Goal: Task Accomplishment & Management: Use online tool/utility

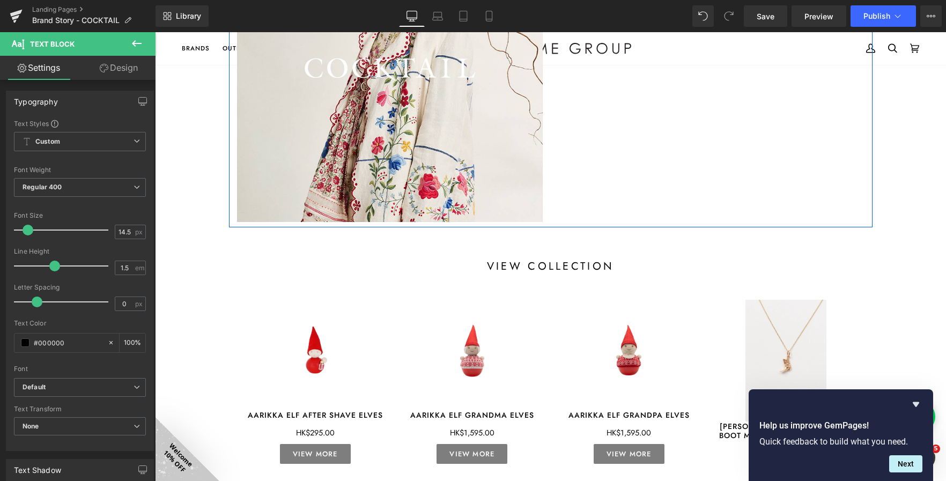
scroll to position [375, 0]
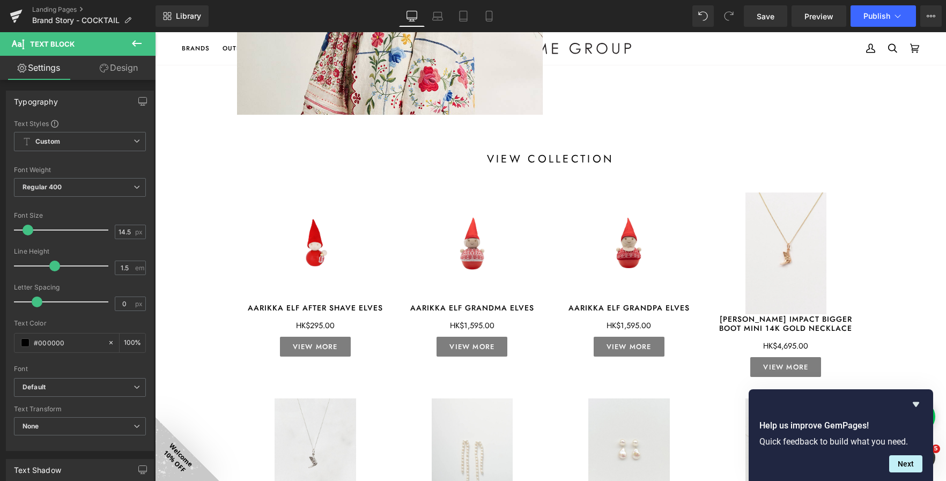
drag, startPoint x: 878, startPoint y: 151, endPoint x: 826, endPoint y: 160, distance: 53.4
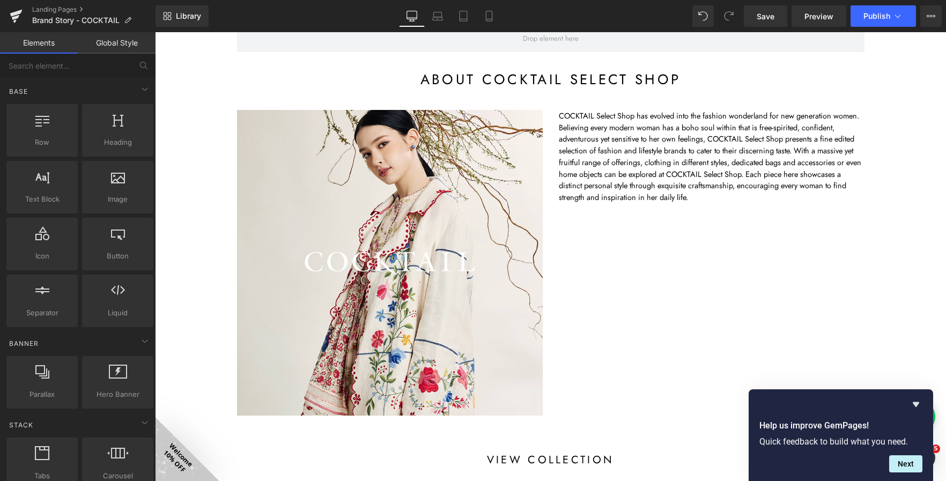
scroll to position [0, 0]
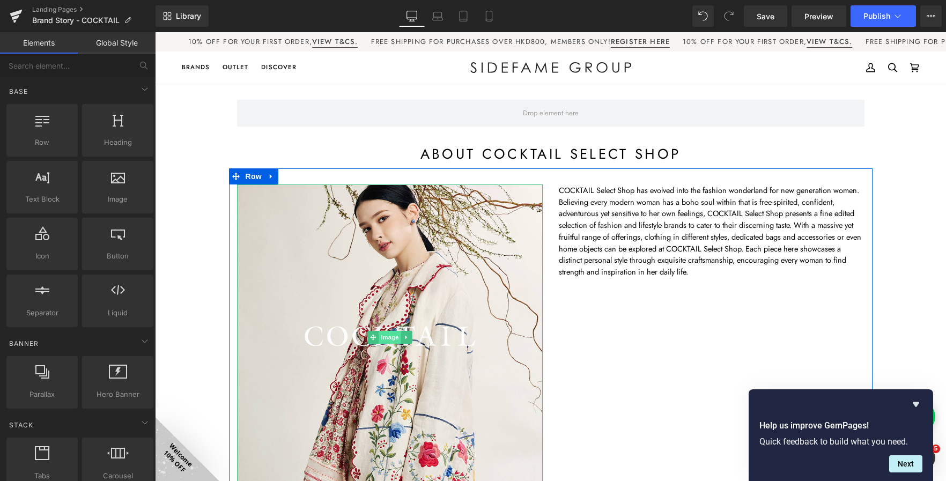
click at [384, 340] on span "Image" at bounding box center [390, 337] width 23 height 13
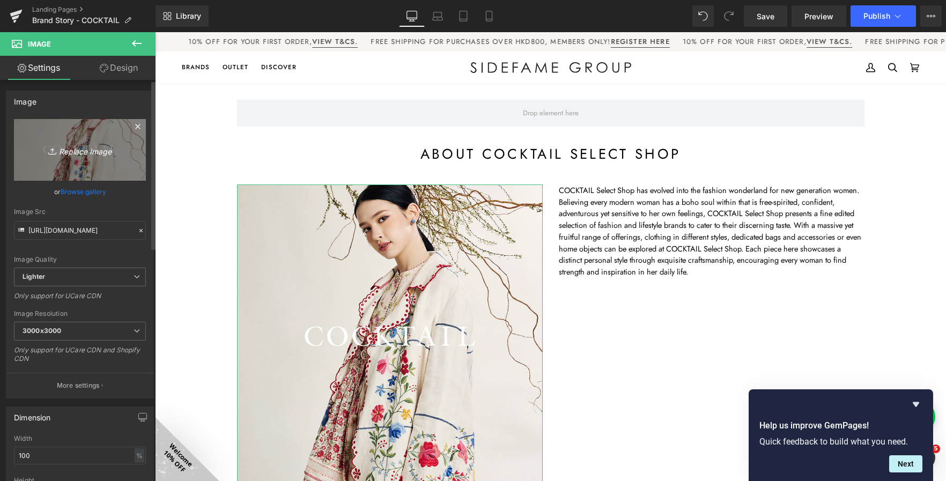
click at [82, 149] on icon "Replace Image" at bounding box center [80, 149] width 86 height 13
type input "C:\fakepath\CT_brand page.png"
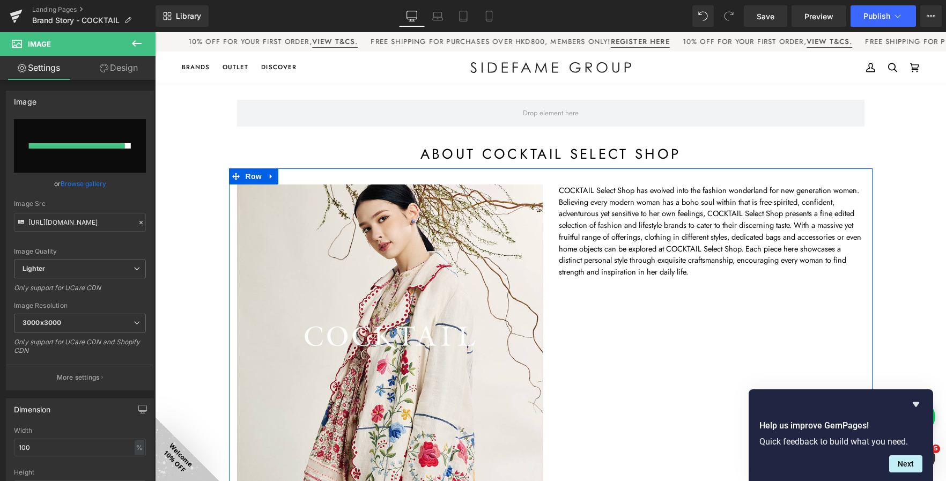
type input "https://ucarecdn.com/ae0c1613-07a7-4a09-810a-88a0fda6cd15/-/format/auto/-/previ…"
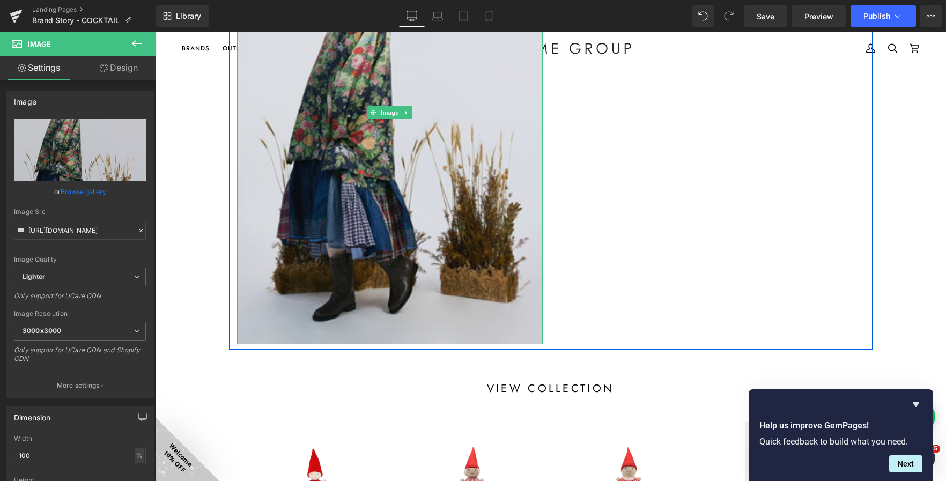
scroll to position [322, 0]
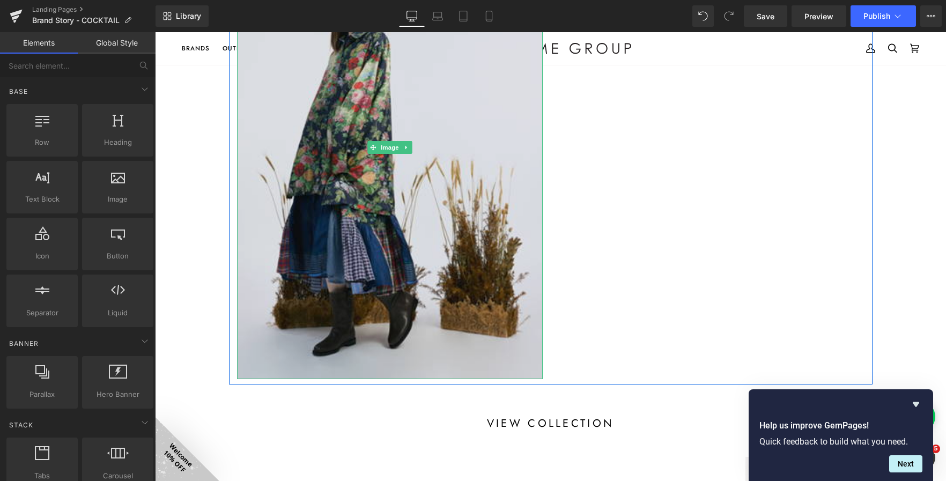
scroll to position [0, 0]
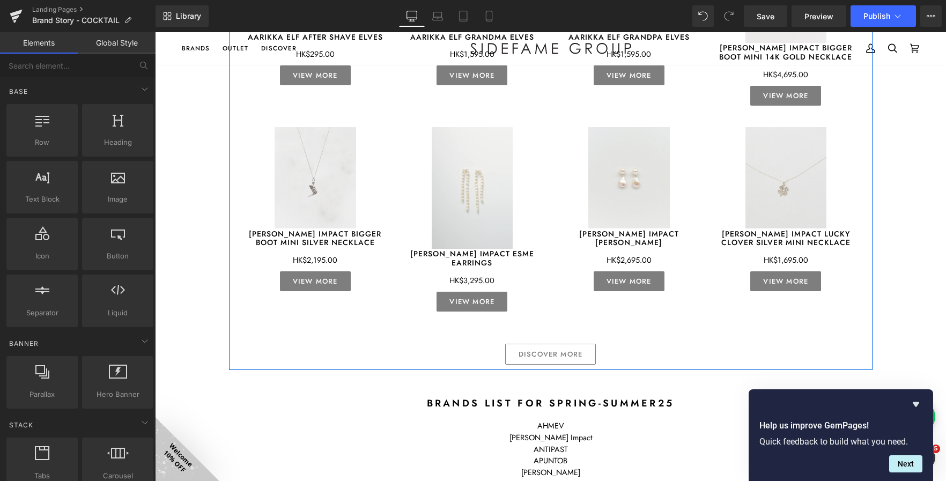
scroll to position [804, 0]
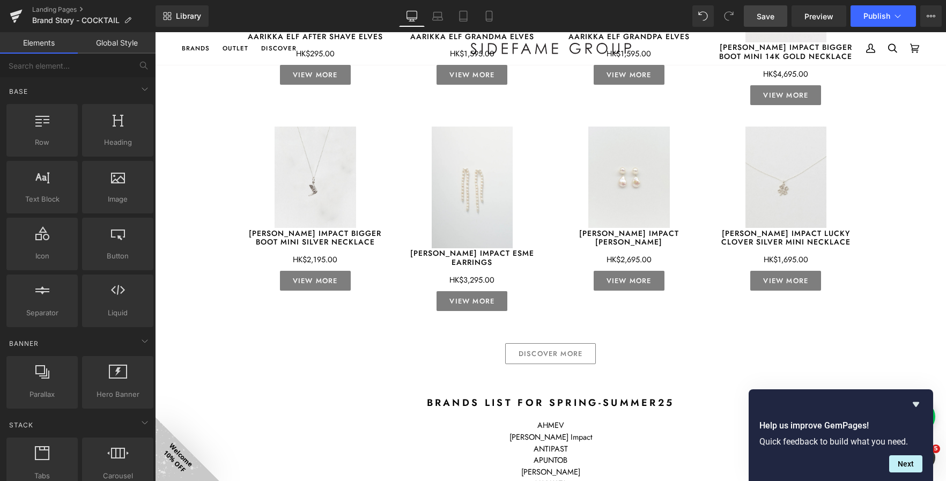
click at [771, 18] on span "Save" at bounding box center [766, 16] width 18 height 11
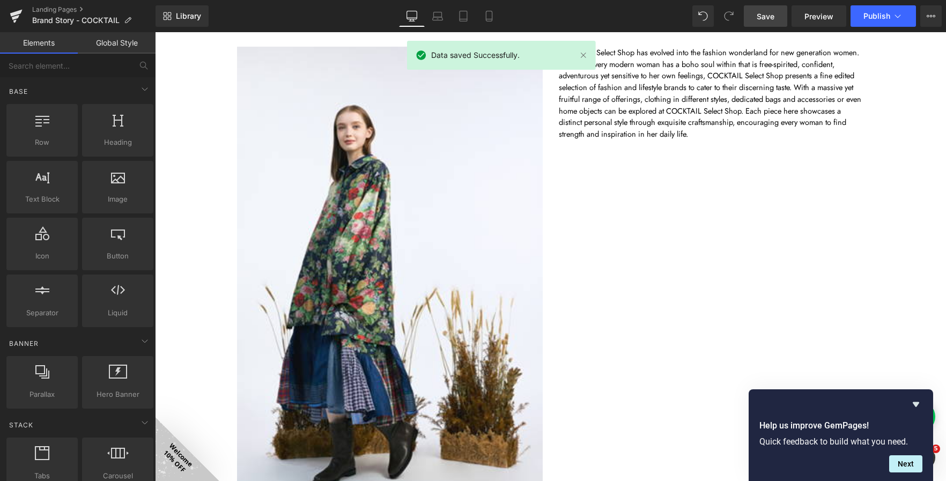
scroll to position [0, 0]
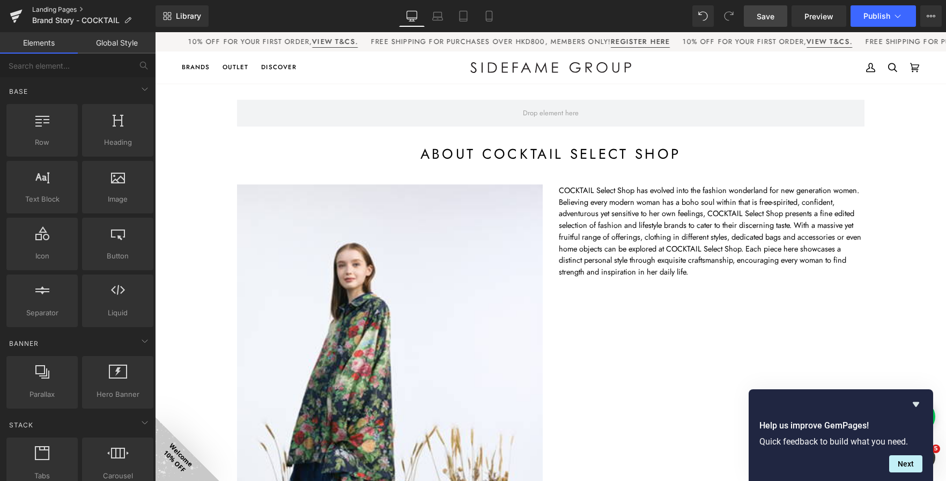
click at [51, 9] on link "Landing Pages" at bounding box center [93, 9] width 123 height 9
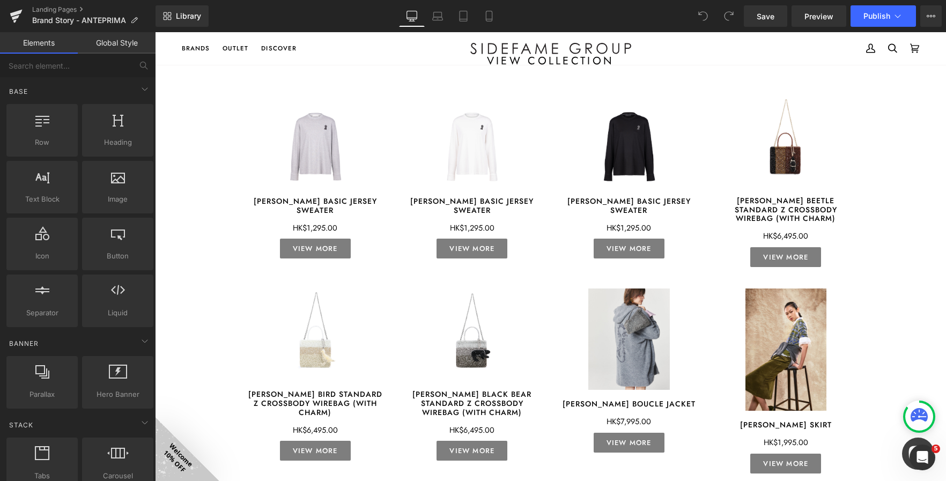
scroll to position [470, 0]
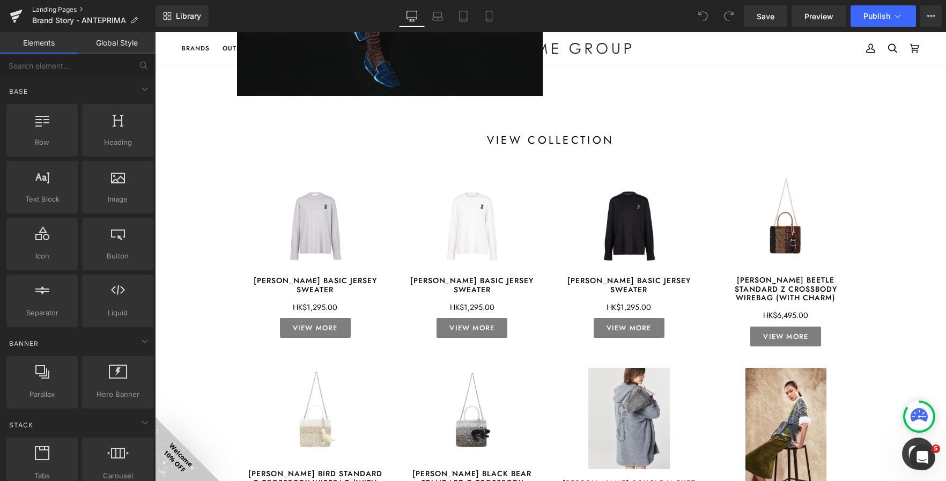
click at [48, 7] on link "Landing Pages" at bounding box center [93, 9] width 123 height 9
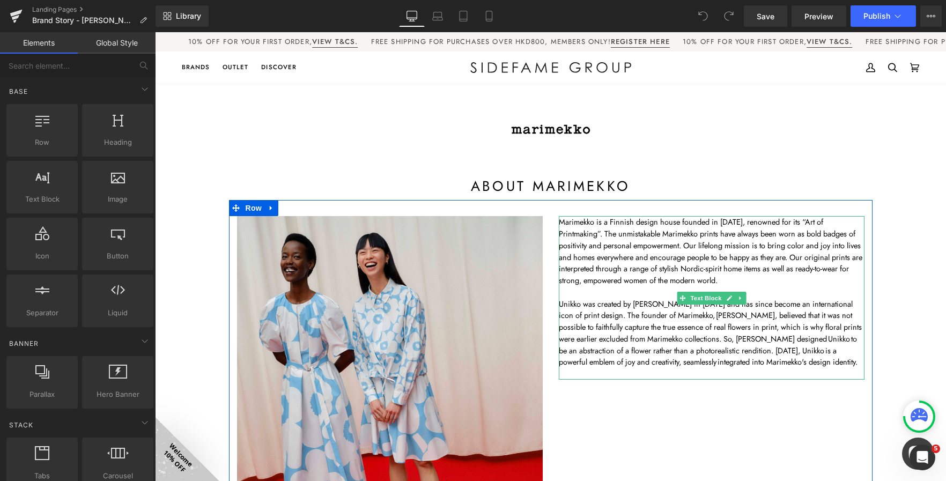
drag, startPoint x: 592, startPoint y: 290, endPoint x: 708, endPoint y: 312, distance: 118.5
click at [592, 290] on p at bounding box center [712, 292] width 306 height 12
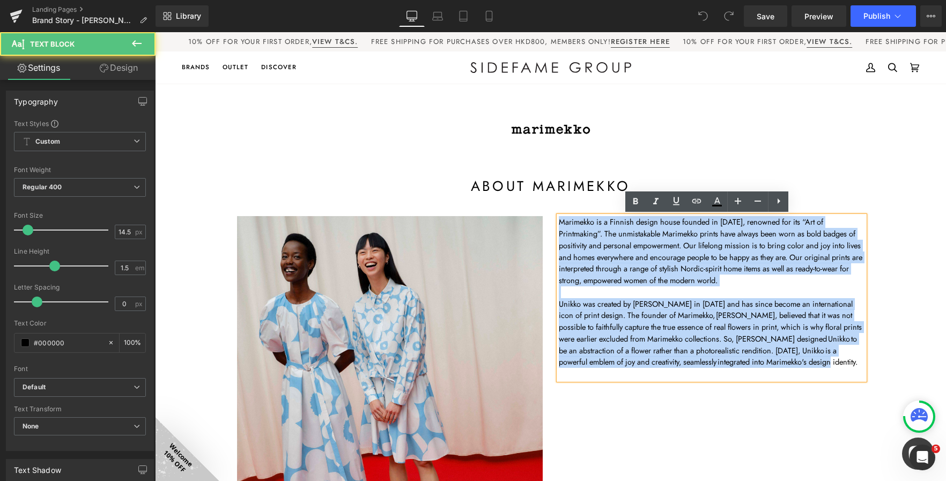
drag, startPoint x: 839, startPoint y: 362, endPoint x: 494, endPoint y: 213, distance: 375.4
click at [494, 213] on div "Image Marimekko is a Finnish design house founded in 1951, renowned for its “Ar…" at bounding box center [550, 402] width 643 height 404
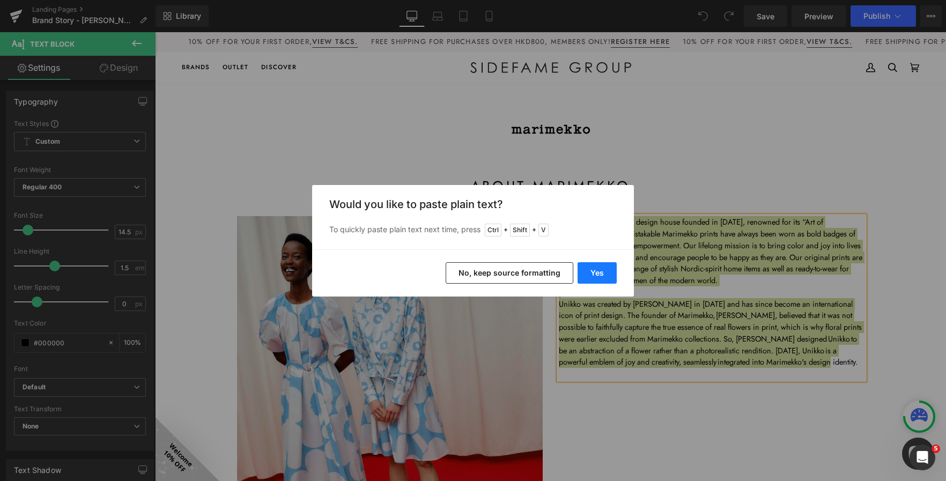
click at [595, 276] on button "Yes" at bounding box center [596, 272] width 39 height 21
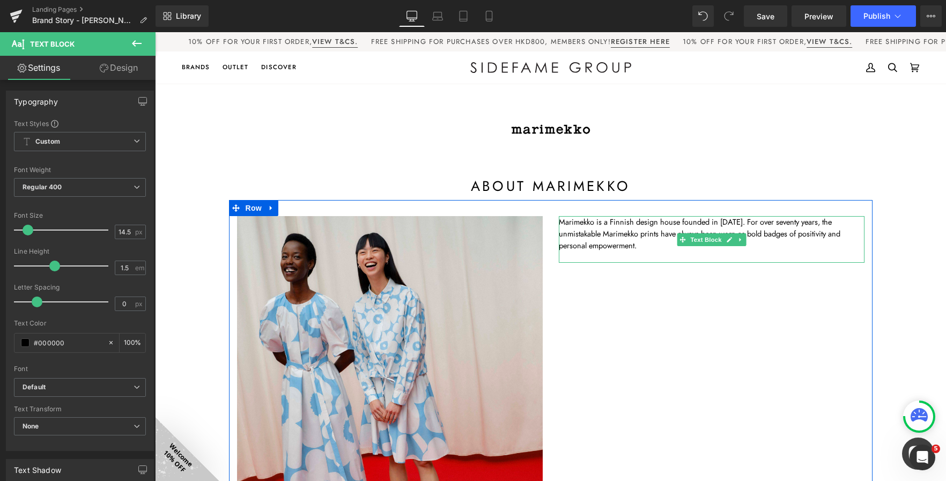
click at [638, 253] on p at bounding box center [712, 257] width 306 height 12
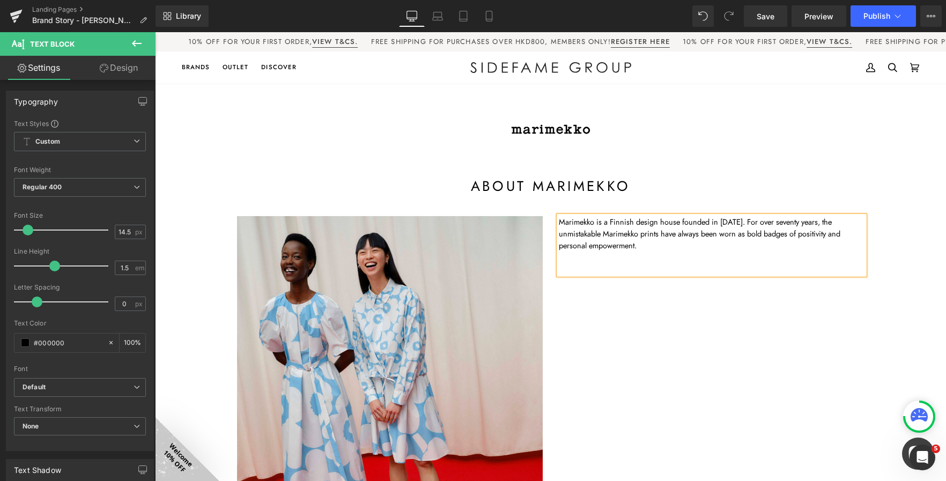
click at [606, 272] on p at bounding box center [712, 269] width 306 height 12
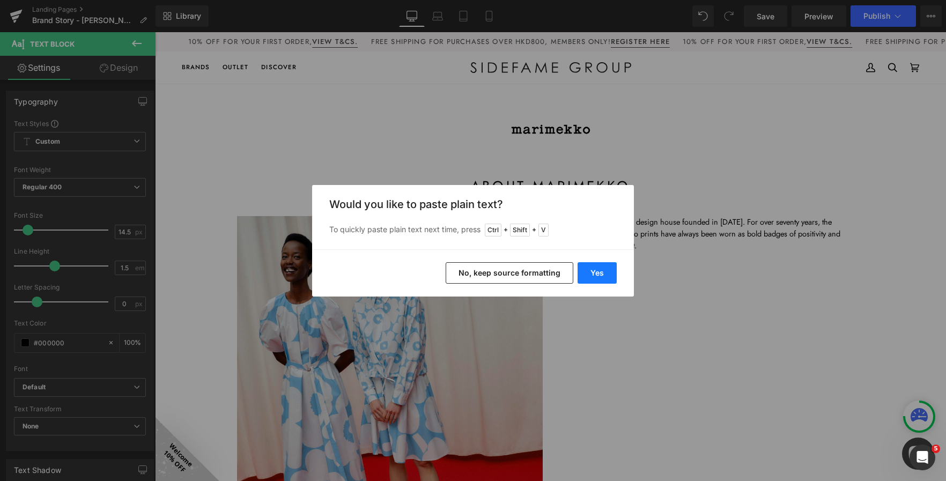
click at [594, 272] on button "Yes" at bounding box center [596, 272] width 39 height 21
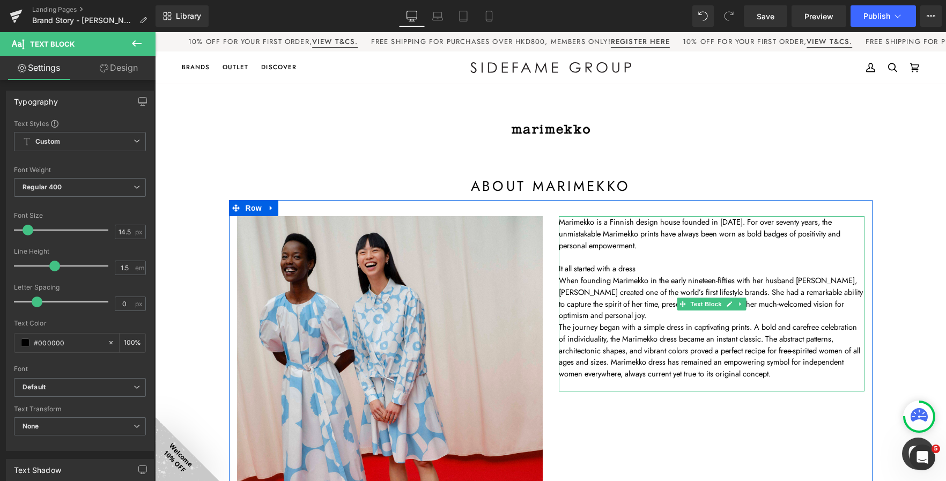
drag, startPoint x: 626, startPoint y: 269, endPoint x: 668, endPoint y: 270, distance: 41.8
click at [630, 269] on p "It all started with a dress" at bounding box center [712, 269] width 306 height 12
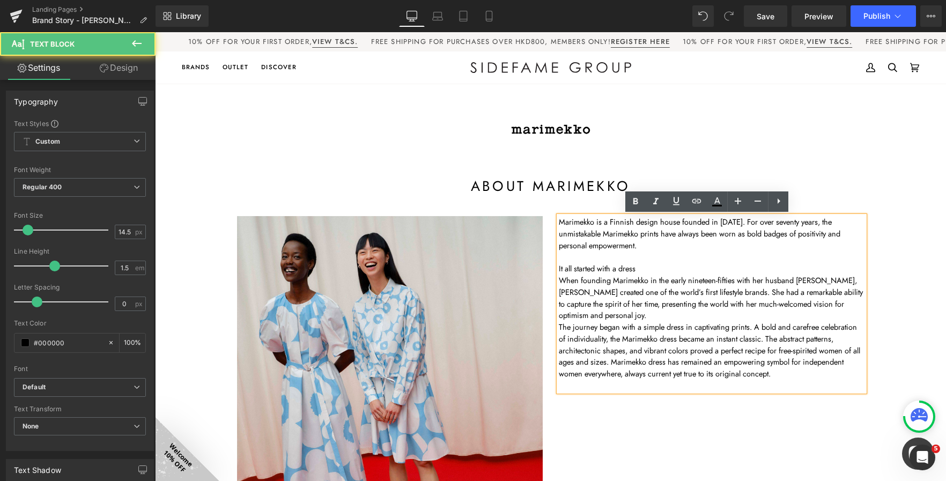
click at [667, 271] on p "It all started with a dress" at bounding box center [712, 269] width 306 height 12
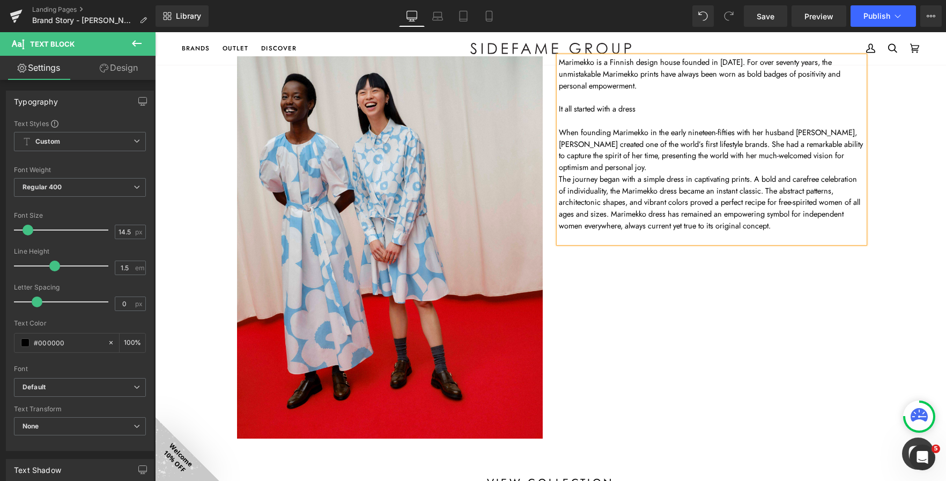
scroll to position [161, 0]
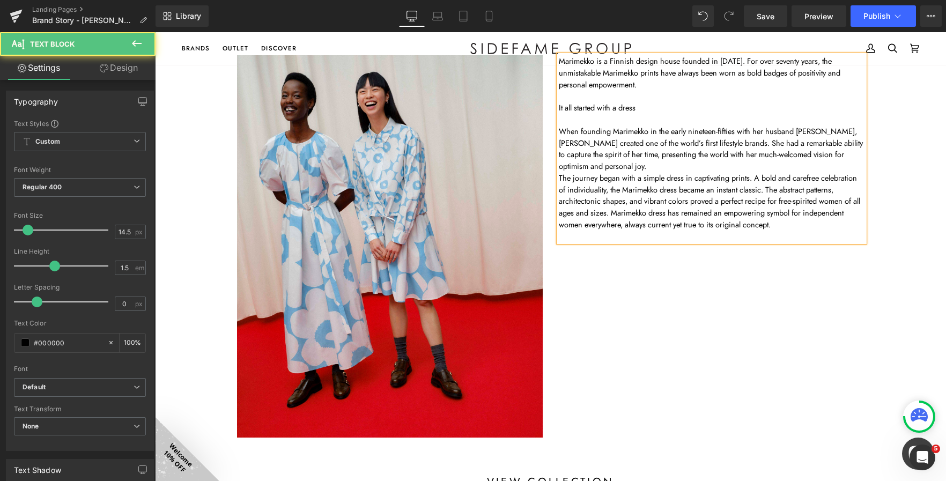
click at [612, 167] on p "When founding Marimekko in the early nineteen-fifties with her husband Viljo Ra…" at bounding box center [712, 148] width 306 height 47
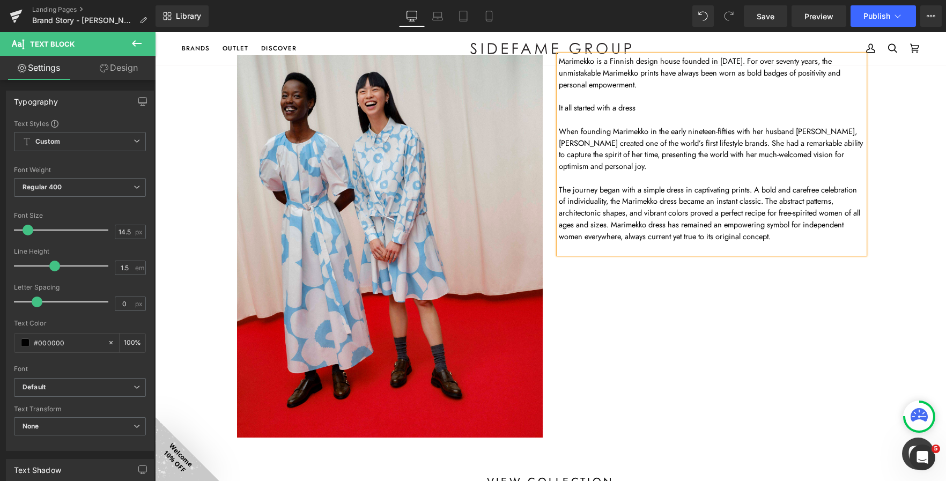
click at [761, 295] on div "Image Marimekko is a Finnish design house founded in 1951. For over seventy yea…" at bounding box center [550, 241] width 643 height 404
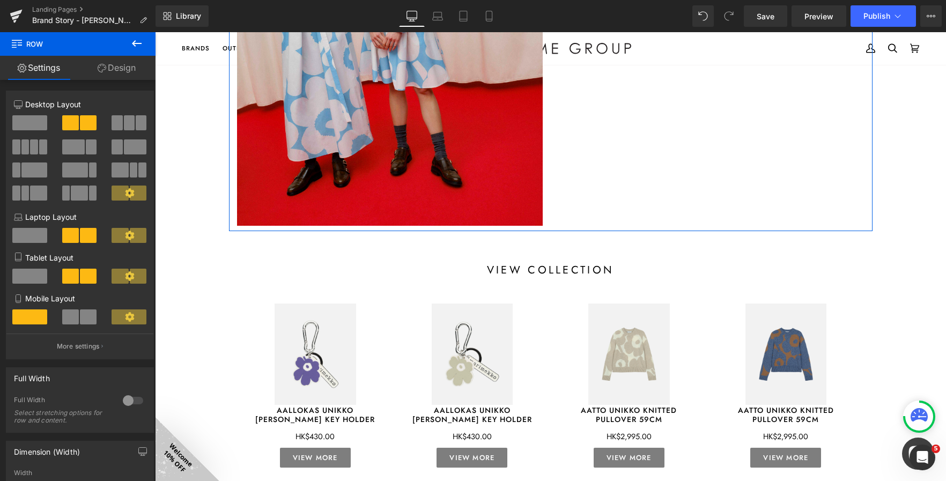
scroll to position [375, 0]
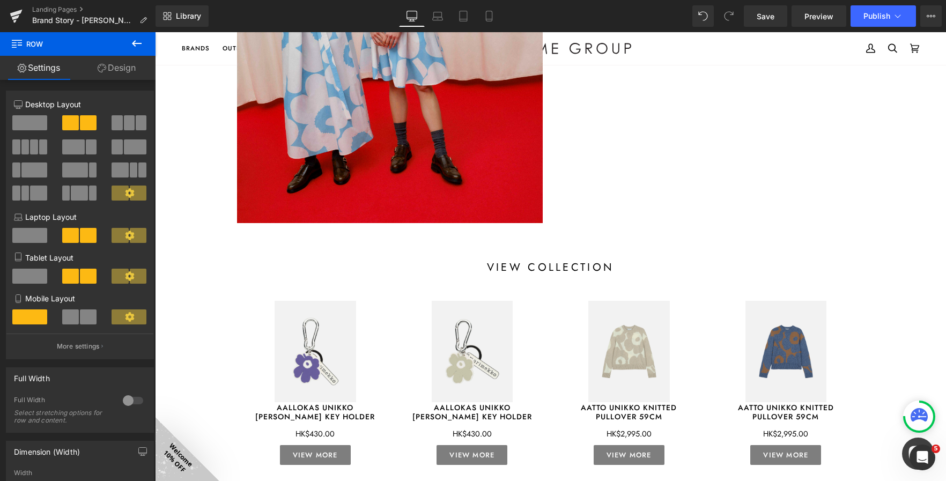
click at [136, 45] on icon at bounding box center [136, 43] width 13 height 13
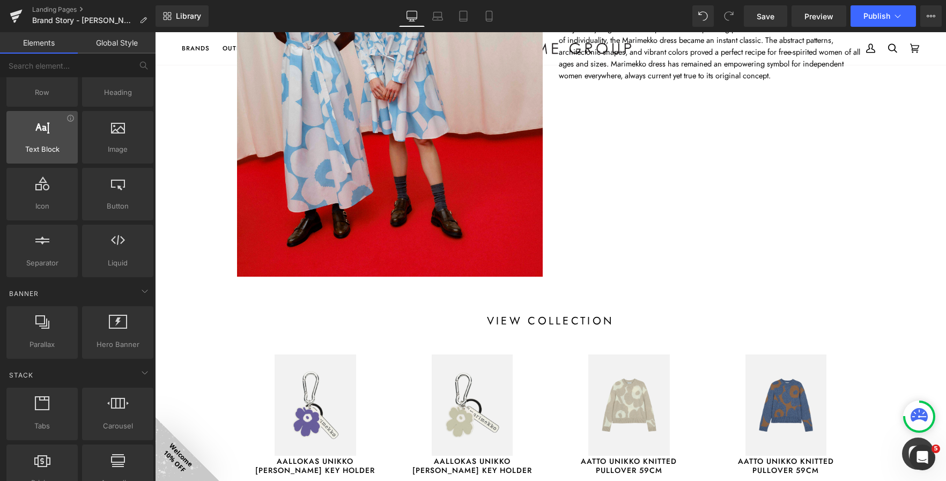
scroll to position [0, 0]
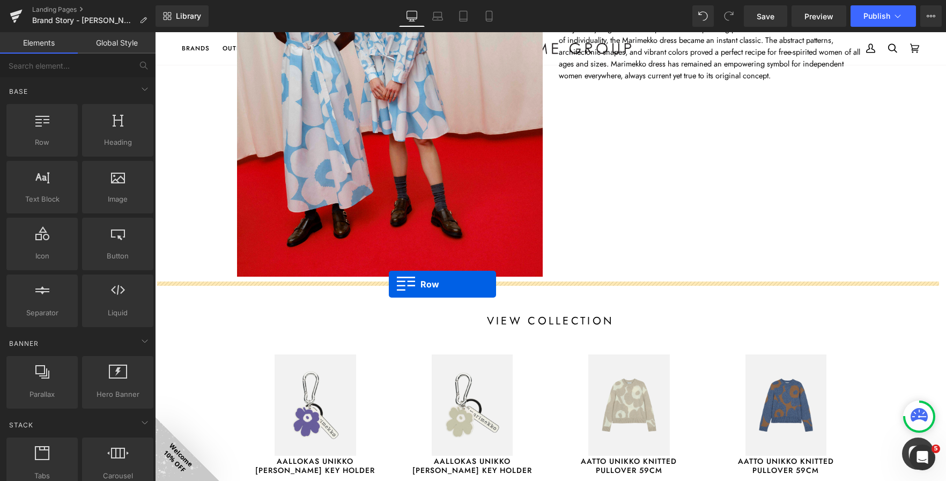
drag, startPoint x: 194, startPoint y: 154, endPoint x: 389, endPoint y: 284, distance: 233.9
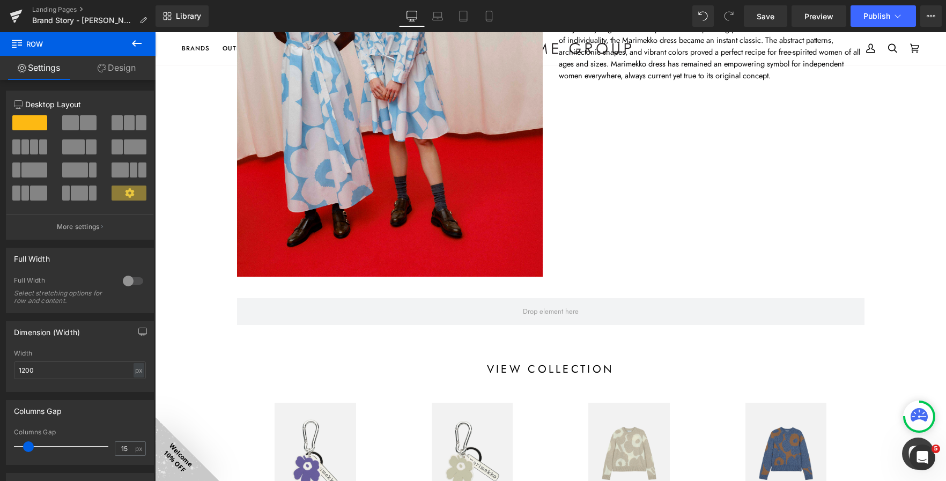
click at [136, 42] on icon at bounding box center [136, 43] width 13 height 13
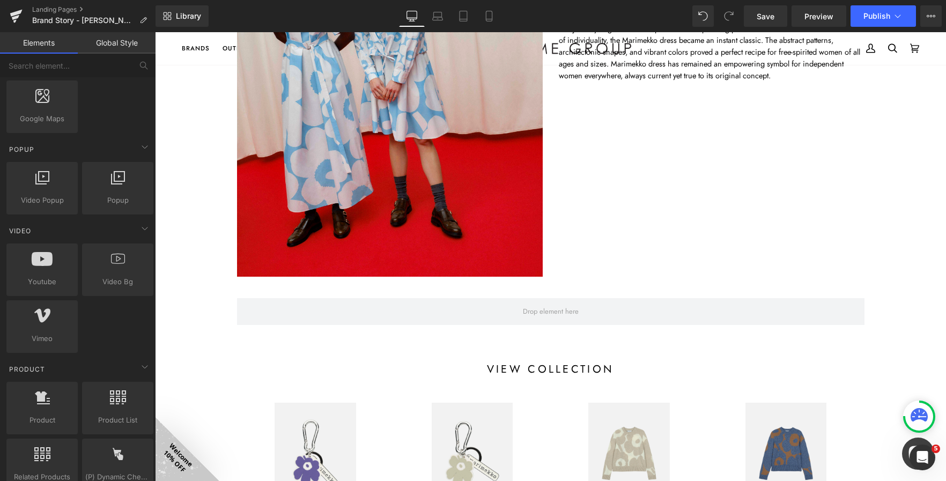
scroll to position [643, 0]
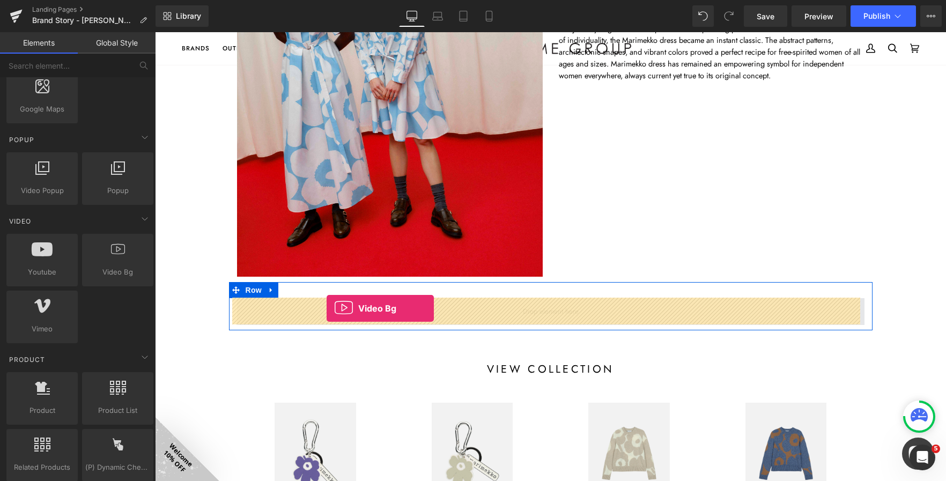
drag, startPoint x: 269, startPoint y: 279, endPoint x: 327, endPoint y: 308, distance: 64.3
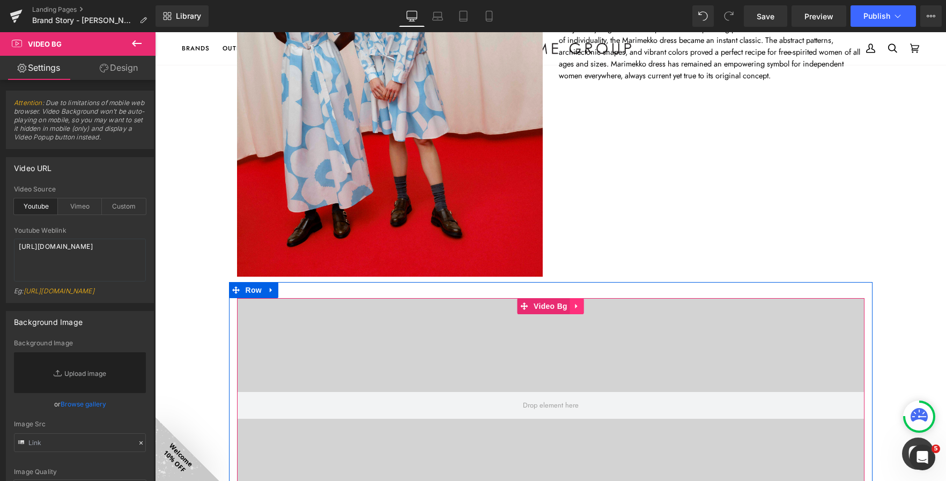
click at [574, 303] on icon at bounding box center [577, 306] width 8 height 8
click at [580, 306] on icon at bounding box center [584, 306] width 8 height 8
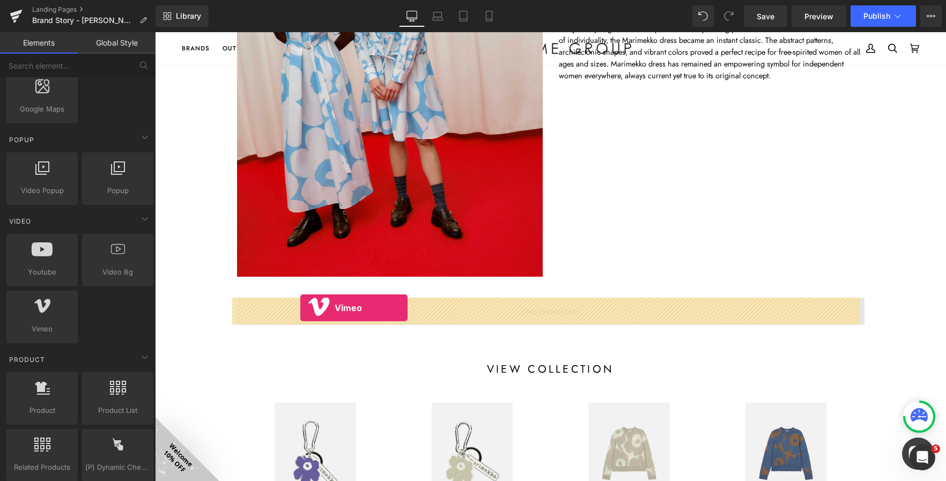
drag, startPoint x: 209, startPoint y: 346, endPoint x: 300, endPoint y: 308, distance: 99.0
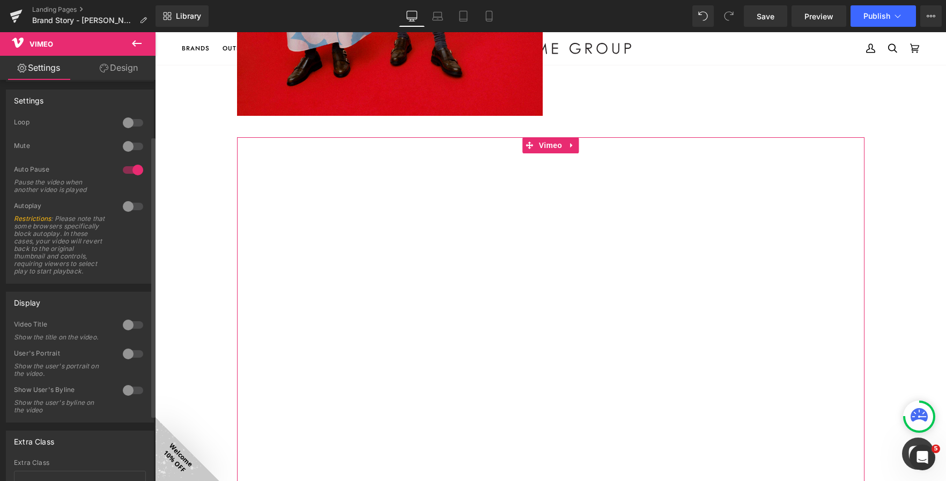
scroll to position [0, 0]
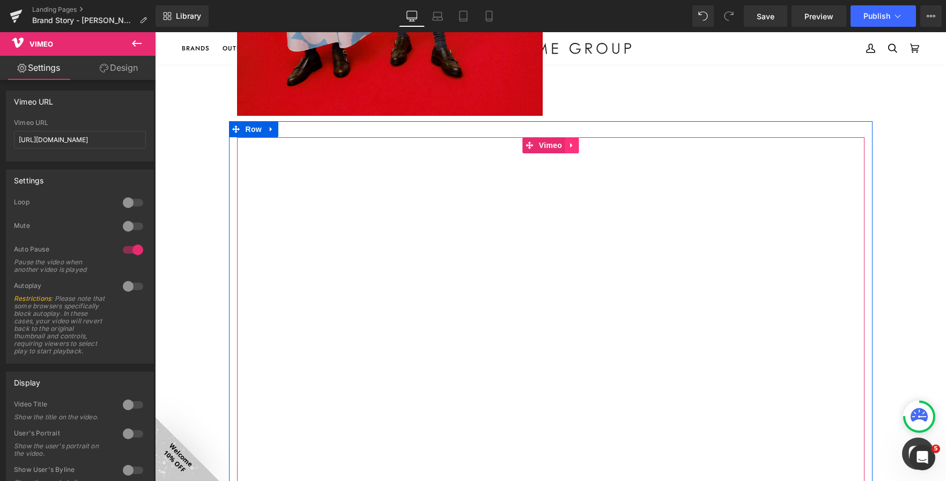
click at [568, 143] on icon at bounding box center [572, 145] width 8 height 8
click at [575, 147] on icon at bounding box center [579, 146] width 8 height 8
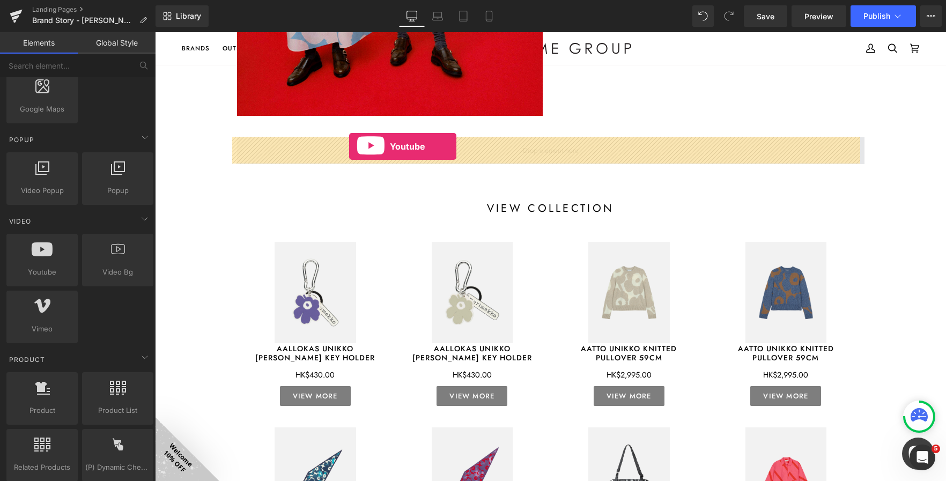
drag, startPoint x: 201, startPoint y: 286, endPoint x: 349, endPoint y: 146, distance: 203.7
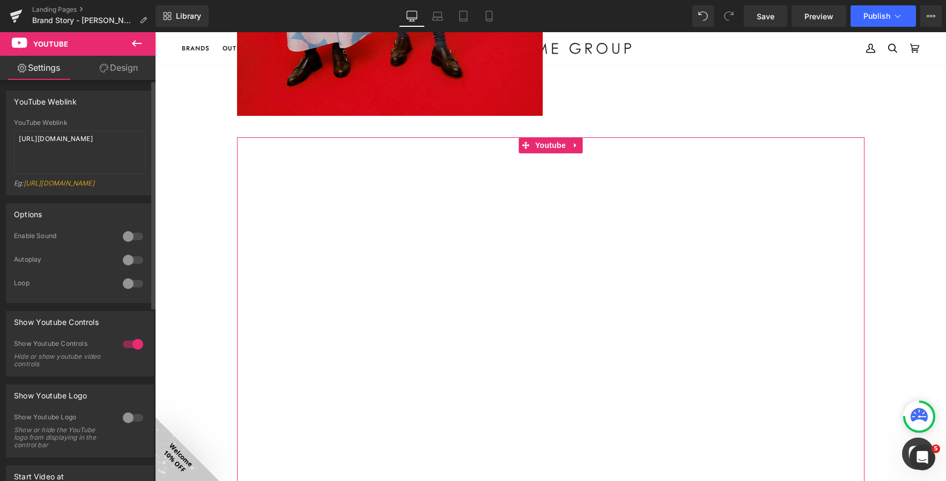
click at [90, 188] on div "Eg: https://www.youtube.com/watch?v=OQBlWco72c4" at bounding box center [80, 187] width 132 height 16
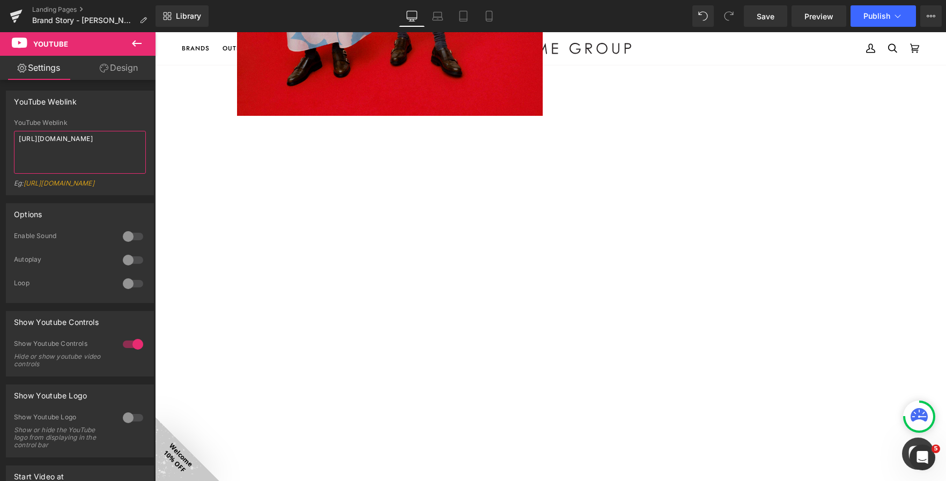
drag, startPoint x: 99, startPoint y: 139, endPoint x: -63, endPoint y: 95, distance: 167.1
click at [0, 95] on html "Youtube You are previewing how the will restyle your page. You can not edit Ele…" at bounding box center [473, 240] width 946 height 481
drag, startPoint x: 109, startPoint y: 150, endPoint x: -21, endPoint y: 125, distance: 133.0
click at [0, 125] on html "Youtube You are previewing how the will restyle your page. You can not edit Ele…" at bounding box center [473, 240] width 946 height 481
paste textarea "youtu.be/8-8iBbci4S"
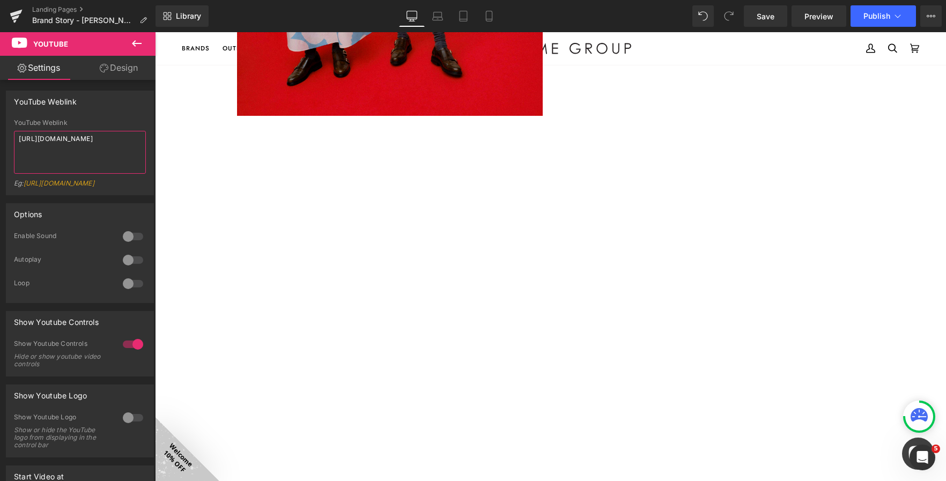
type textarea "https://youtu.be/8-8iBbci4S4"
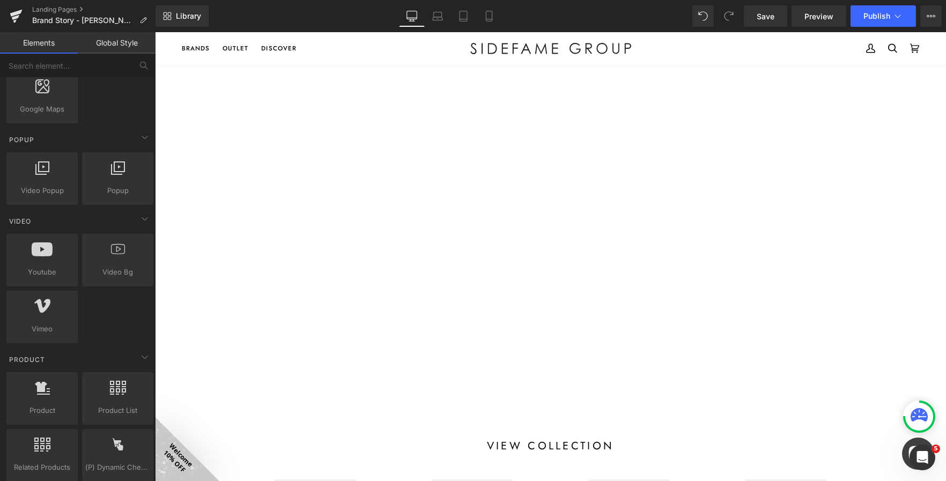
scroll to position [590, 0]
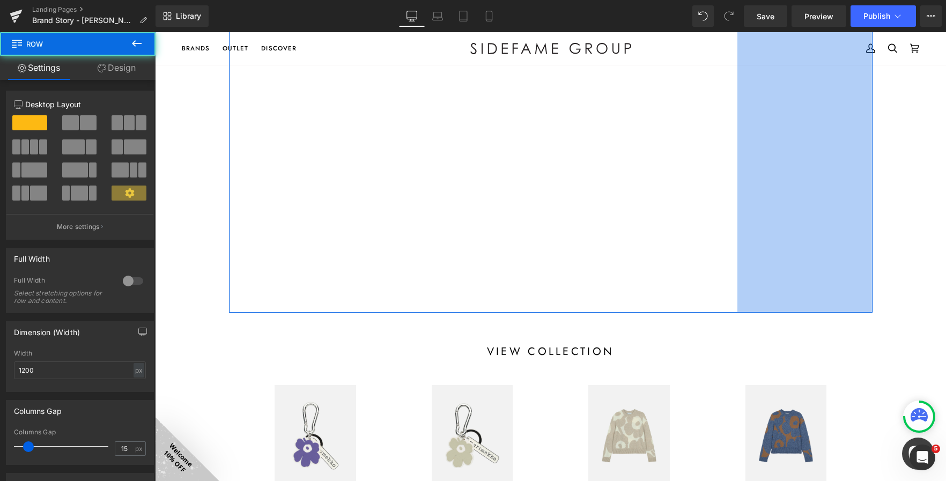
drag, startPoint x: 867, startPoint y: 378, endPoint x: 732, endPoint y: 371, distance: 135.3
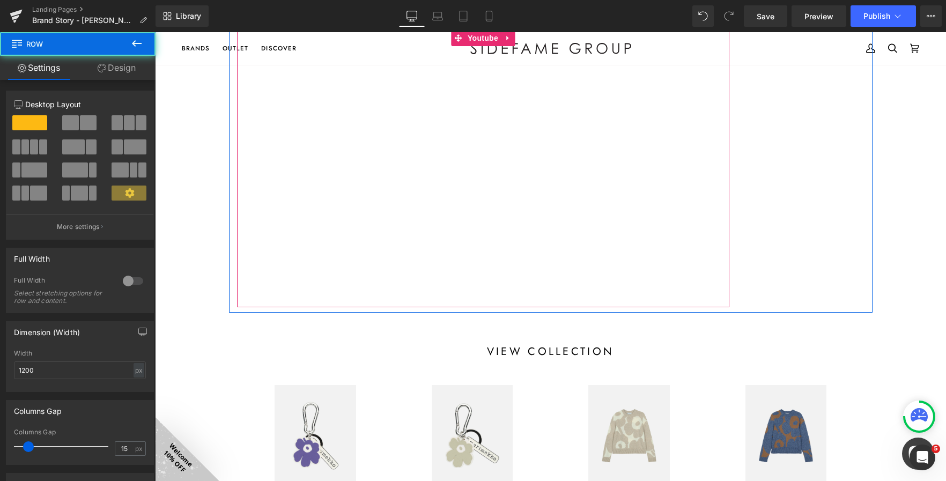
drag, startPoint x: 227, startPoint y: 271, endPoint x: 345, endPoint y: 271, distance: 118.5
click at [345, 271] on div "Youtube" at bounding box center [483, 168] width 508 height 277
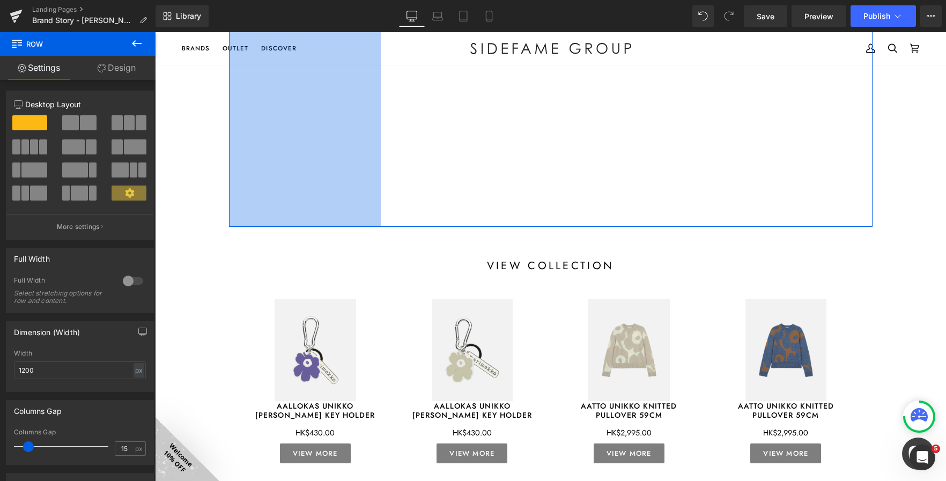
drag, startPoint x: 224, startPoint y: 261, endPoint x: 376, endPoint y: 265, distance: 151.8
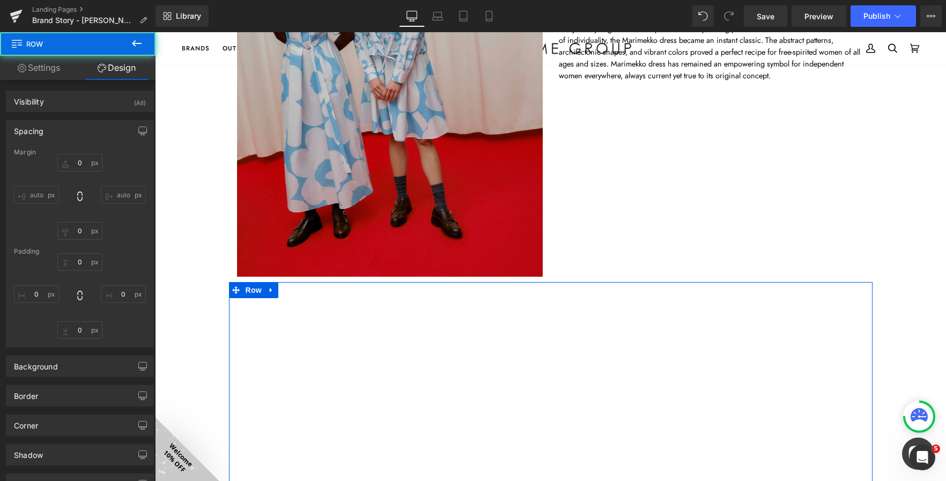
type input "0"
type input "30"
type input "252"
type input "10"
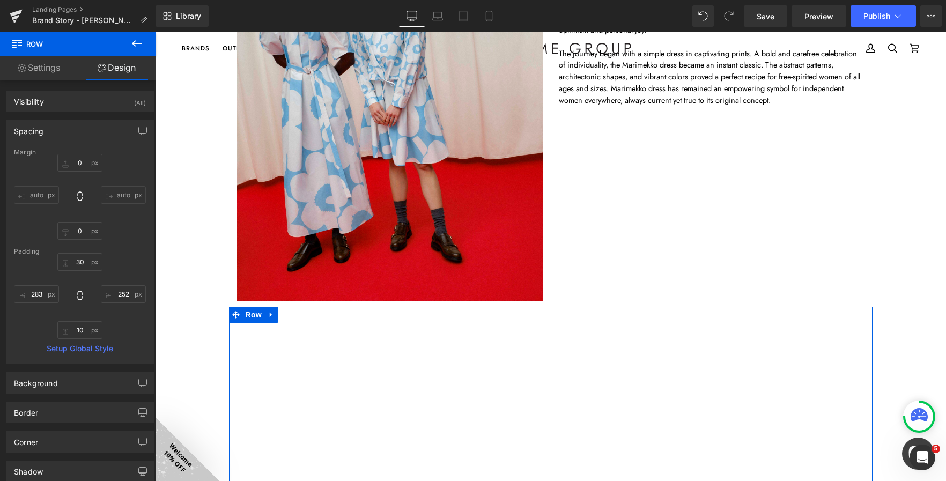
scroll to position [375, 0]
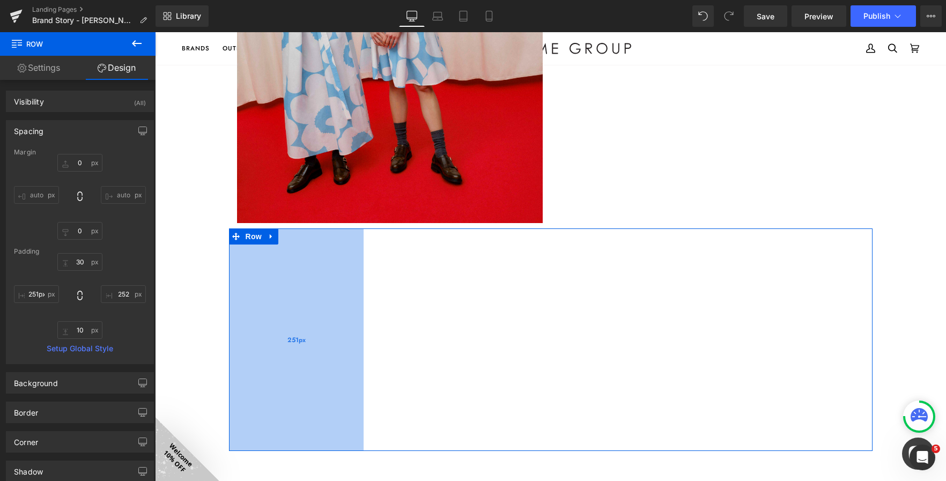
type input "250px"
drag, startPoint x: 342, startPoint y: 322, endPoint x: 324, endPoint y: 323, distance: 17.7
click at [324, 323] on div "250px" at bounding box center [296, 339] width 134 height 223
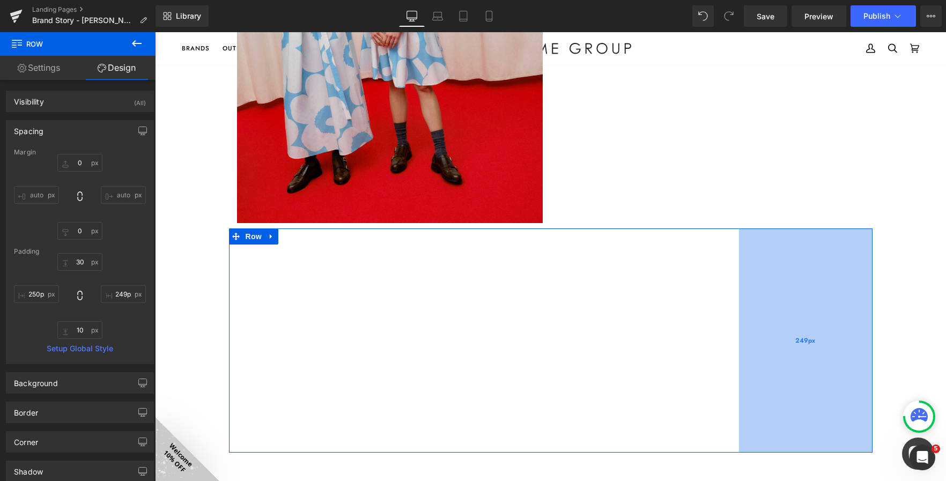
type input "250px"
click at [796, 345] on span "250px" at bounding box center [804, 340] width 19 height 10
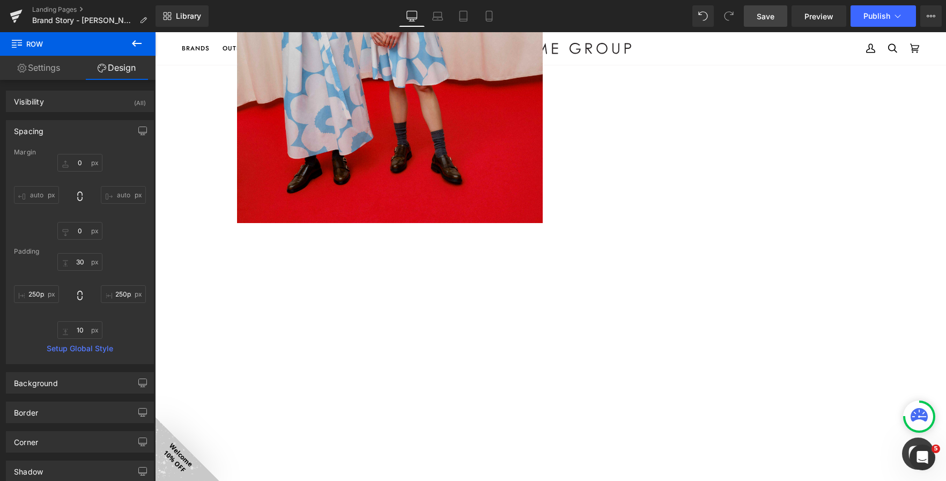
drag, startPoint x: 765, startPoint y: 16, endPoint x: 668, endPoint y: 192, distance: 201.3
click at [765, 16] on span "Save" at bounding box center [766, 16] width 18 height 11
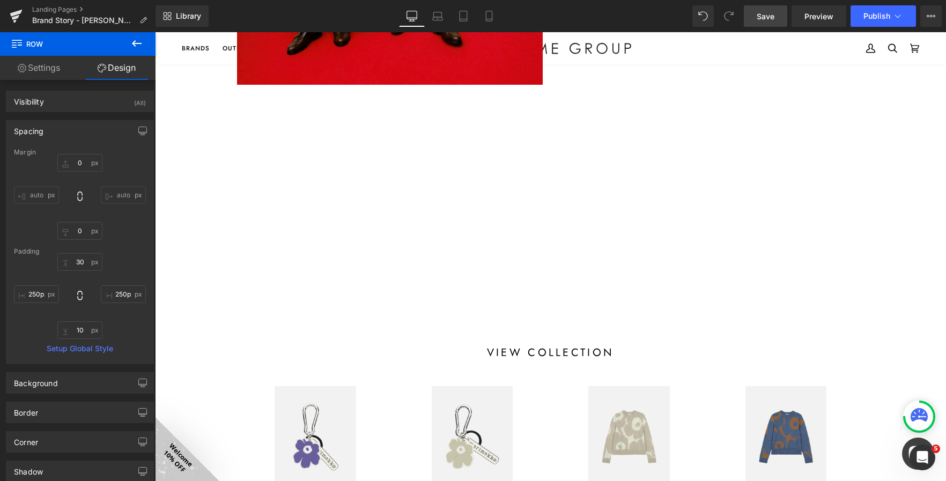
scroll to position [519, 0]
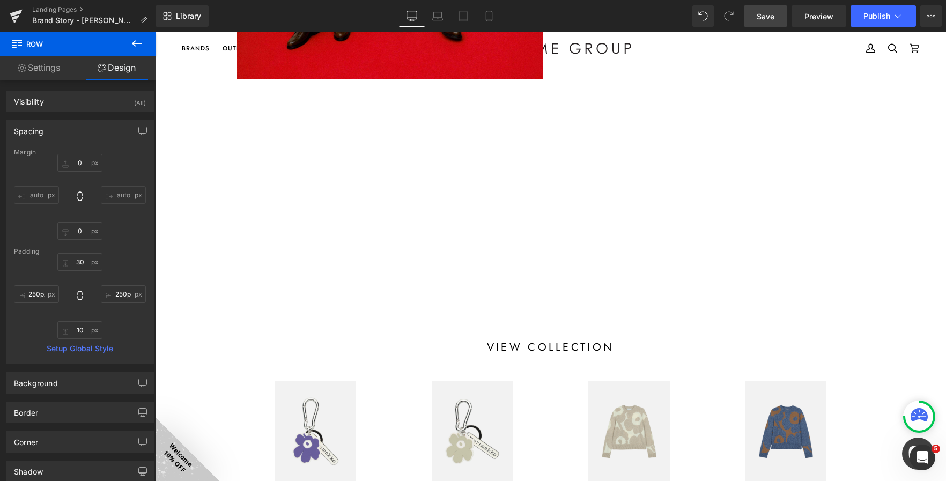
click at [138, 37] on icon at bounding box center [136, 43] width 13 height 13
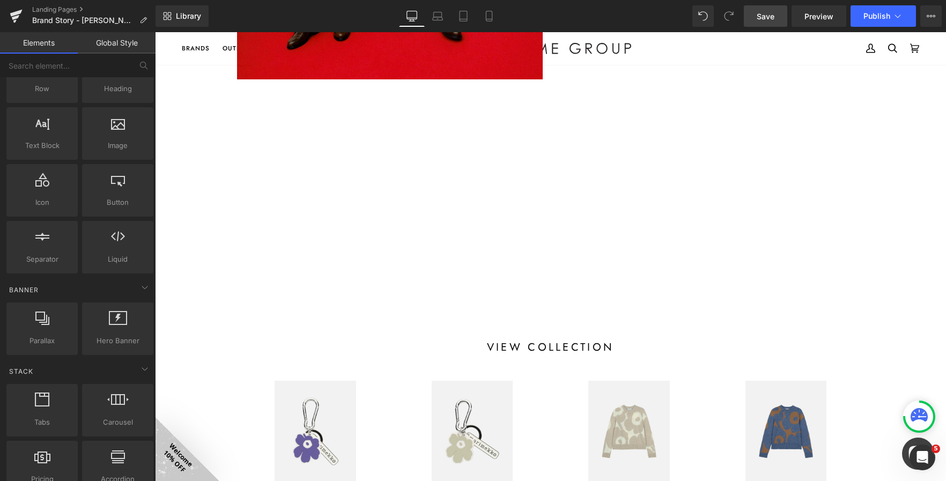
scroll to position [0, 0]
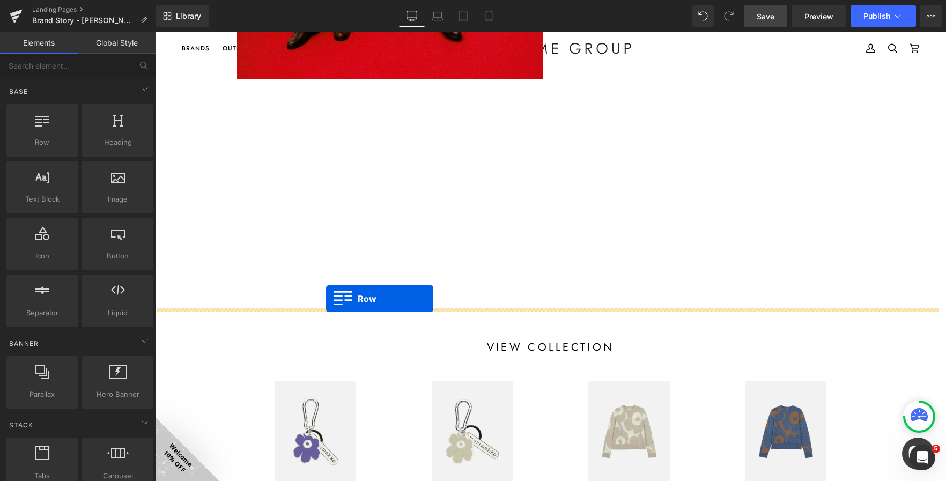
drag, startPoint x: 196, startPoint y: 164, endPoint x: 326, endPoint y: 299, distance: 187.3
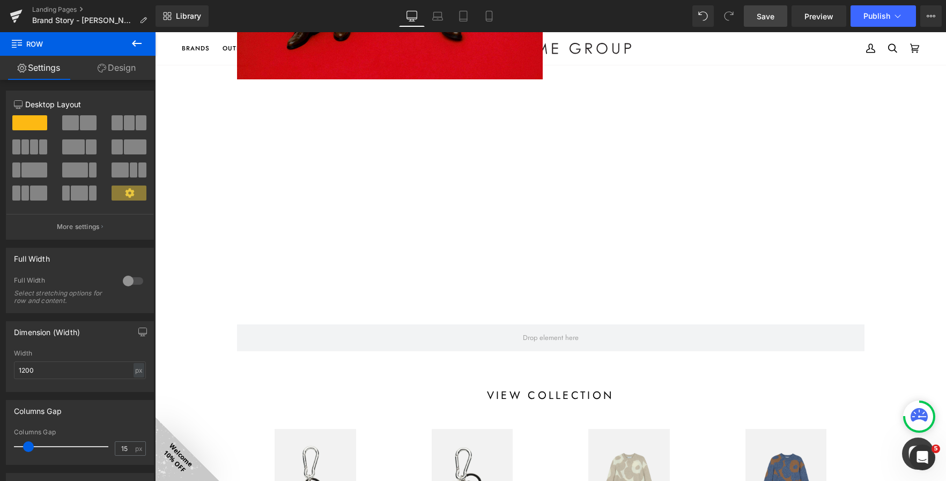
click at [141, 41] on icon at bounding box center [136, 43] width 13 height 13
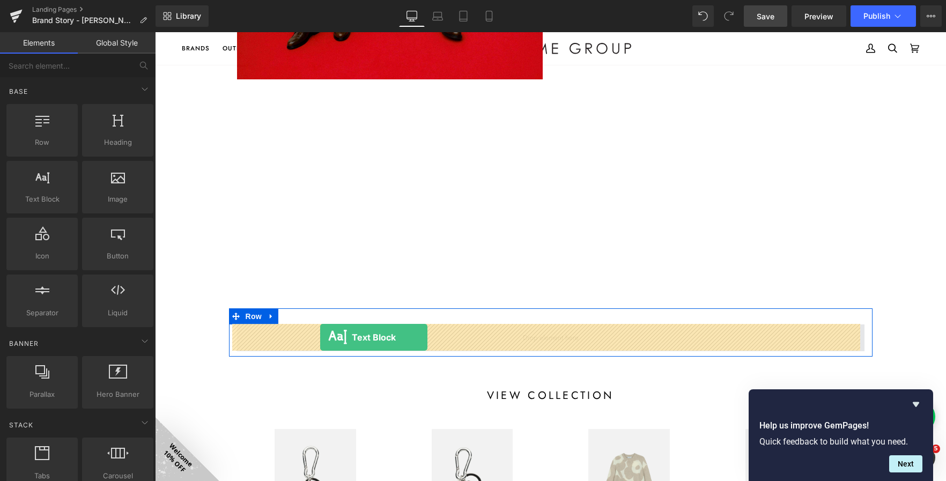
drag, startPoint x: 204, startPoint y: 221, endPoint x: 320, endPoint y: 337, distance: 164.2
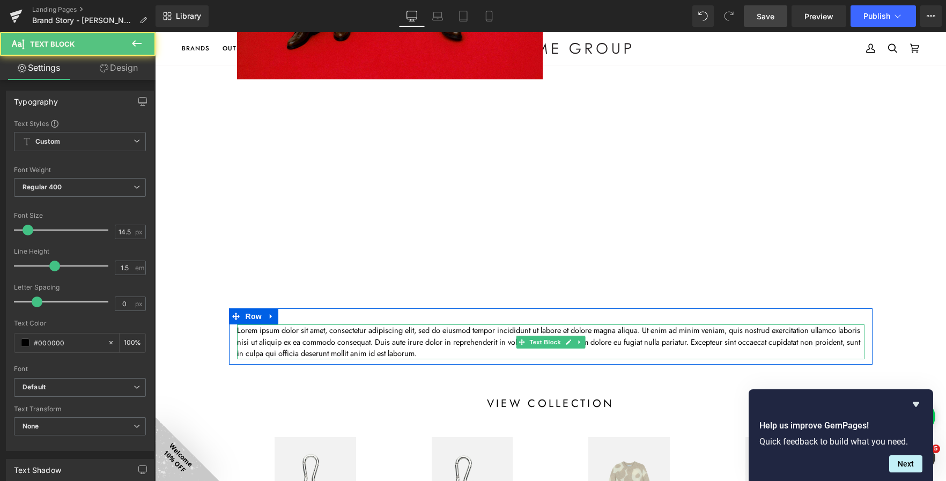
click at [460, 347] on p "Lorem ipsum dolor sit amet, consectetur adipiscing elit, sed do eiusmod tempor …" at bounding box center [550, 341] width 627 height 35
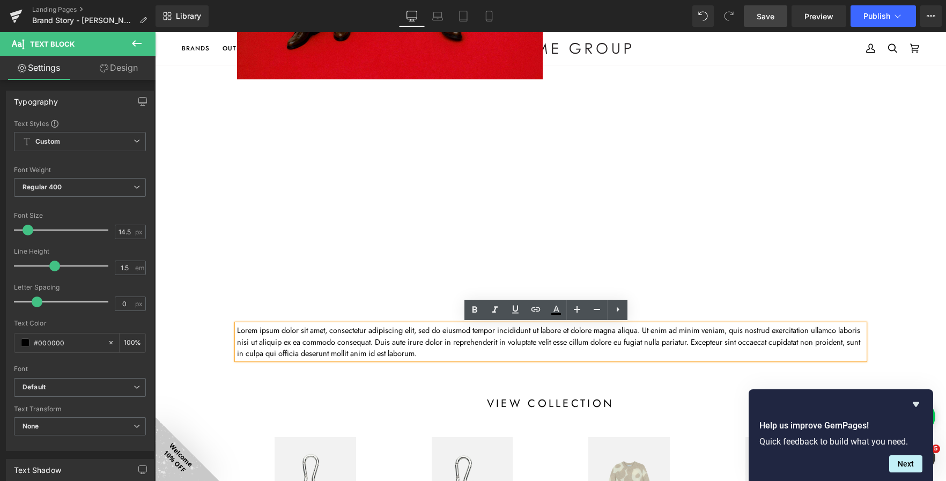
drag, startPoint x: 472, startPoint y: 354, endPoint x: 231, endPoint y: 329, distance: 243.1
click at [237, 329] on div "Lorem ipsum dolor sit amet, consectetur adipiscing elit, sed do eiusmod tempor …" at bounding box center [550, 341] width 627 height 35
click at [335, 338] on p "Lorem ipsum dolor sit amet, consectetur adipiscing elit, sed do eiusmod tempor …" at bounding box center [550, 341] width 627 height 35
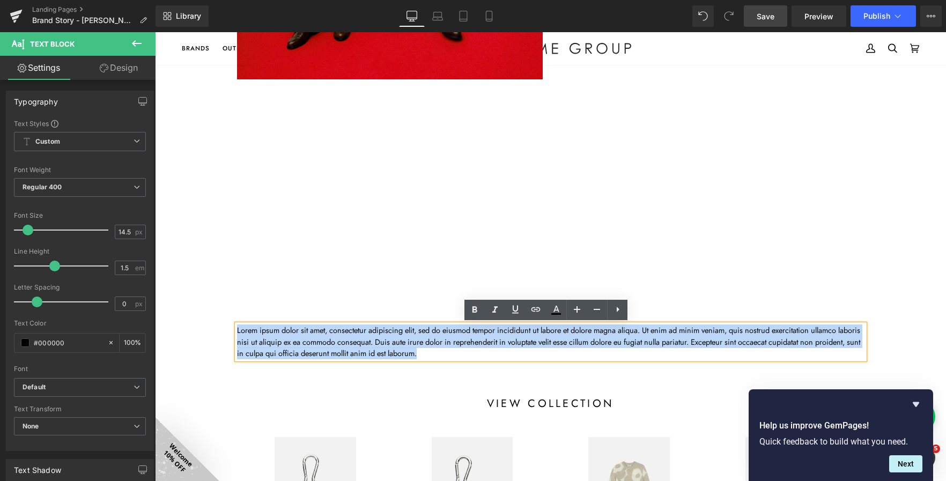
drag, startPoint x: 482, startPoint y: 356, endPoint x: 233, endPoint y: 329, distance: 250.2
click at [237, 329] on p "Lorem ipsum dolor sit amet, consectetur adipiscing elit, sed do eiusmod tempor …" at bounding box center [550, 341] width 627 height 35
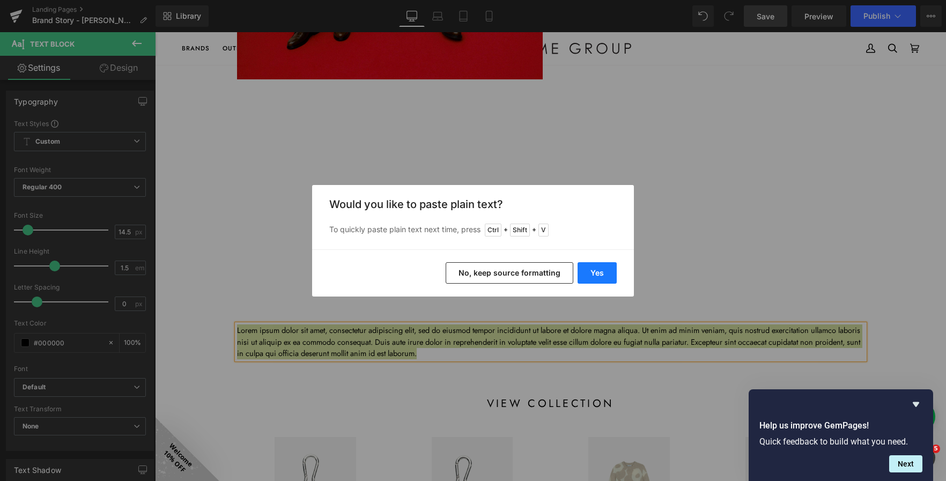
click at [597, 262] on button "Yes" at bounding box center [596, 272] width 39 height 21
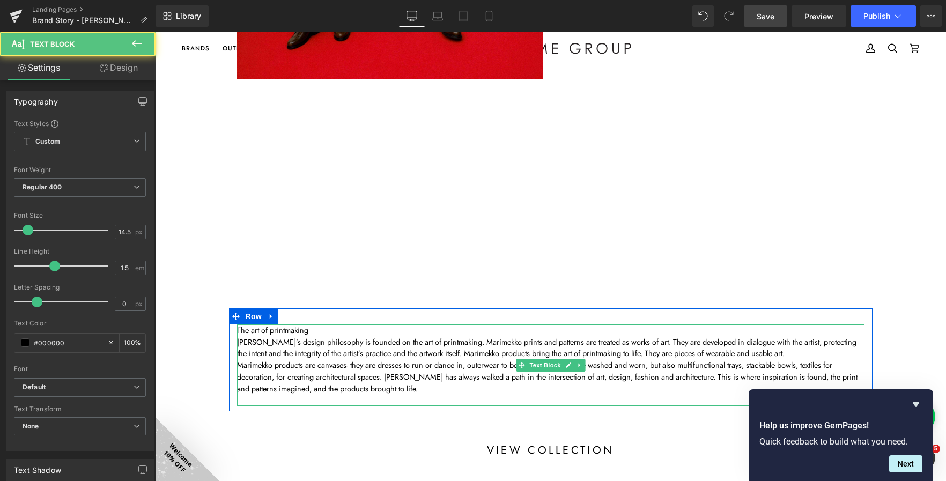
click at [317, 332] on p "The art of printmaking" at bounding box center [550, 330] width 627 height 12
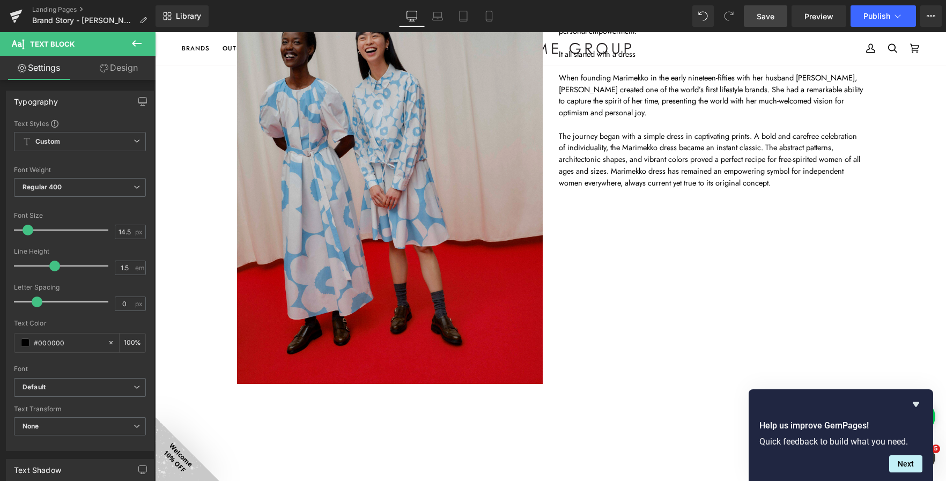
scroll to position [536, 0]
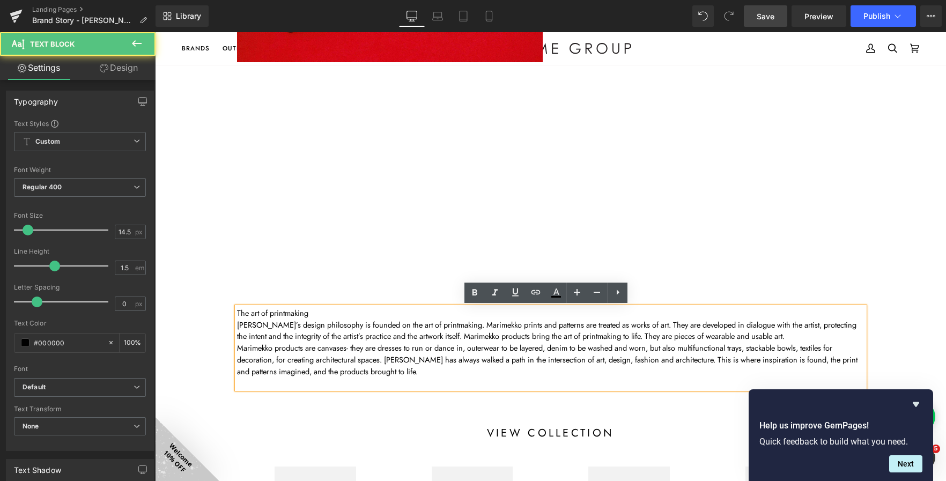
drag, startPoint x: 310, startPoint y: 313, endPoint x: 229, endPoint y: 310, distance: 80.5
click at [237, 310] on div "The art of printmaking Marimekko’s design philosophy is founded on the art of …" at bounding box center [550, 348] width 627 height 82
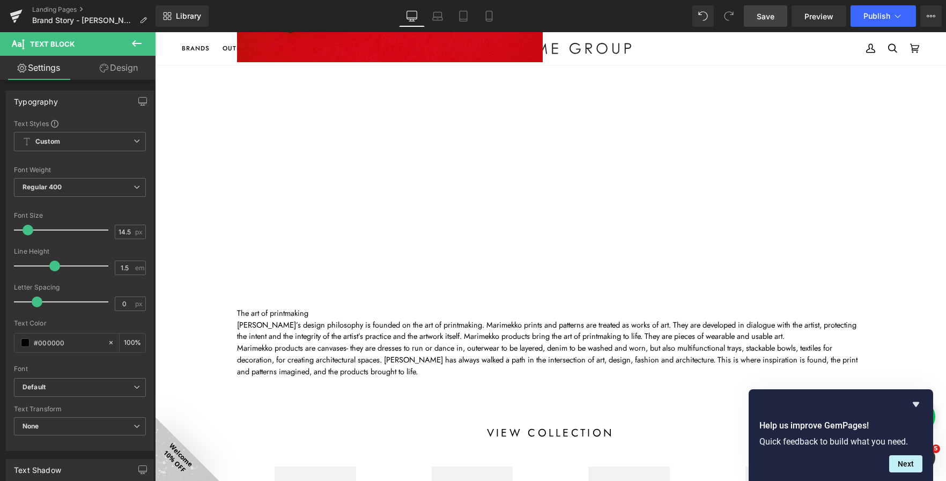
click at [127, 41] on button at bounding box center [137, 44] width 38 height 24
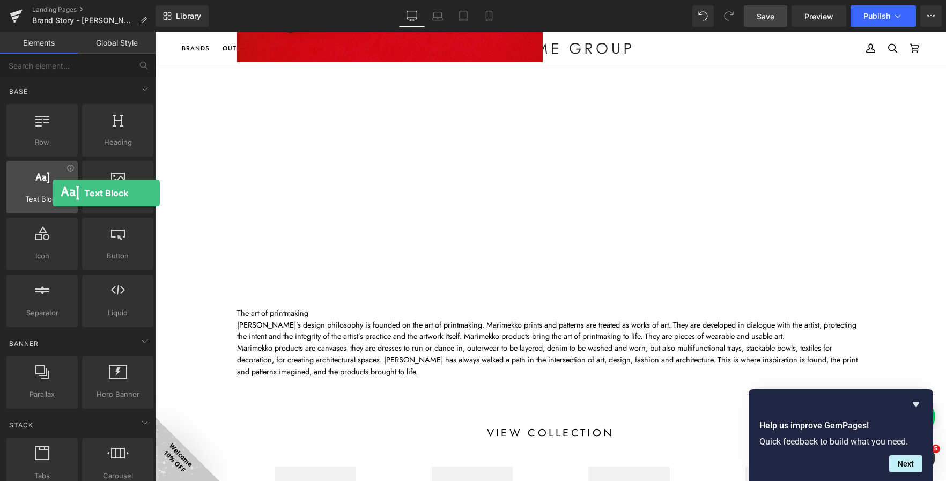
drag, startPoint x: 43, startPoint y: 186, endPoint x: 53, endPoint y: 193, distance: 12.2
click at [53, 193] on div at bounding box center [42, 181] width 65 height 24
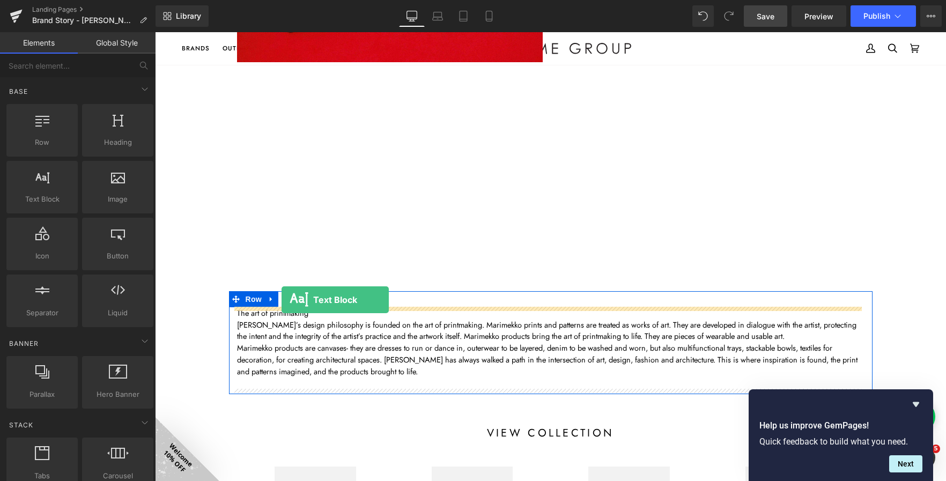
drag, startPoint x: 203, startPoint y: 220, endPoint x: 282, endPoint y: 300, distance: 111.5
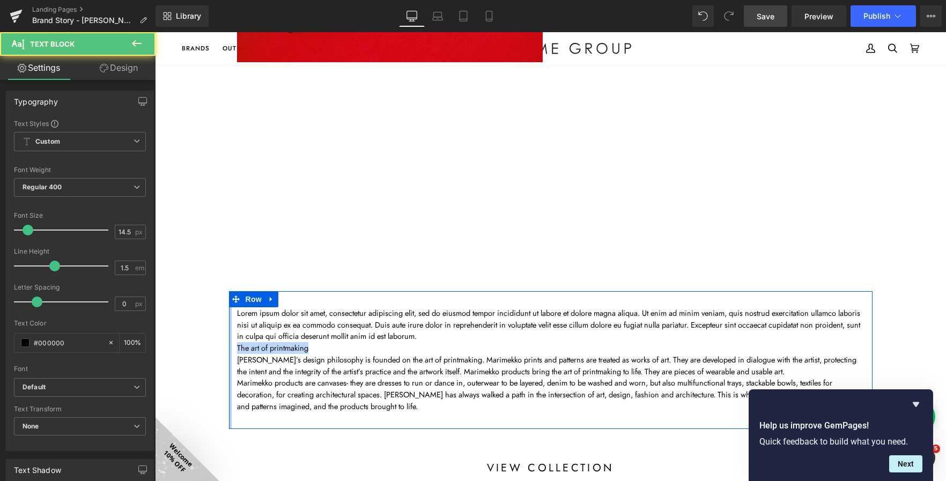
drag, startPoint x: 280, startPoint y: 346, endPoint x: 226, endPoint y: 345, distance: 54.2
click at [229, 345] on div "Lorem ipsum dolor sit amet, consectetur adipiscing elit, sed do eiusmod tempor …" at bounding box center [550, 360] width 643 height 138
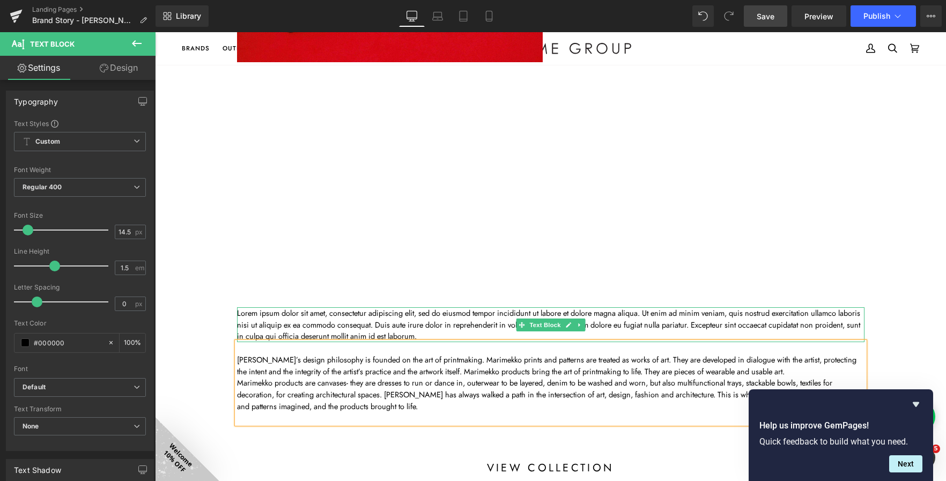
click at [446, 324] on p "Lorem ipsum dolor sit amet, consectetur adipiscing elit, sed do eiusmod tempor …" at bounding box center [550, 324] width 627 height 35
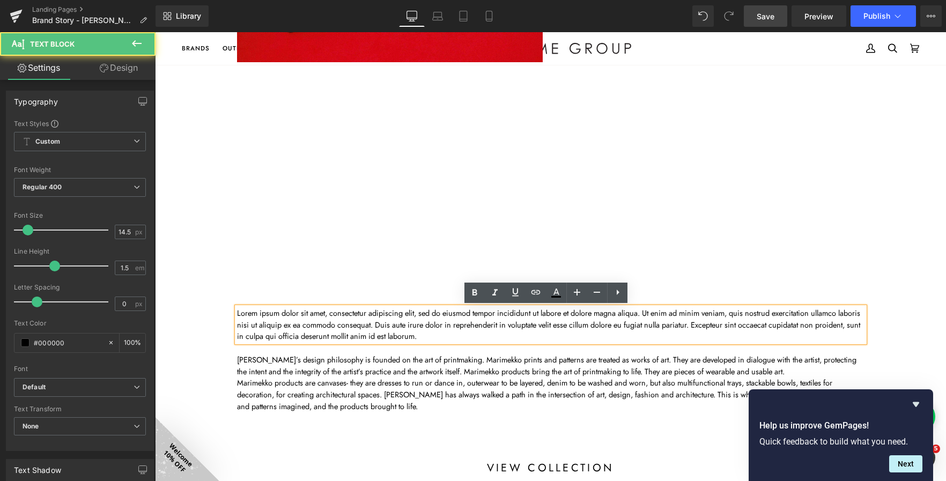
click at [472, 337] on p "Lorem ipsum dolor sit amet, consectetur adipiscing elit, sed do eiusmod tempor …" at bounding box center [550, 324] width 627 height 35
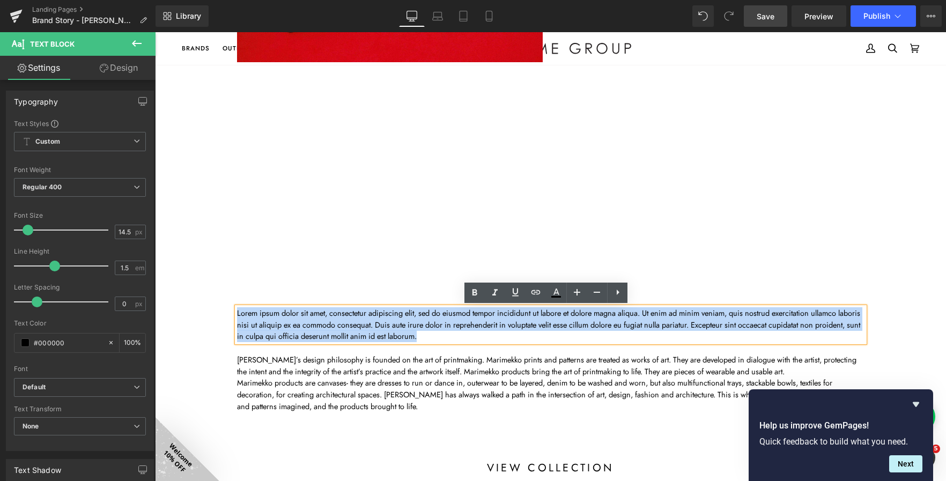
drag, startPoint x: 472, startPoint y: 337, endPoint x: 190, endPoint y: 309, distance: 283.4
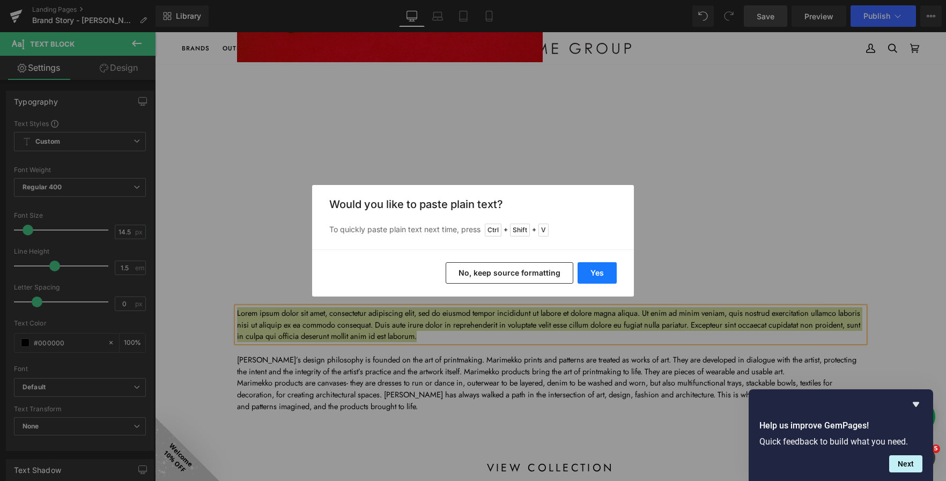
click at [611, 275] on button "Yes" at bounding box center [596, 272] width 39 height 21
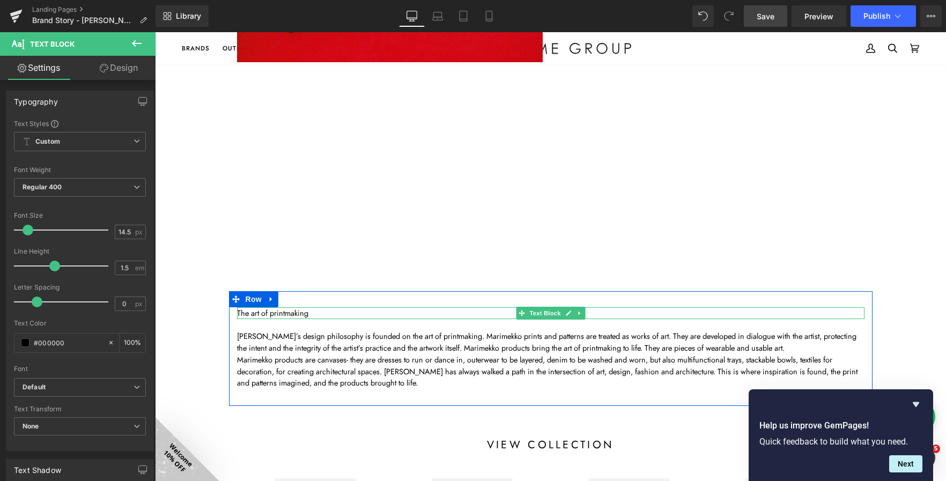
click at [282, 312] on p "The art of printmaking" at bounding box center [550, 313] width 627 height 12
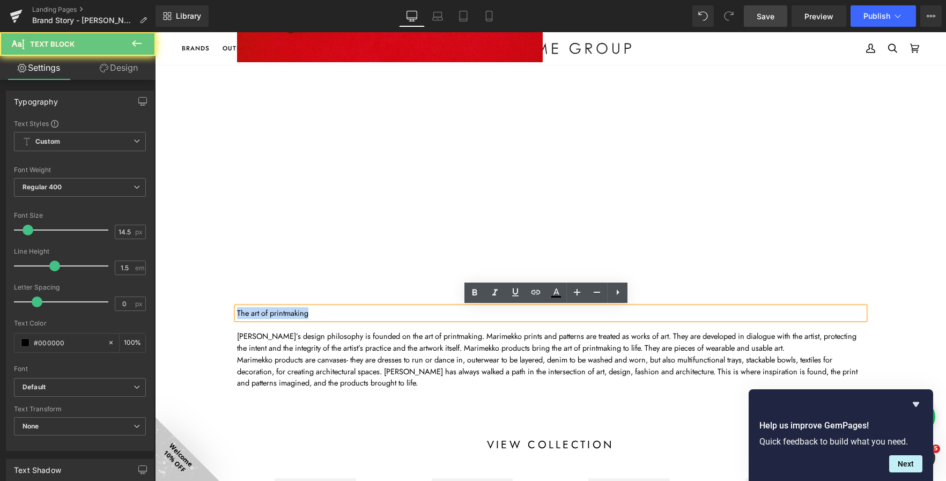
click at [282, 312] on p "The art of printmaking" at bounding box center [550, 313] width 627 height 12
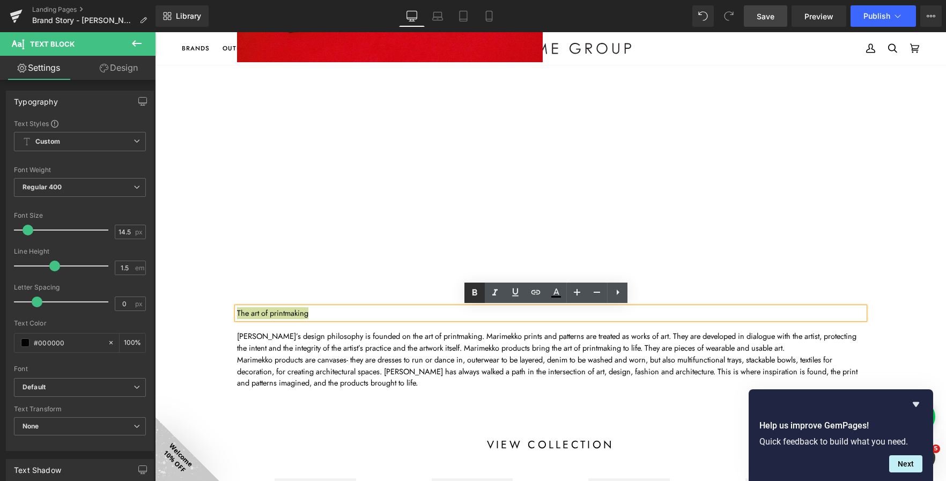
click at [479, 289] on icon at bounding box center [474, 292] width 13 height 13
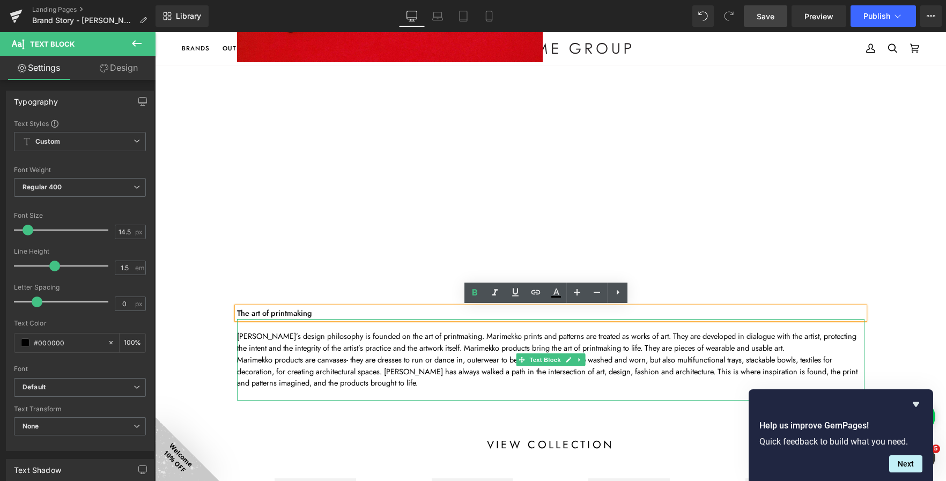
click at [316, 356] on p "Marimekko products are canvases- they are dresses to run or dance in, outerwear…" at bounding box center [550, 371] width 627 height 35
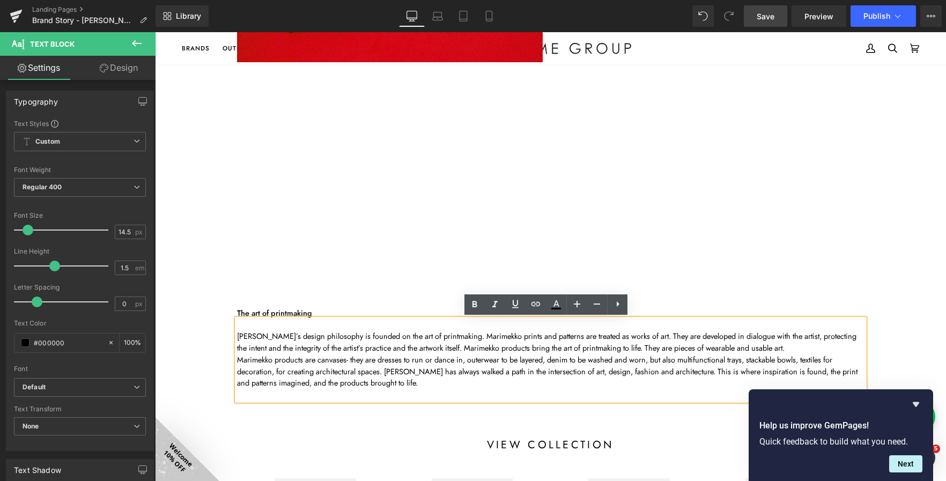
click at [237, 334] on p "Marimekko’s design philosophy is founded on the art of printmaking. Marimekko p…" at bounding box center [550, 342] width 627 height 24
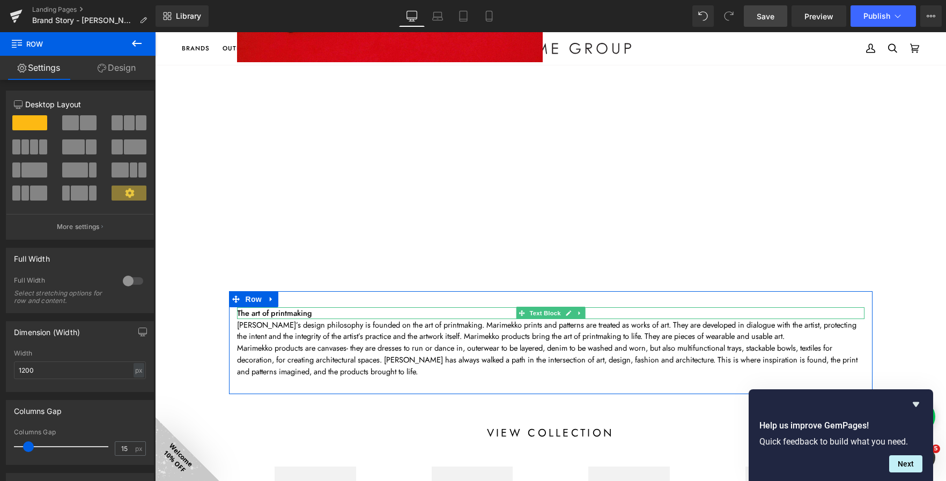
click at [323, 313] on p "The art of printmaking" at bounding box center [550, 313] width 627 height 12
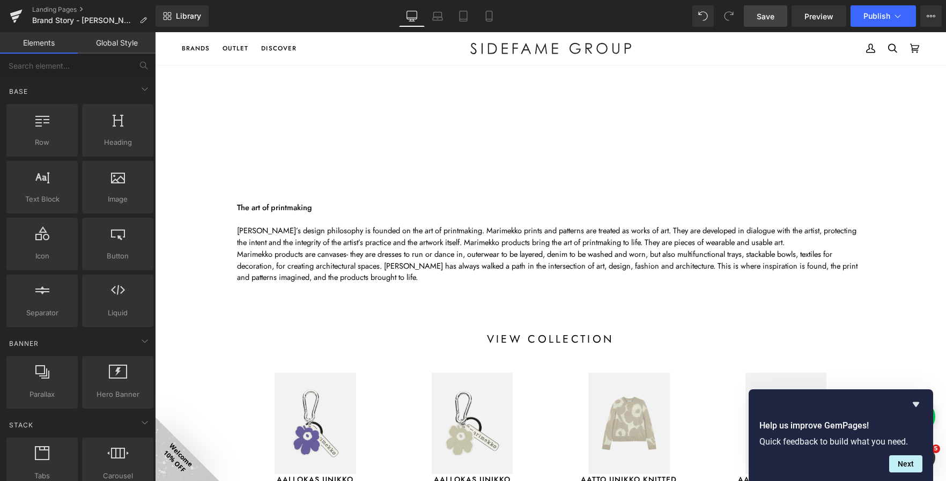
scroll to position [643, 0]
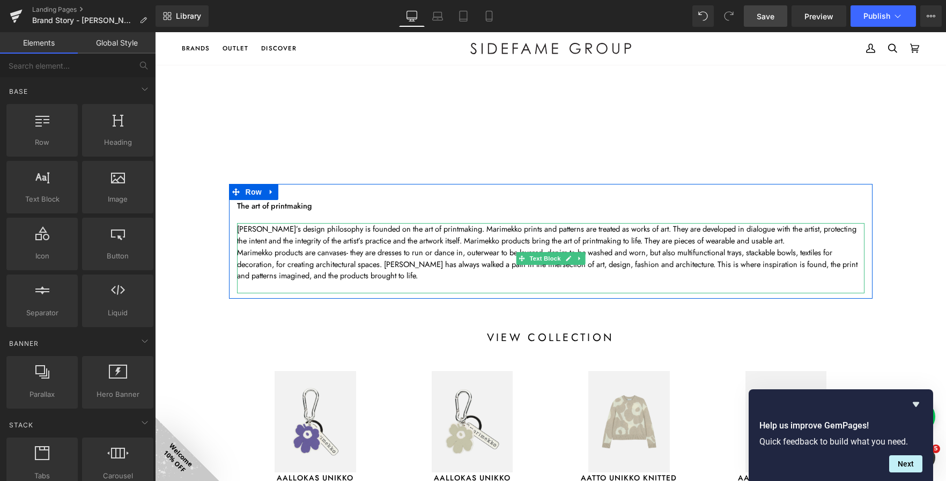
click at [788, 241] on p "Marimekko’s design philosophy is founded on the art of printmaking. Marimekko p…" at bounding box center [550, 235] width 627 height 24
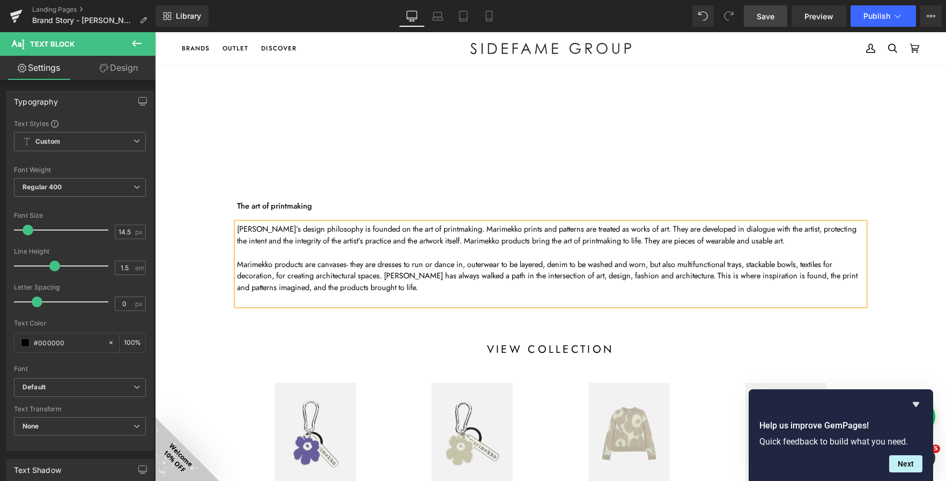
click at [768, 21] on span "Save" at bounding box center [766, 16] width 18 height 11
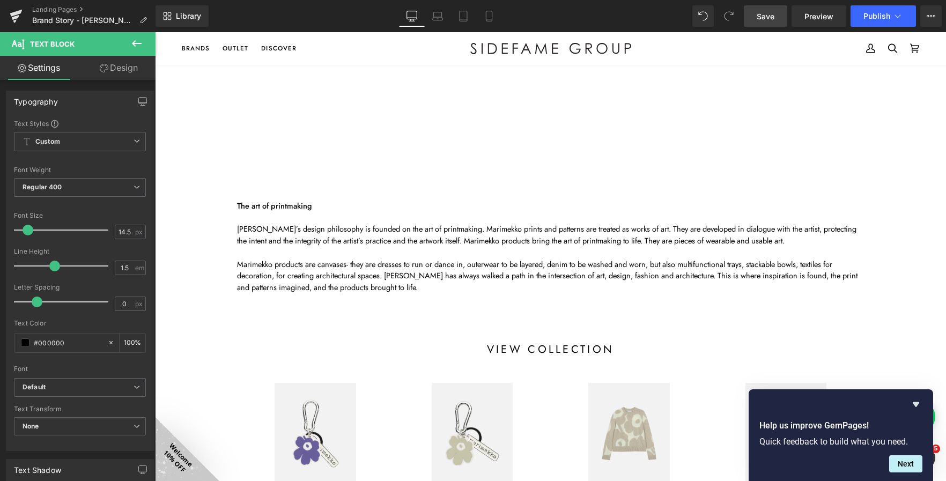
drag, startPoint x: 878, startPoint y: 143, endPoint x: 840, endPoint y: 142, distance: 38.6
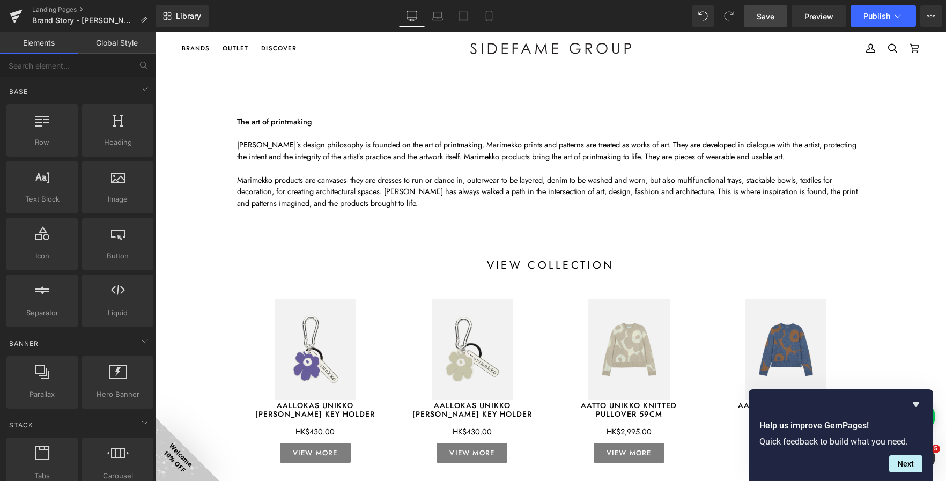
scroll to position [590, 0]
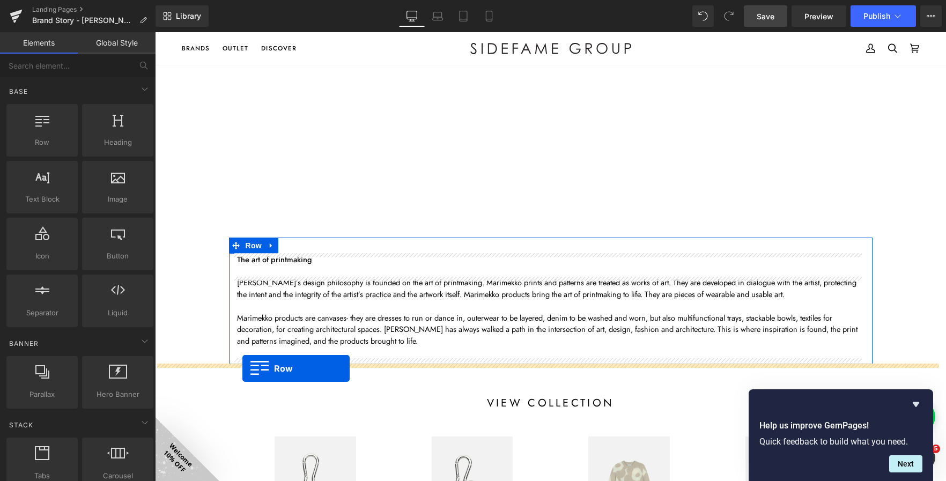
drag, startPoint x: 213, startPoint y: 172, endPoint x: 242, endPoint y: 368, distance: 198.4
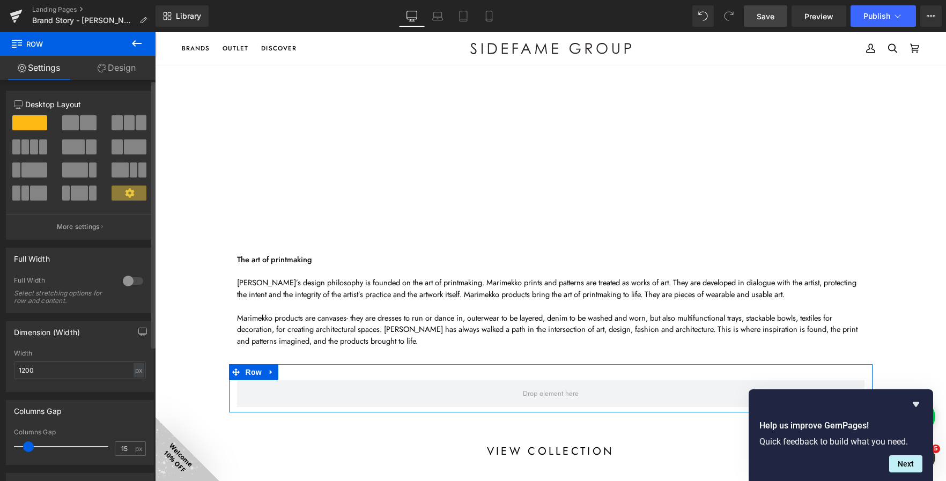
click at [84, 120] on span at bounding box center [88, 122] width 17 height 15
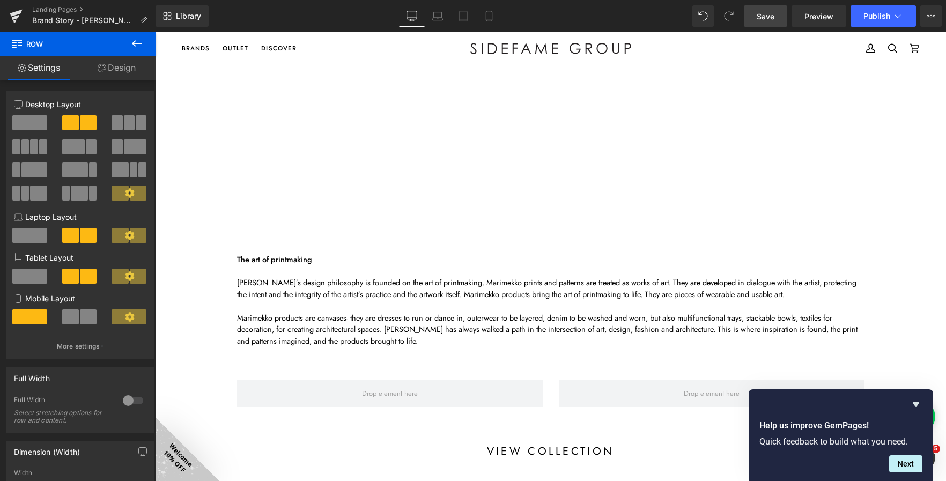
click at [139, 43] on icon at bounding box center [137, 43] width 10 height 6
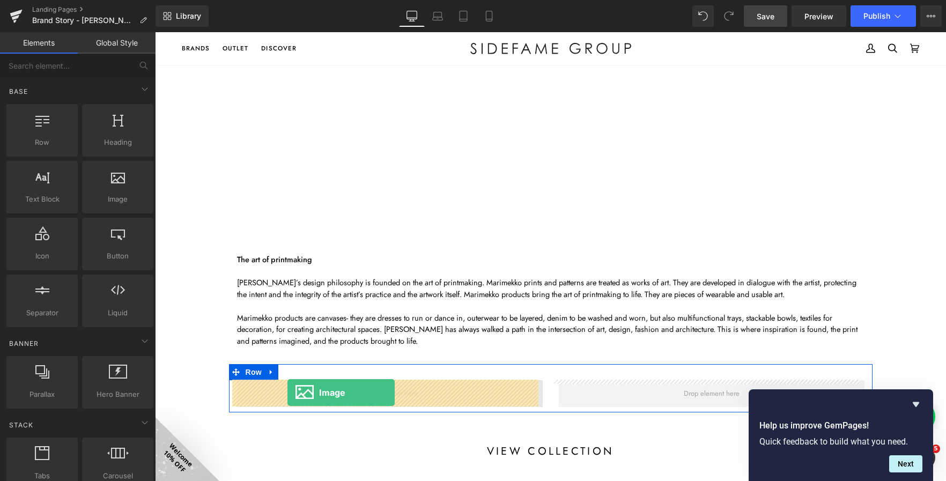
drag, startPoint x: 266, startPoint y: 226, endPoint x: 287, endPoint y: 393, distance: 168.1
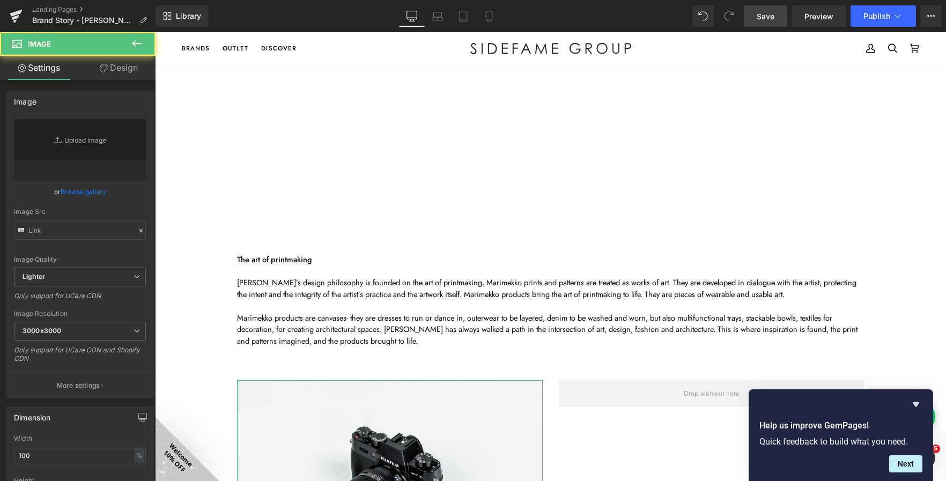
type input "//d1um8515vdn9kb.cloudfront.net/images/parallax.jpg"
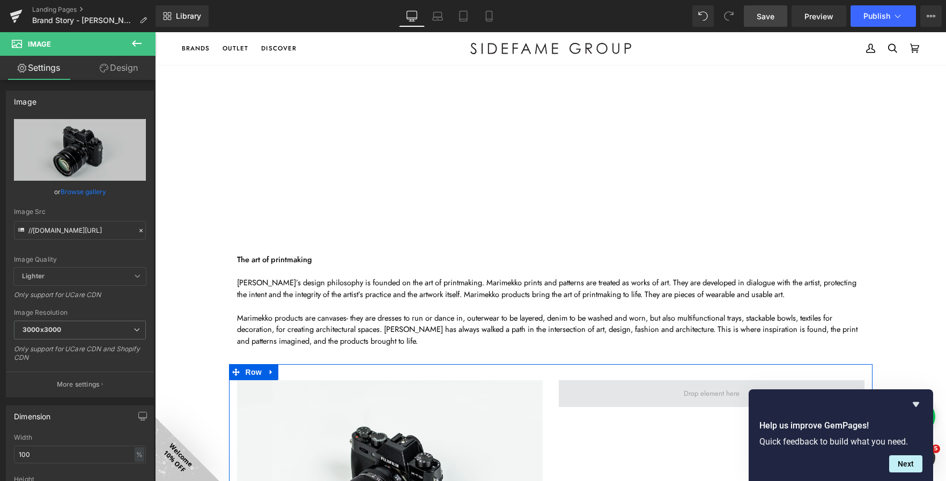
drag, startPoint x: 274, startPoint y: 214, endPoint x: 633, endPoint y: 395, distance: 401.4
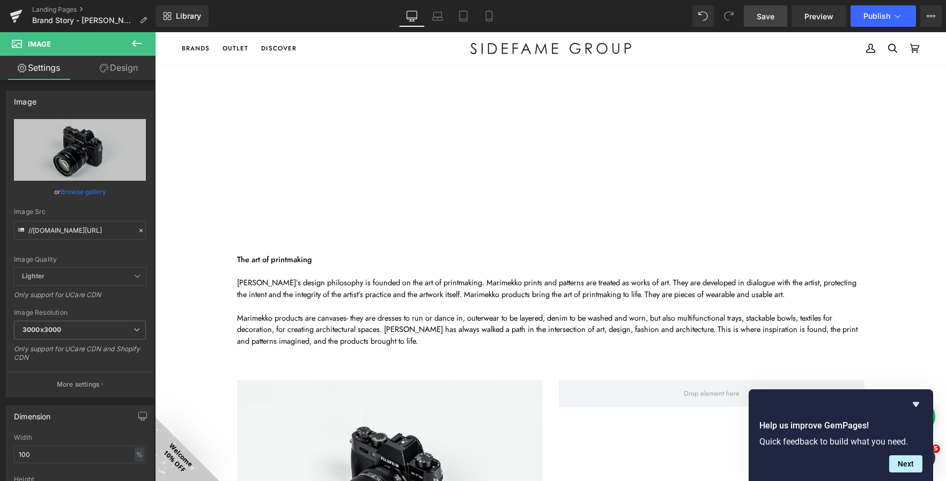
click at [129, 43] on button at bounding box center [137, 44] width 38 height 24
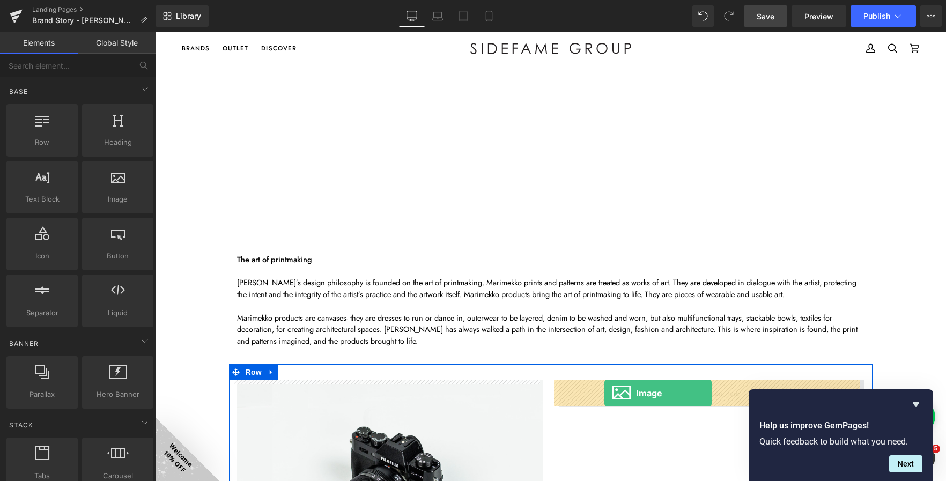
drag, startPoint x: 269, startPoint y: 219, endPoint x: 604, endPoint y: 393, distance: 378.0
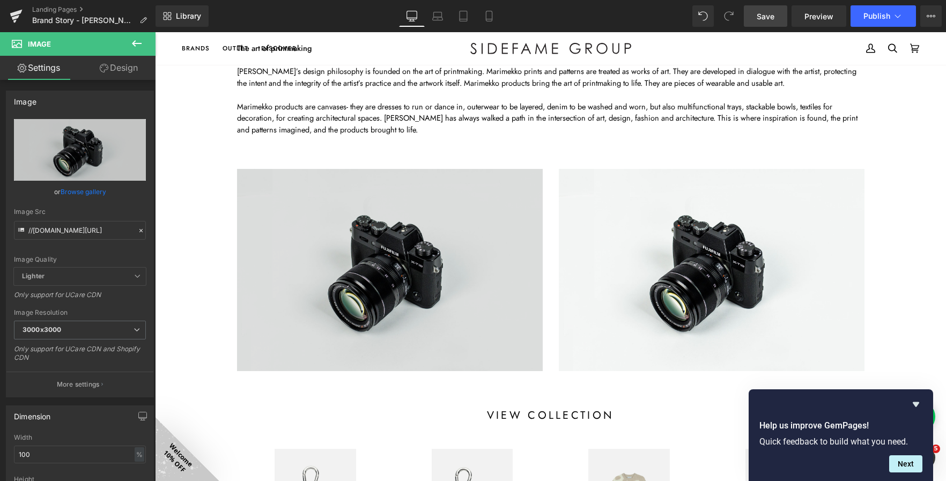
scroll to position [804, 0]
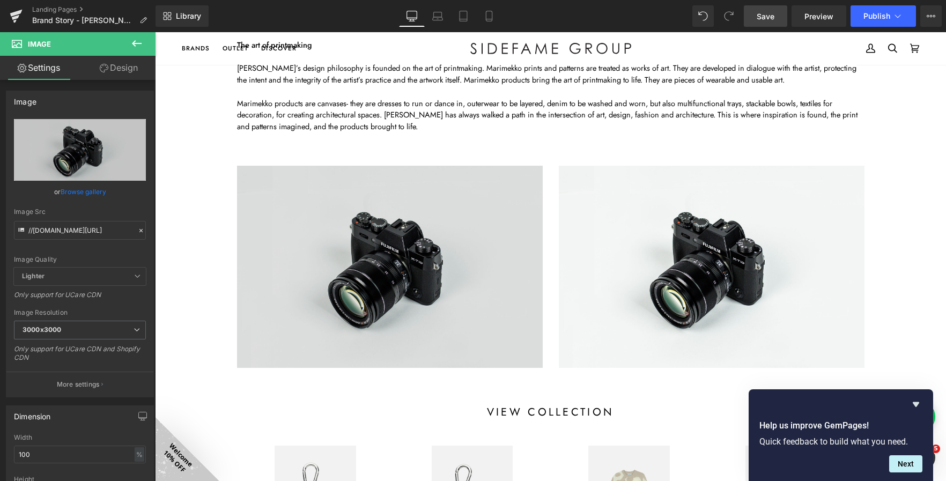
click at [405, 254] on img at bounding box center [390, 267] width 306 height 203
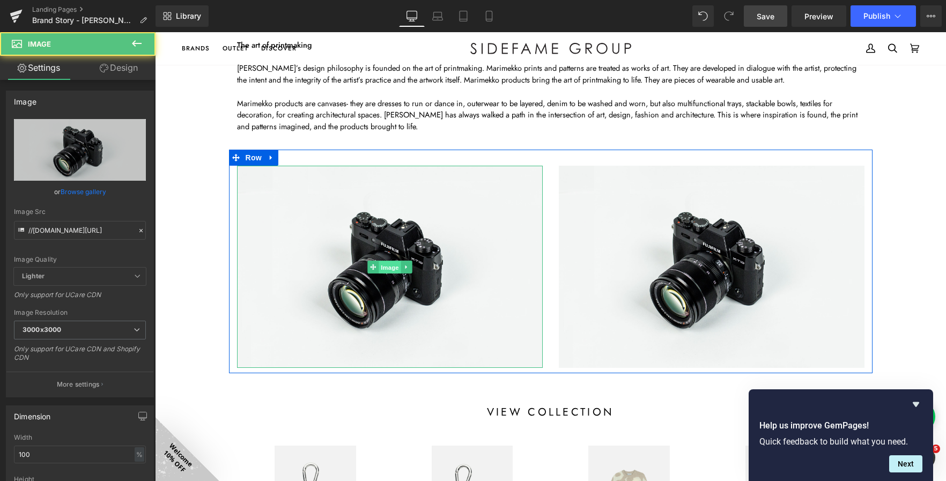
click at [383, 268] on span "Image" at bounding box center [390, 267] width 23 height 13
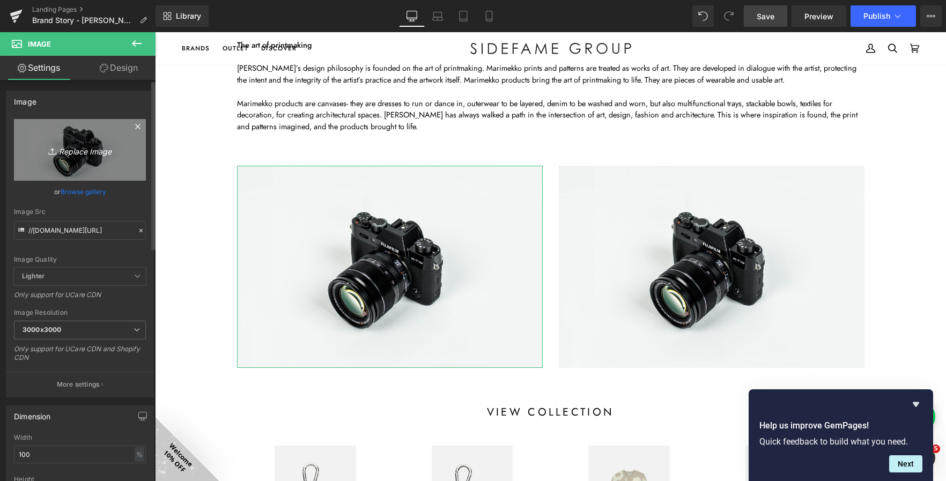
click at [61, 149] on icon "Replace Image" at bounding box center [80, 149] width 86 height 13
type input "C:\fakepath\Marimekko_dye_2012-13.jpg"
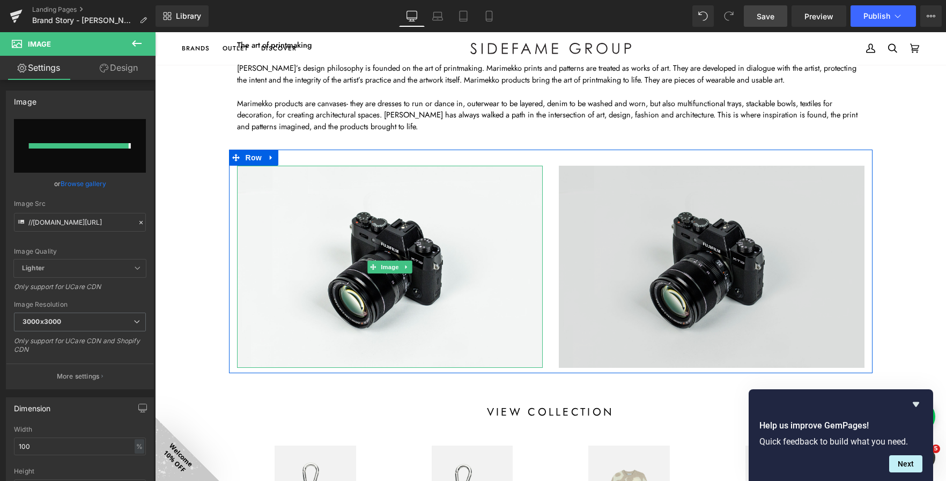
type input "https://ucarecdn.com/d1b3a0c8-fed6-4461-878b-8d22d99248a8/-/format/auto/-/previ…"
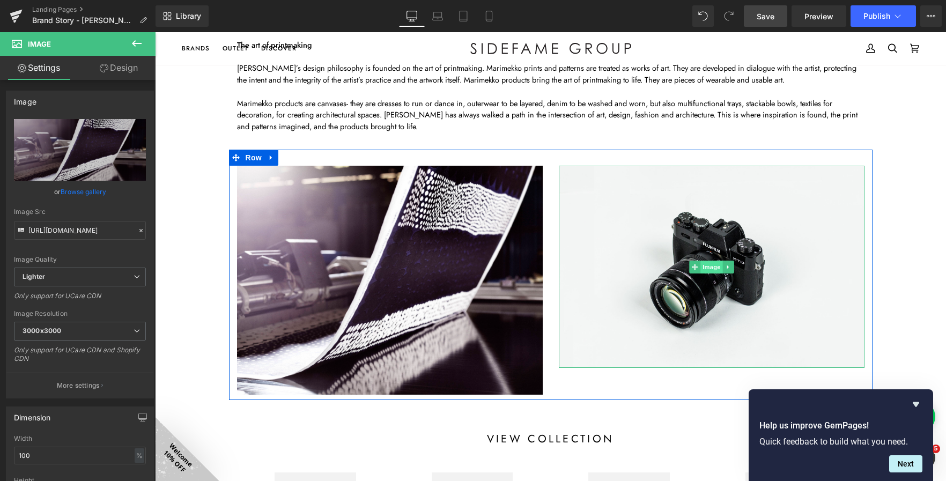
drag, startPoint x: 739, startPoint y: 266, endPoint x: 712, endPoint y: 266, distance: 27.4
click at [739, 266] on img at bounding box center [712, 267] width 306 height 203
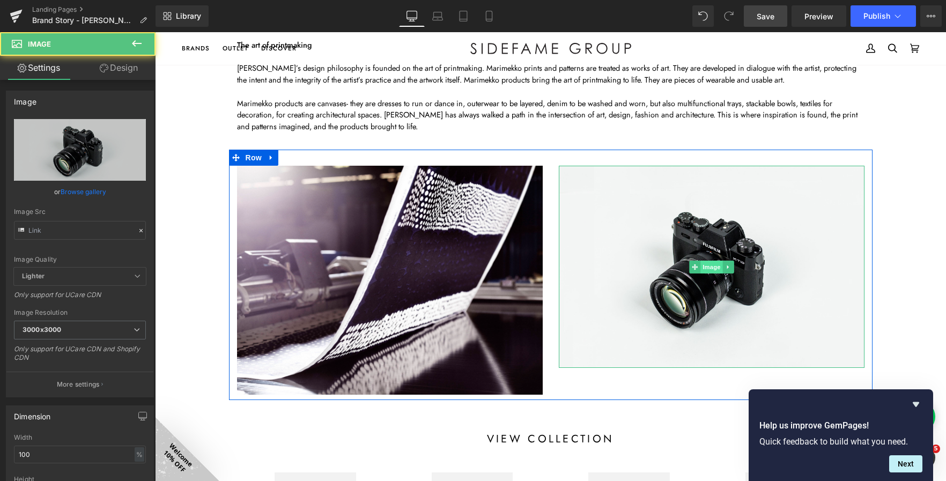
type input "//d1um8515vdn9kb.cloudfront.net/images/parallax.jpg"
click at [712, 266] on span "Image" at bounding box center [711, 267] width 23 height 13
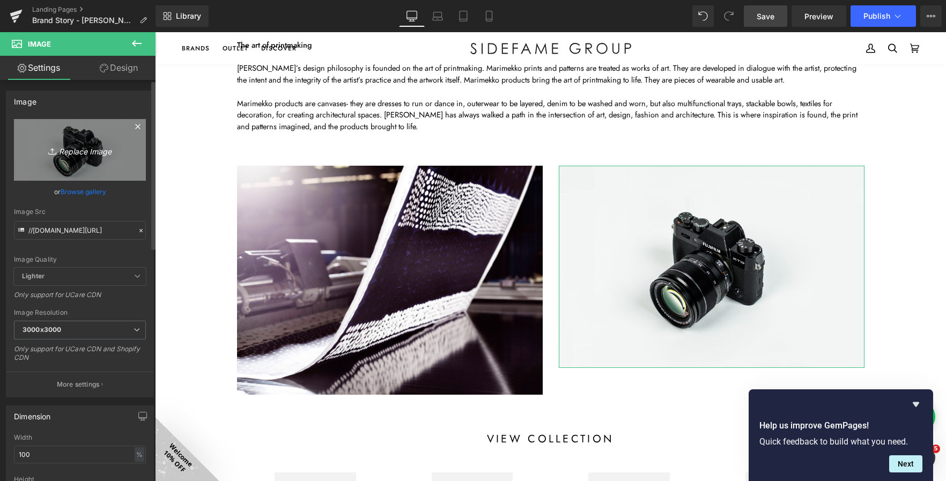
click at [92, 151] on icon "Replace Image" at bounding box center [80, 149] width 86 height 13
type input "C:\fakepath\MARIMEKKO_HATTARAKUKKA_1_v2.jpg"
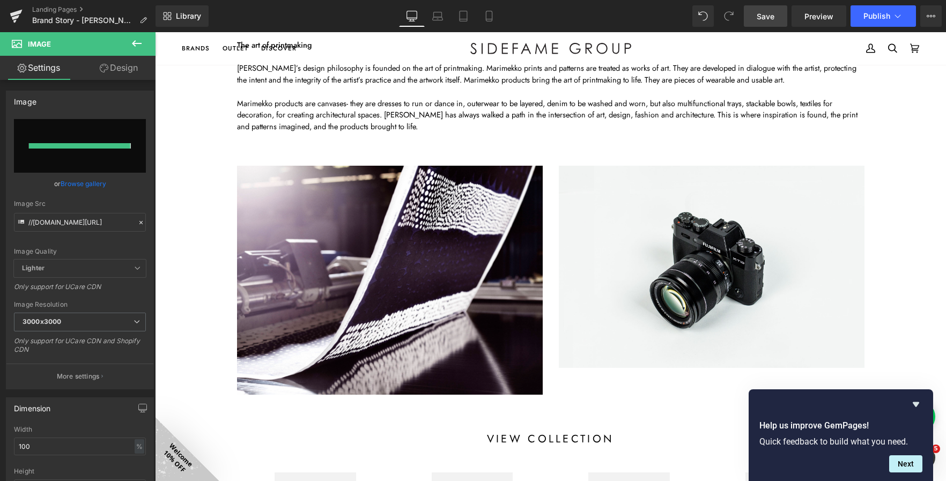
type input "https://ucarecdn.com/9129eb11-dfa3-4f3e-bd8b-c47c98a556f0/-/format/auto/-/previ…"
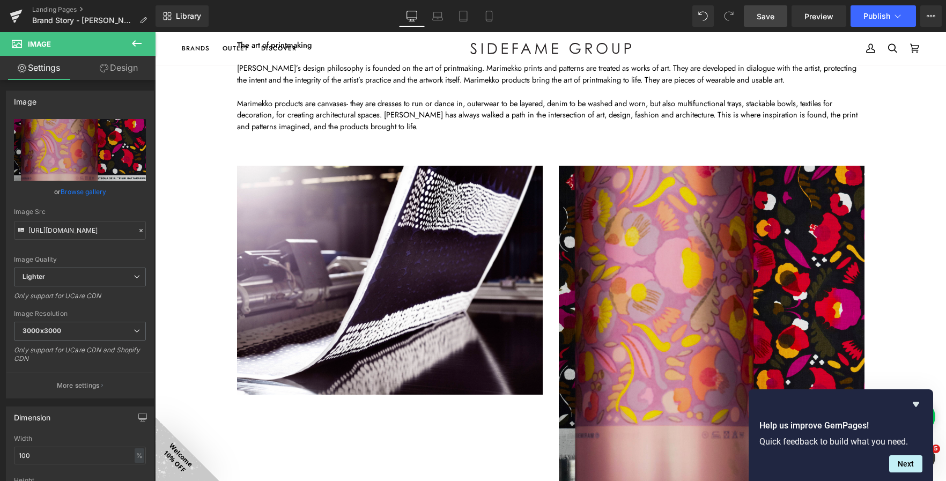
click at [651, 332] on img at bounding box center [712, 370] width 306 height 408
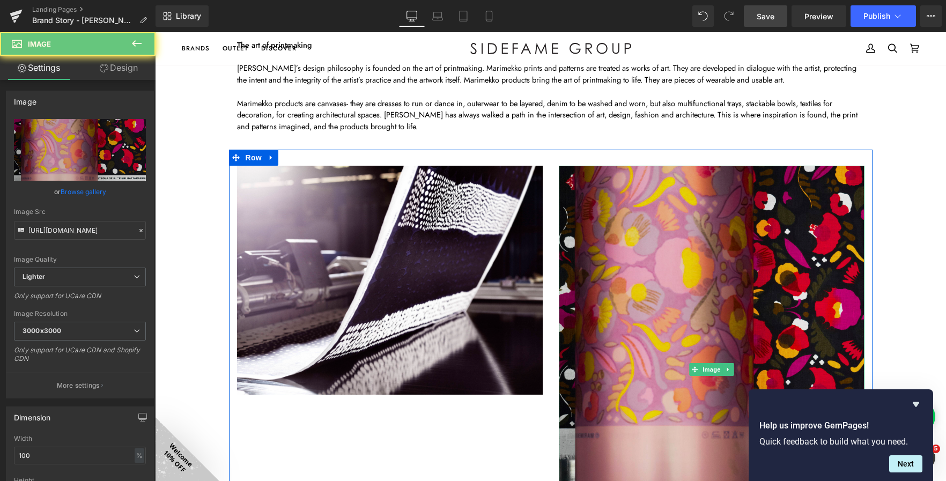
click at [686, 250] on img at bounding box center [712, 370] width 306 height 408
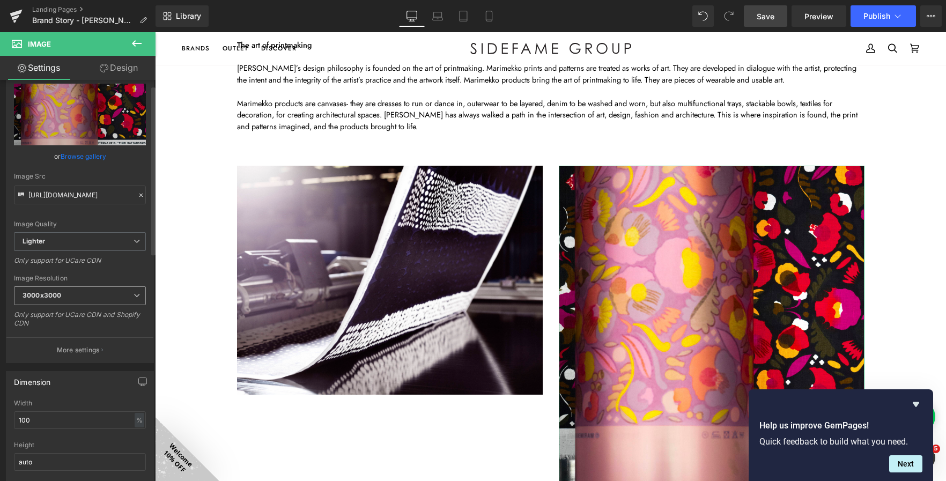
scroll to position [54, 0]
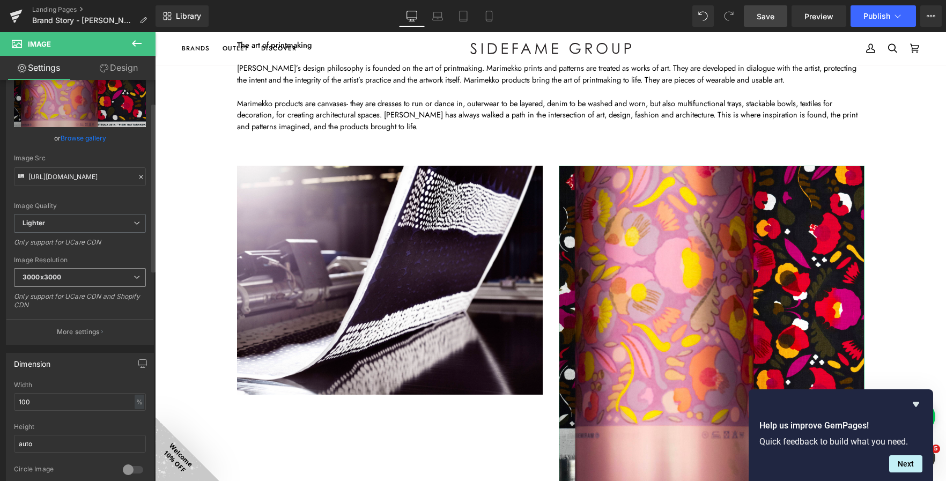
click at [74, 273] on span "3000x3000" at bounding box center [80, 277] width 132 height 19
click at [84, 254] on div "https://ucarecdn.com/9129eb11-dfa3-4f3e-bd8b-c47c98a556f0/-/format/auto/-/previ…" at bounding box center [79, 204] width 147 height 279
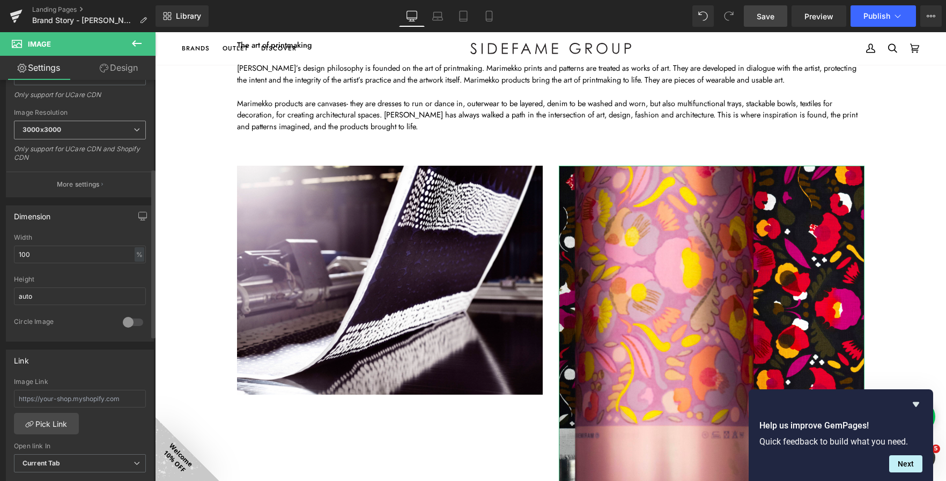
scroll to position [214, 0]
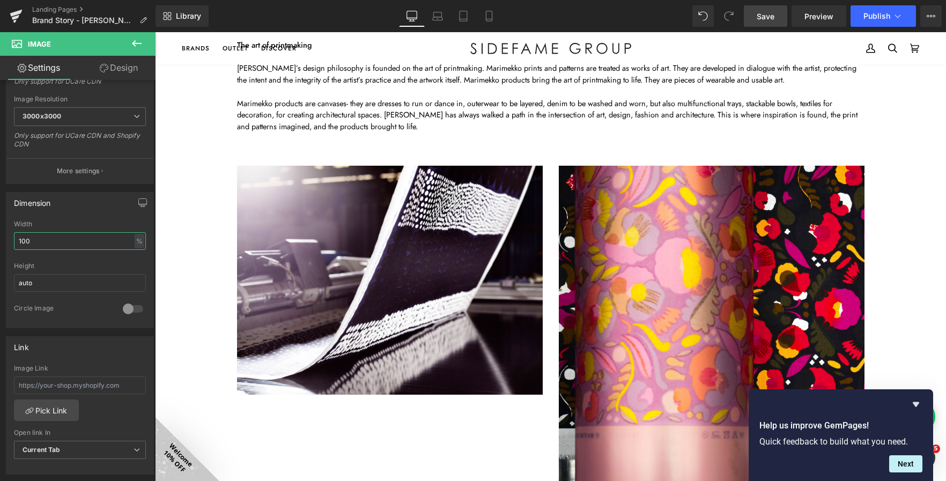
drag, startPoint x: 69, startPoint y: 243, endPoint x: -39, endPoint y: 234, distance: 107.7
click at [0, 234] on html "Image You are previewing how the will restyle your page. You can not edit Eleme…" at bounding box center [473, 240] width 946 height 481
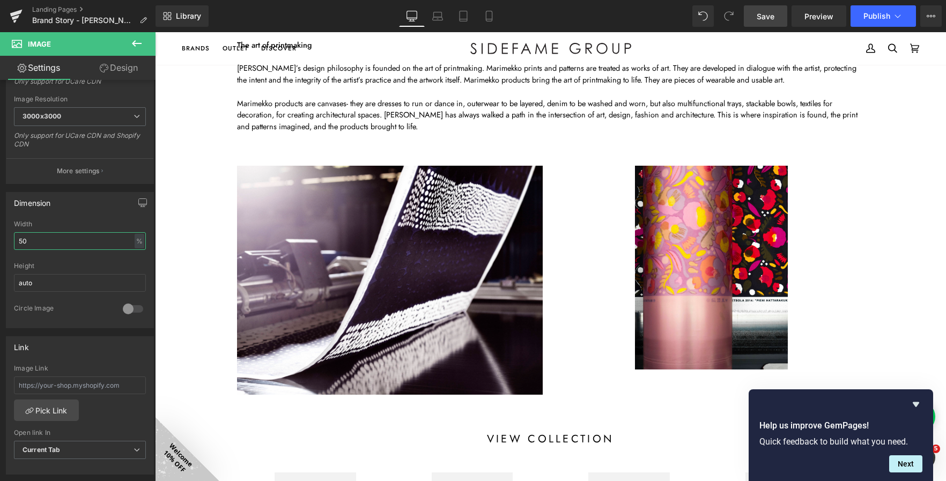
drag, startPoint x: 51, startPoint y: 241, endPoint x: -23, endPoint y: 239, distance: 74.6
click at [0, 239] on html "Image You are previewing how the will restyle your page. You can not edit Eleme…" at bounding box center [473, 240] width 946 height 481
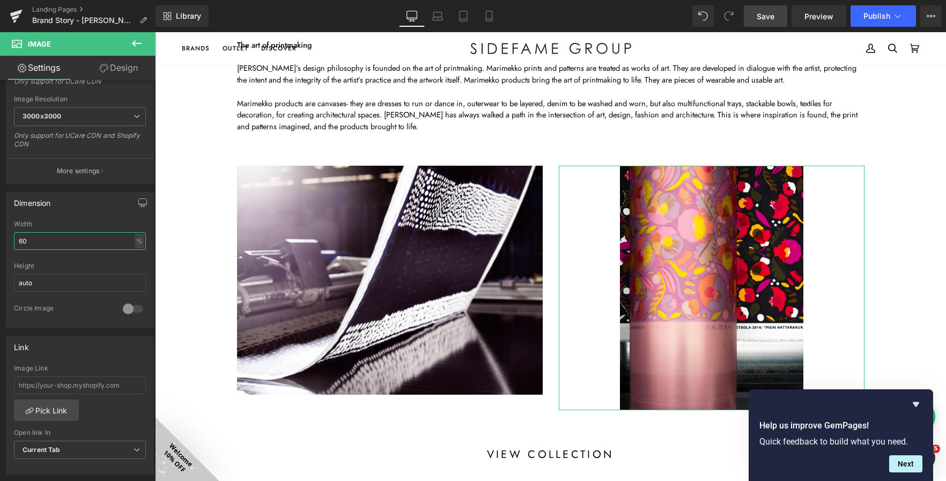
drag, startPoint x: 40, startPoint y: 243, endPoint x: -54, endPoint y: 241, distance: 94.4
click at [0, 241] on html "Image You are previewing how the will restyle your page. You can not edit Eleme…" at bounding box center [473, 240] width 946 height 481
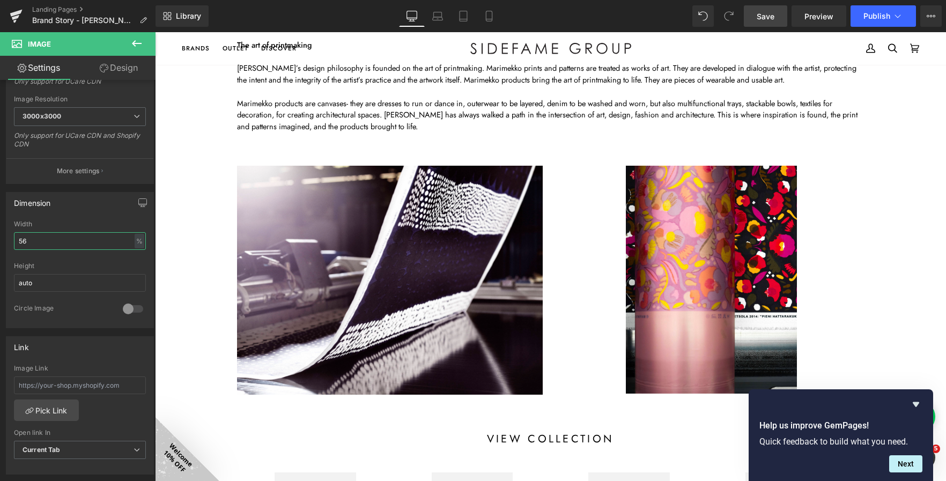
type input "56"
click at [565, 20] on div "Library Desktop Desktop Laptop Tablet Mobile Save Preview Publish Scheduled Vie…" at bounding box center [550, 15] width 790 height 21
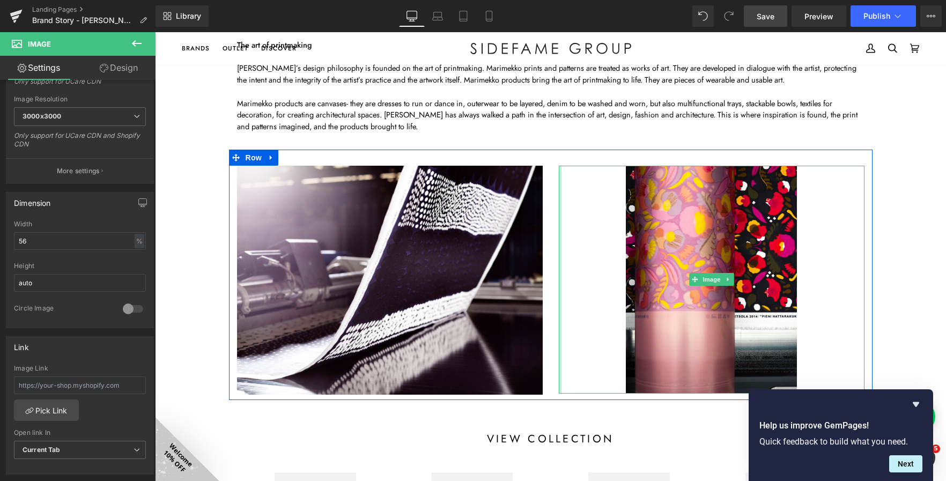
drag, startPoint x: 554, startPoint y: 311, endPoint x: 541, endPoint y: 342, distance: 33.4
click at [541, 342] on div "Image Image Row" at bounding box center [550, 275] width 643 height 251
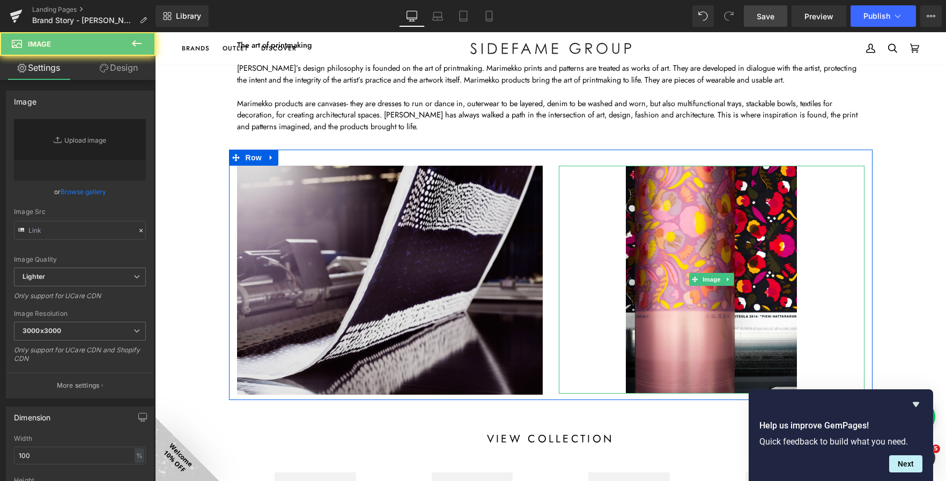
click at [459, 266] on img at bounding box center [390, 280] width 306 height 229
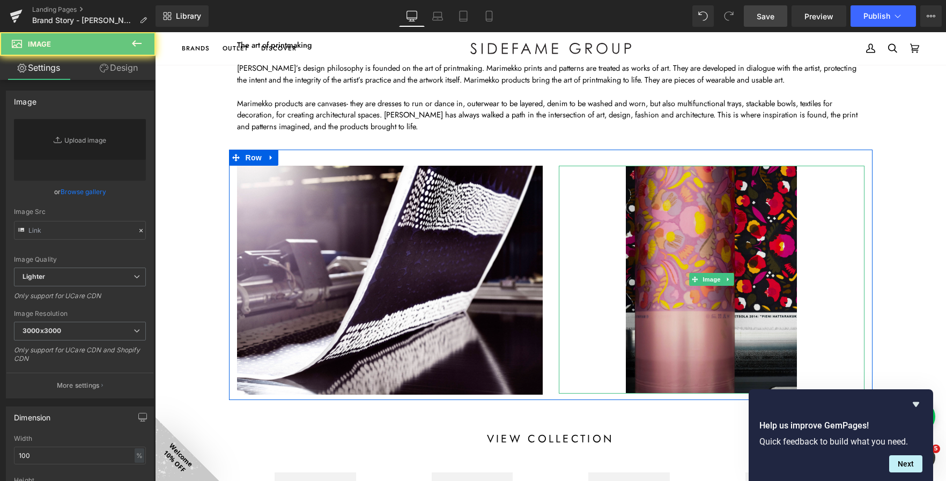
type input "https://ucarecdn.com/d1b3a0c8-fed6-4461-878b-8d22d99248a8/-/format/auto/-/previ…"
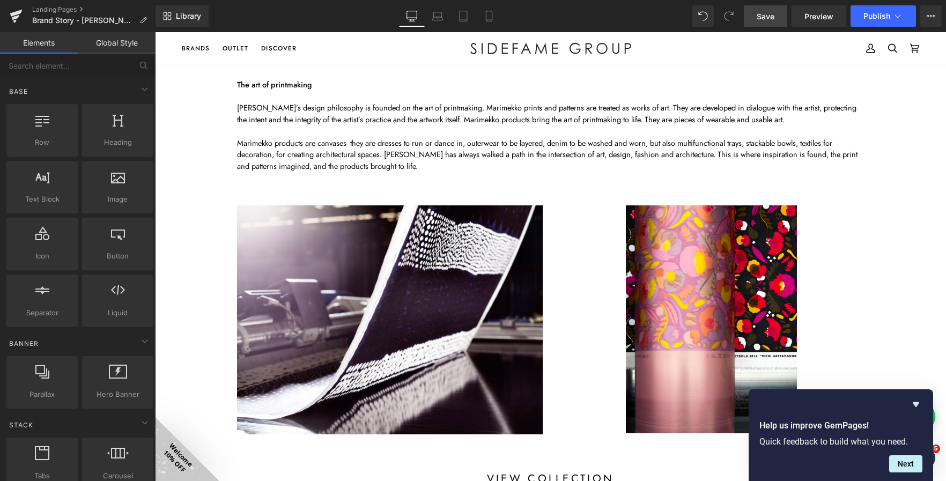
scroll to position [858, 0]
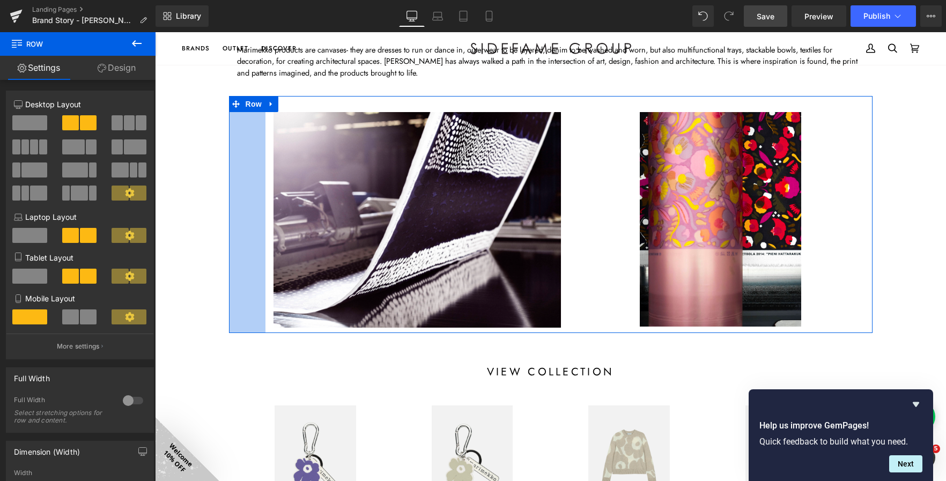
drag, startPoint x: 226, startPoint y: 235, endPoint x: 263, endPoint y: 239, distance: 36.7
click at [263, 239] on div "Image Image Row 68px" at bounding box center [550, 214] width 643 height 237
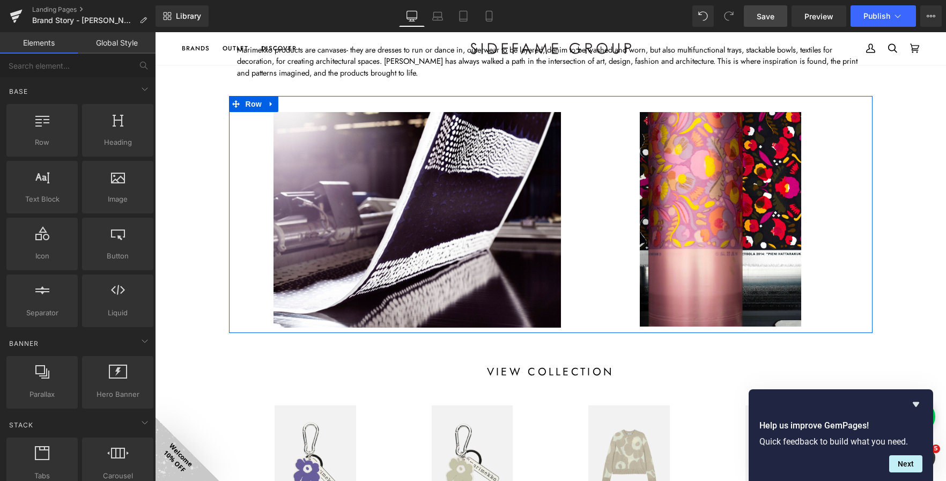
click at [562, 243] on div "Image" at bounding box center [416, 220] width 303 height 216
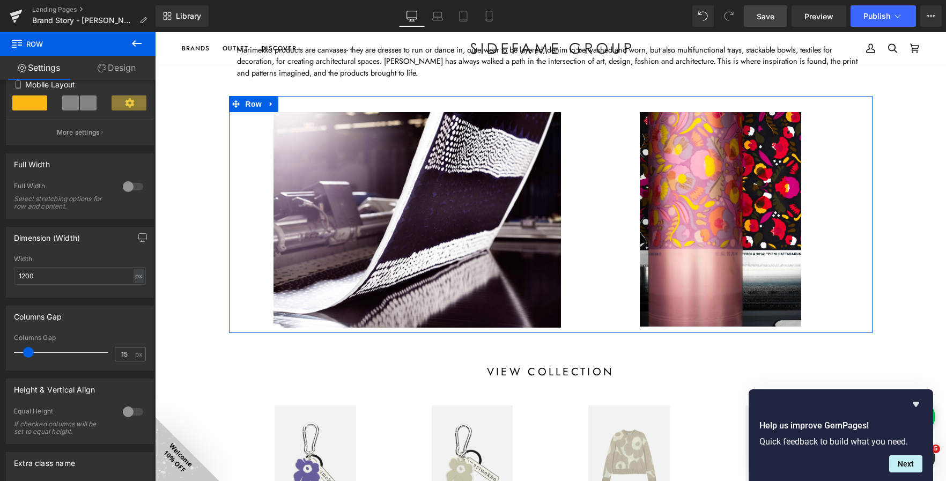
scroll to position [214, 0]
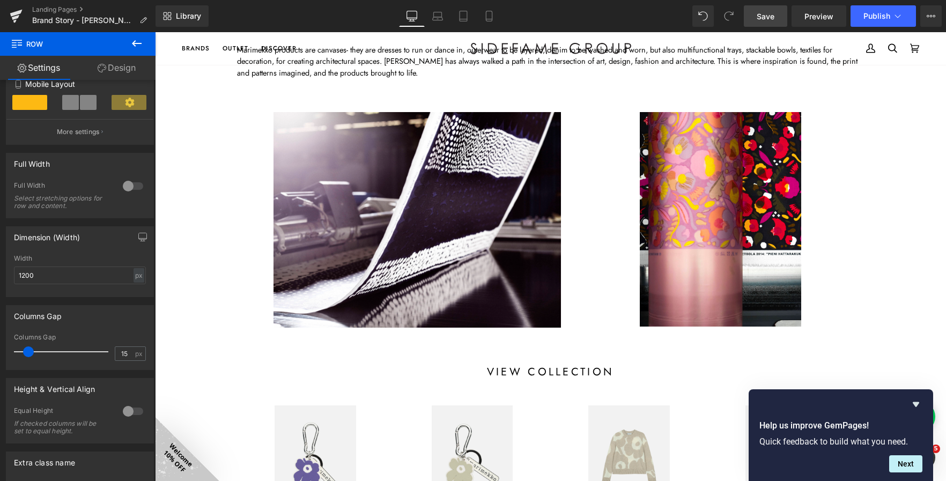
click at [758, 21] on span "Save" at bounding box center [766, 16] width 18 height 11
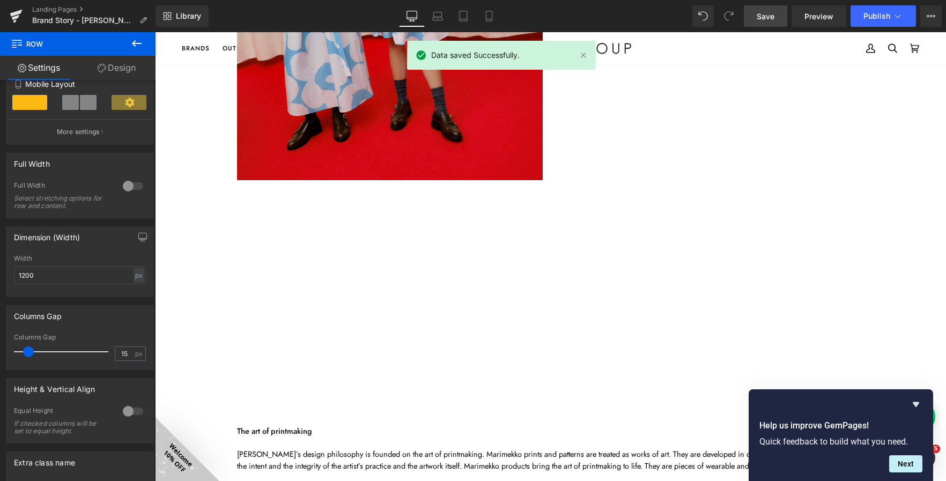
scroll to position [536, 0]
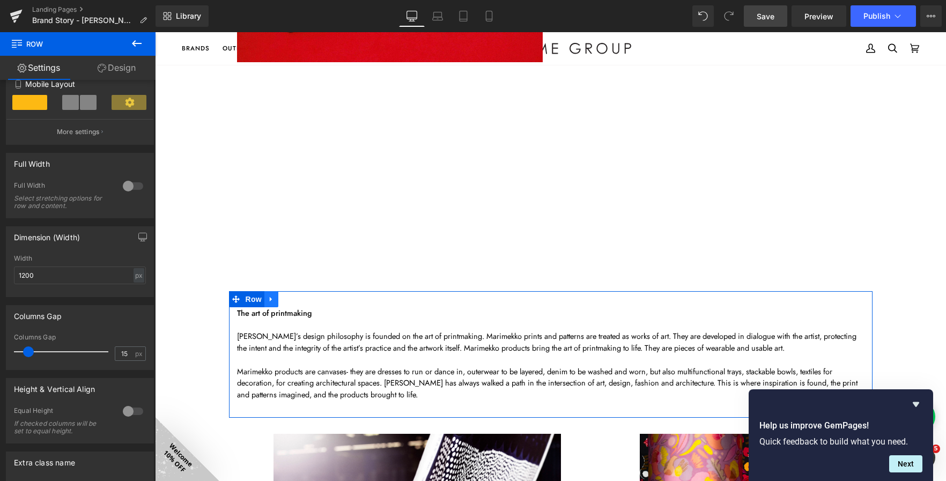
click at [269, 297] on icon at bounding box center [272, 299] width 8 height 8
click at [282, 297] on icon at bounding box center [286, 299] width 8 height 8
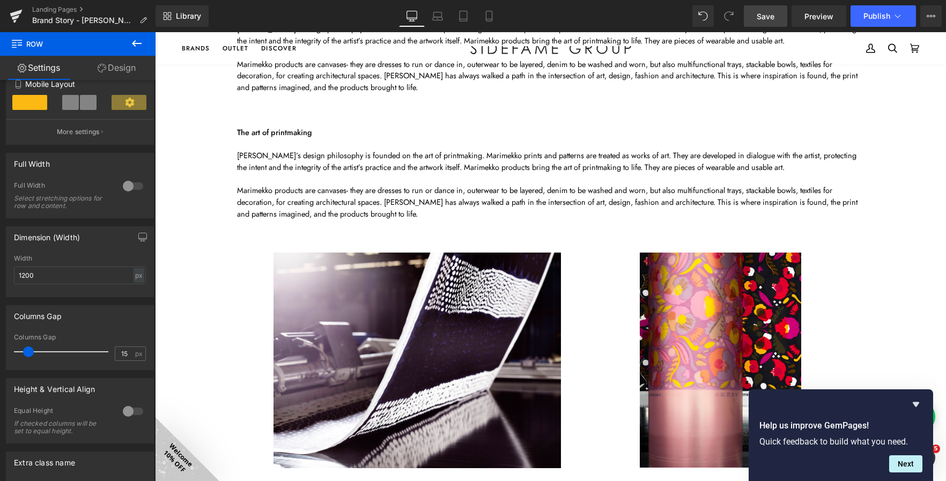
scroll to position [825, 0]
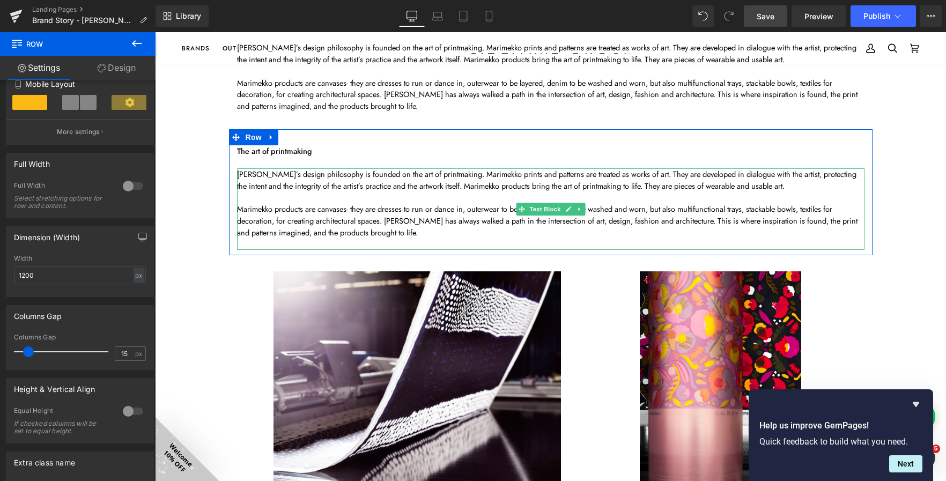
click at [328, 188] on span "Marimekko’s design philosophy is founded on the art of printmaking. Marimekko p…" at bounding box center [546, 179] width 619 height 23
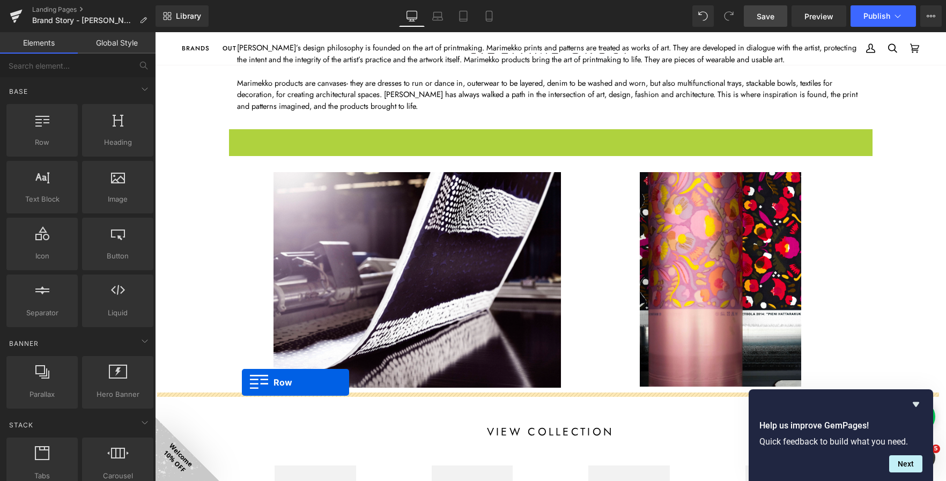
drag, startPoint x: 235, startPoint y: 137, endPoint x: 242, endPoint y: 382, distance: 245.7
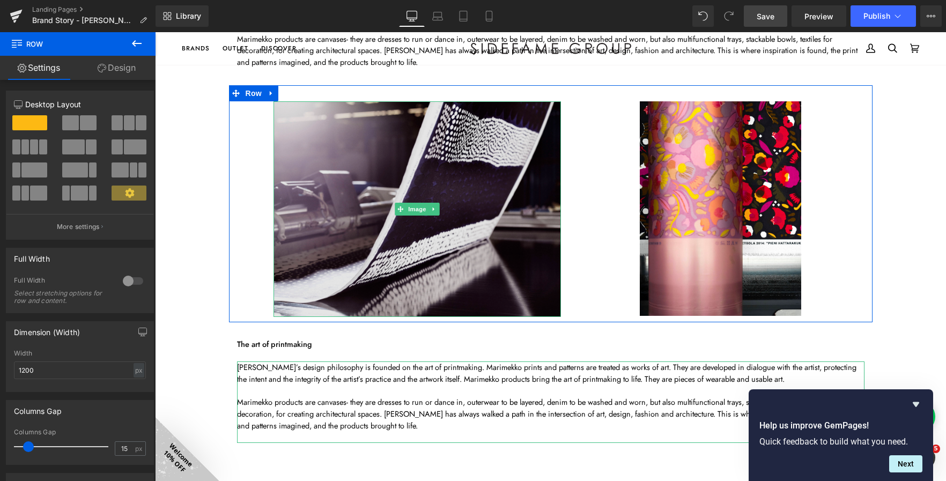
scroll to position [932, 0]
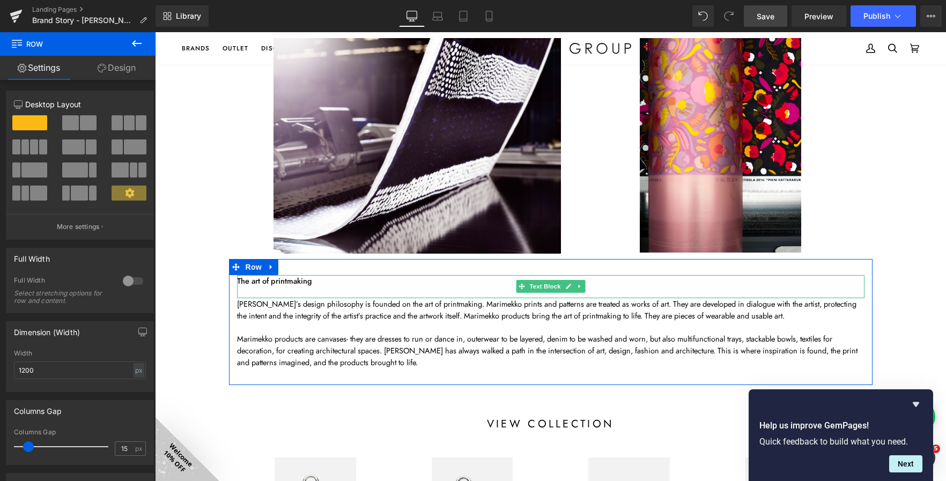
click at [288, 283] on strong "The art of printmaking" at bounding box center [274, 280] width 75 height 11
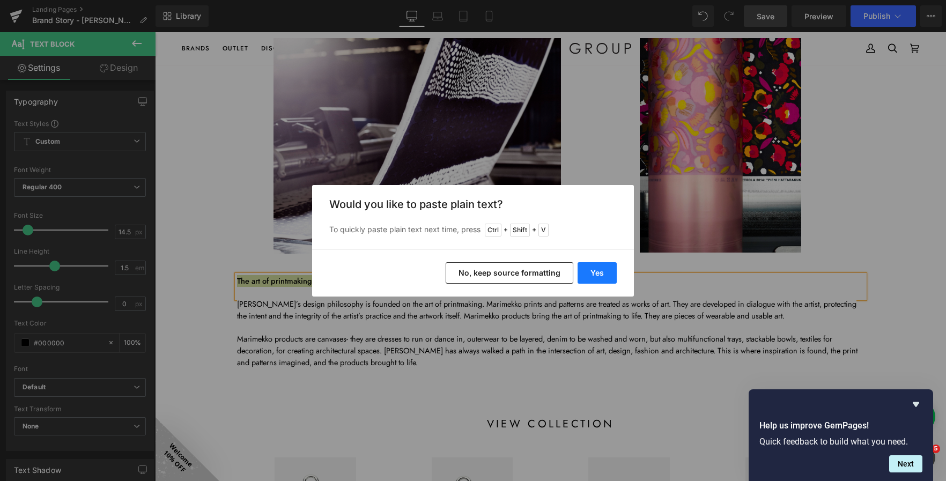
click at [594, 269] on button "Yes" at bounding box center [596, 272] width 39 height 21
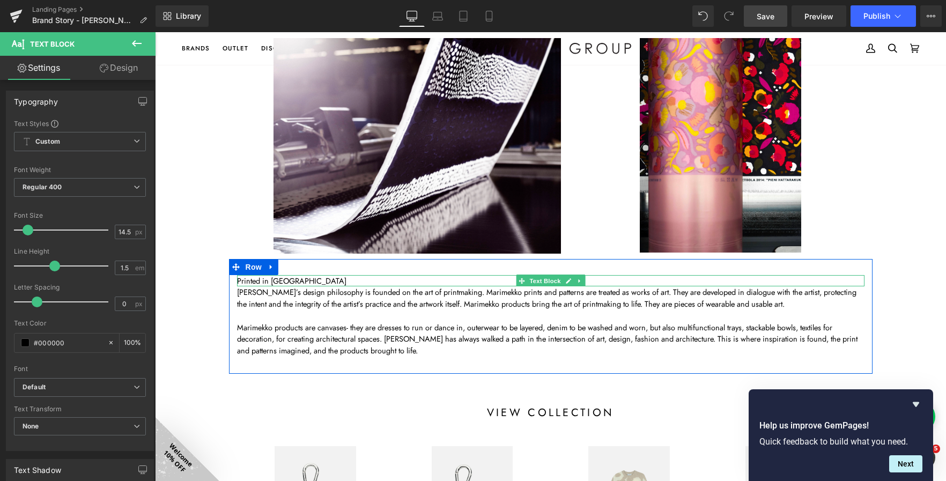
click at [270, 278] on p "Printed in Helsinki" at bounding box center [550, 281] width 627 height 12
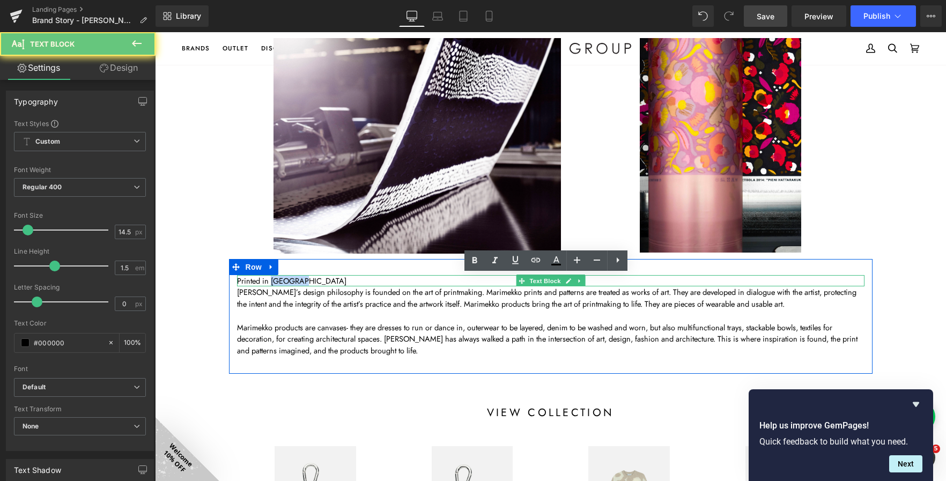
click at [270, 278] on p "Printed in Helsinki" at bounding box center [550, 281] width 627 height 12
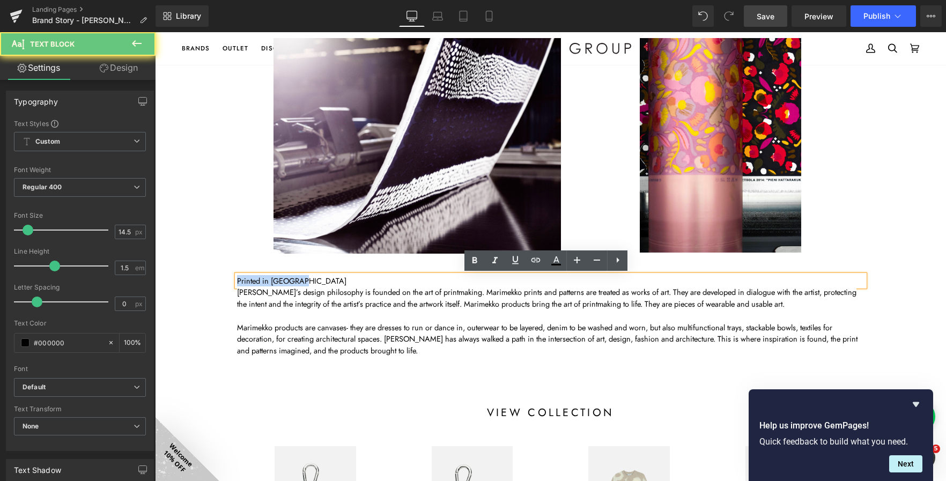
click at [270, 278] on p "Printed in Helsinki" at bounding box center [550, 281] width 627 height 12
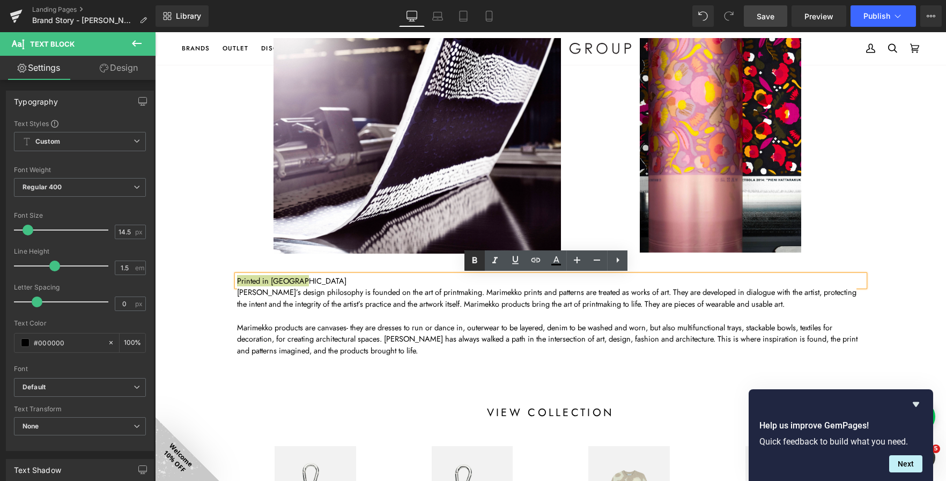
click at [475, 261] on icon at bounding box center [474, 260] width 5 height 6
click at [283, 327] on p "Marimekko products are canvases- they are dresses to run or dance in, outerwear…" at bounding box center [550, 339] width 627 height 35
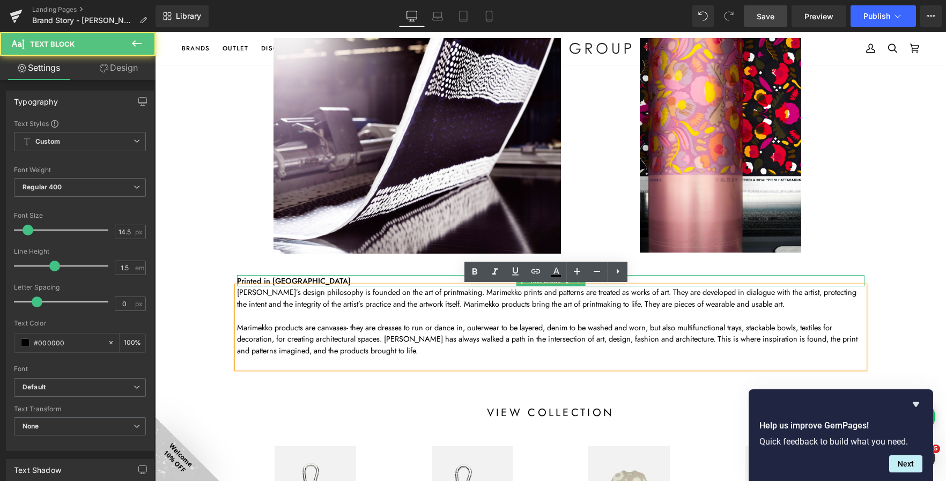
click at [314, 282] on p "Printed in Helsinki" at bounding box center [550, 281] width 627 height 12
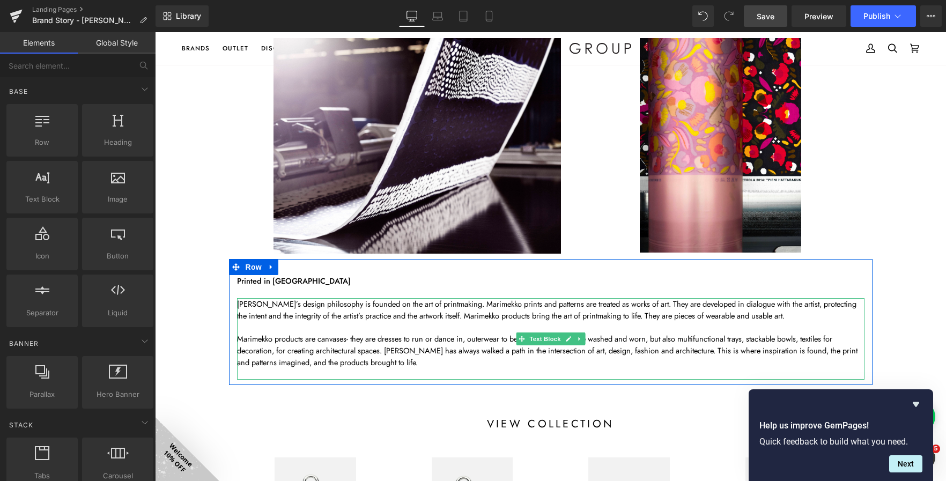
drag, startPoint x: 347, startPoint y: 363, endPoint x: 409, endPoint y: 358, distance: 61.9
click at [347, 363] on p "Marimekko products are canvases- they are dresses to run or dance in, outerwear…" at bounding box center [550, 350] width 627 height 35
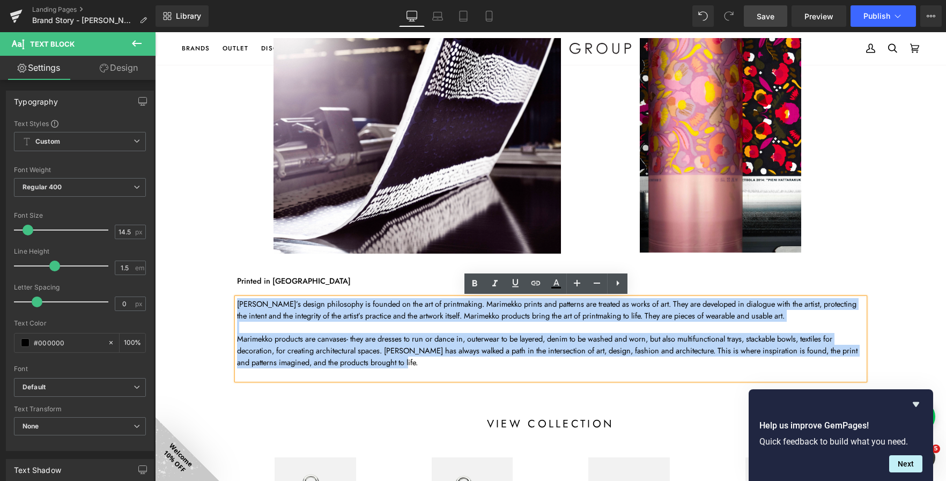
drag, startPoint x: 263, startPoint y: 332, endPoint x: 229, endPoint y: 308, distance: 42.0
click at [229, 308] on div "Printed in Helsinki Text Block Marimekko’s design philosophy is founded on the …" at bounding box center [550, 327] width 643 height 105
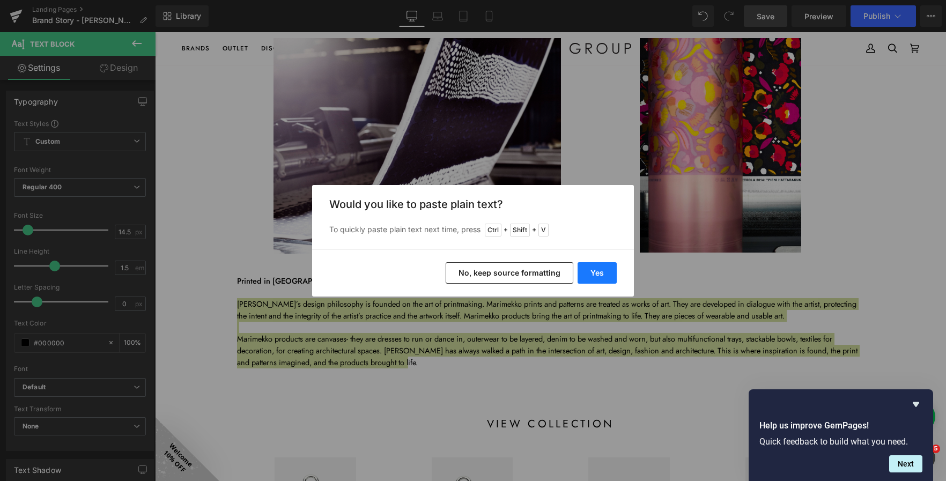
click at [589, 272] on button "Yes" at bounding box center [596, 272] width 39 height 21
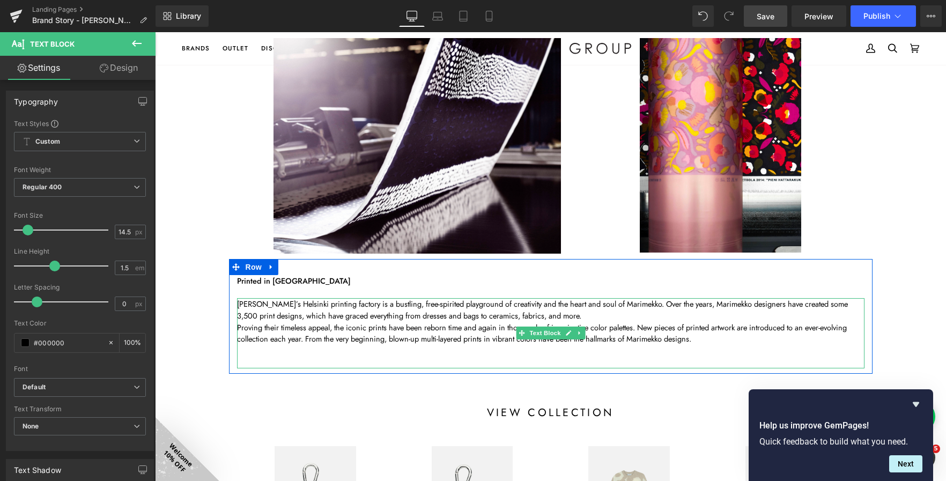
click at [577, 318] on p "Marimekko’s Helsinki printing factory is a bustling, free-spirited playground o…" at bounding box center [550, 310] width 627 height 24
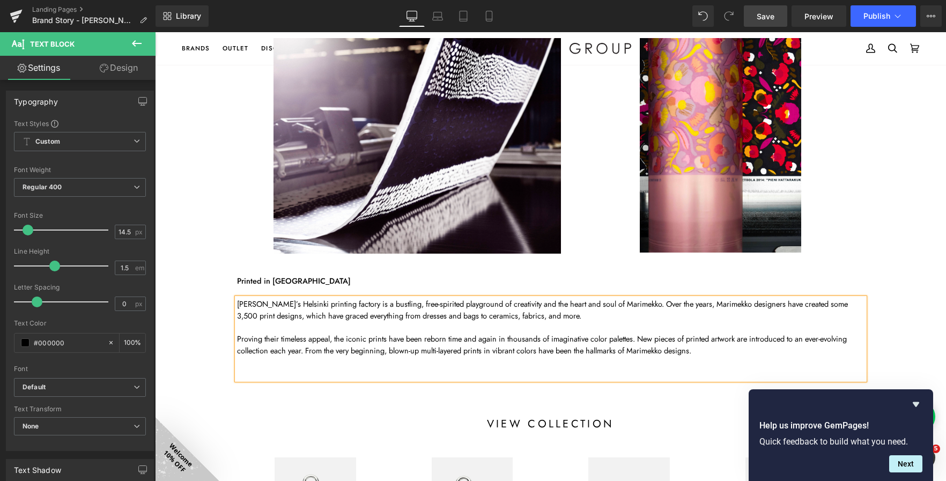
click at [465, 369] on p at bounding box center [550, 374] width 627 height 12
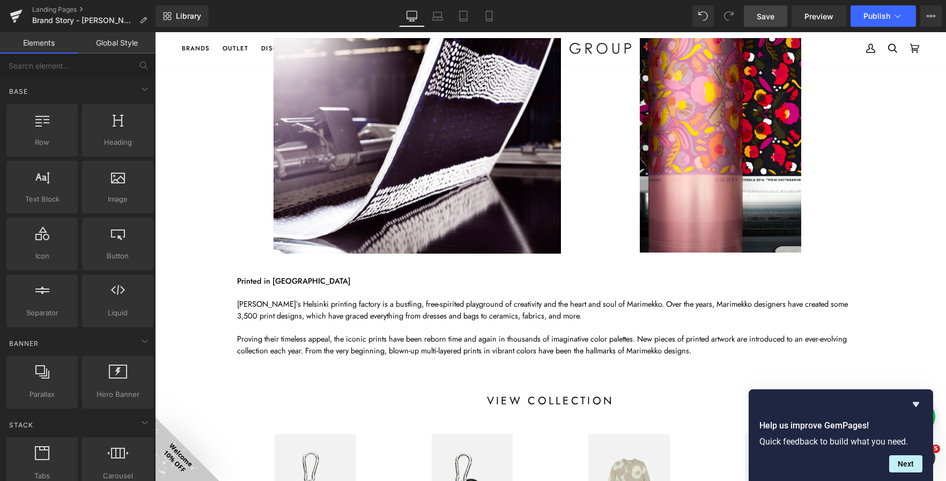
click at [766, 18] on span "Save" at bounding box center [766, 16] width 18 height 11
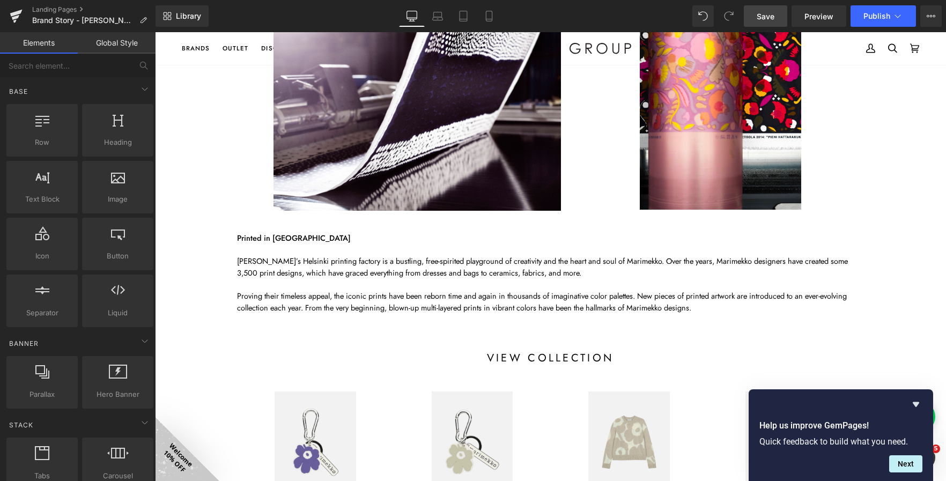
scroll to position [1065, 0]
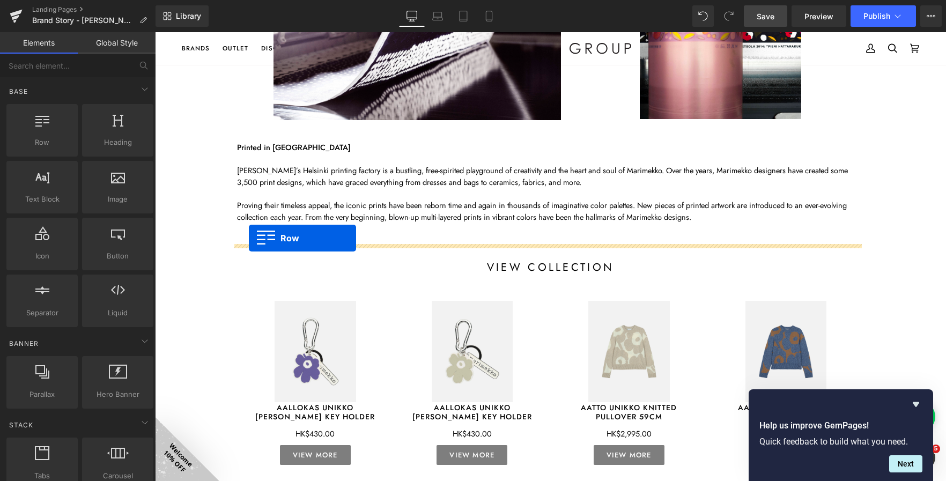
drag, startPoint x: 210, startPoint y: 177, endPoint x: 249, endPoint y: 238, distance: 72.1
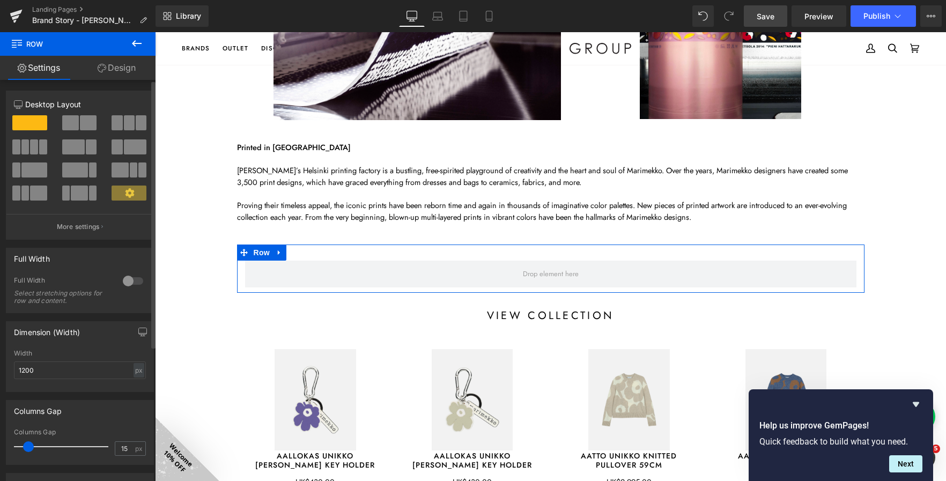
click at [80, 117] on span at bounding box center [88, 122] width 17 height 15
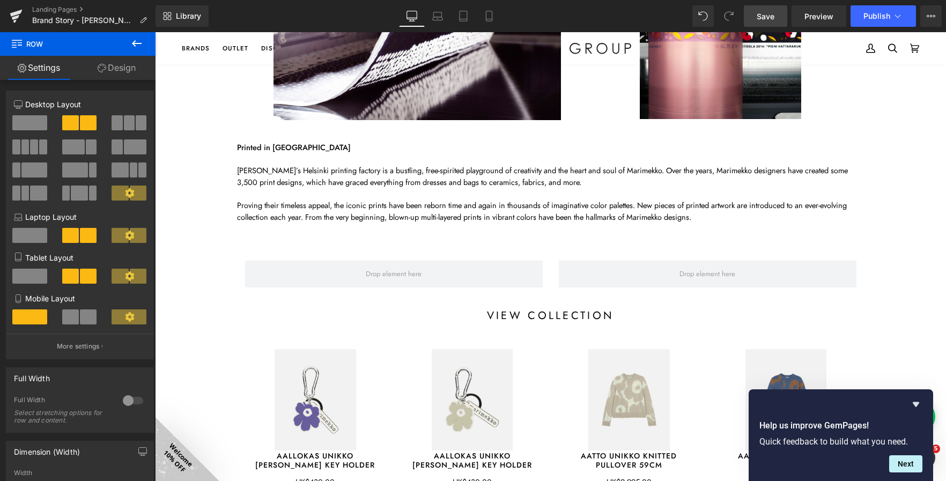
click at [130, 46] on icon at bounding box center [136, 43] width 13 height 13
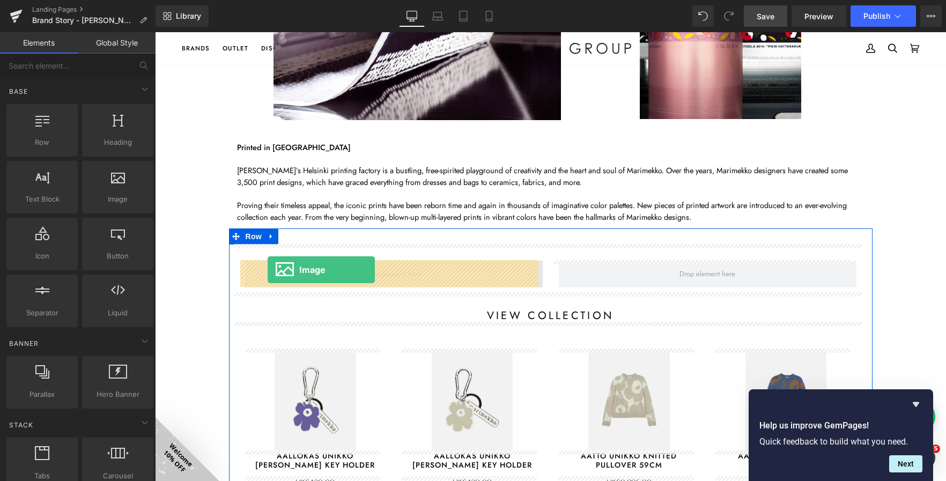
drag, startPoint x: 265, startPoint y: 226, endPoint x: 268, endPoint y: 270, distance: 44.0
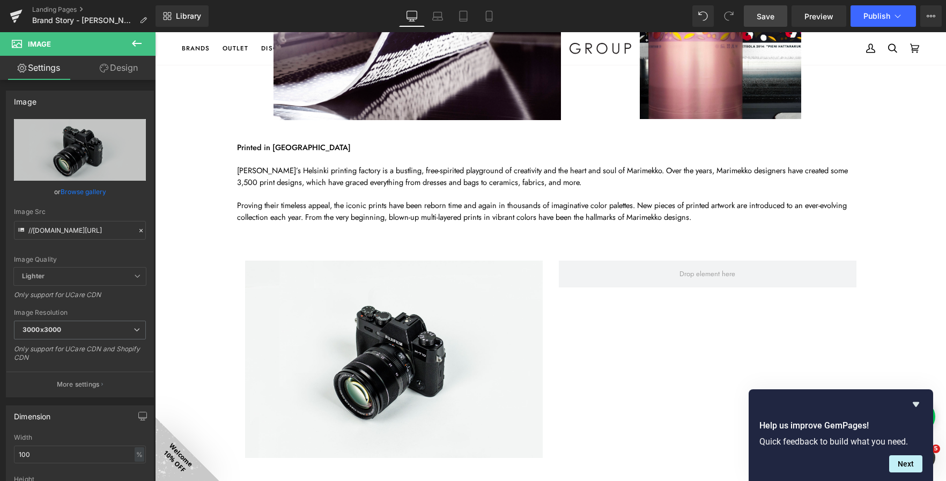
click at [140, 40] on icon at bounding box center [136, 43] width 13 height 13
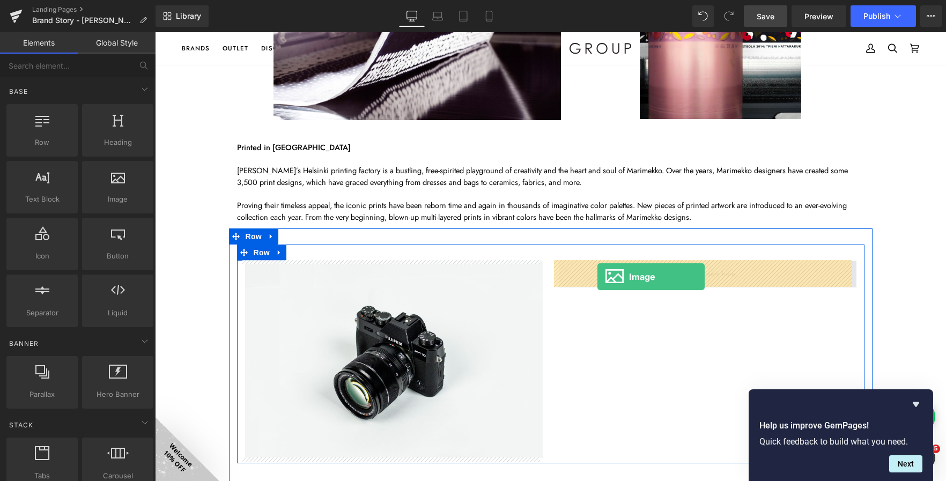
drag, startPoint x: 280, startPoint y: 234, endPoint x: 597, endPoint y: 277, distance: 320.2
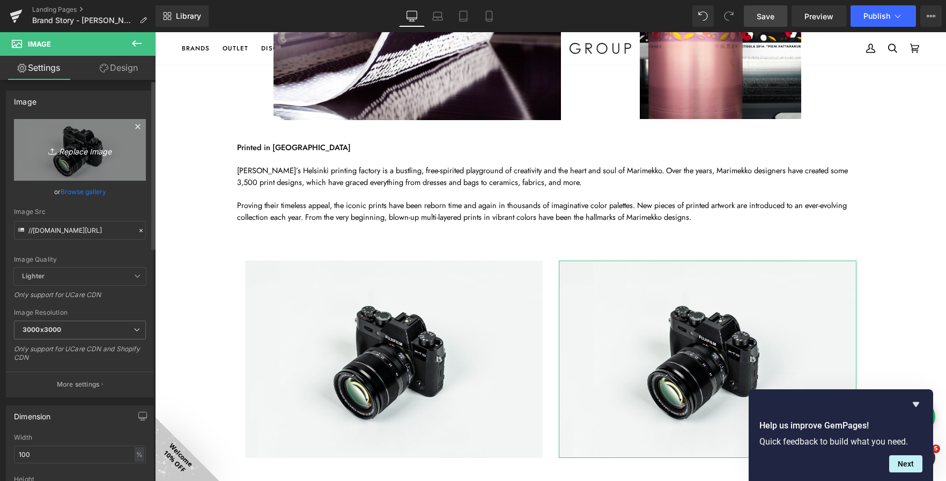
click at [83, 154] on icon "Replace Image" at bounding box center [80, 149] width 86 height 13
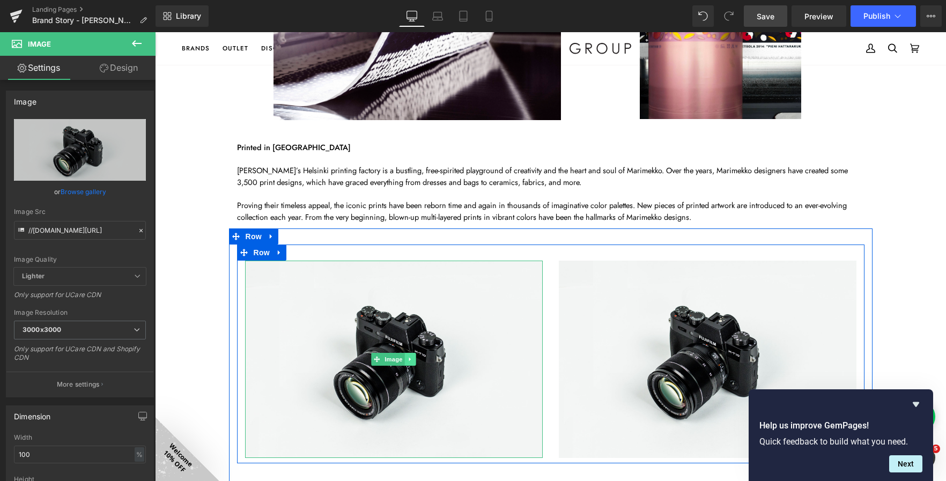
click at [411, 354] on link at bounding box center [410, 359] width 11 height 13
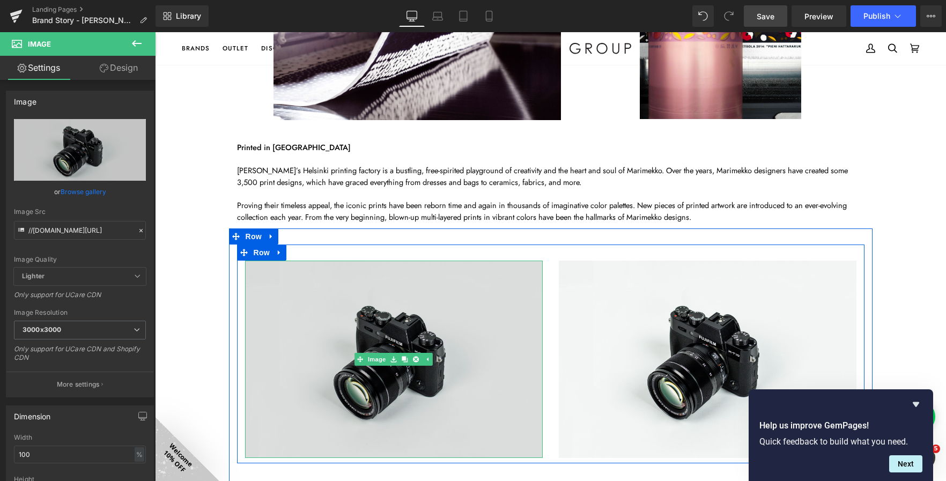
click at [381, 378] on img at bounding box center [394, 359] width 298 height 197
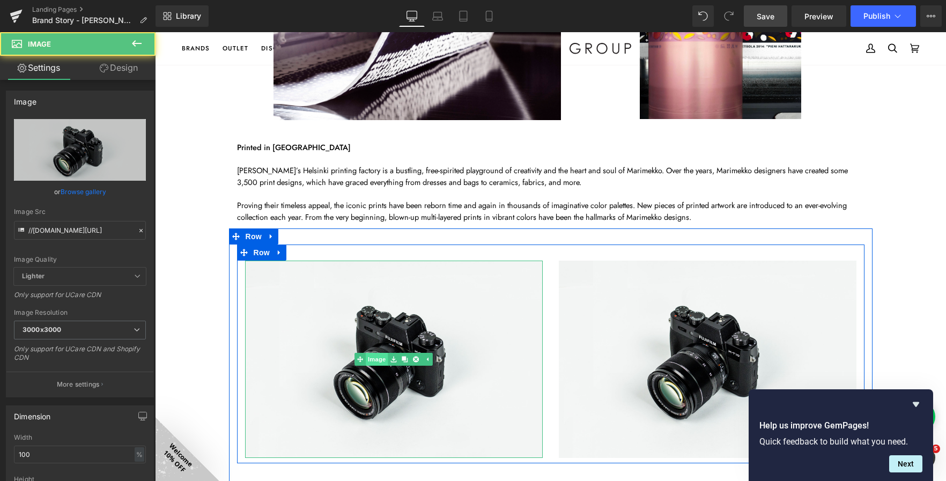
click at [377, 363] on link "Image" at bounding box center [370, 359] width 33 height 13
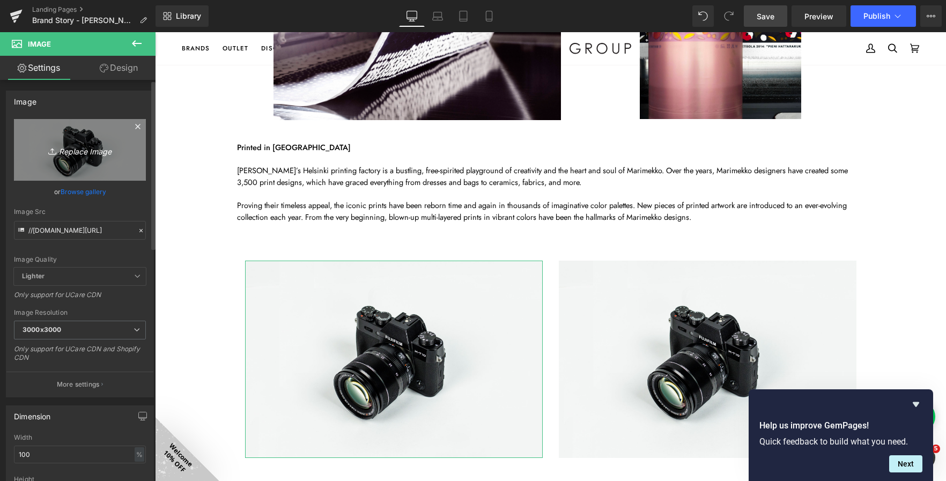
click at [94, 154] on icon "Replace Image" at bounding box center [80, 149] width 86 height 13
type input "C:\fakepath\Marimekko_Cont_2025_ (16).jpg"
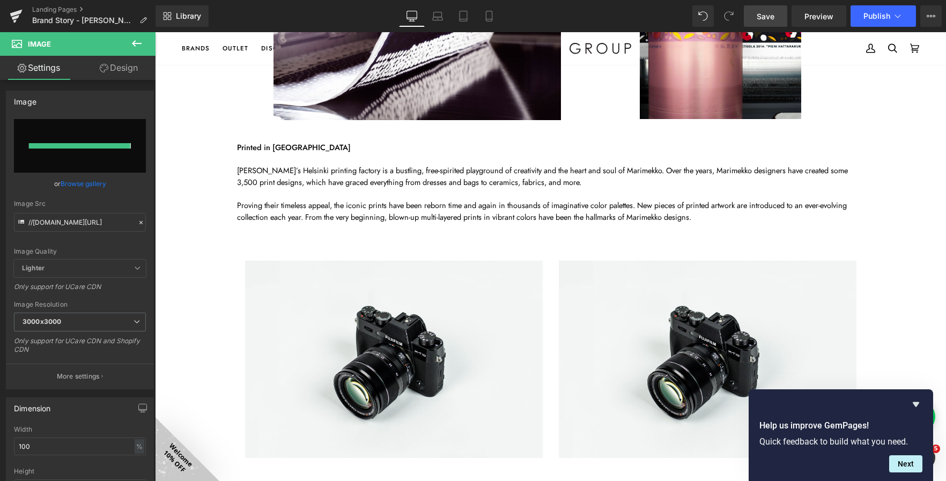
type input "https://ucarecdn.com/0f20631a-ae14-411e-bd59-d9d1ee99a81a/-/format/auto/-/previ…"
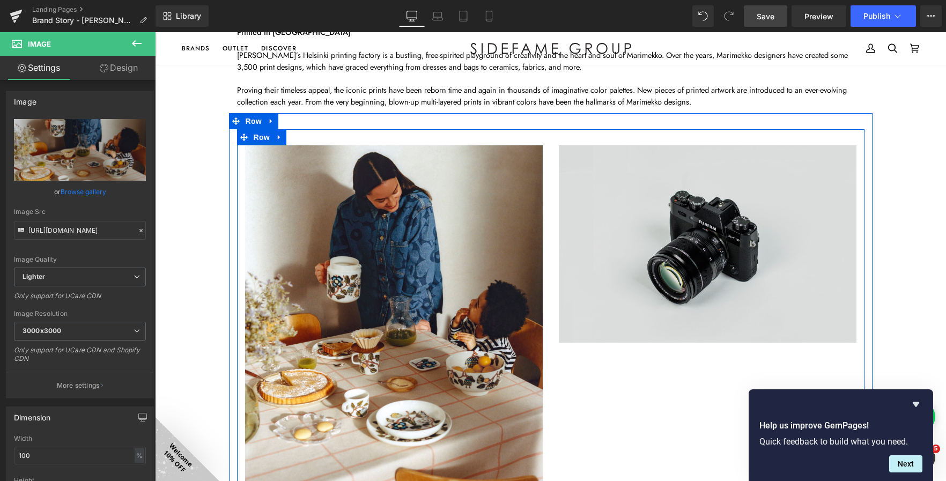
scroll to position [1173, 0]
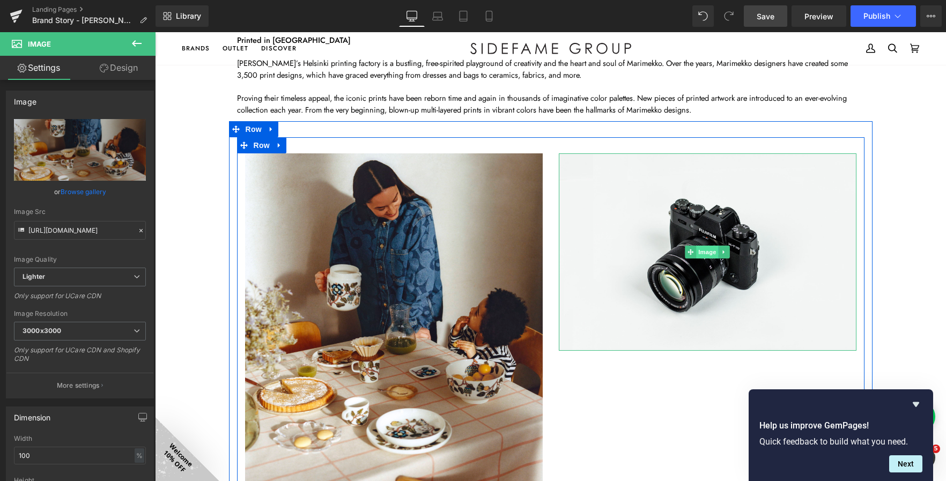
click at [706, 256] on span "Image" at bounding box center [707, 252] width 23 height 13
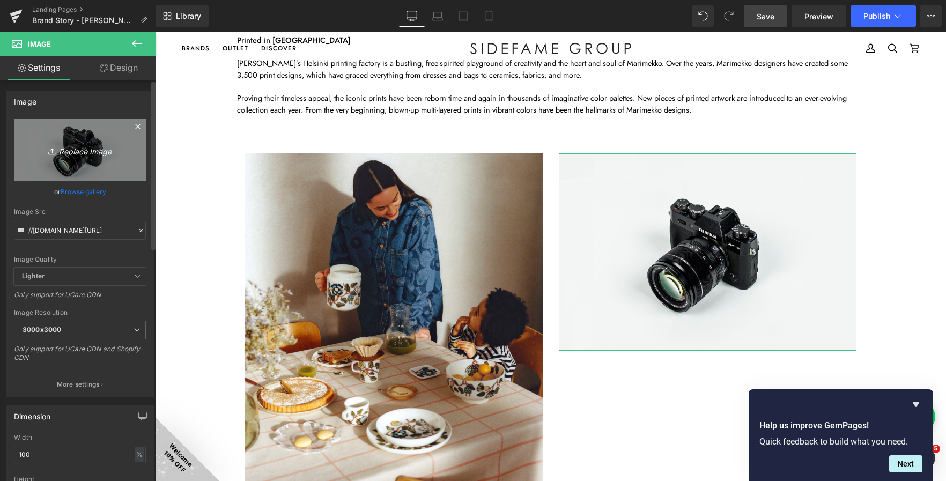
click at [73, 149] on icon "Replace Image" at bounding box center [80, 149] width 86 height 13
type input "C:\fakepath\Marimekko_Cont_2025_ (14).jpg"
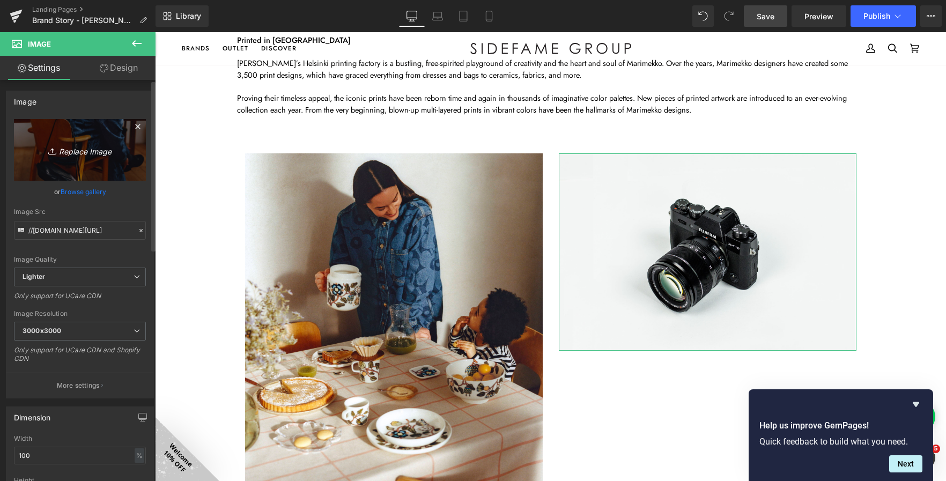
type input "https://ucarecdn.com/2a61a74b-47be-462a-8ee2-839cd733ed67/-/format/auto/-/previ…"
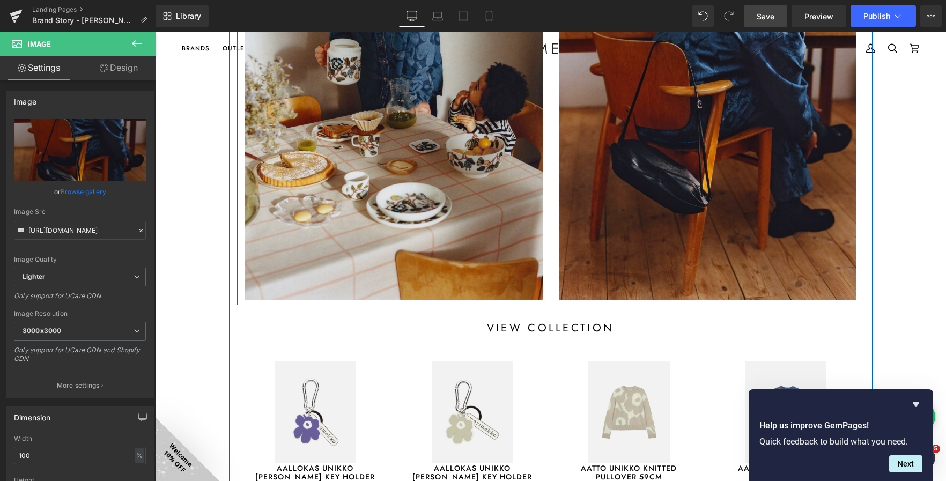
scroll to position [1226, 0]
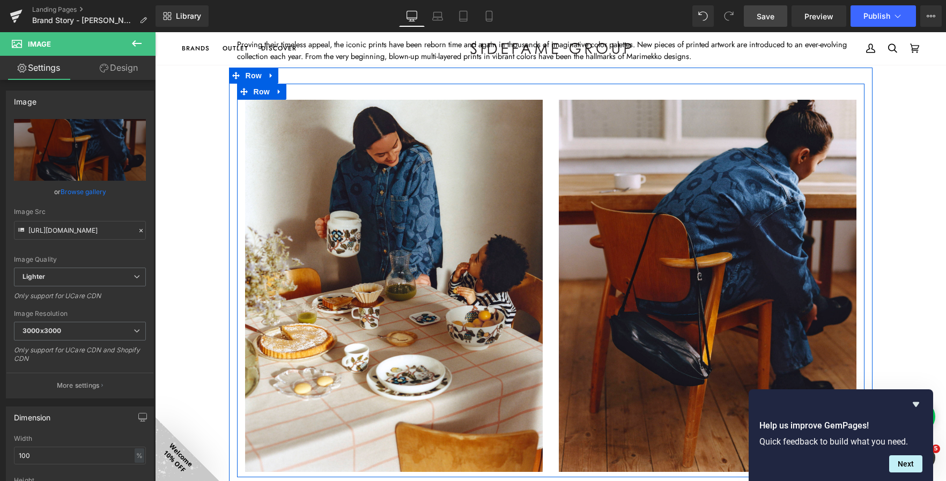
click at [272, 95] on link at bounding box center [279, 92] width 14 height 16
click at [290, 94] on icon at bounding box center [294, 91] width 8 height 8
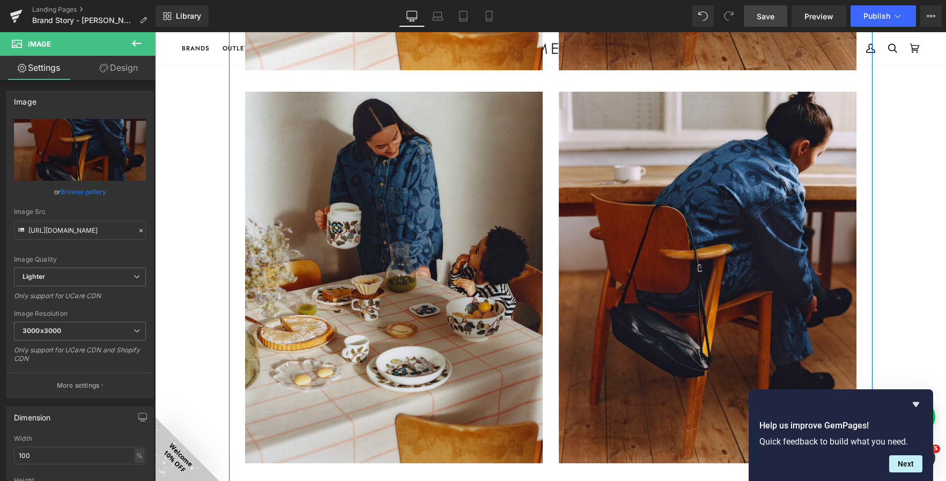
scroll to position [1682, 0]
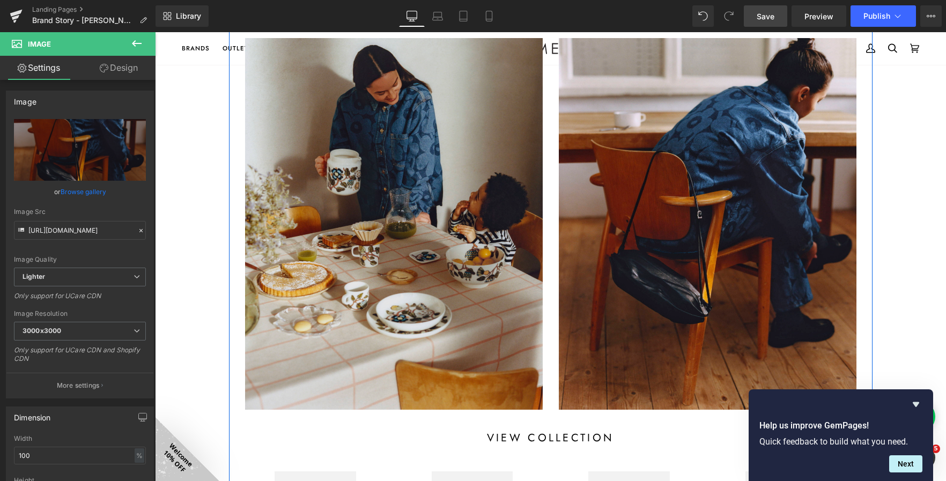
click at [373, 198] on img at bounding box center [394, 224] width 298 height 372
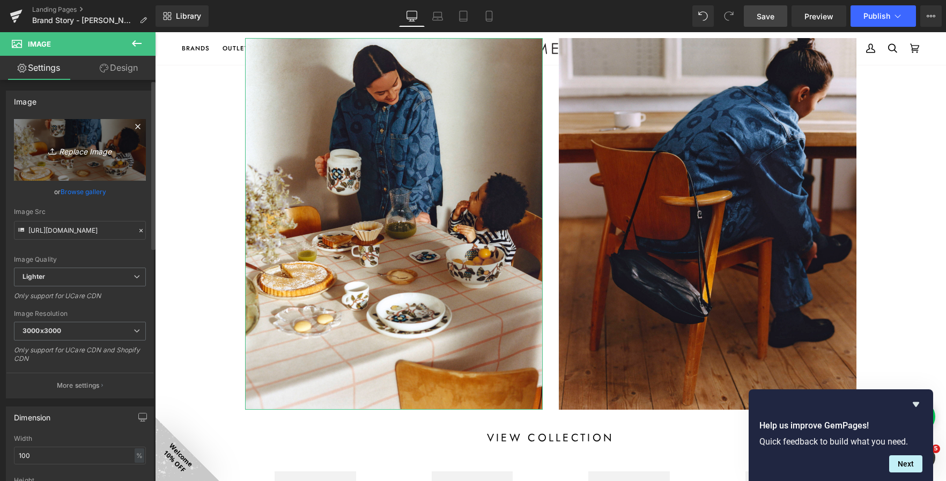
click at [62, 152] on icon "Replace Image" at bounding box center [80, 149] width 86 height 13
type input "C:\fakepath\Marimekko_Cont_2025_ (17).jpg"
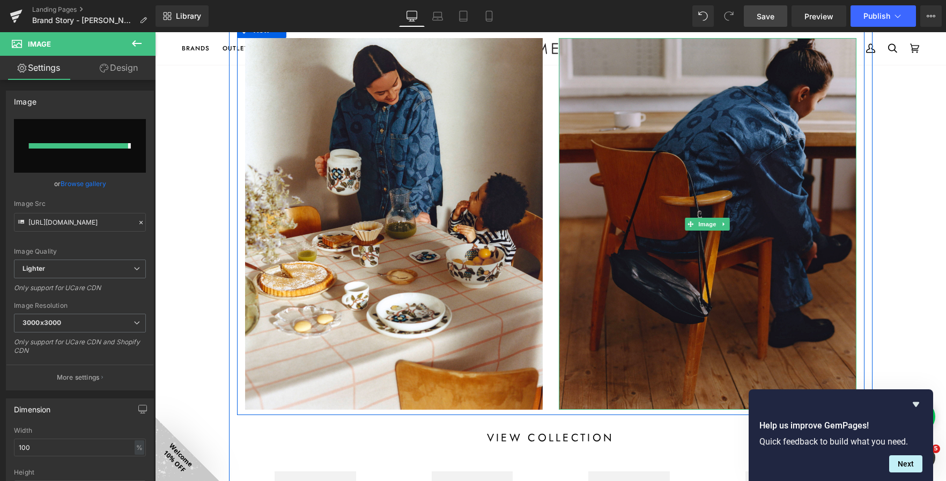
type input "https://ucarecdn.com/ed3a0918-d08b-46ca-9ab6-55a1f9663fbe/-/format/auto/-/previ…"
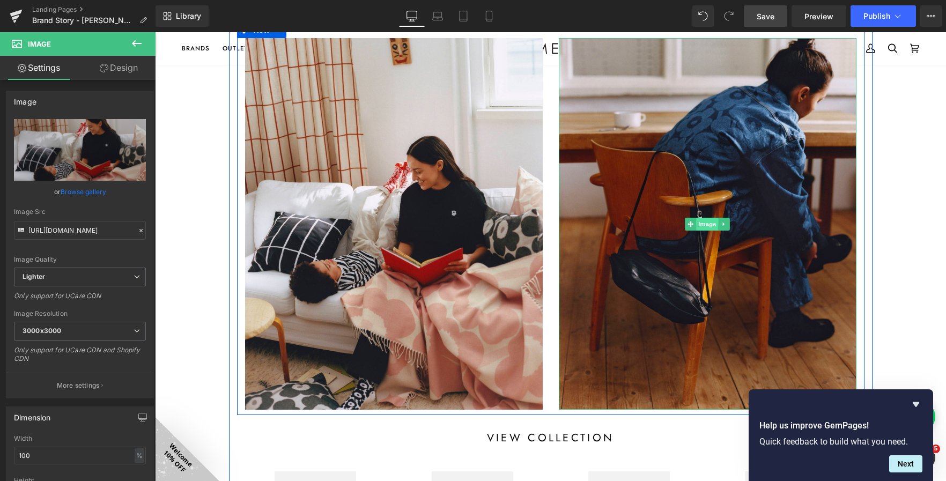
click at [706, 220] on span "Image" at bounding box center [707, 224] width 23 height 13
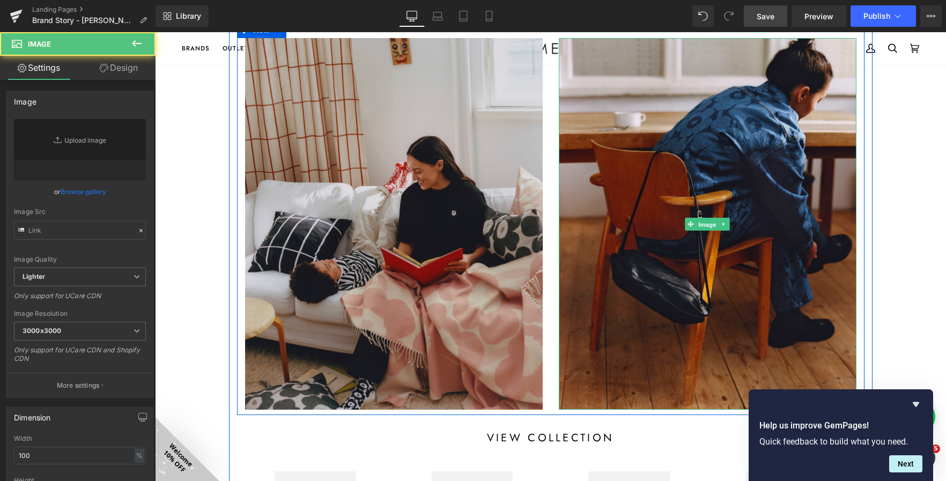
type input "https://ucarecdn.com/2a61a74b-47be-462a-8ee2-839cd733ed67/-/format/auto/-/previ…"
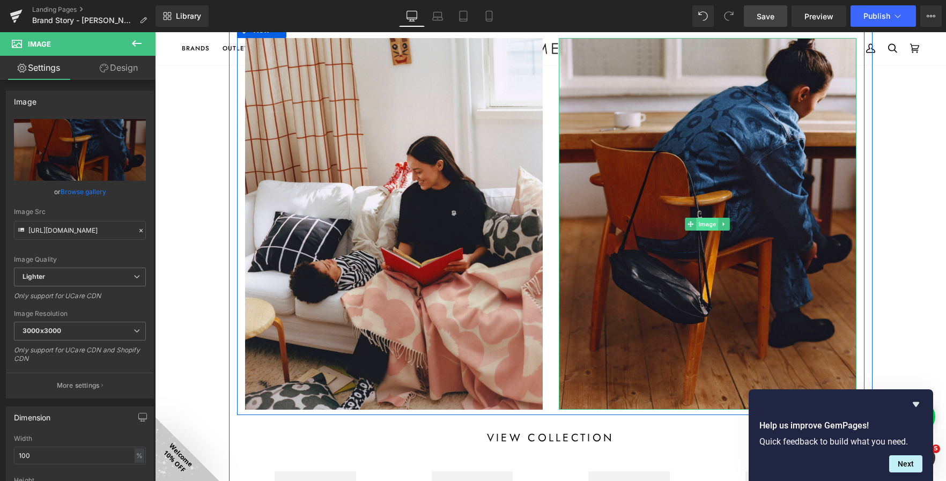
click at [699, 225] on span "Image" at bounding box center [707, 224] width 23 height 13
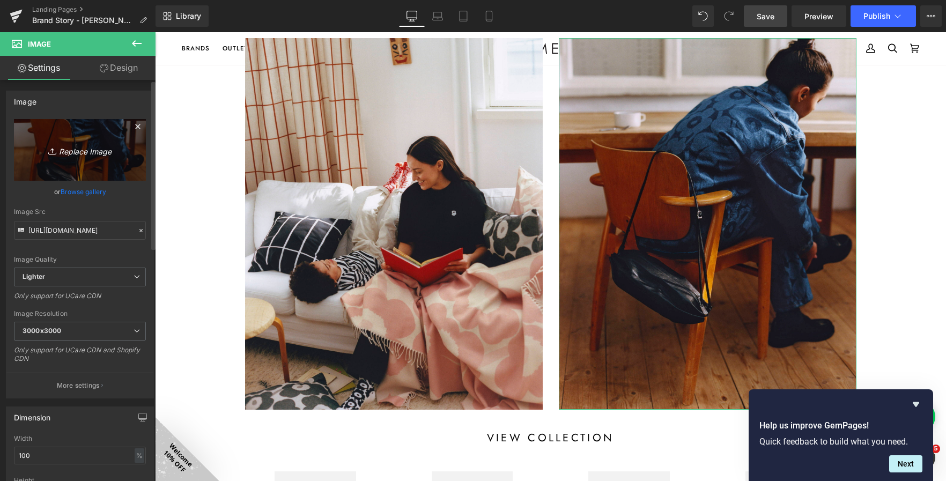
click at [85, 154] on icon "Replace Image" at bounding box center [80, 149] width 86 height 13
type input "C:\fakepath\Marimekko_Cont_2025_ (5).jpg"
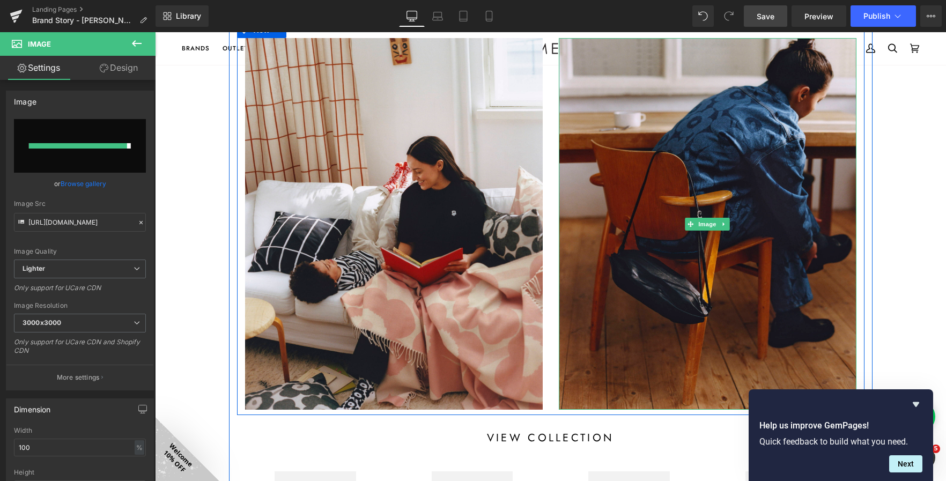
type input "https://ucarecdn.com/ca898baa-ca16-45f5-9a49-3175ba9e8f90/-/format/auto/-/previ…"
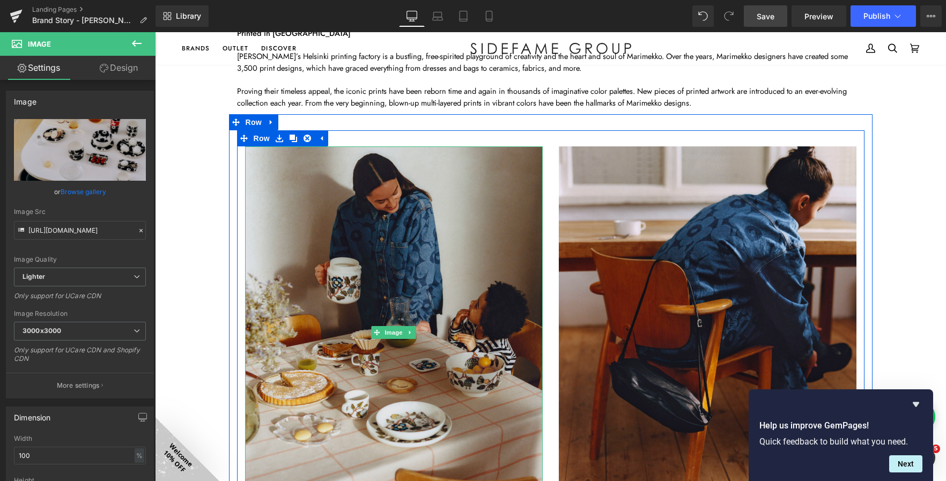
scroll to position [1306, 0]
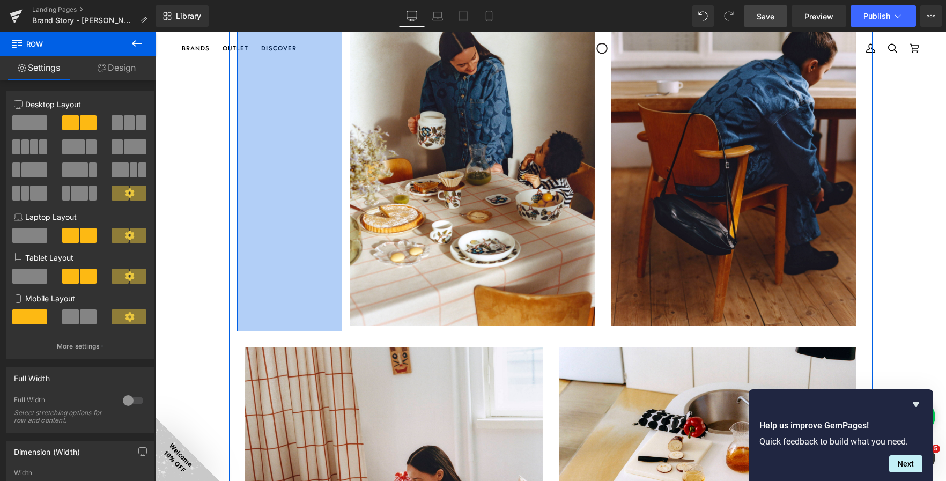
drag, startPoint x: 234, startPoint y: 314, endPoint x: 339, endPoint y: 327, distance: 105.9
click at [339, 327] on div "Image Image Row 196px" at bounding box center [550, 168] width 627 height 328
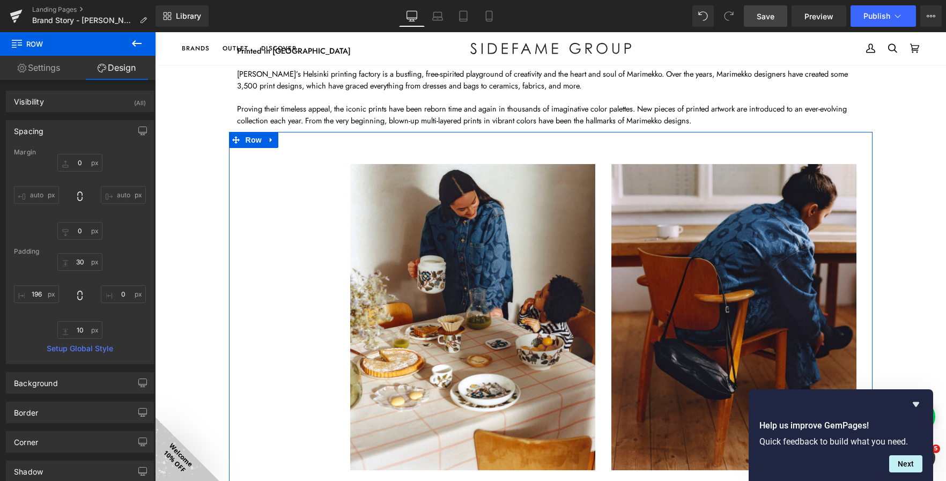
scroll to position [1253, 0]
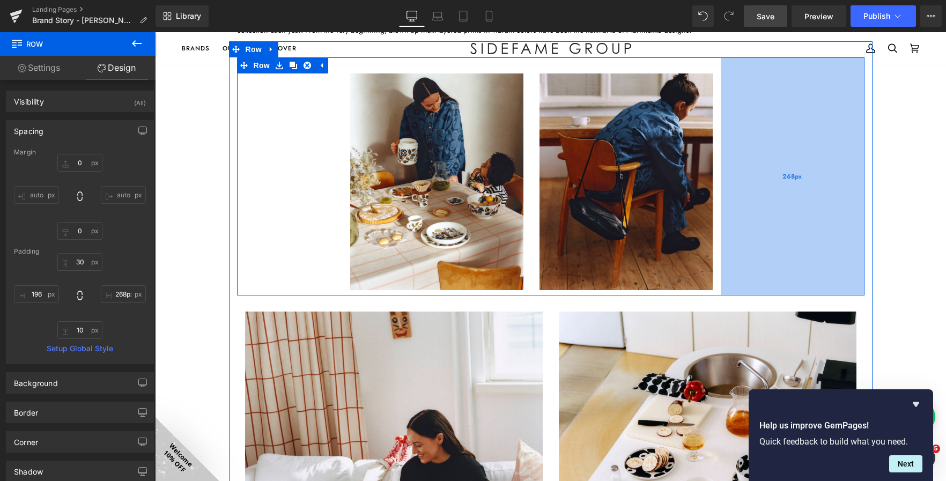
type input "258px"
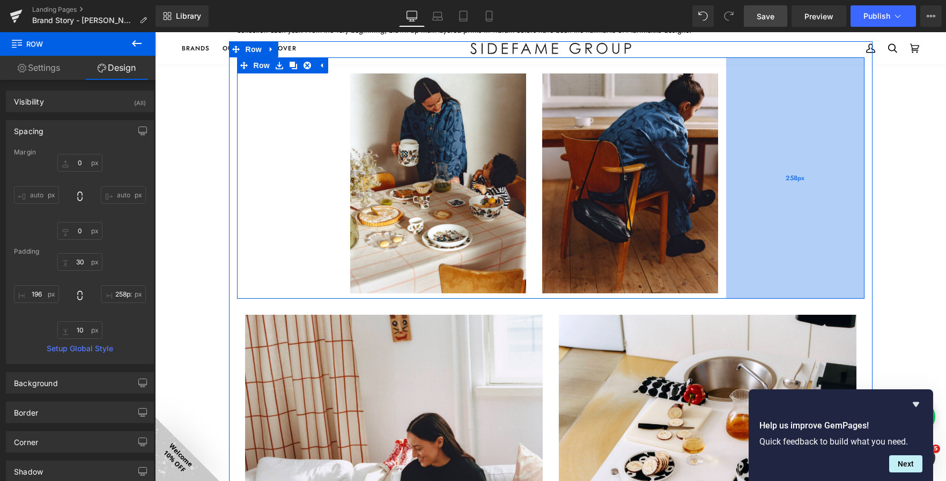
drag, startPoint x: 859, startPoint y: 257, endPoint x: 721, endPoint y: 256, distance: 138.3
click at [721, 256] on div "Image Image Row 196px 258px" at bounding box center [550, 177] width 627 height 241
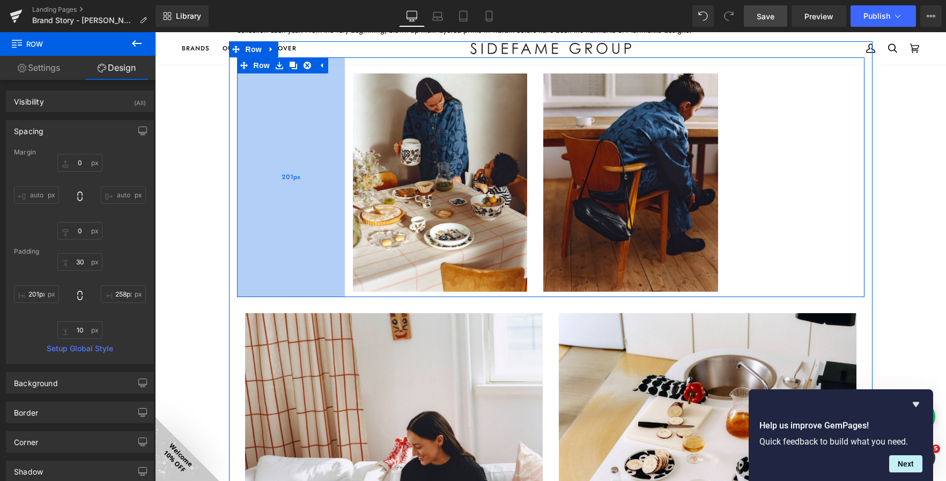
click at [328, 177] on div "201px" at bounding box center [291, 177] width 108 height 240
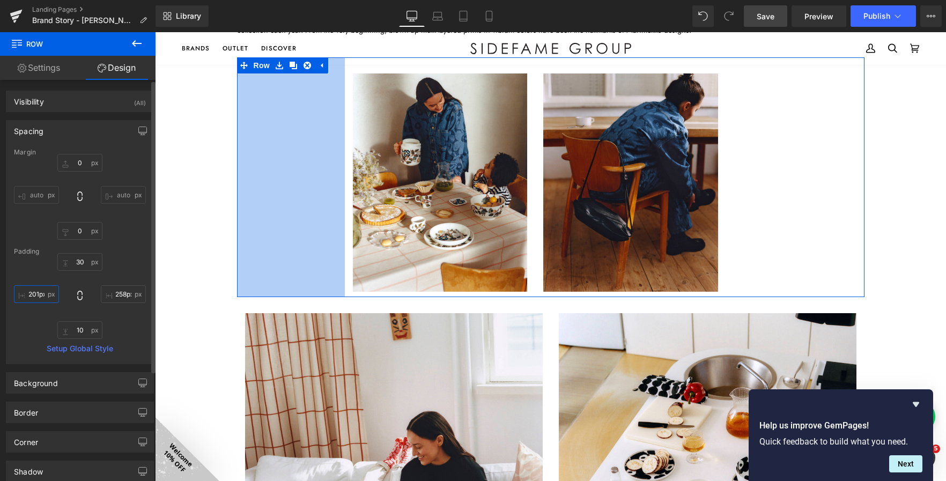
click at [40, 291] on input "201px" at bounding box center [36, 294] width 45 height 18
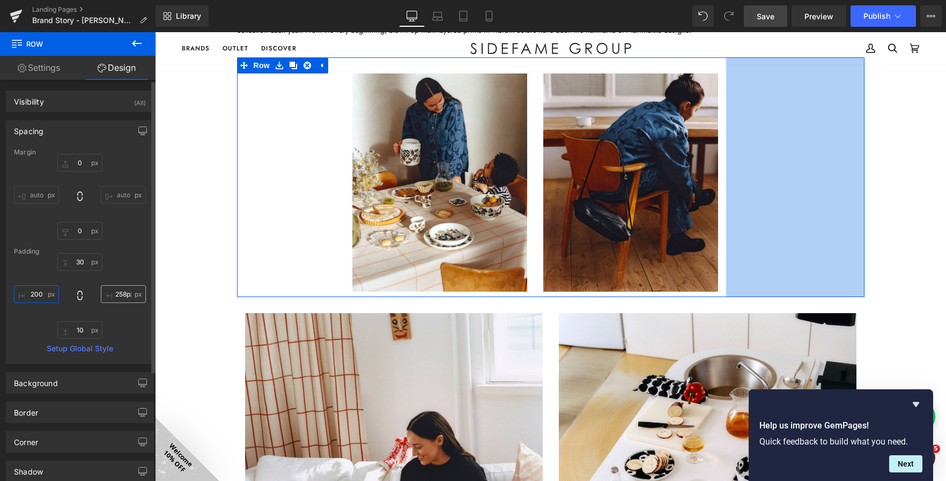
type input "200"
click at [121, 296] on input "258px" at bounding box center [123, 294] width 45 height 18
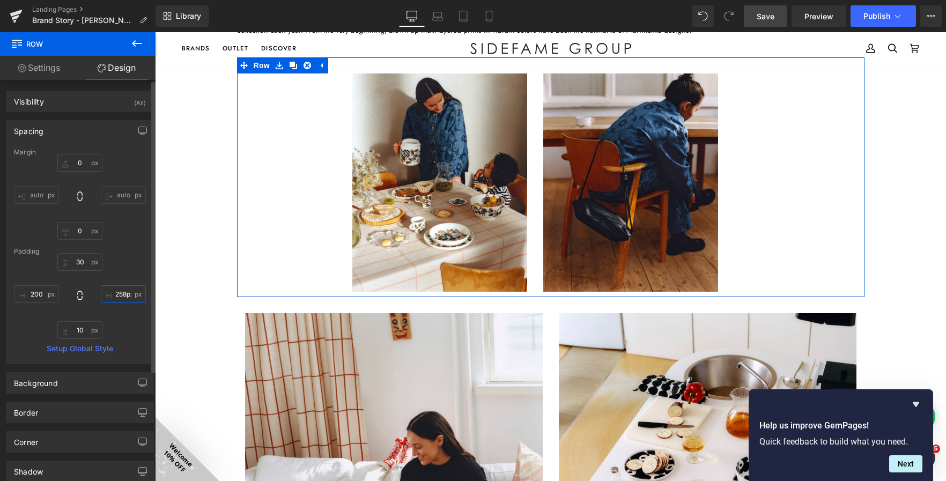
click at [121, 296] on input "258px" at bounding box center [123, 294] width 45 height 18
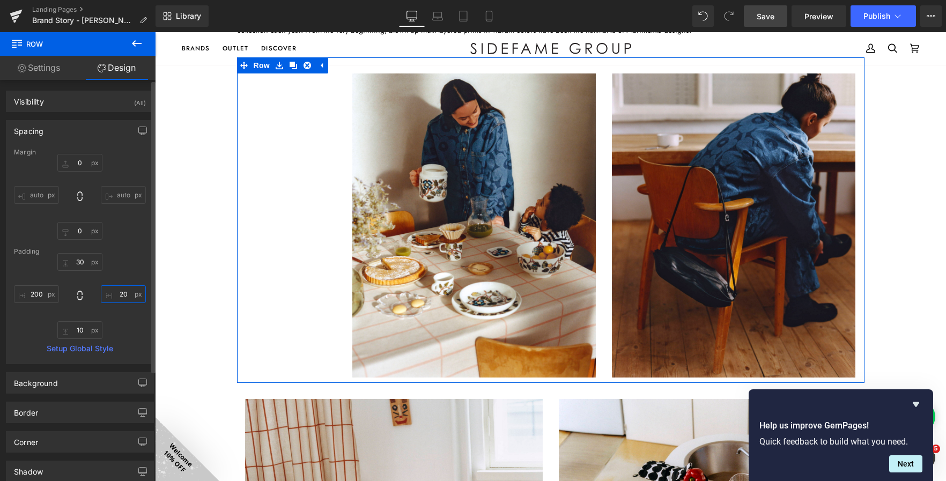
type input "200"
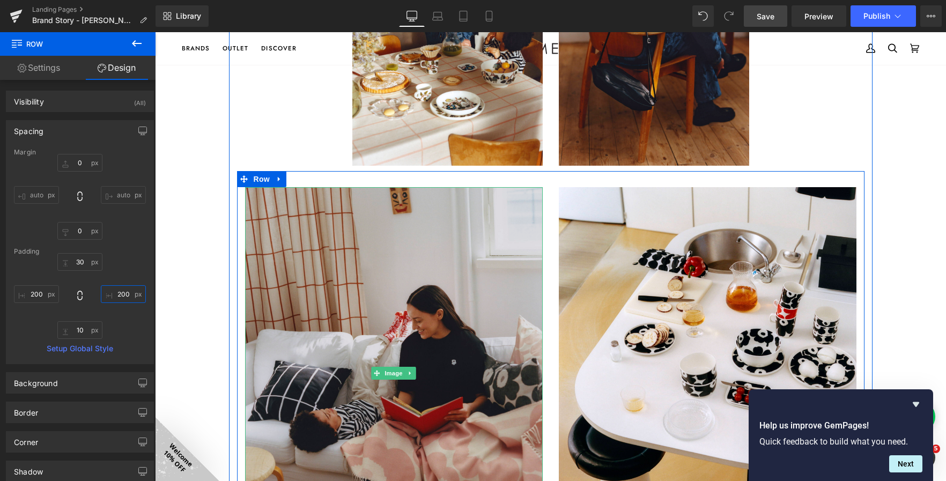
scroll to position [1413, 0]
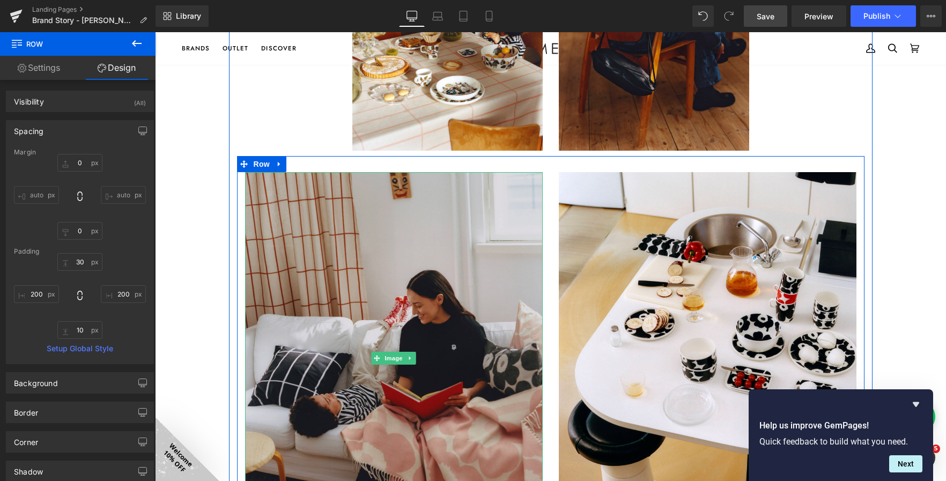
click at [290, 360] on img at bounding box center [394, 358] width 298 height 372
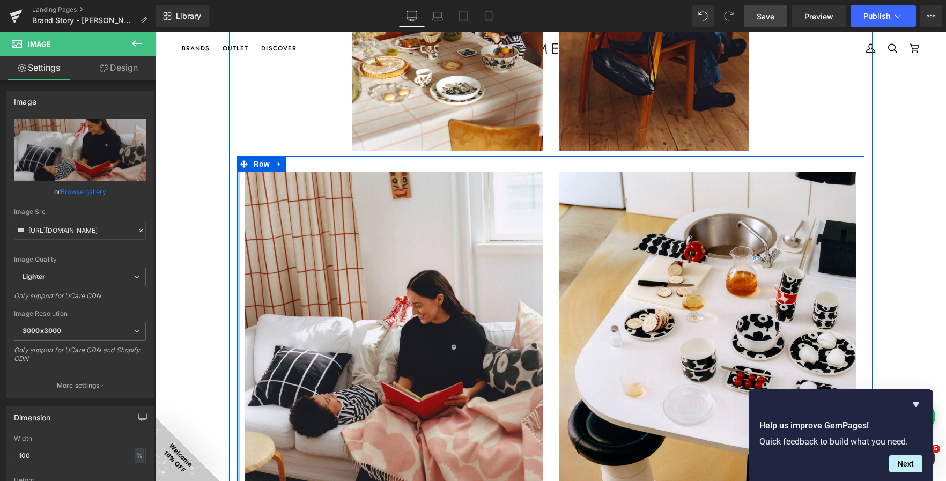
click at [237, 255] on div at bounding box center [238, 353] width 3 height 394
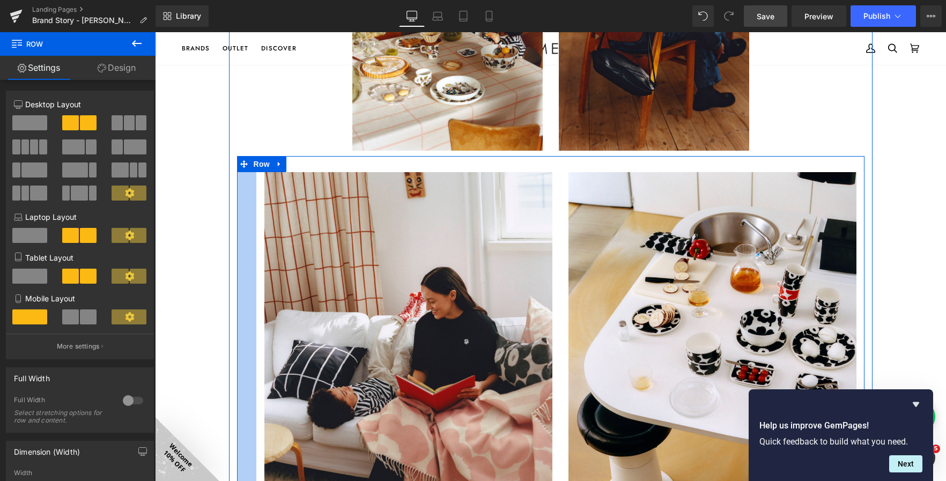
drag, startPoint x: 233, startPoint y: 289, endPoint x: 253, endPoint y: 295, distance: 20.3
click at [253, 295] on div "Image Image Row 36px" at bounding box center [550, 346] width 627 height 381
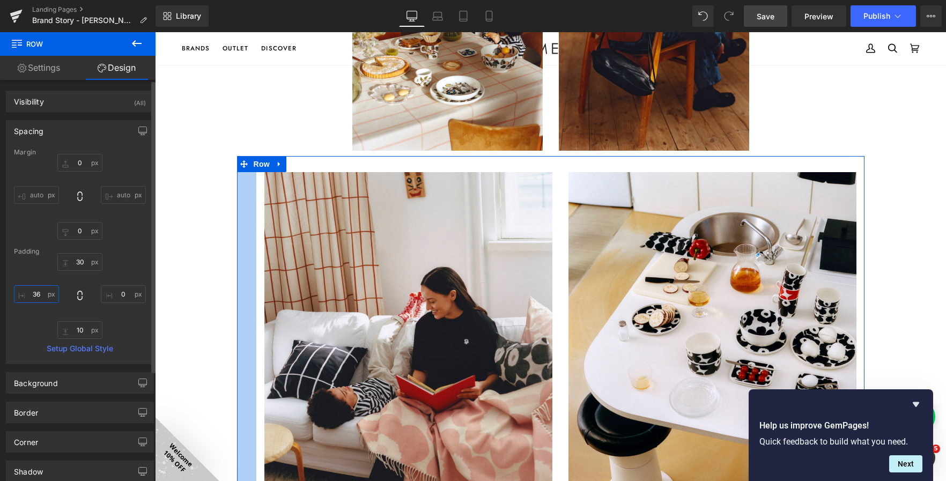
click at [27, 293] on input "36" at bounding box center [36, 294] width 45 height 18
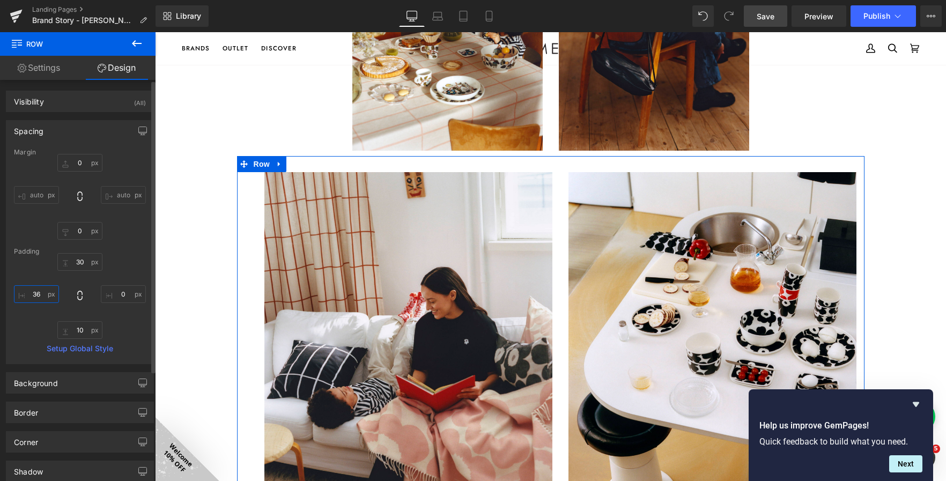
click at [32, 295] on input "36" at bounding box center [36, 294] width 45 height 18
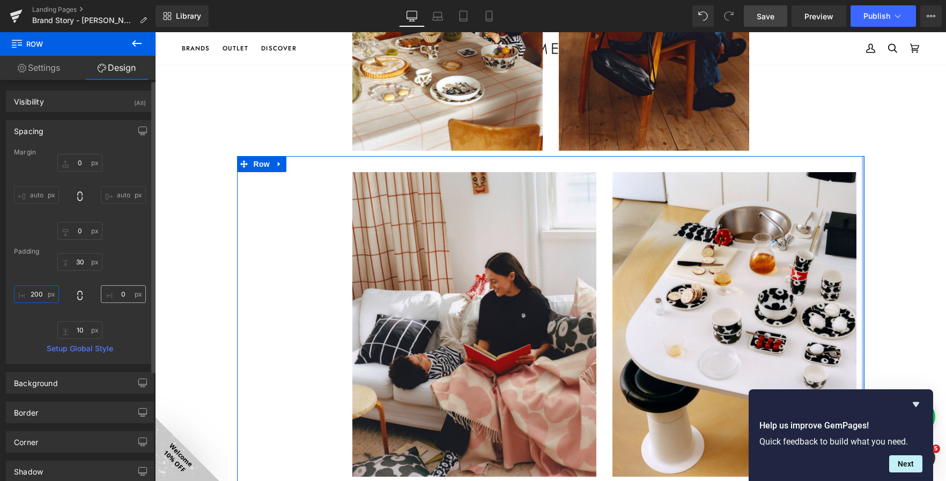
type input "200"
click at [114, 295] on input "0" at bounding box center [123, 294] width 45 height 18
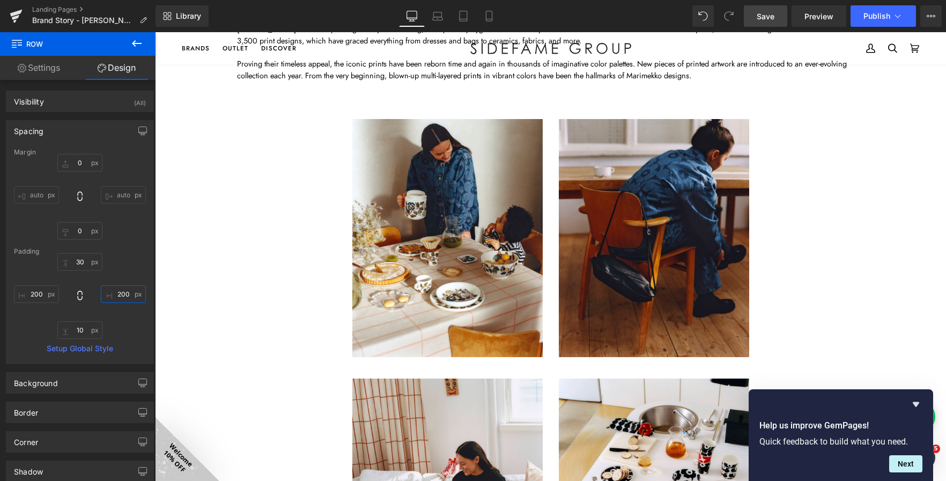
scroll to position [1199, 0]
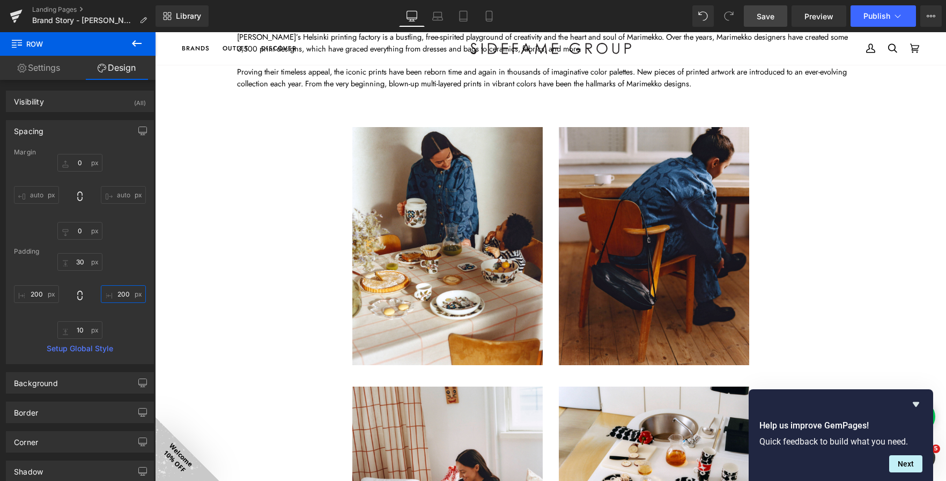
type input "200"
drag, startPoint x: 761, startPoint y: 21, endPoint x: 332, endPoint y: 267, distance: 494.6
click at [761, 21] on span "Save" at bounding box center [766, 16] width 18 height 11
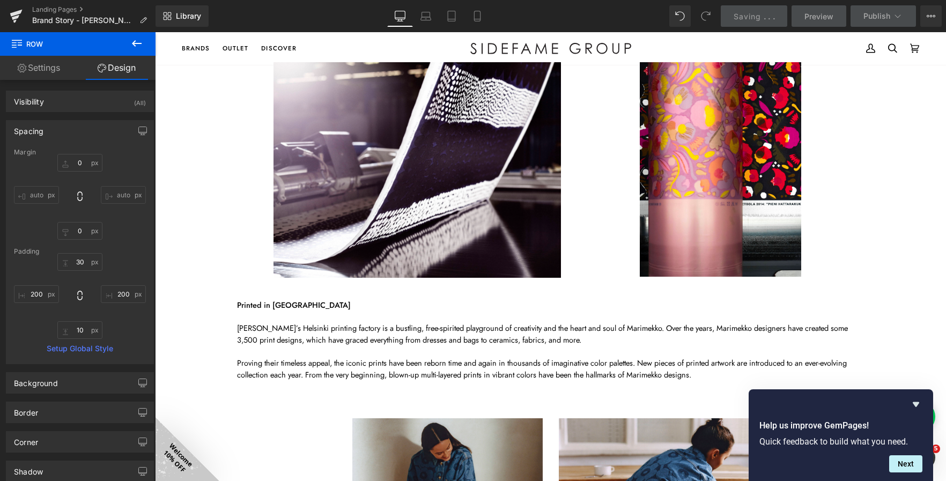
scroll to position [877, 0]
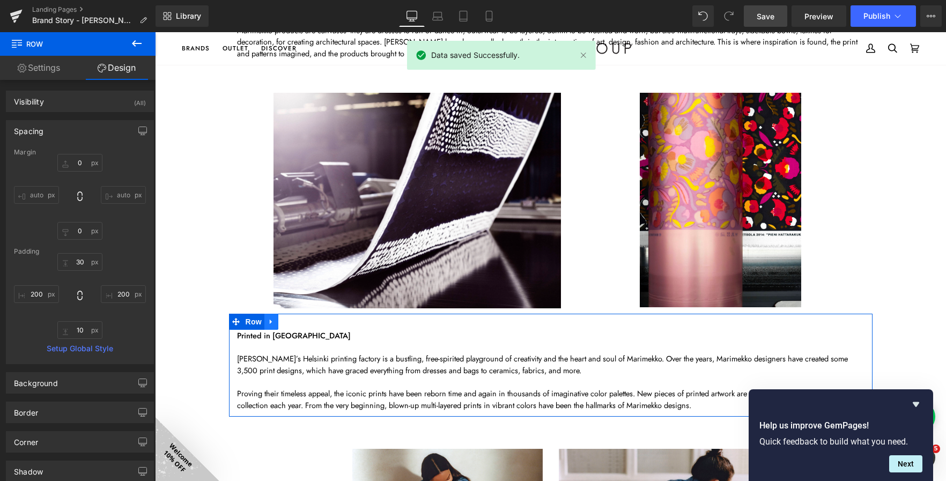
click at [269, 318] on icon at bounding box center [272, 321] width 8 height 8
click at [282, 322] on icon at bounding box center [286, 322] width 8 height 8
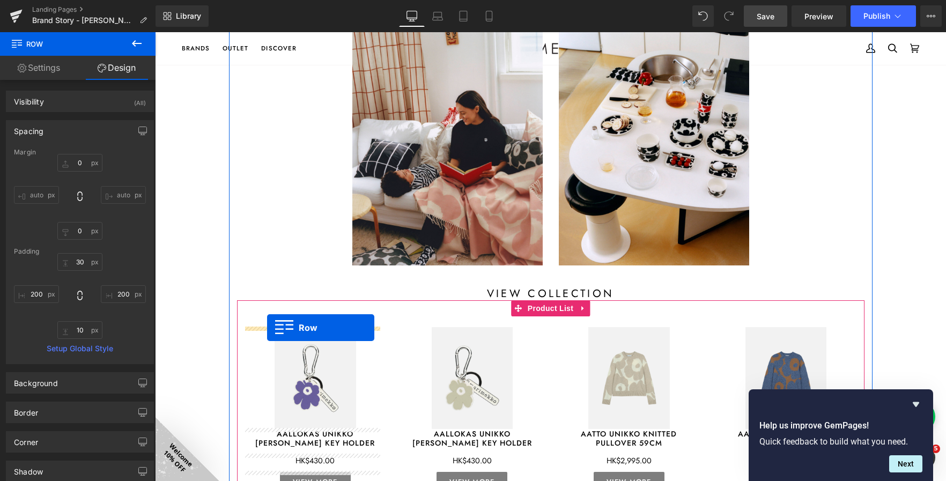
scroll to position [1585, 0]
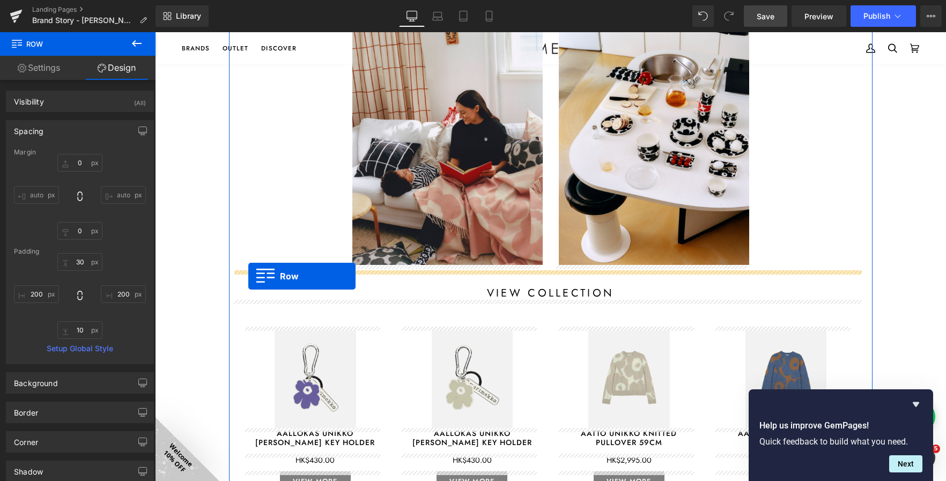
drag, startPoint x: 228, startPoint y: 83, endPoint x: 248, endPoint y: 276, distance: 194.1
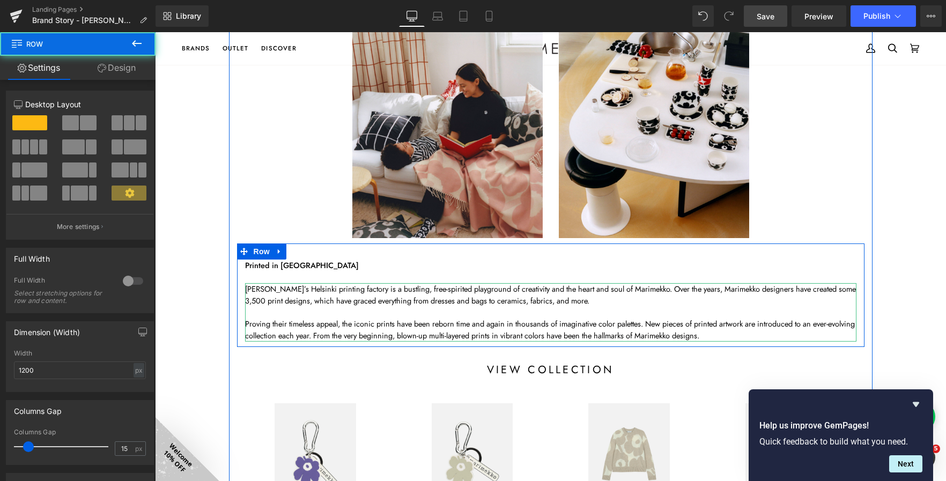
scroll to position [1558, 0]
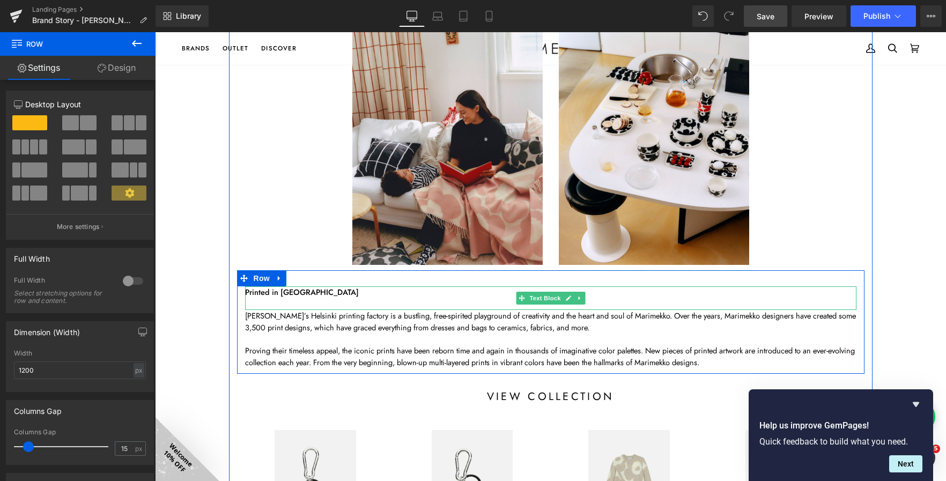
click at [269, 292] on strong "Printed in Helsinki" at bounding box center [302, 291] width 114 height 11
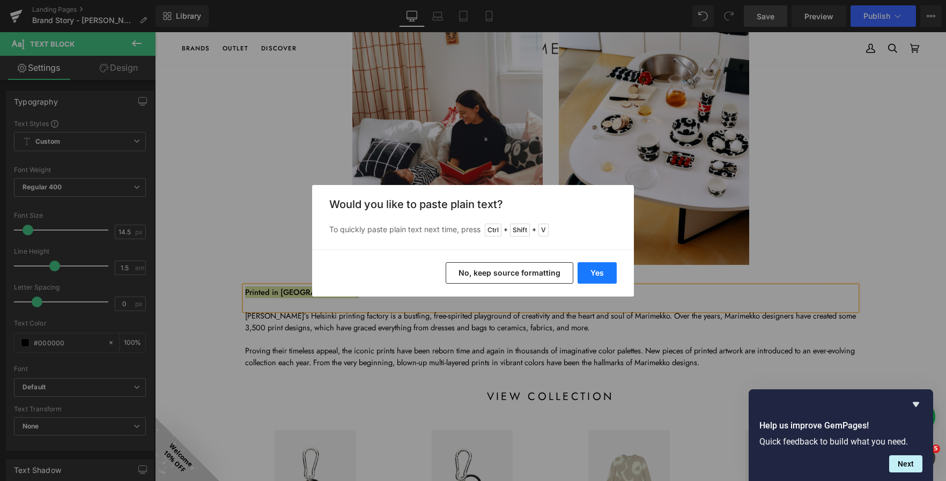
click at [594, 271] on button "Yes" at bounding box center [596, 272] width 39 height 21
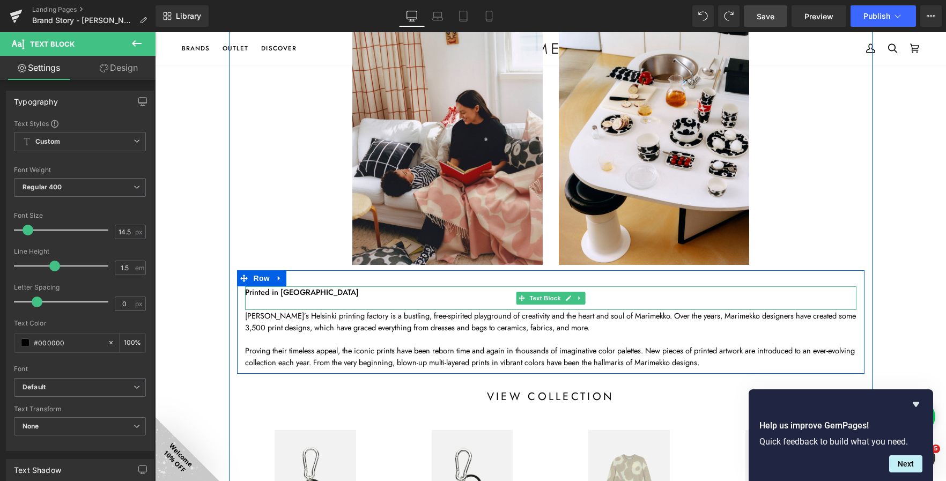
click at [260, 294] on strong "Printed in Helsinki" at bounding box center [302, 291] width 114 height 11
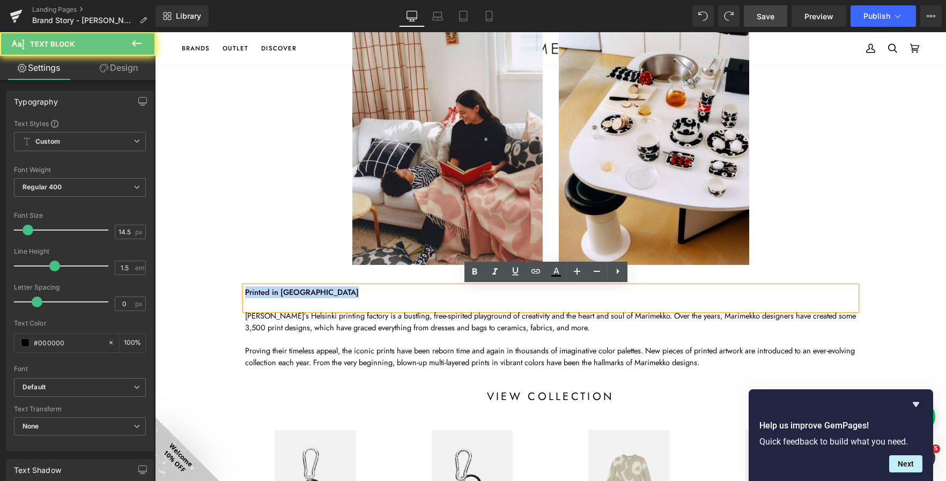
click at [260, 294] on strong "Printed in Helsinki" at bounding box center [302, 291] width 114 height 11
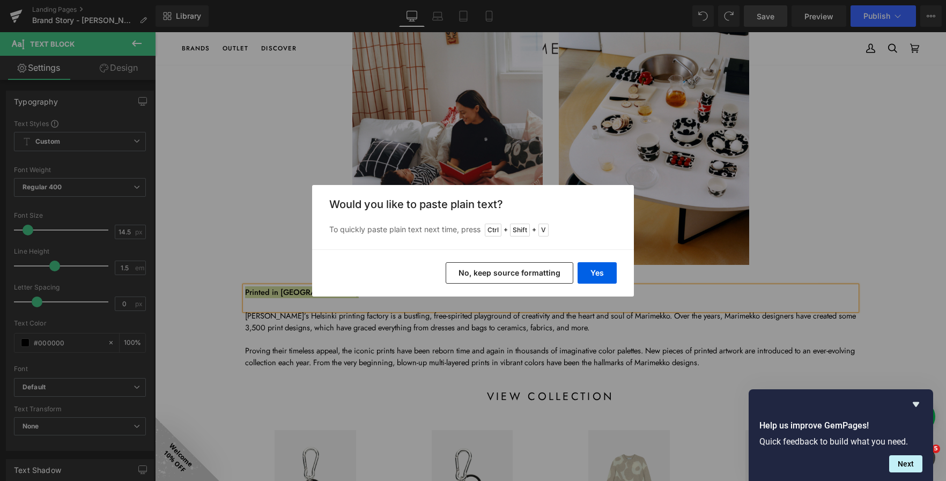
click at [478, 274] on button "No, keep source formatting" at bounding box center [510, 272] width 128 height 21
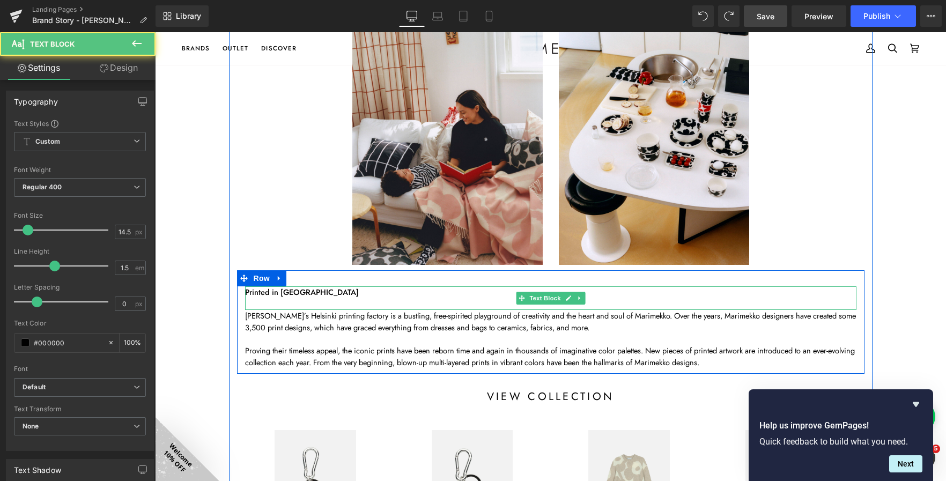
click at [319, 292] on p "Printed in Helsinki" at bounding box center [550, 292] width 611 height 12
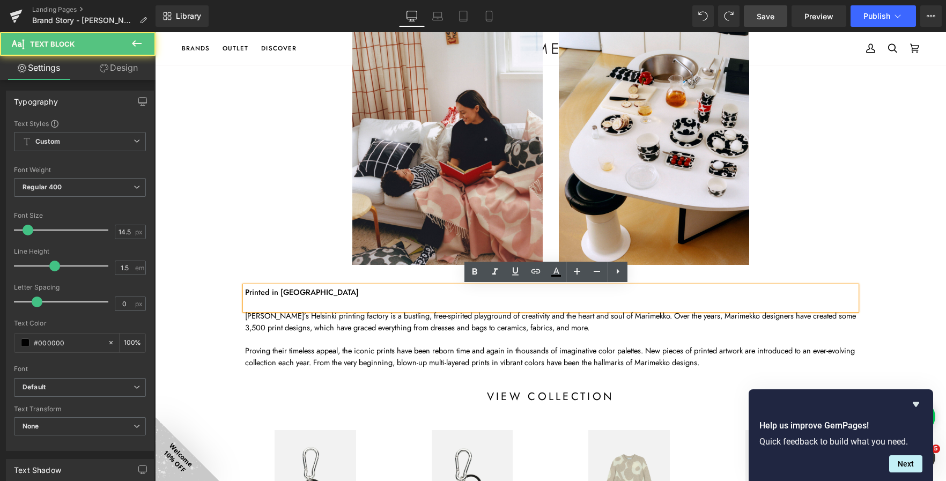
click at [313, 292] on p "Printed in Helsinki" at bounding box center [550, 292] width 611 height 12
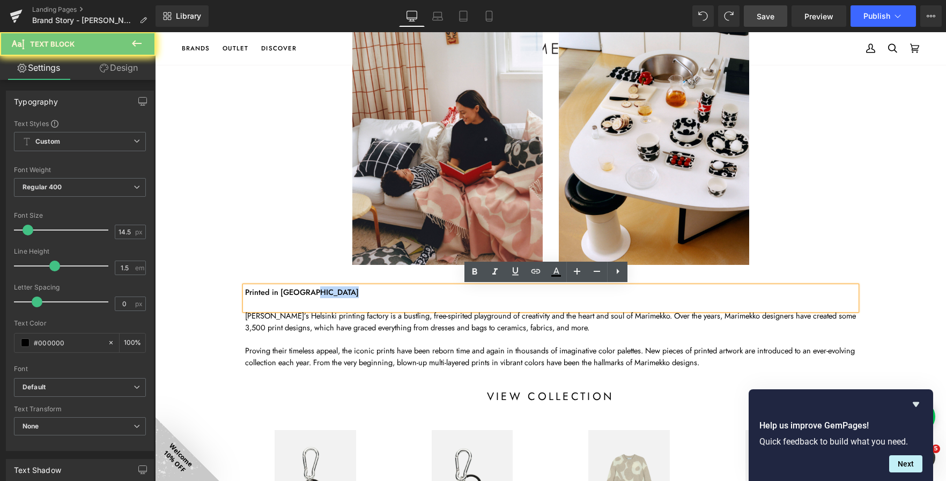
click at [313, 292] on p "Printed in Helsinki" at bounding box center [550, 292] width 611 height 12
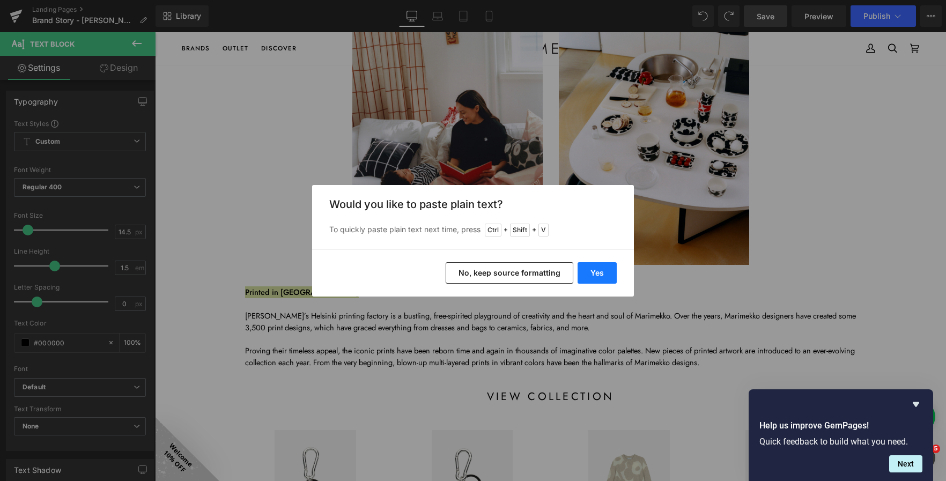
click at [597, 276] on button "Yes" at bounding box center [596, 272] width 39 height 21
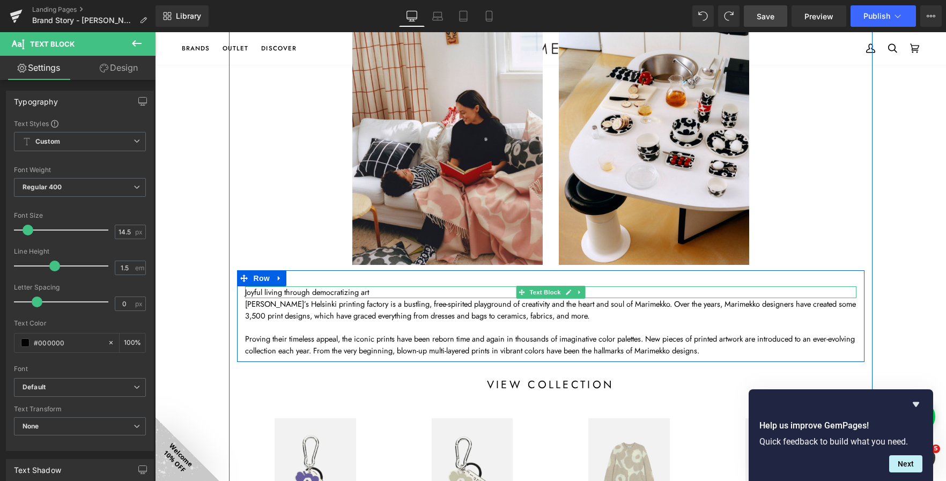
click at [303, 290] on p "Joyful living through democratizing art" at bounding box center [550, 292] width 611 height 12
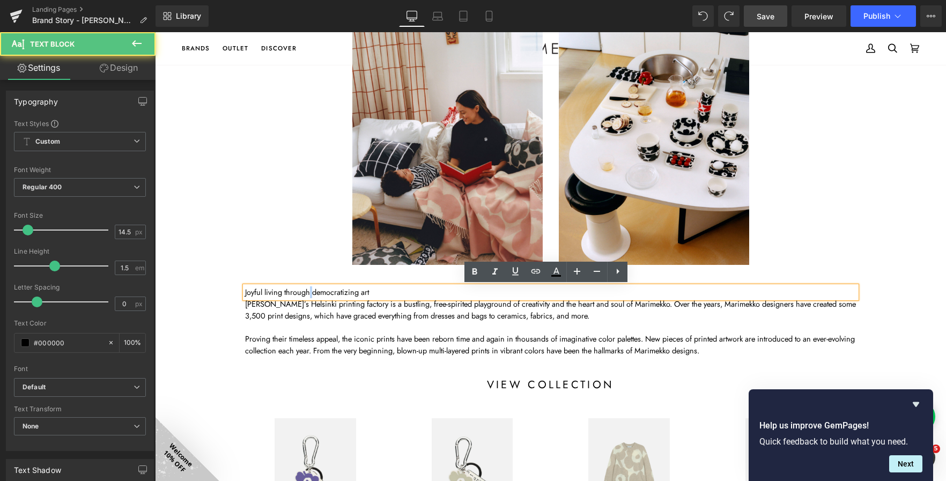
click at [303, 290] on p "Joyful living through democratizing art" at bounding box center [550, 292] width 611 height 12
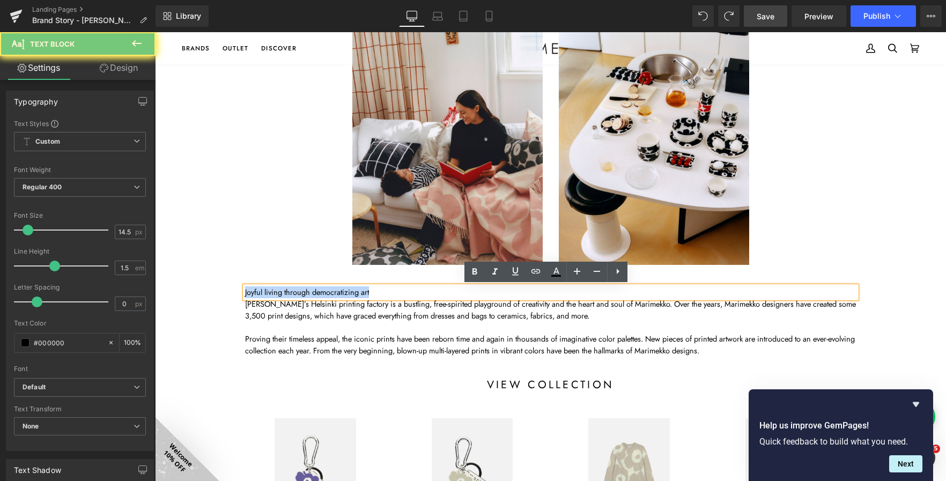
click at [303, 290] on p "Joyful living through democratizing art" at bounding box center [550, 292] width 611 height 12
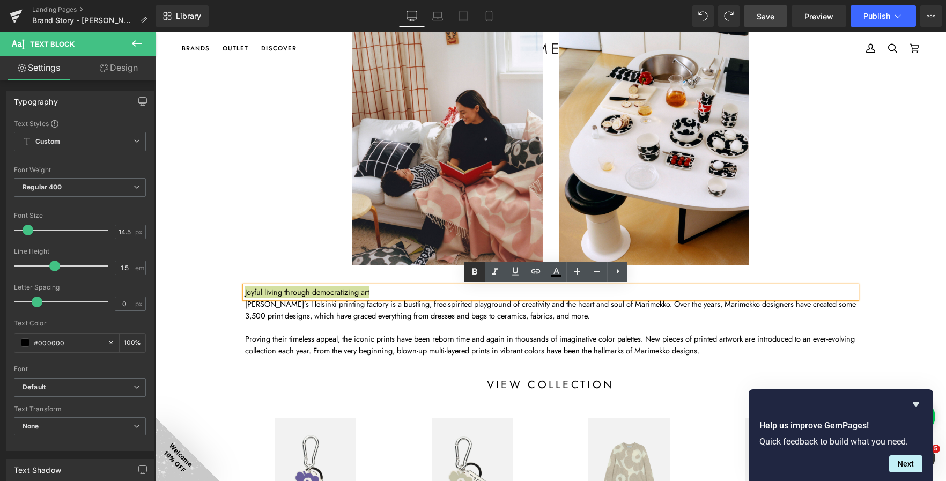
click at [476, 271] on icon at bounding box center [474, 272] width 5 height 6
click at [407, 295] on p "Joyful living through democratizing art" at bounding box center [550, 292] width 611 height 12
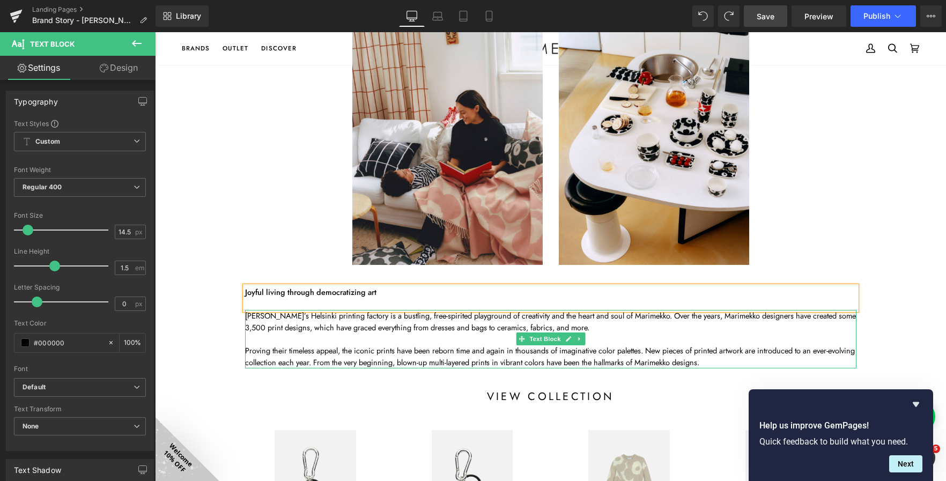
click at [378, 349] on p "Proving their timeless appeal, the iconic prints have been reborn time and agai…" at bounding box center [550, 357] width 611 height 24
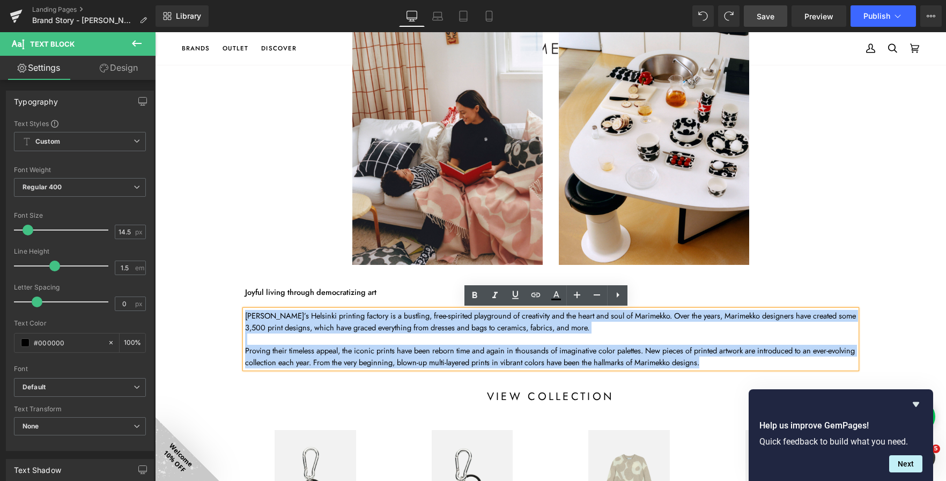
drag, startPoint x: 746, startPoint y: 362, endPoint x: 241, endPoint y: 318, distance: 507.5
click at [245, 318] on div "Marimekko’s Helsinki printing factory is a bustling, free-spirited playground o…" at bounding box center [550, 339] width 611 height 58
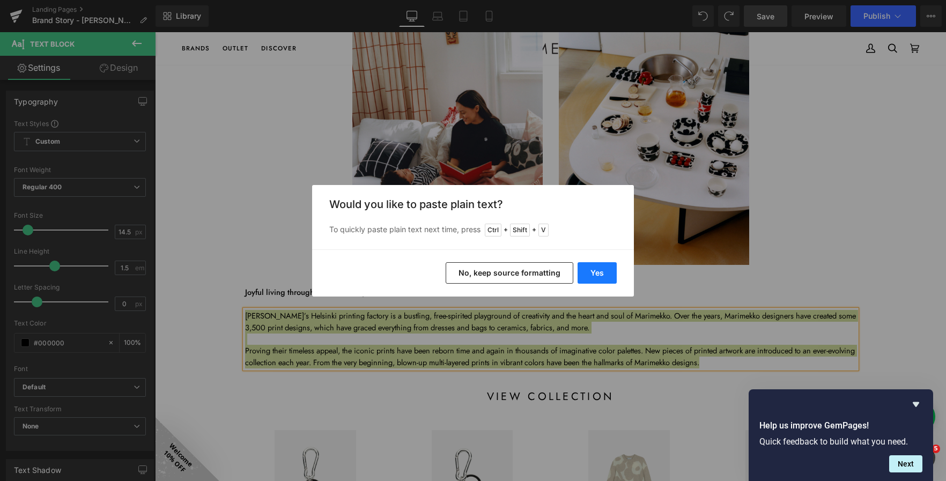
click at [599, 265] on button "Yes" at bounding box center [596, 272] width 39 height 21
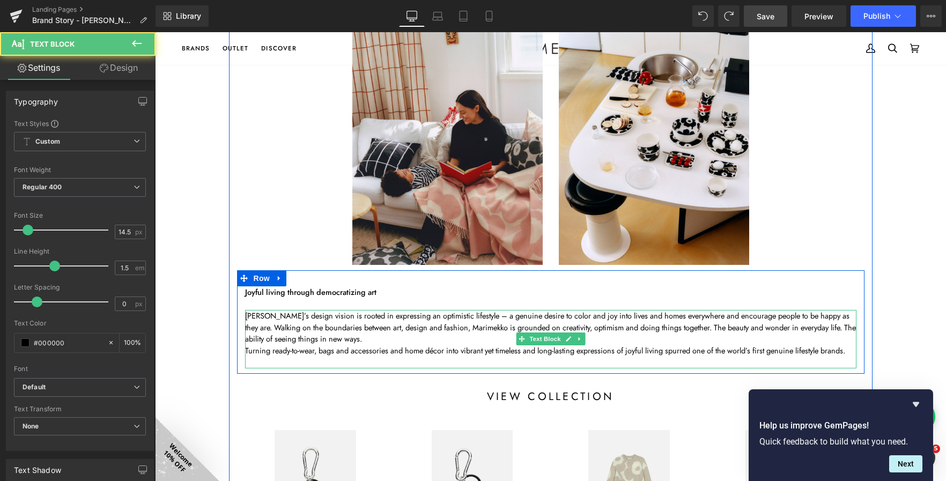
click at [379, 342] on p "Marimekko’s design vision is rooted in expressing an optimistic lifestyle – a g…" at bounding box center [550, 327] width 611 height 35
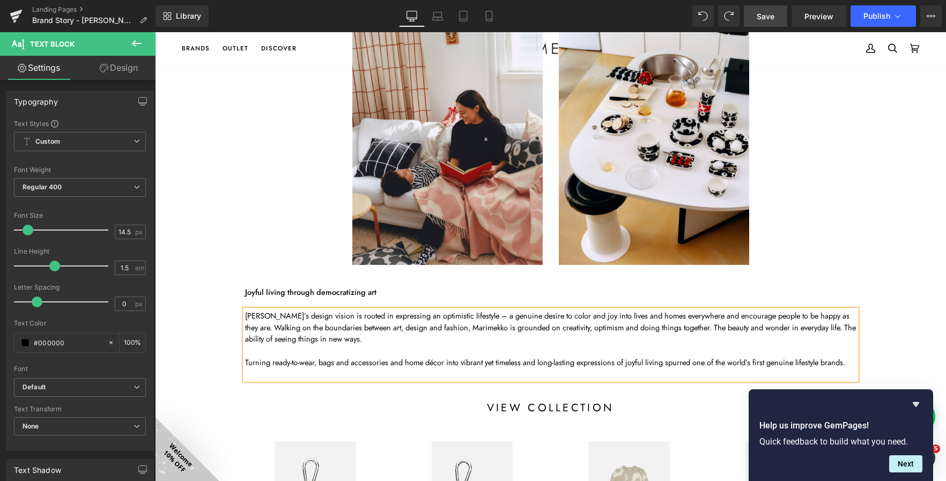
click at [334, 372] on p at bounding box center [550, 374] width 611 height 12
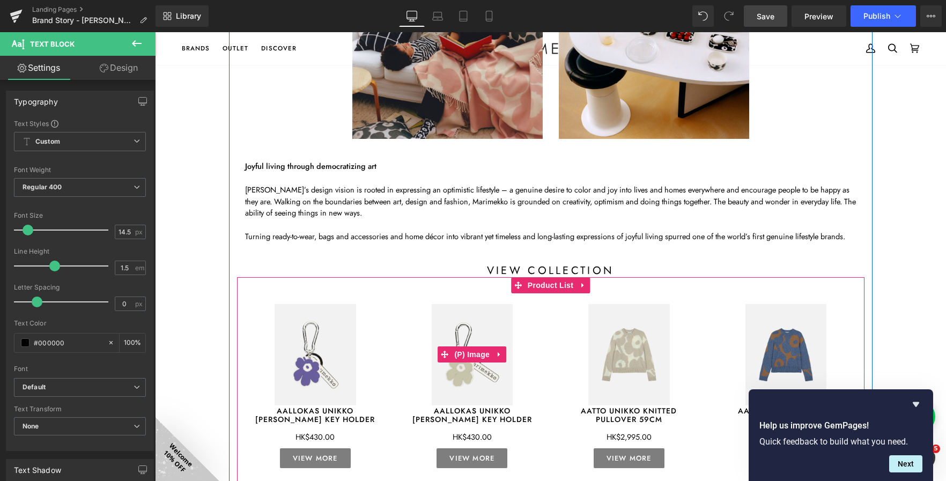
scroll to position [1665, 0]
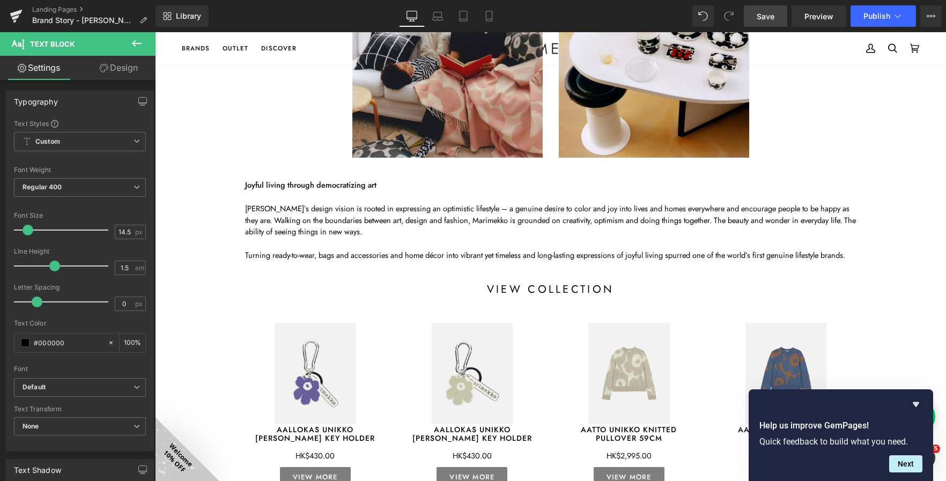
click at [140, 38] on icon at bounding box center [136, 43] width 13 height 13
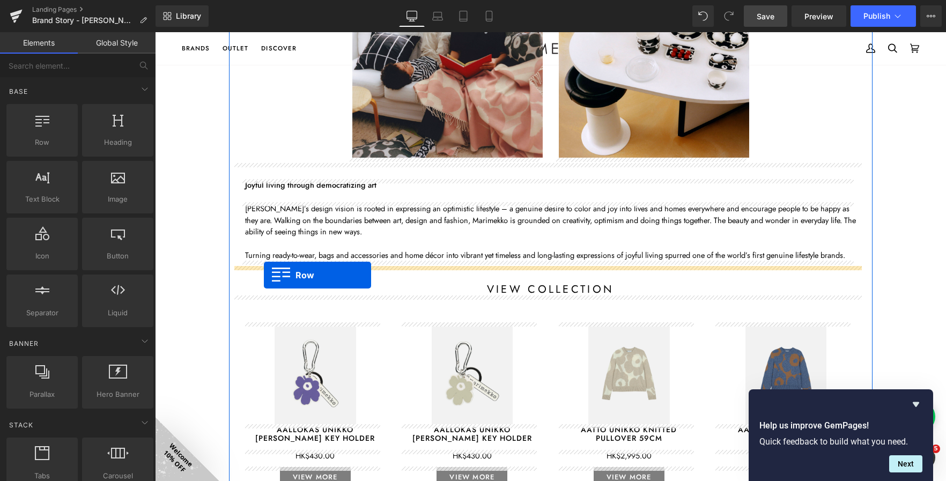
drag, startPoint x: 210, startPoint y: 164, endPoint x: 264, endPoint y: 275, distance: 124.0
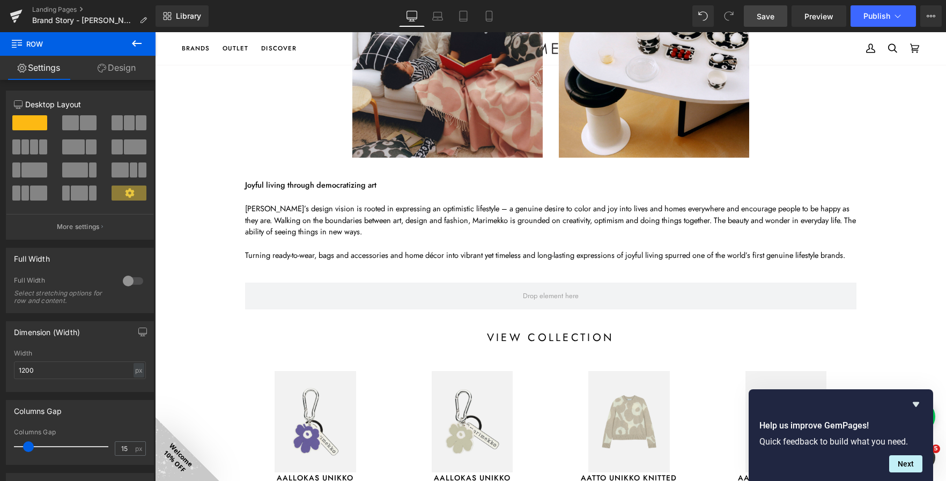
click at [138, 42] on icon at bounding box center [136, 43] width 13 height 13
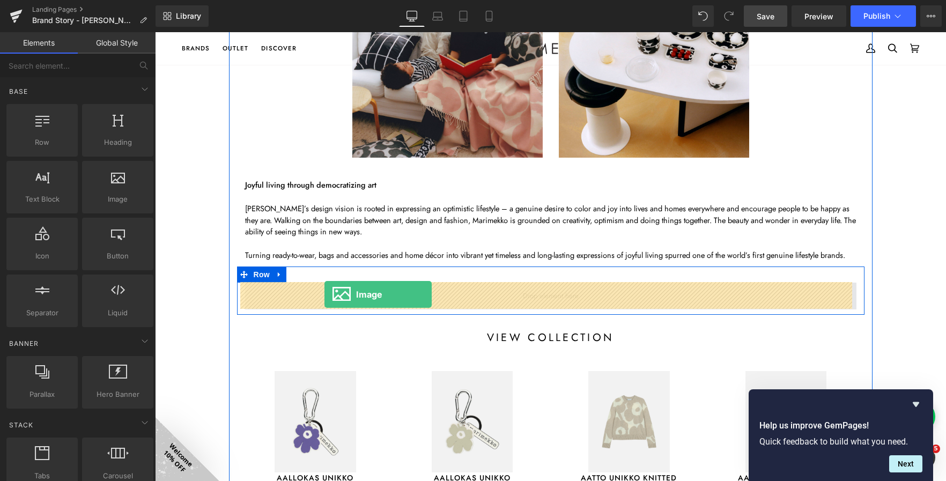
drag, startPoint x: 265, startPoint y: 228, endPoint x: 324, endPoint y: 294, distance: 88.5
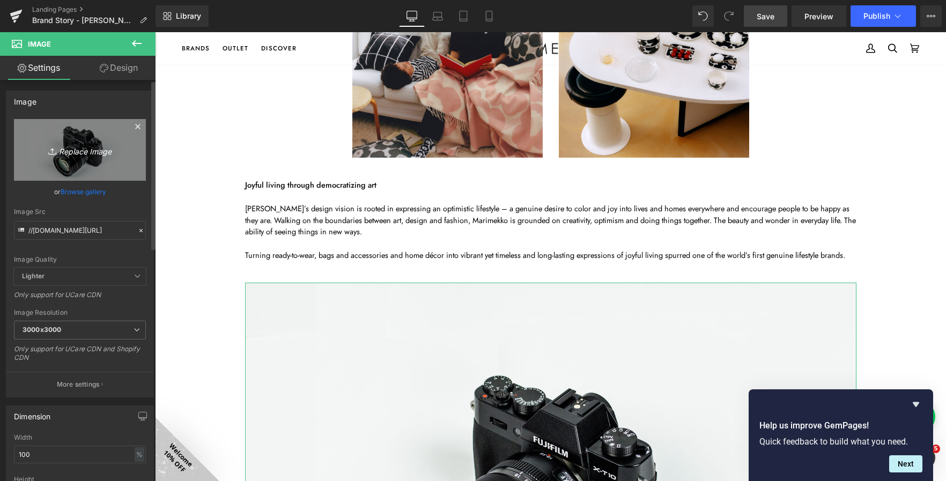
click at [73, 152] on icon "Replace Image" at bounding box center [80, 149] width 86 height 13
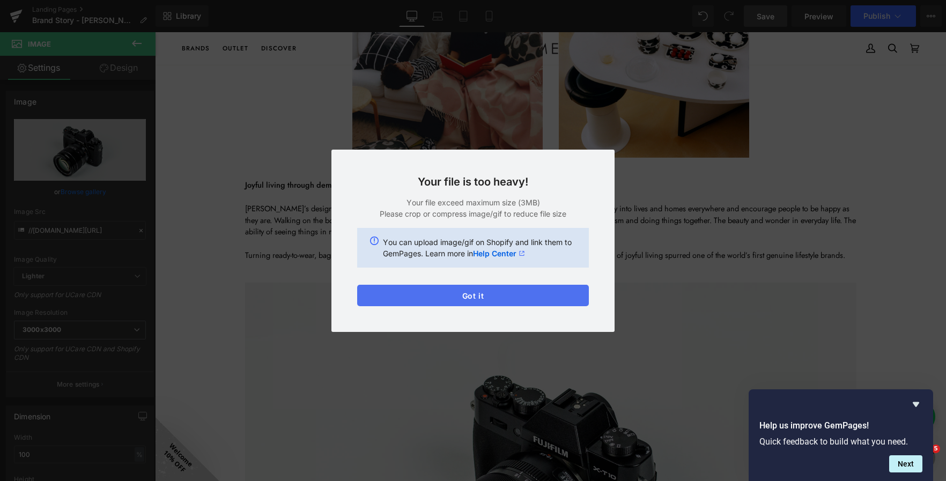
click at [502, 298] on button "Got it" at bounding box center [473, 295] width 232 height 21
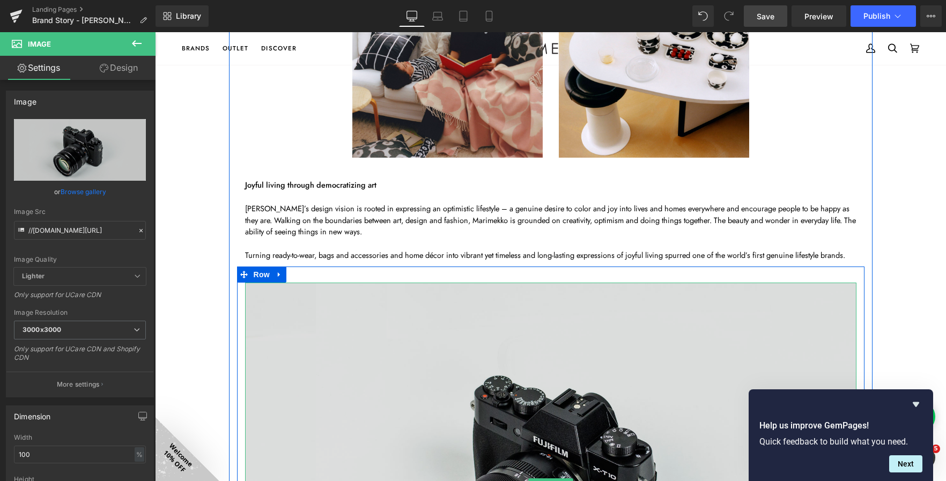
click at [520, 390] on img at bounding box center [550, 485] width 611 height 405
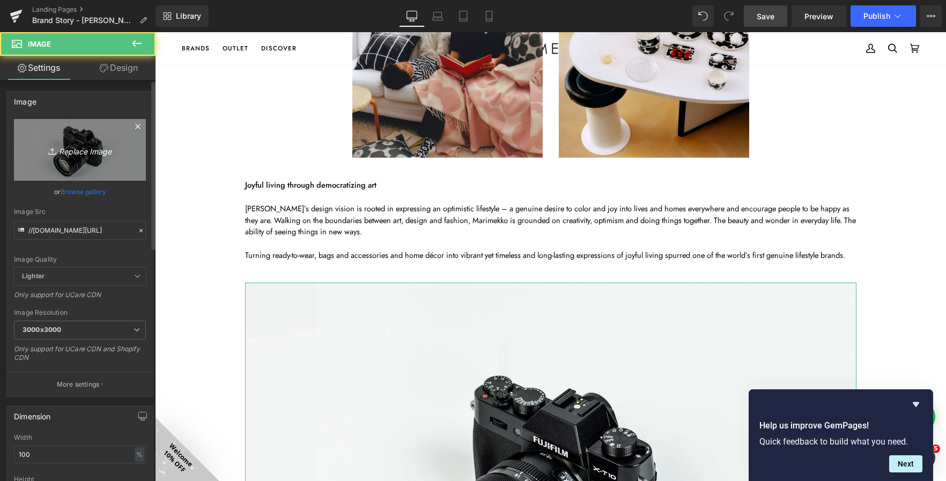
click at [86, 152] on icon "Replace Image" at bounding box center [80, 149] width 86 height 13
type input "C:\fakepath\230809_Marimekko_12_0558_aRGB_High.jpg"
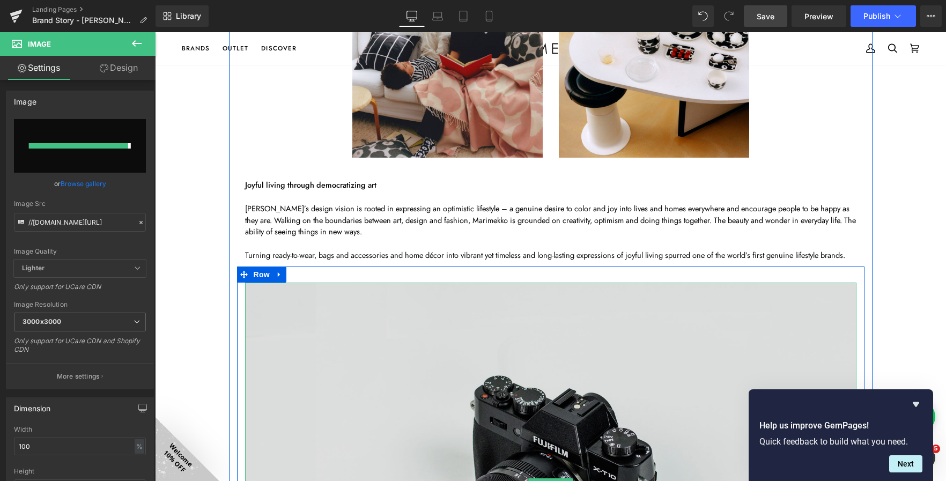
type input "https://ucarecdn.com/7e741985-f751-4694-8777-0da7770b38c4/-/format/auto/-/previ…"
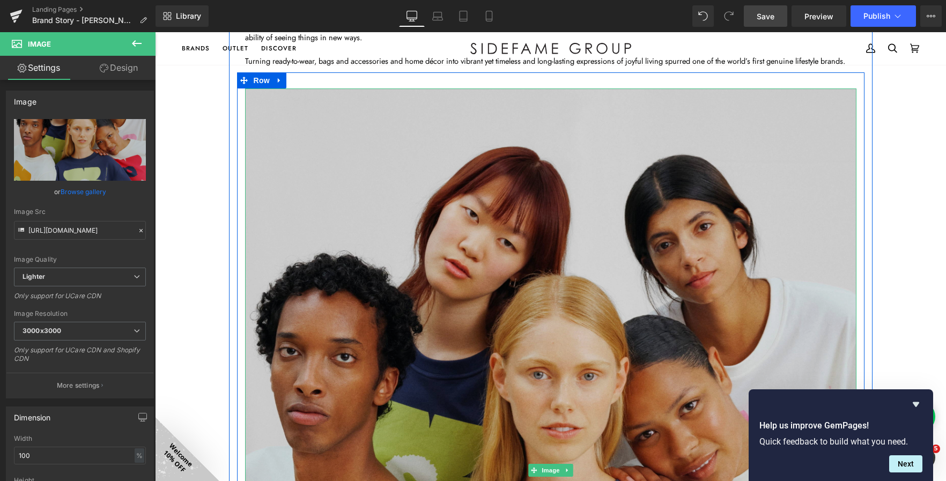
scroll to position [1880, 0]
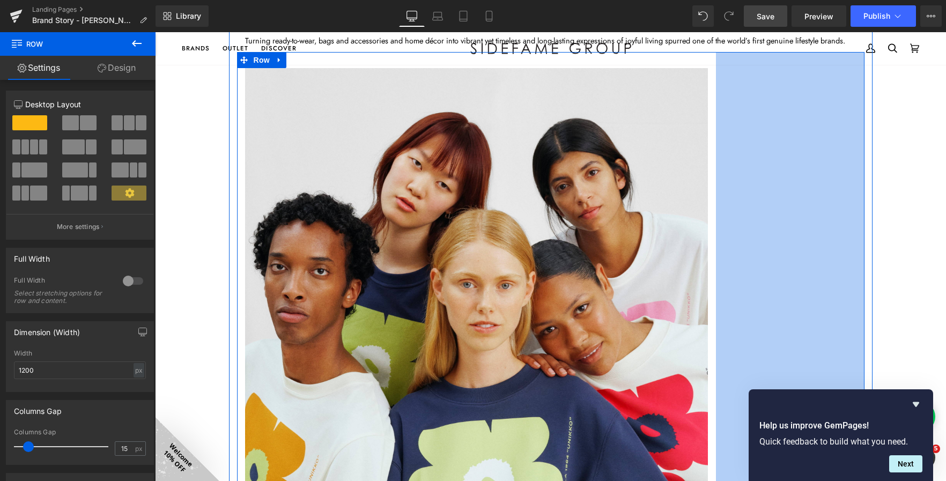
drag, startPoint x: 857, startPoint y: 300, endPoint x: 709, endPoint y: 318, distance: 149.6
click at [709, 318] on div "Image Row 277px" at bounding box center [550, 352] width 627 height 600
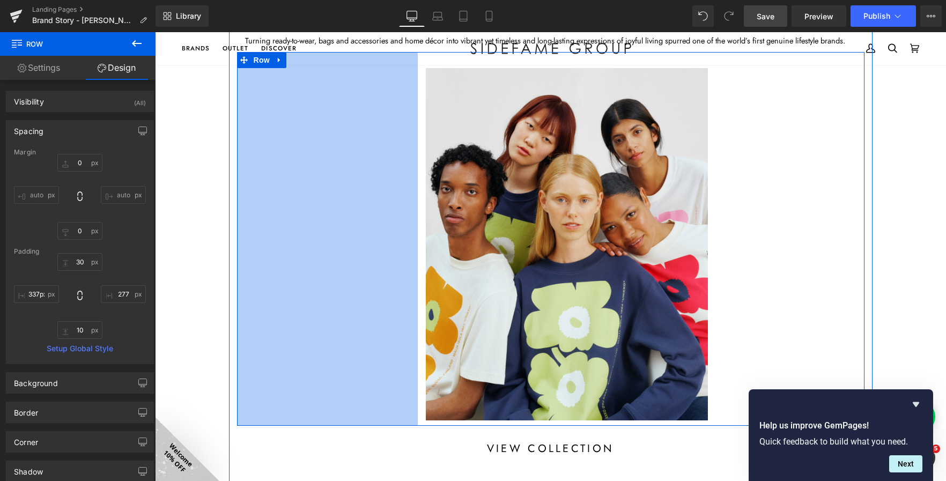
type input "339px"
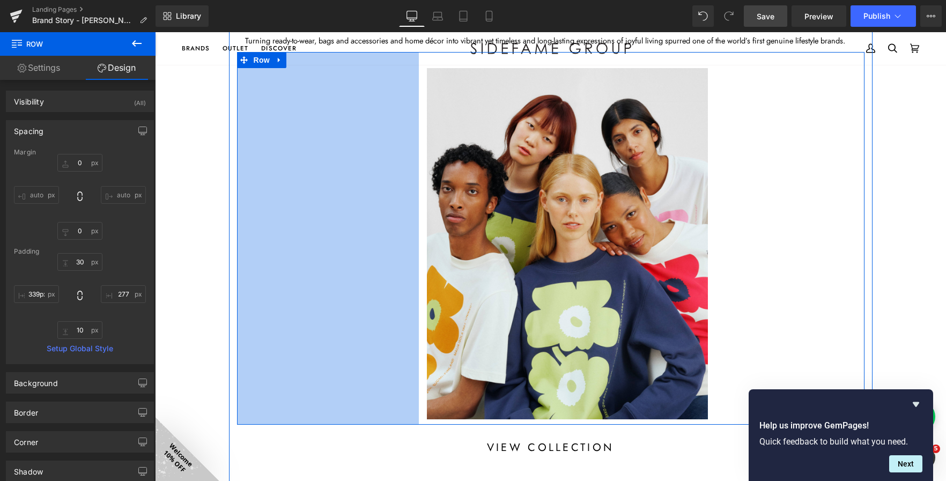
drag, startPoint x: 233, startPoint y: 278, endPoint x: 414, endPoint y: 292, distance: 182.3
click at [414, 292] on div "Image Row 339px 277px" at bounding box center [550, 238] width 627 height 373
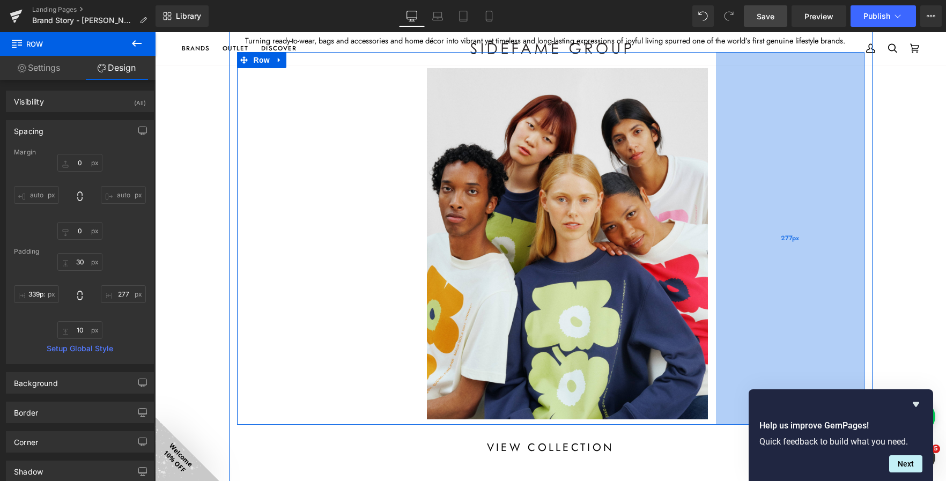
type input "282px"
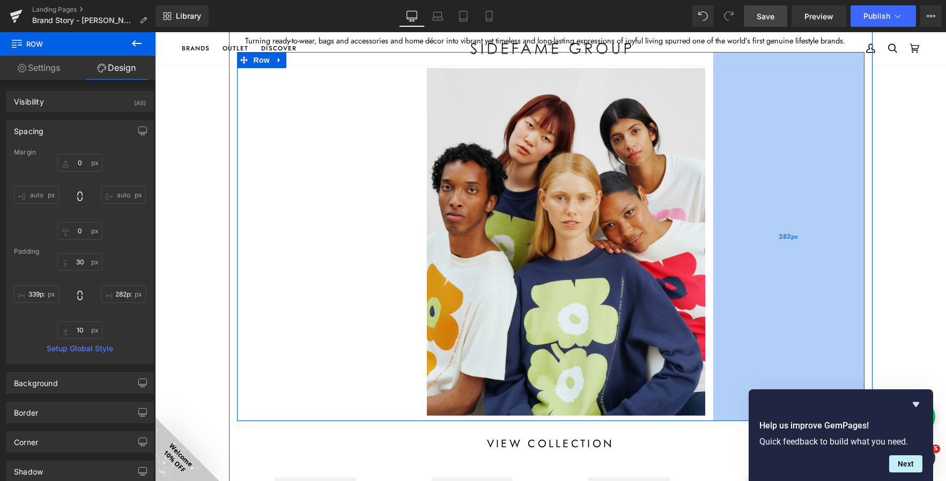
click at [713, 240] on div "282px" at bounding box center [788, 236] width 151 height 369
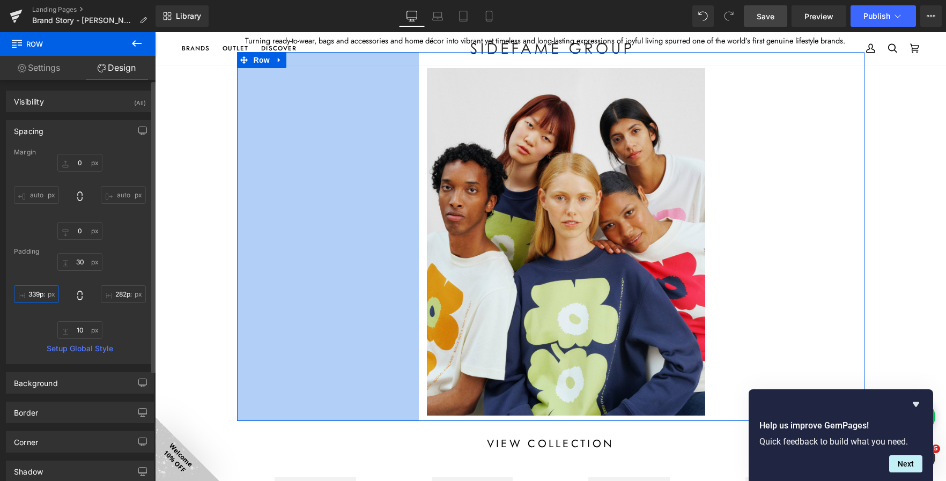
click at [36, 296] on input "339px" at bounding box center [36, 294] width 45 height 18
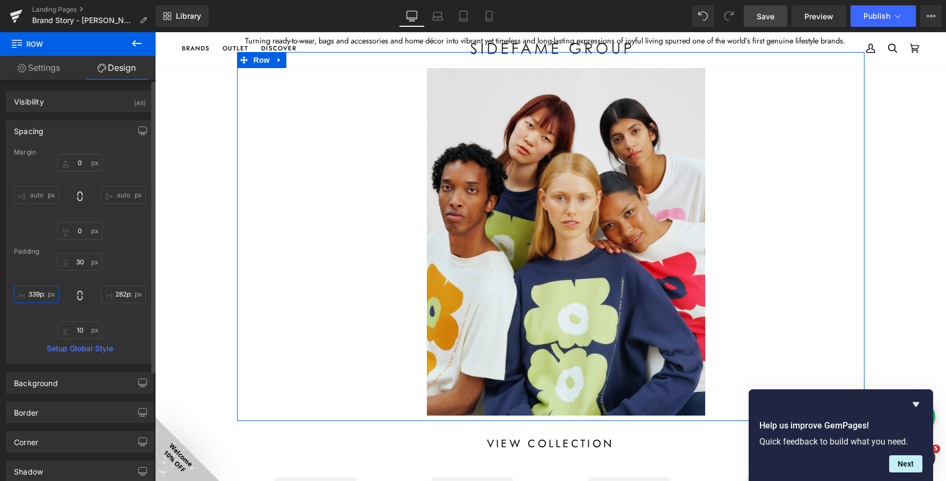
click at [36, 296] on input "339px" at bounding box center [36, 294] width 45 height 18
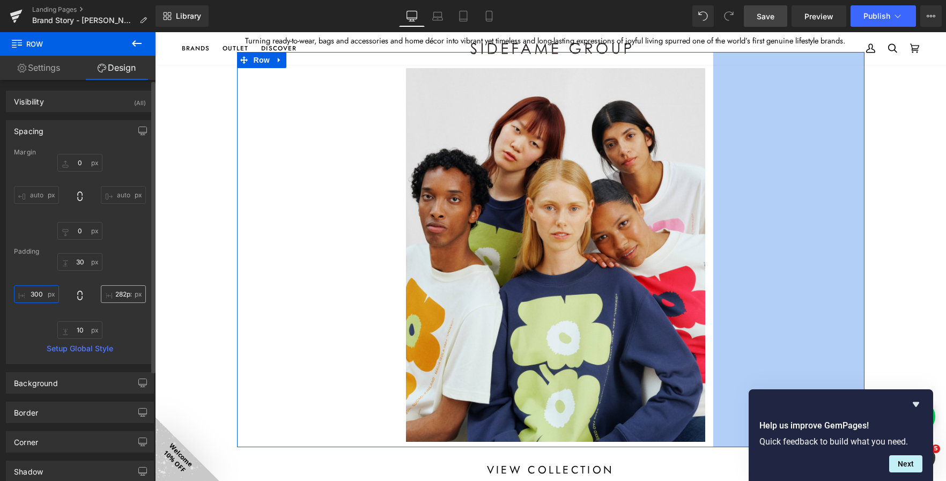
type input "300"
click at [116, 292] on input "282px" at bounding box center [123, 294] width 45 height 18
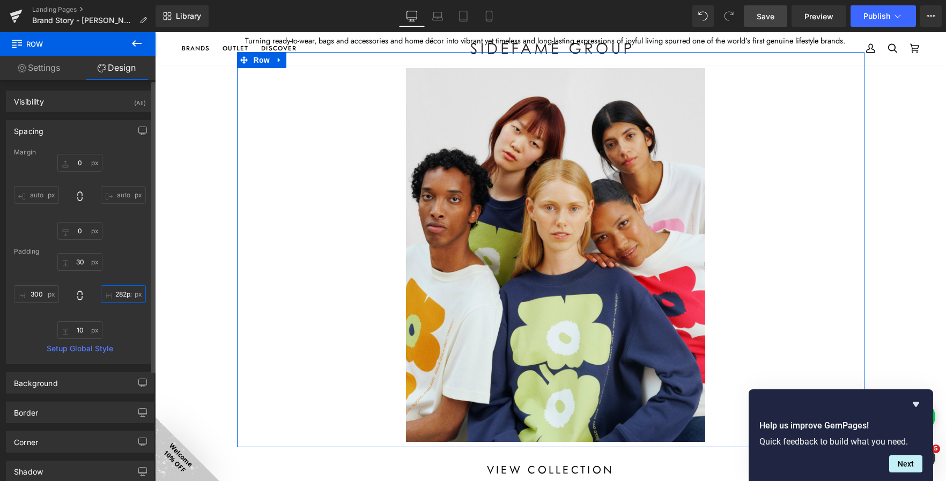
click at [116, 292] on input "282px" at bounding box center [123, 294] width 45 height 18
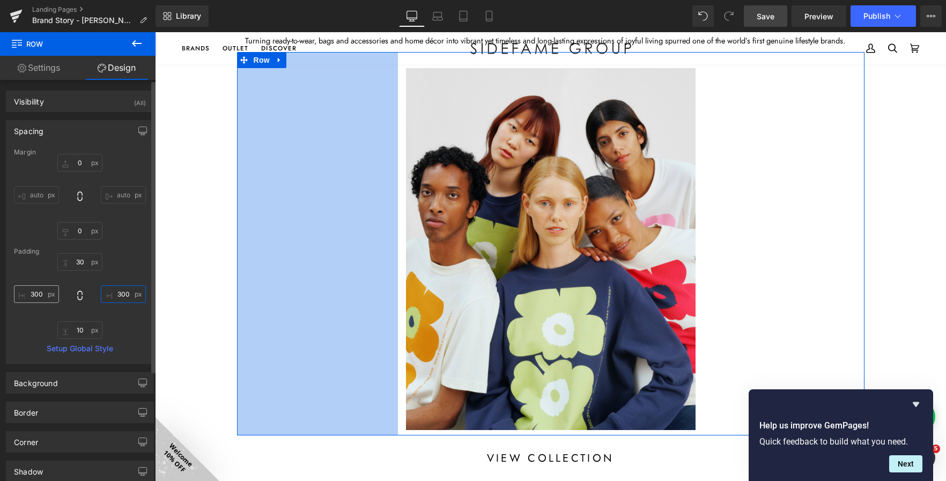
type input "300"
click at [38, 298] on input "300" at bounding box center [36, 294] width 45 height 18
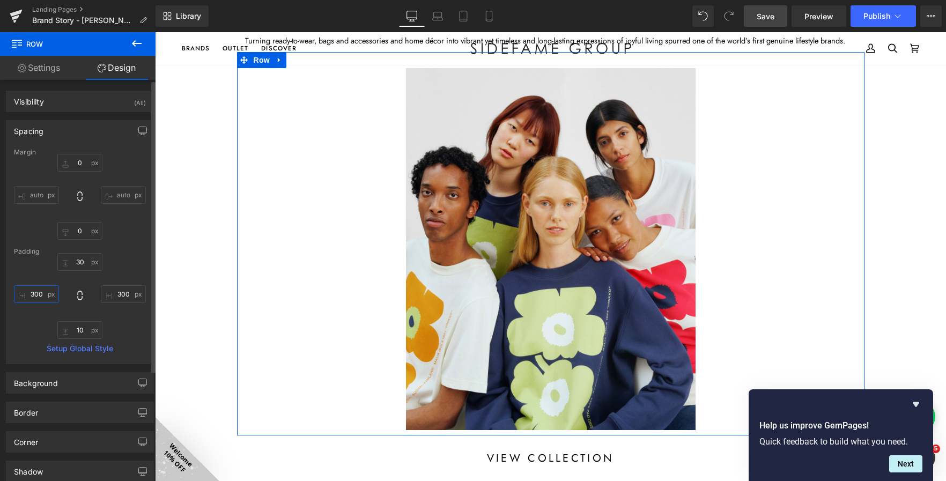
click at [38, 298] on input "300" at bounding box center [36, 294] width 45 height 18
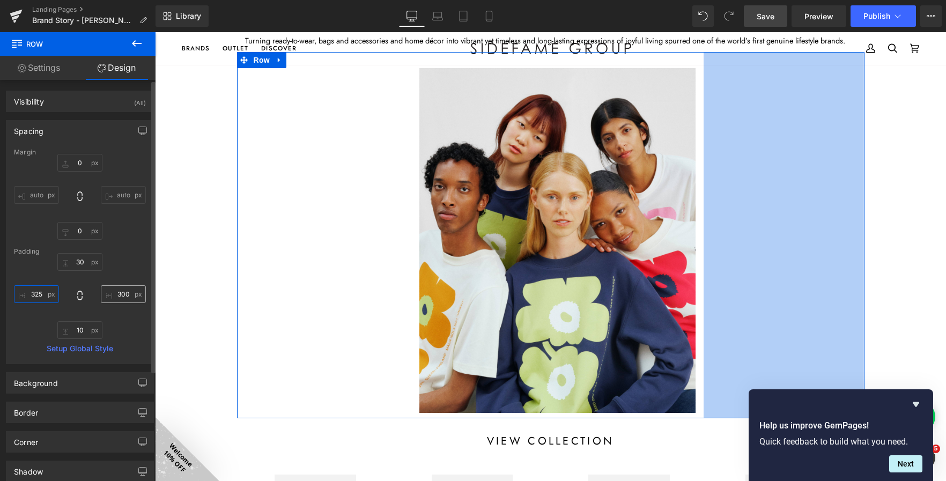
type input "325"
click at [112, 294] on input "300" at bounding box center [123, 294] width 45 height 18
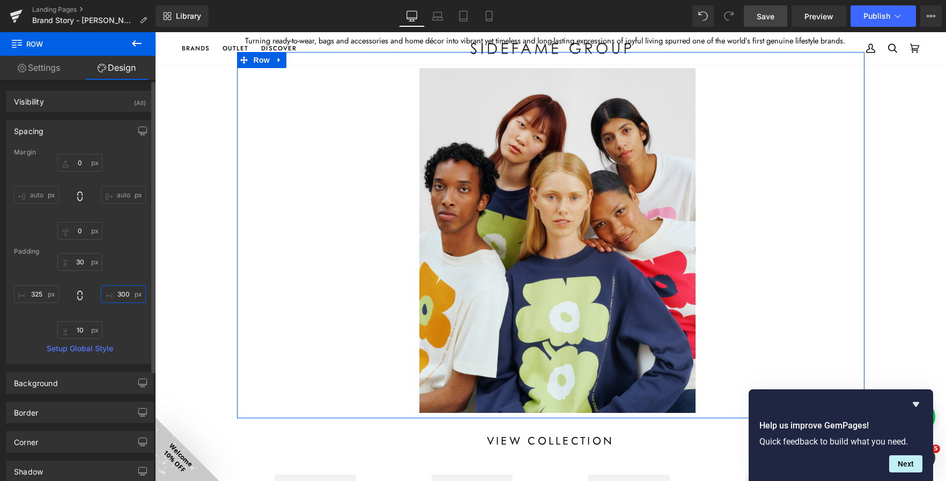
click at [112, 294] on input "300" at bounding box center [123, 294] width 45 height 18
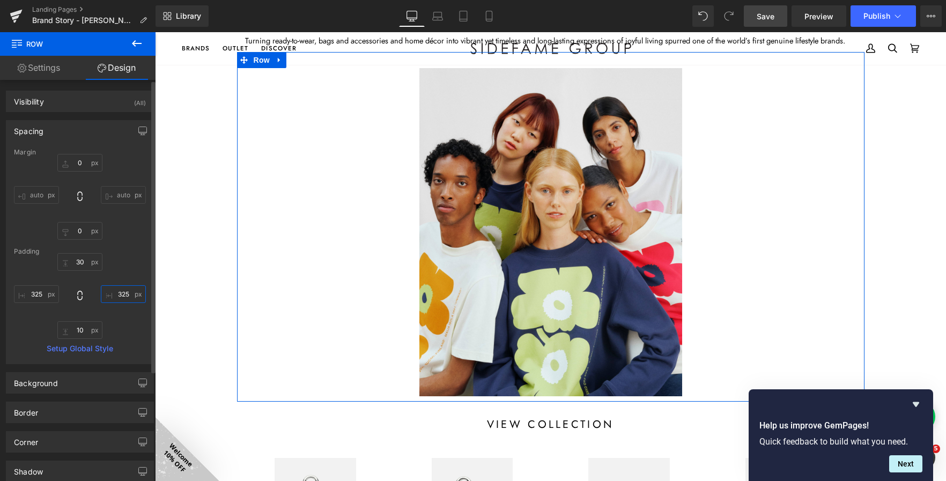
type input "325"
click at [131, 266] on div "30px 30 325 325 10px 10 325 325" at bounding box center [80, 296] width 132 height 86
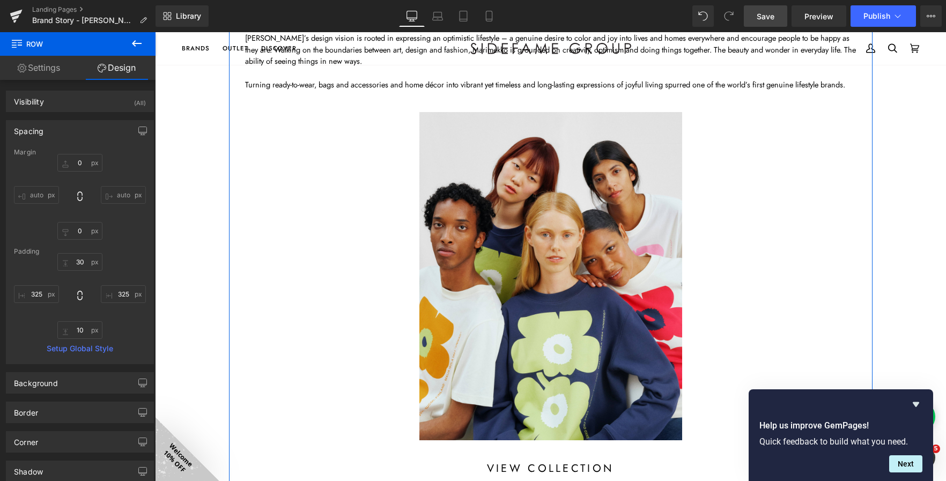
scroll to position [1934, 0]
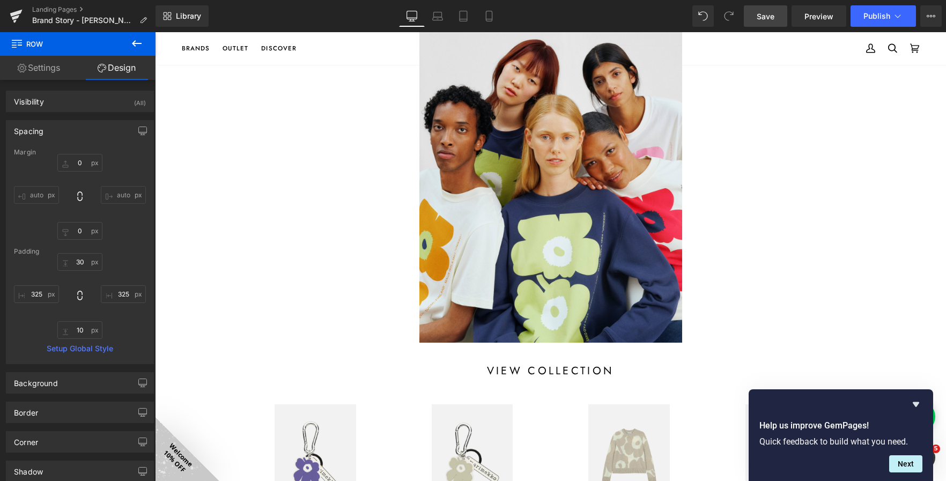
click at [132, 41] on icon at bounding box center [136, 43] width 13 height 13
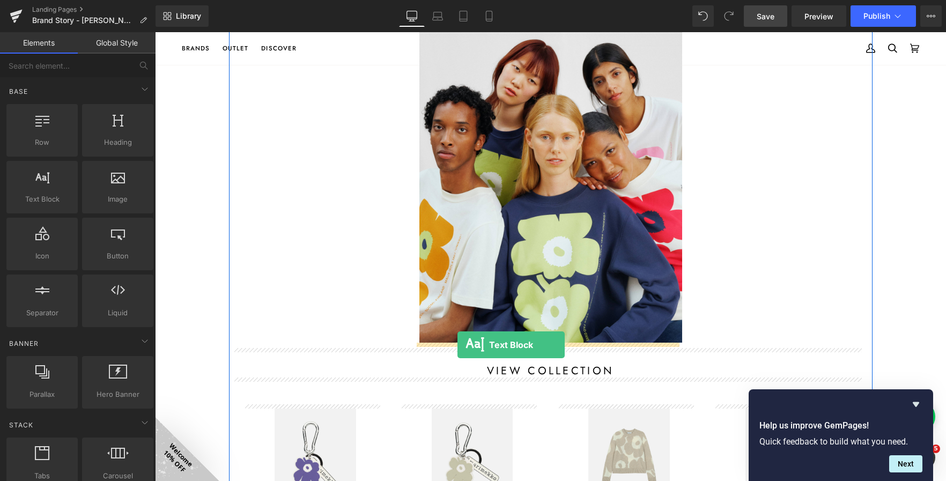
drag, startPoint x: 186, startPoint y: 231, endPoint x: 457, endPoint y: 345, distance: 294.4
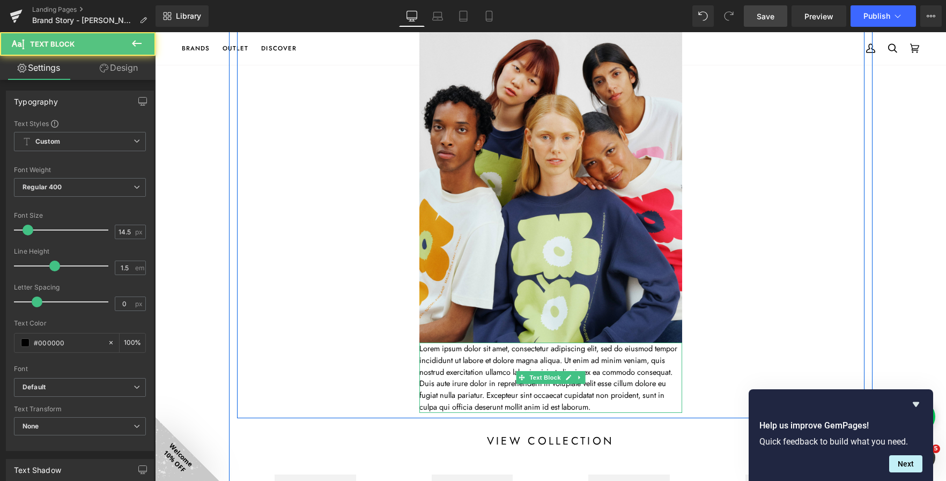
click at [596, 391] on p "Lorem ipsum dolor sit amet, consectetur adipiscing elit, sed do eiusmod tempor …" at bounding box center [550, 378] width 263 height 70
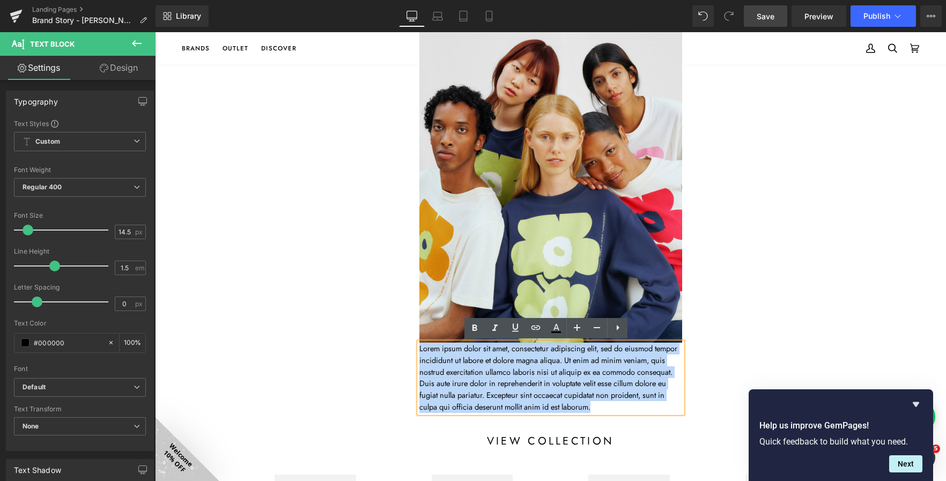
drag, startPoint x: 619, startPoint y: 406, endPoint x: 416, endPoint y: 346, distance: 212.4
click at [419, 346] on p "Lorem ipsum dolor sit amet, consectetur adipiscing elit, sed do eiusmod tempor …" at bounding box center [550, 378] width 263 height 70
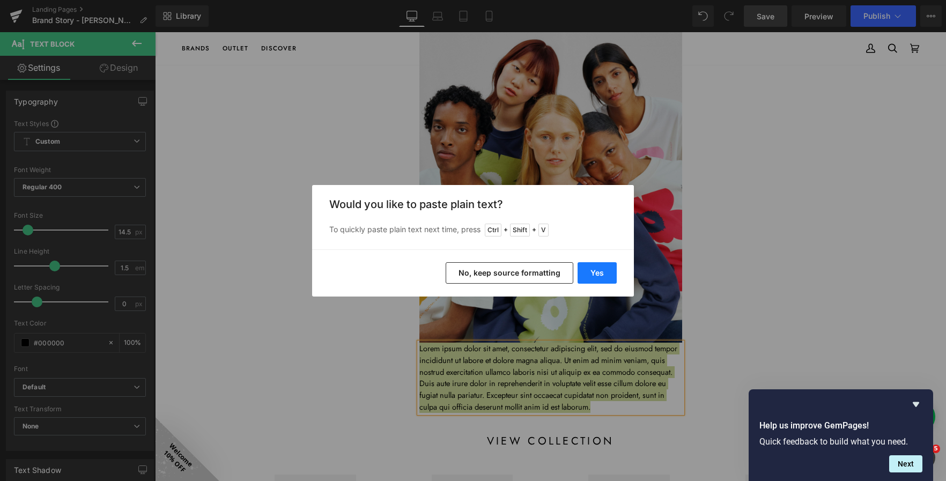
click at [587, 276] on button "Yes" at bounding box center [596, 272] width 39 height 21
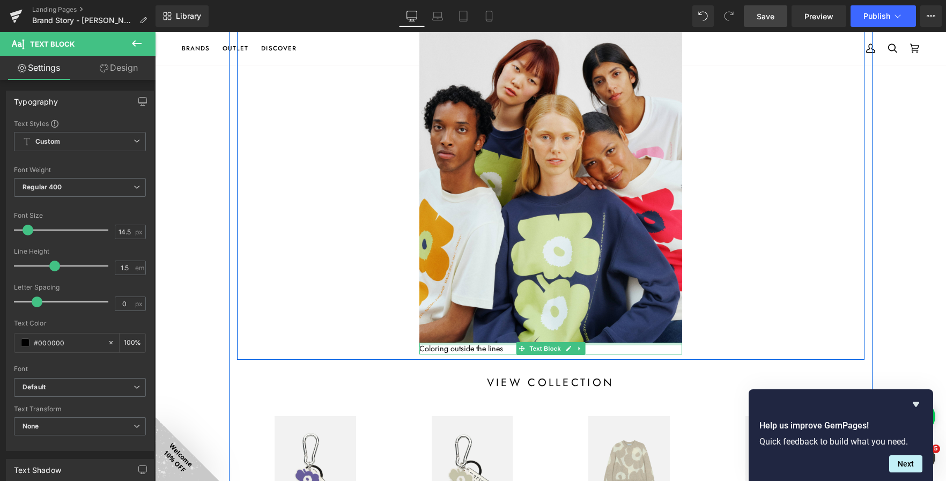
click at [484, 345] on div at bounding box center [550, 344] width 263 height 3
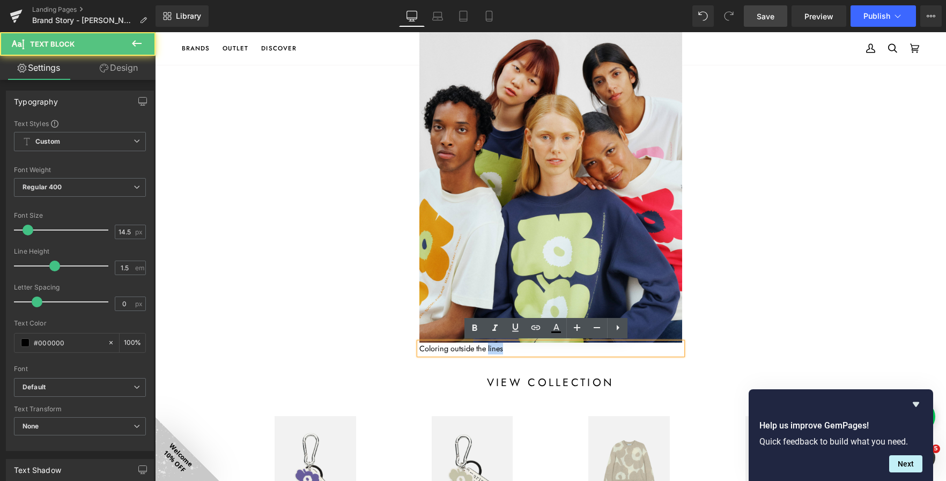
click at [484, 345] on p "Coloring outside the lines" at bounding box center [550, 349] width 263 height 12
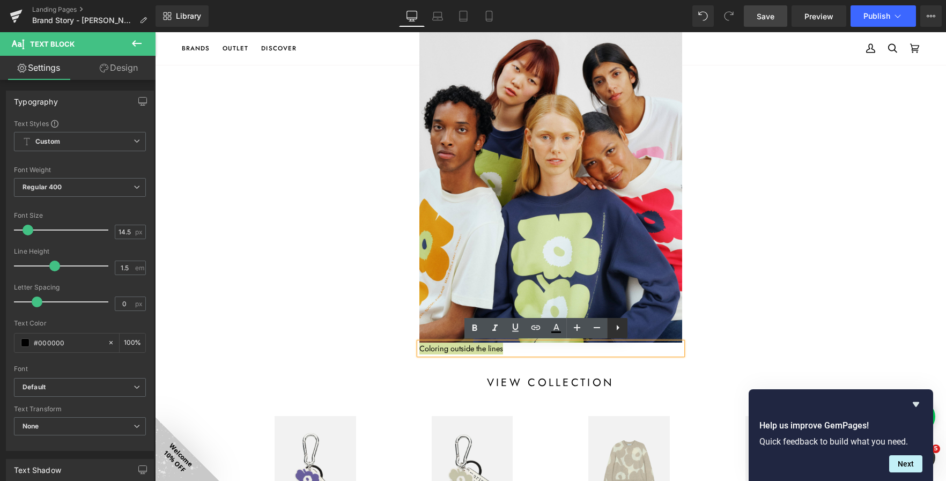
click at [622, 327] on icon at bounding box center [617, 327] width 13 height 13
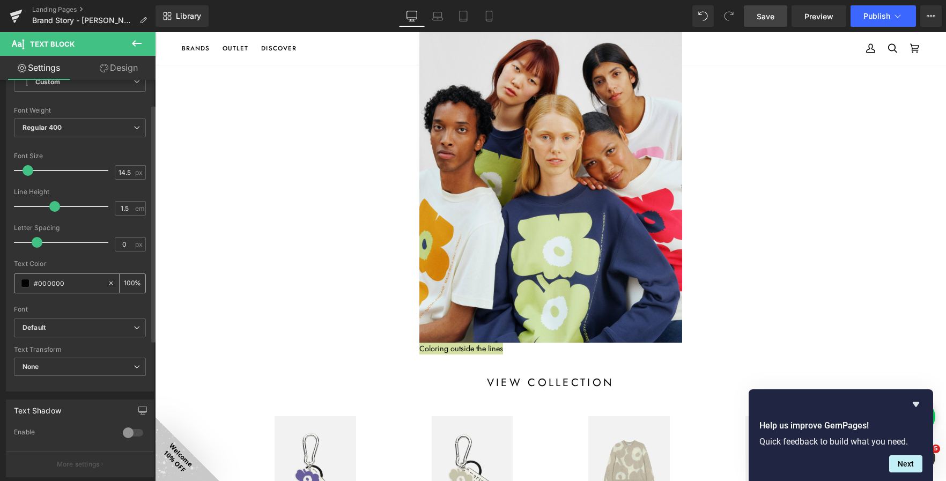
scroll to position [161, 0]
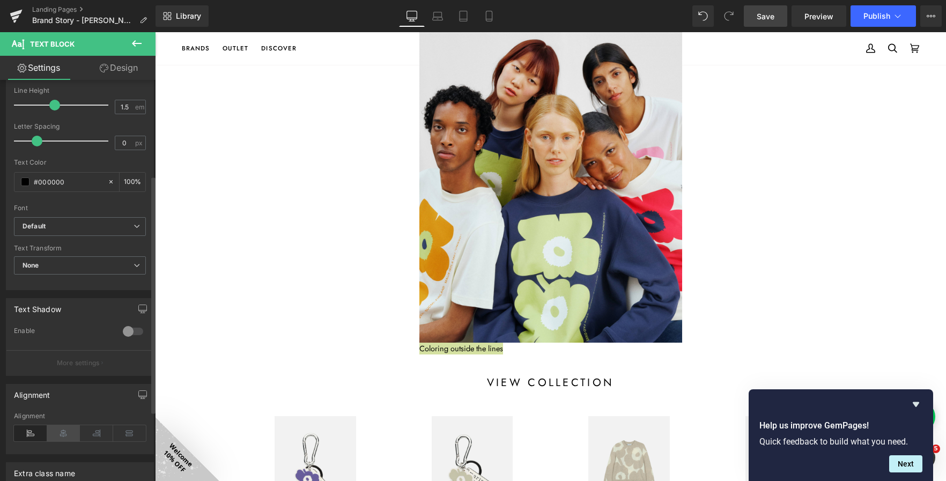
click at [70, 434] on icon at bounding box center [63, 433] width 33 height 16
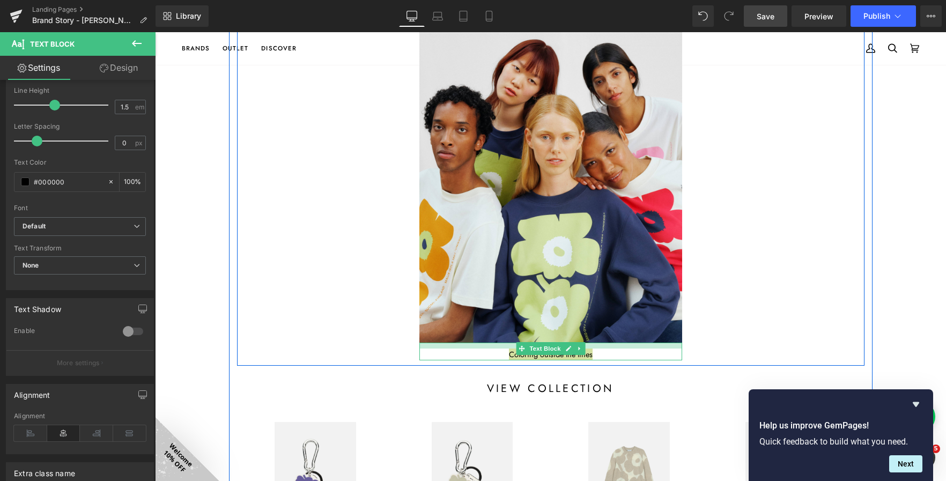
drag, startPoint x: 468, startPoint y: 343, endPoint x: 472, endPoint y: 349, distance: 7.0
click at [472, 349] on div "Coloring outside the lines Text Block" at bounding box center [550, 352] width 263 height 18
click at [336, 331] on div "Image Coloring outside the lines Text Block Row 325px 325px" at bounding box center [550, 181] width 627 height 367
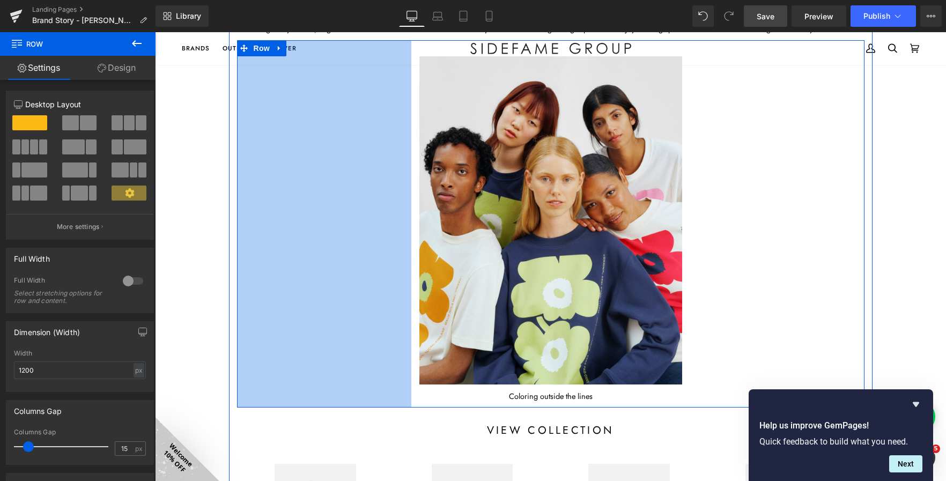
scroll to position [1880, 0]
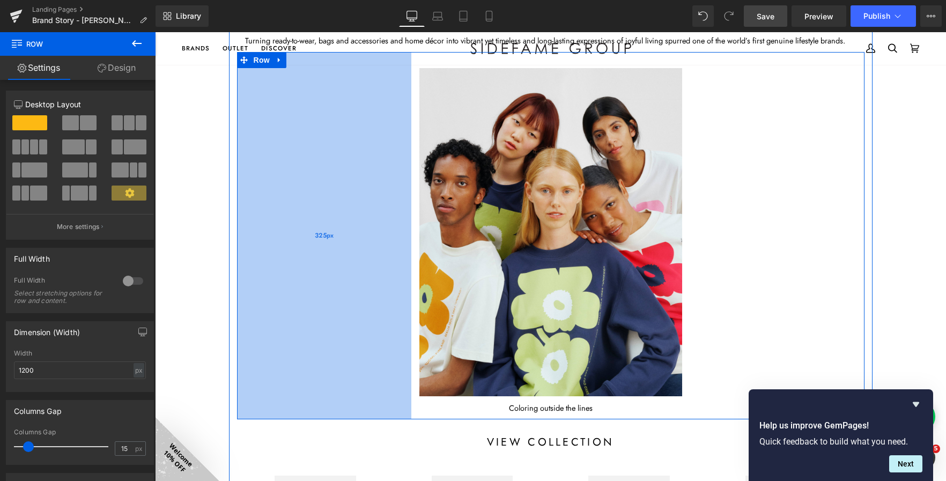
click at [337, 228] on div "325px" at bounding box center [324, 235] width 174 height 367
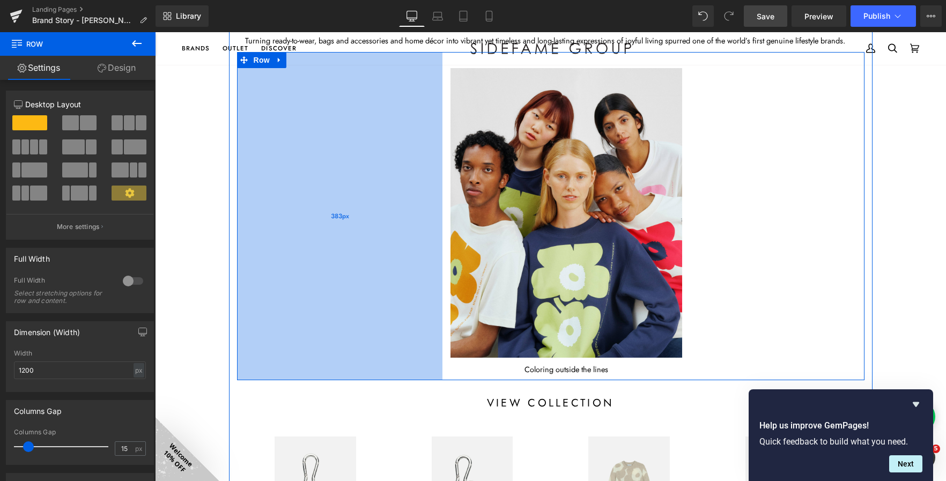
drag, startPoint x: 337, startPoint y: 228, endPoint x: 368, endPoint y: 236, distance: 32.0
click at [368, 236] on div "383px" at bounding box center [339, 216] width 205 height 329
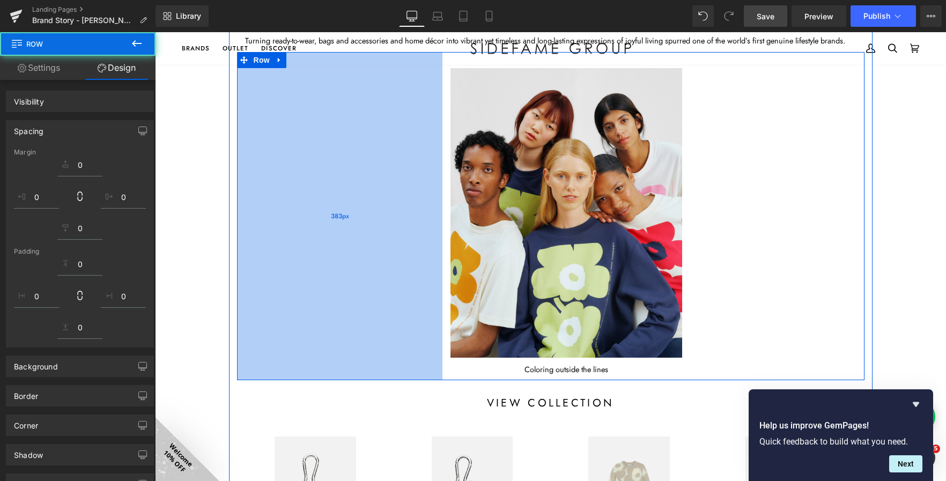
click at [340, 225] on div "Image Coloring outside the lines Text Block Row 383px 325px" at bounding box center [550, 216] width 627 height 329
click at [413, 179] on div "383px" at bounding box center [339, 216] width 205 height 329
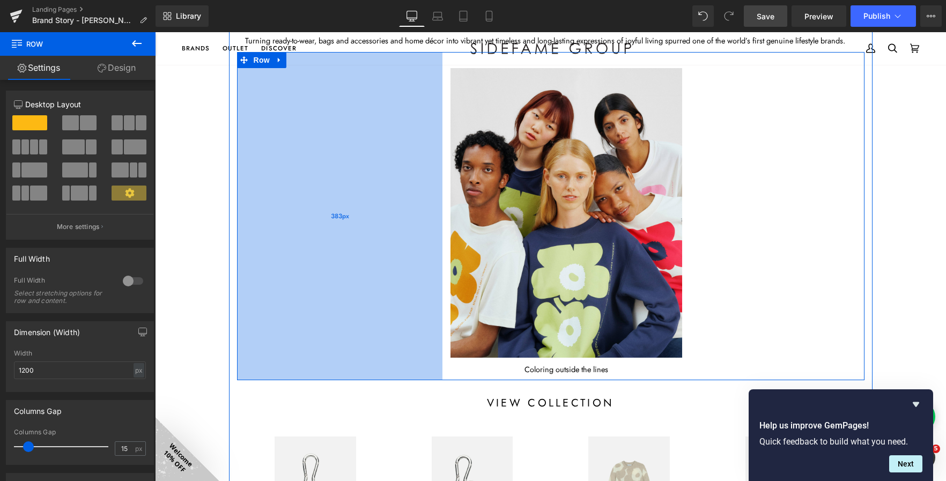
click at [413, 193] on div "383px" at bounding box center [339, 216] width 205 height 329
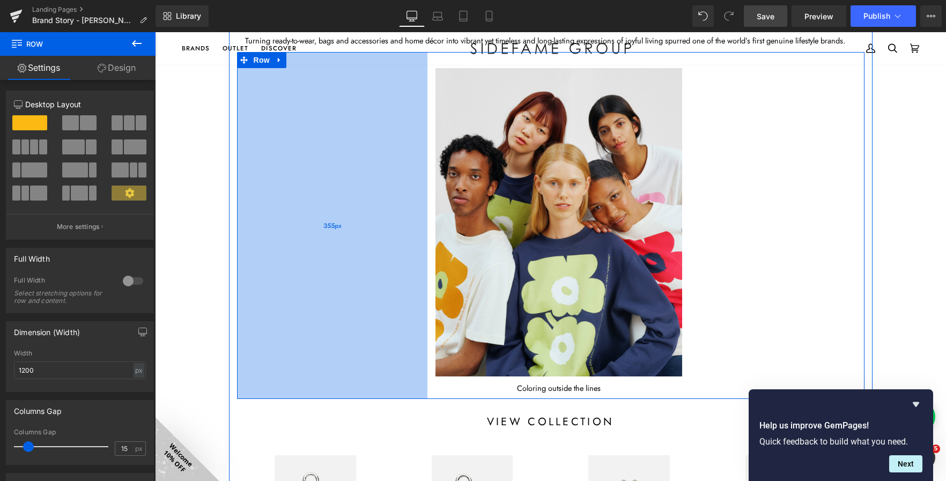
drag, startPoint x: 413, startPoint y: 193, endPoint x: 397, endPoint y: 195, distance: 16.2
click at [397, 195] on div "355px" at bounding box center [332, 225] width 190 height 347
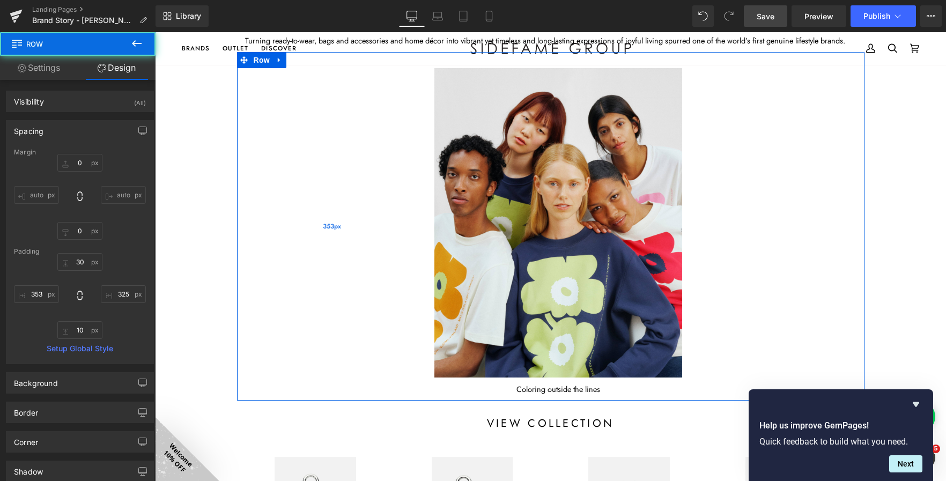
click at [33, 297] on input "353" at bounding box center [36, 294] width 45 height 18
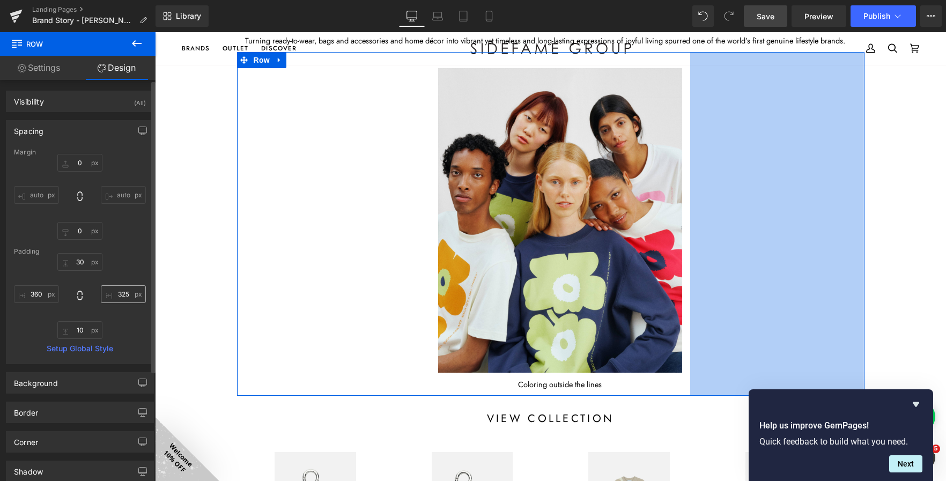
type input "360"
click at [115, 294] on input "325" at bounding box center [123, 294] width 45 height 18
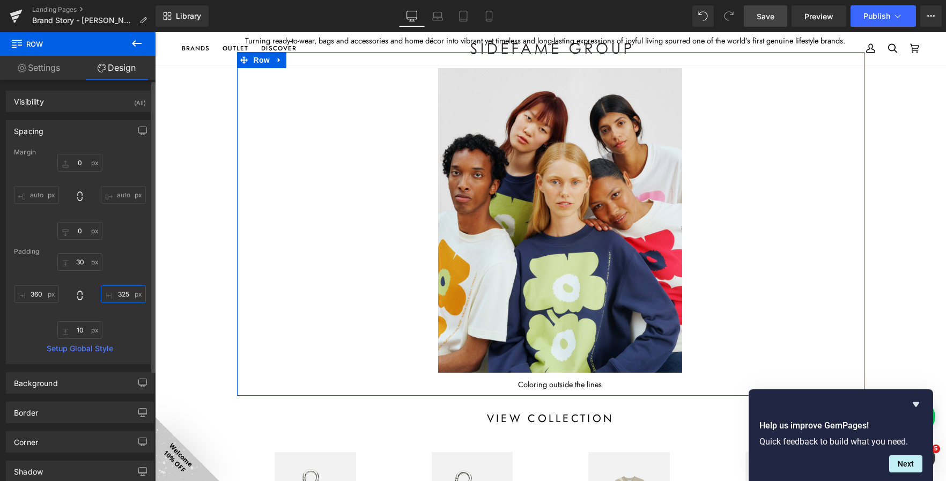
click at [115, 294] on input "325" at bounding box center [123, 294] width 45 height 18
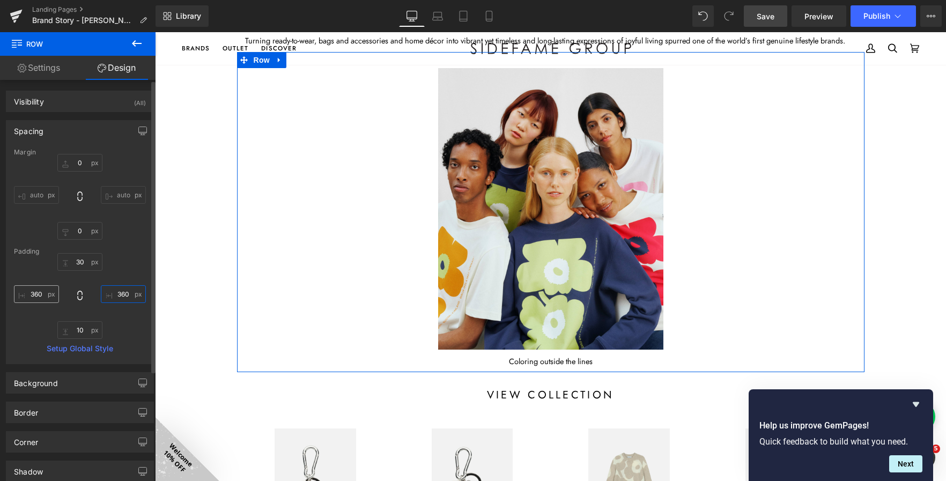
type input "360"
click at [35, 291] on input "360" at bounding box center [36, 294] width 45 height 18
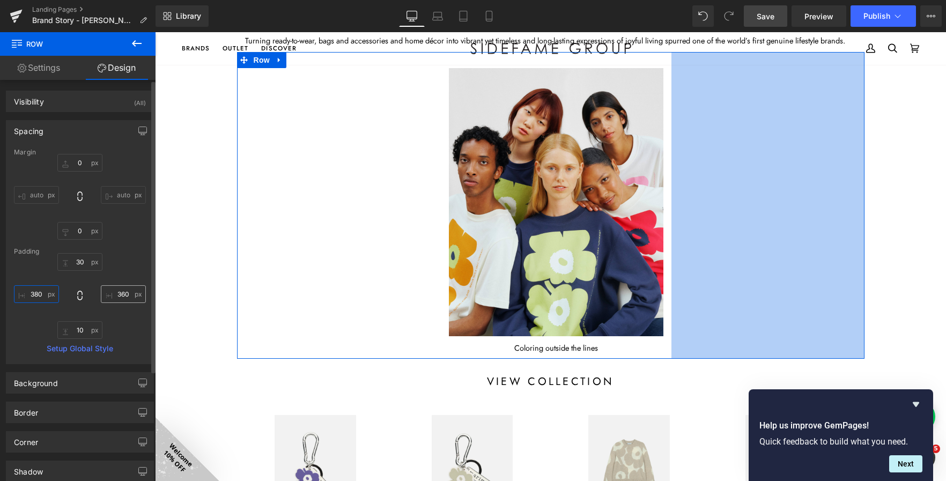
type input "380"
click at [114, 293] on input "360" at bounding box center [123, 294] width 45 height 18
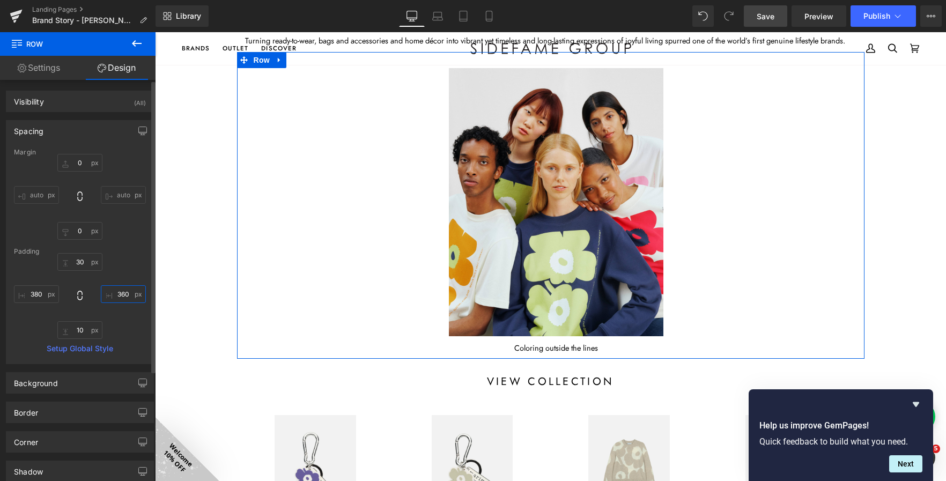
click at [114, 293] on input "360" at bounding box center [123, 294] width 45 height 18
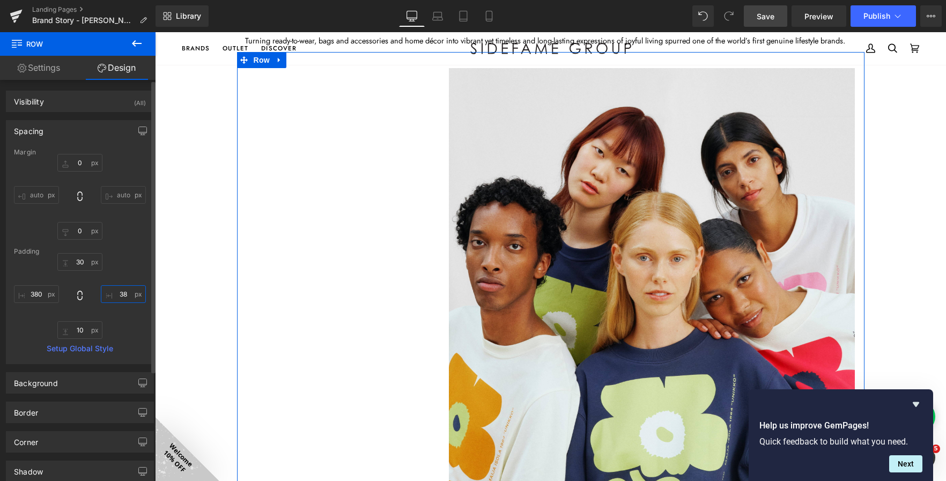
type input "380"
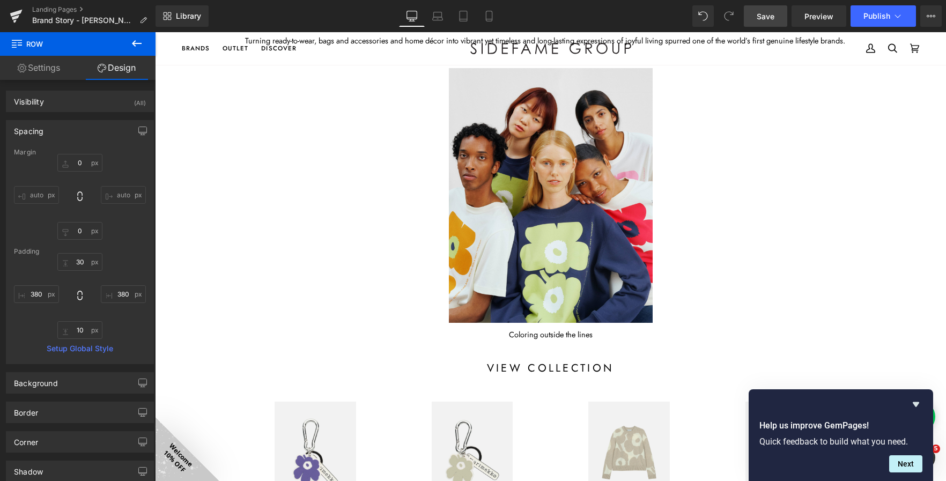
click at [172, 248] on div "Image Row about MARIMEKKO Heading Row Image Marimekko is a Finnish design house…" at bounding box center [550, 23] width 791 height 3639
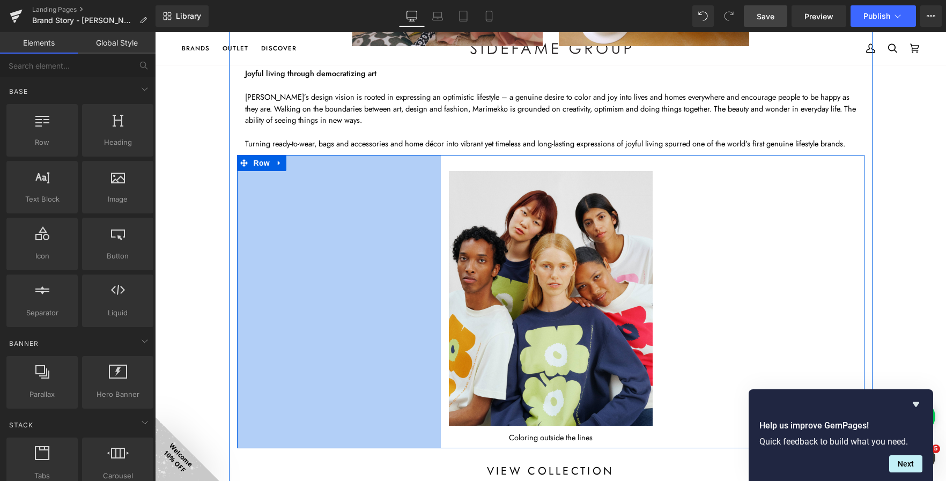
scroll to position [1665, 0]
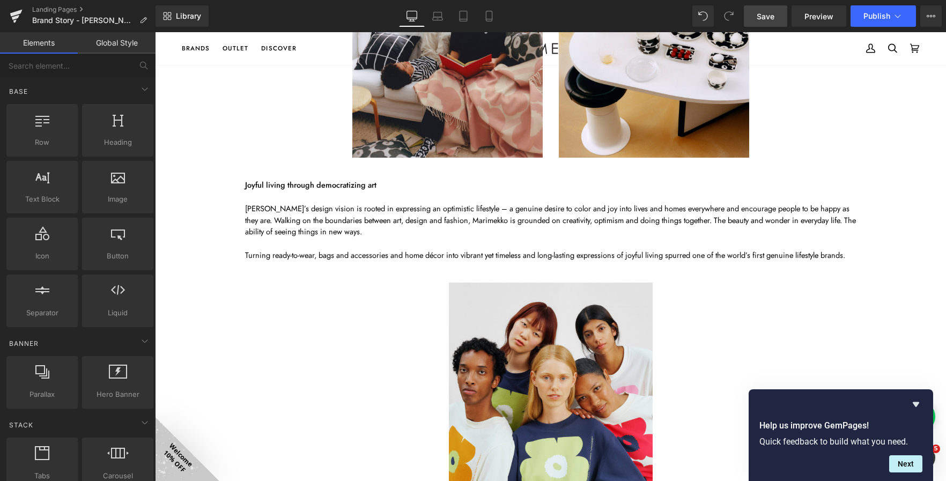
click at [761, 17] on span "Save" at bounding box center [766, 16] width 18 height 11
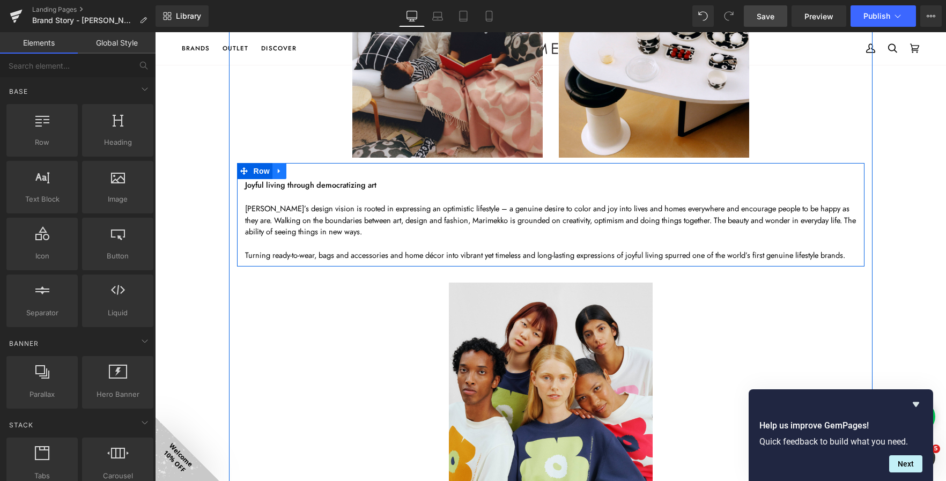
click at [278, 170] on icon at bounding box center [279, 171] width 2 height 5
click at [290, 169] on icon at bounding box center [294, 171] width 8 height 8
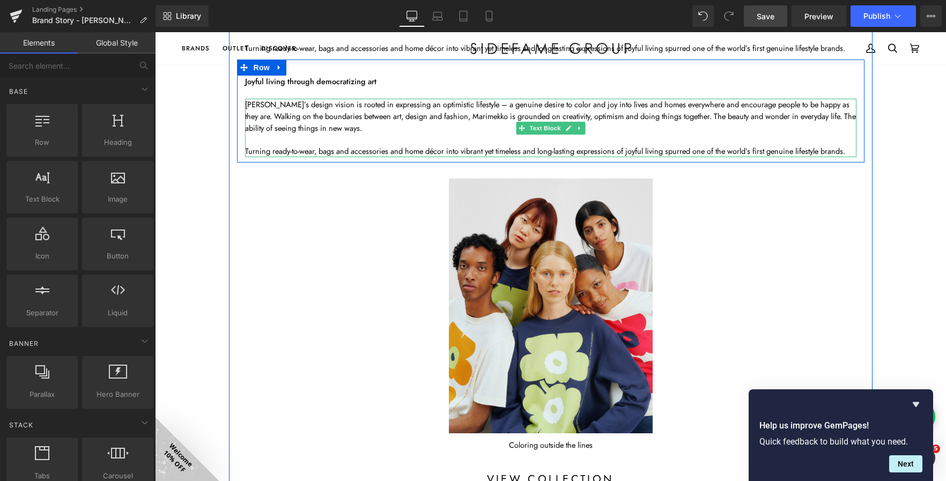
scroll to position [1934, 0]
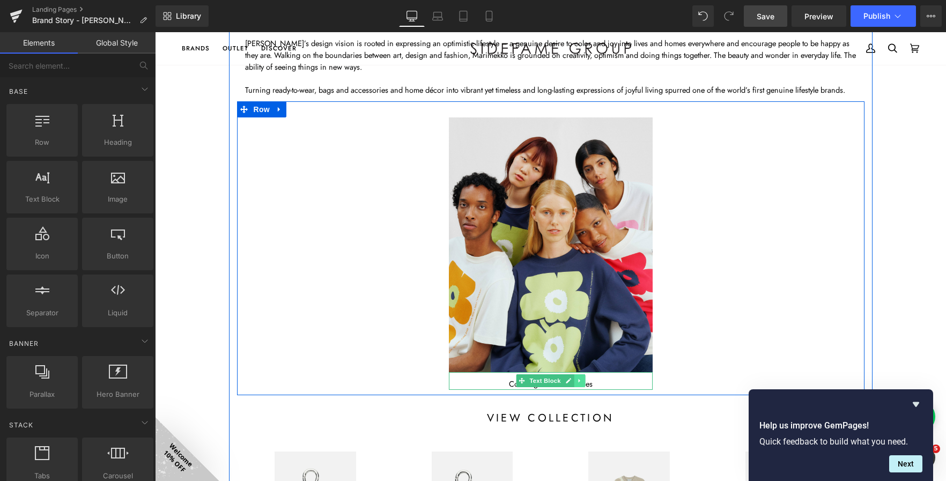
click at [574, 380] on link at bounding box center [579, 380] width 11 height 13
click at [582, 380] on icon at bounding box center [585, 381] width 6 height 6
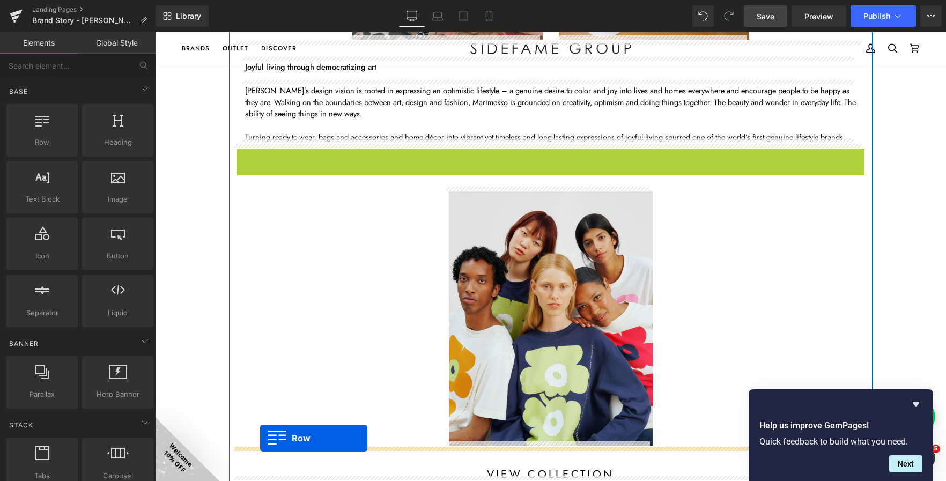
scroll to position [1794, 0]
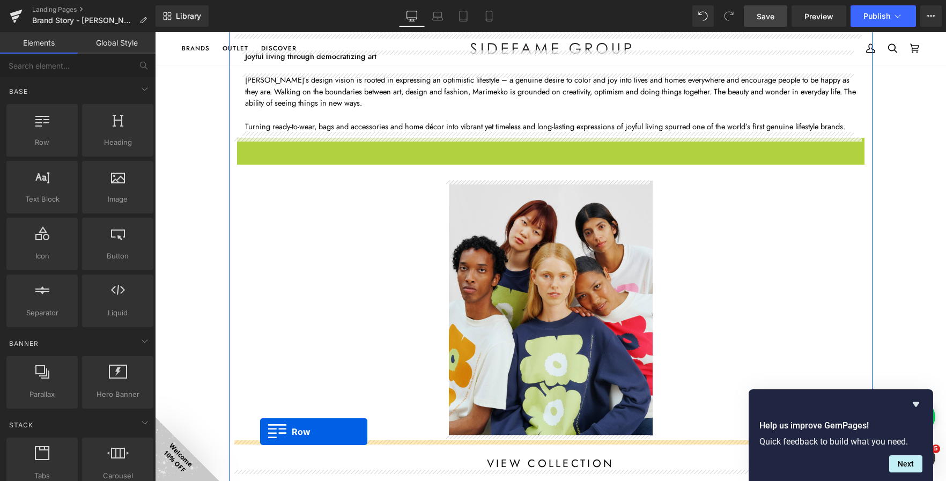
drag, startPoint x: 242, startPoint y: 166, endPoint x: 260, endPoint y: 442, distance: 277.3
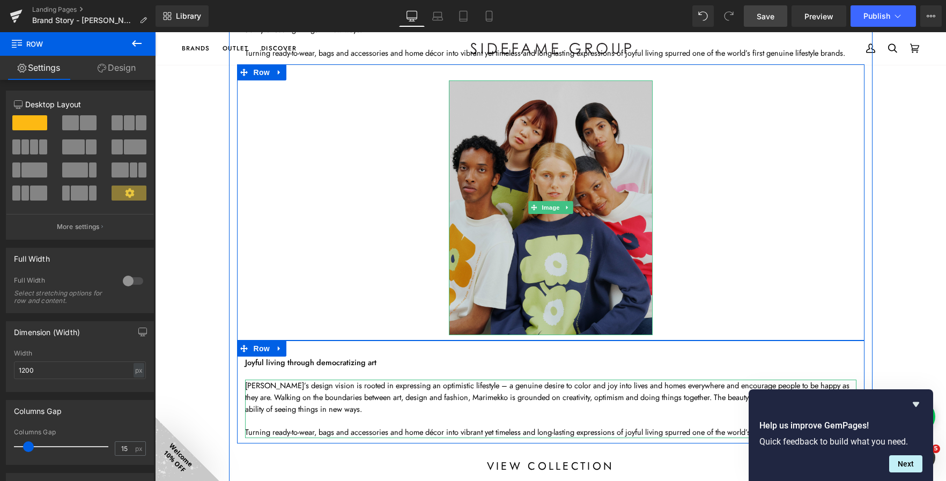
scroll to position [2009, 0]
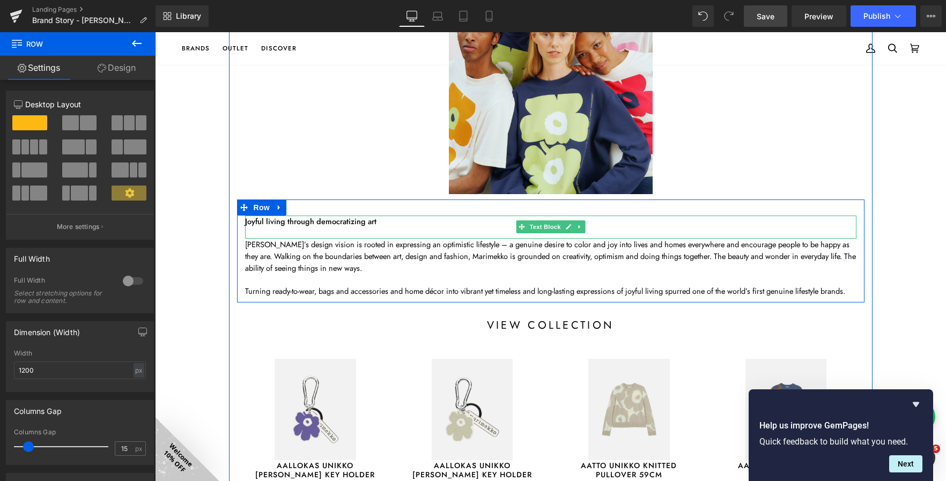
drag, startPoint x: 323, startPoint y: 219, endPoint x: 376, endPoint y: 223, distance: 53.7
click at [323, 219] on strong "Joyful living through democratizing art" at bounding box center [310, 221] width 131 height 11
click at [387, 223] on p "Joyful living through democratizing art" at bounding box center [550, 222] width 611 height 12
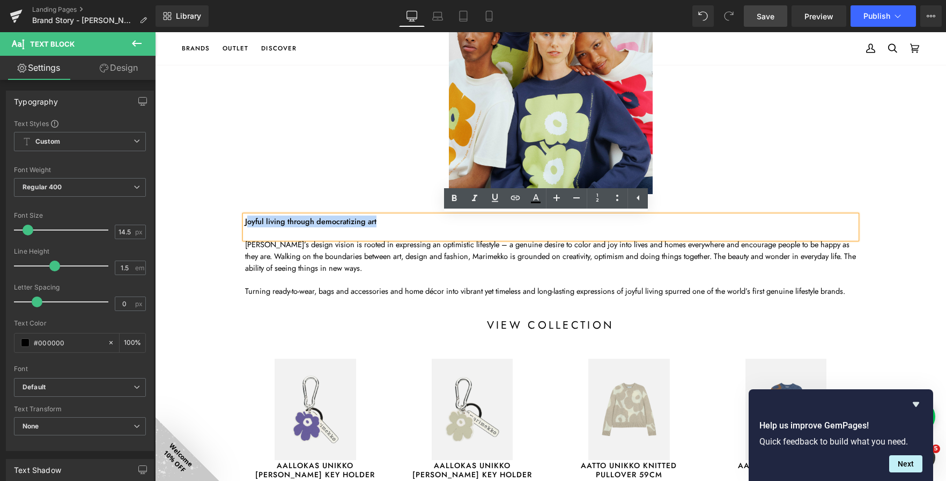
drag, startPoint x: 372, startPoint y: 222, endPoint x: 242, endPoint y: 220, distance: 129.8
click at [245, 220] on p "Joyful living through democratizing art" at bounding box center [550, 222] width 611 height 12
click at [319, 219] on strong "Joyful living through democratizing art" at bounding box center [310, 221] width 131 height 11
drag, startPoint x: 373, startPoint y: 224, endPoint x: 235, endPoint y: 227, distance: 137.8
click at [237, 227] on div "Joyful living through democratizing art Text Block Marimekko’s design vision is…" at bounding box center [550, 257] width 627 height 82
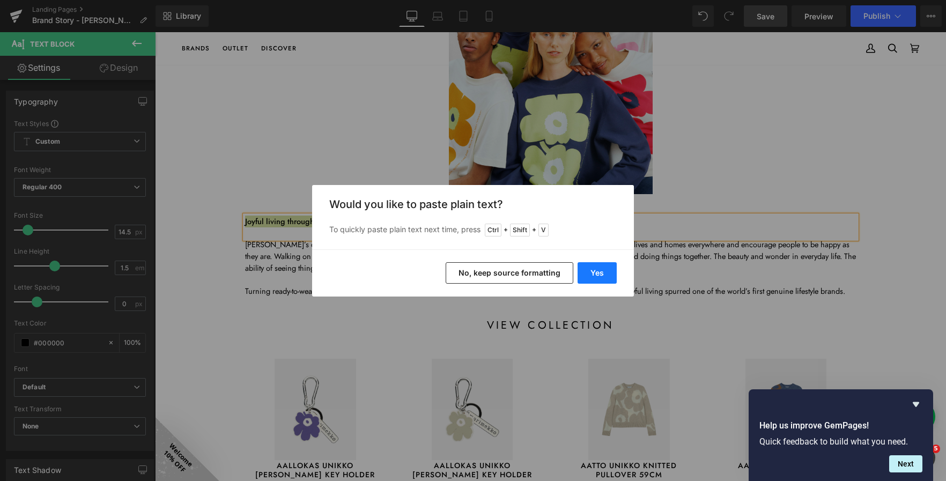
click at [612, 272] on button "Yes" at bounding box center [596, 272] width 39 height 21
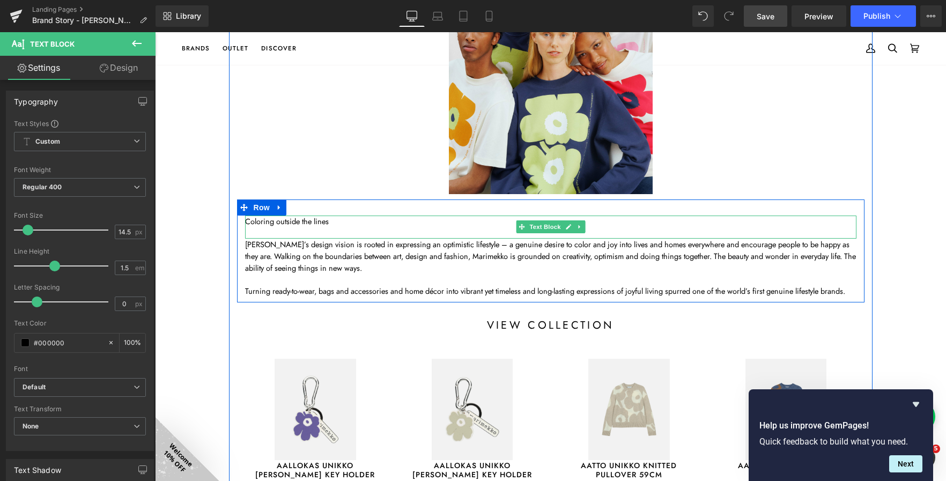
click at [277, 223] on p "Coloring outside the lines" at bounding box center [550, 222] width 611 height 12
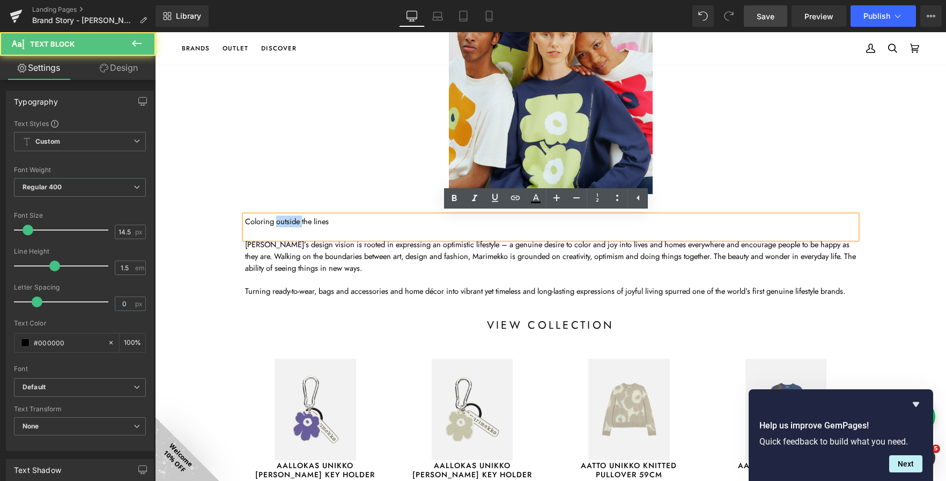
click at [277, 223] on p "Coloring outside the lines" at bounding box center [550, 222] width 611 height 12
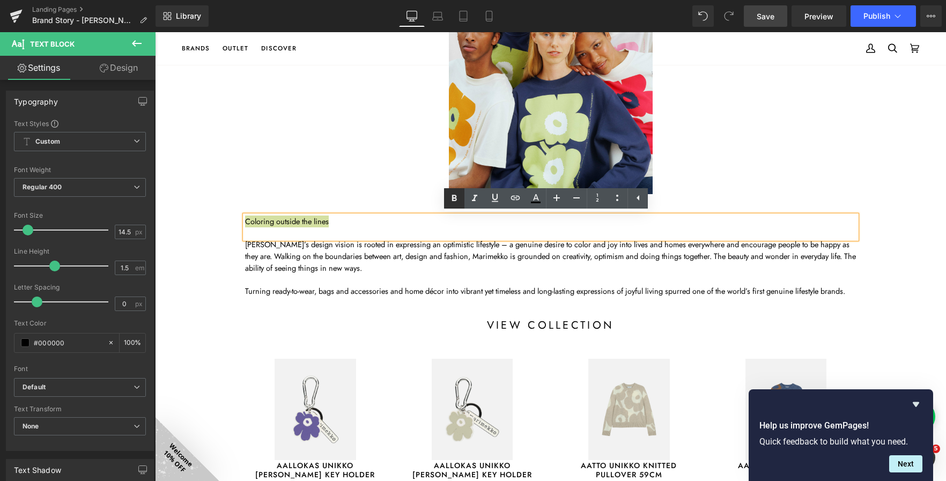
click at [458, 199] on icon at bounding box center [454, 198] width 13 height 13
click at [336, 221] on p "Coloring outside the lines" at bounding box center [550, 222] width 611 height 12
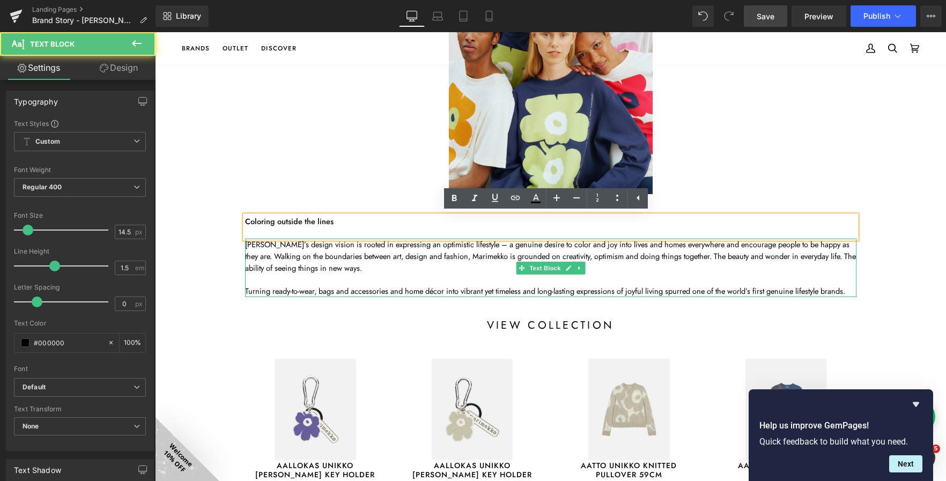
click at [305, 264] on p "Marimekko’s design vision is rooted in expressing an optimistic lifestyle – a g…" at bounding box center [550, 256] width 611 height 35
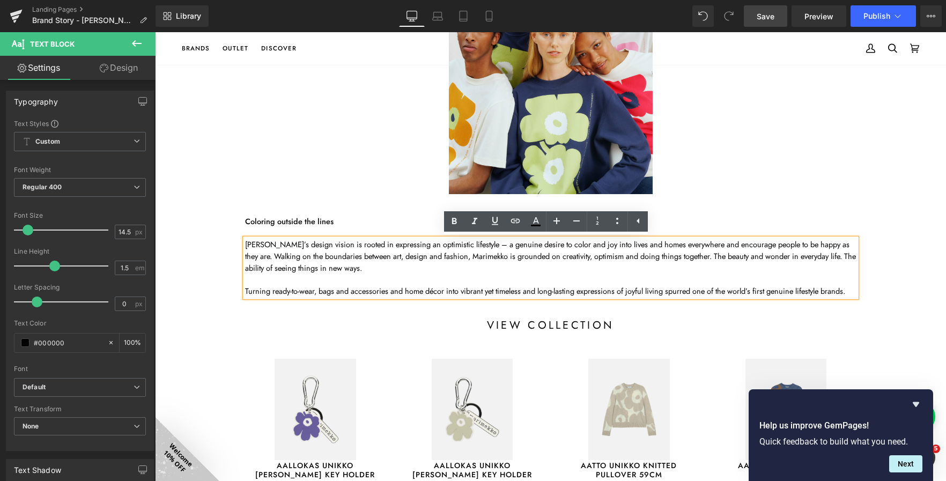
drag, startPoint x: 334, startPoint y: 279, endPoint x: 306, endPoint y: 267, distance: 30.3
click at [334, 279] on p at bounding box center [550, 279] width 611 height 12
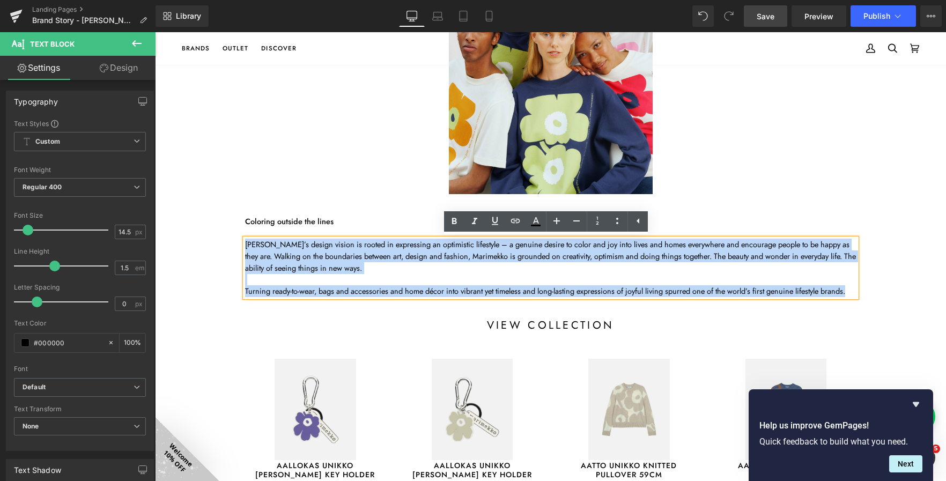
click at [237, 246] on div "Coloring outside the lines Text Block Marimekko’s design vision is rooted in ex…" at bounding box center [550, 257] width 627 height 82
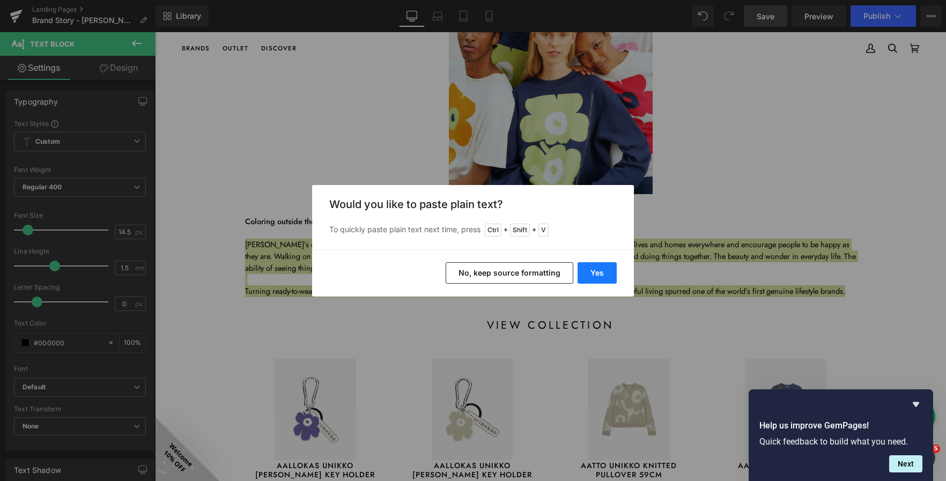
click at [597, 274] on button "Yes" at bounding box center [596, 272] width 39 height 21
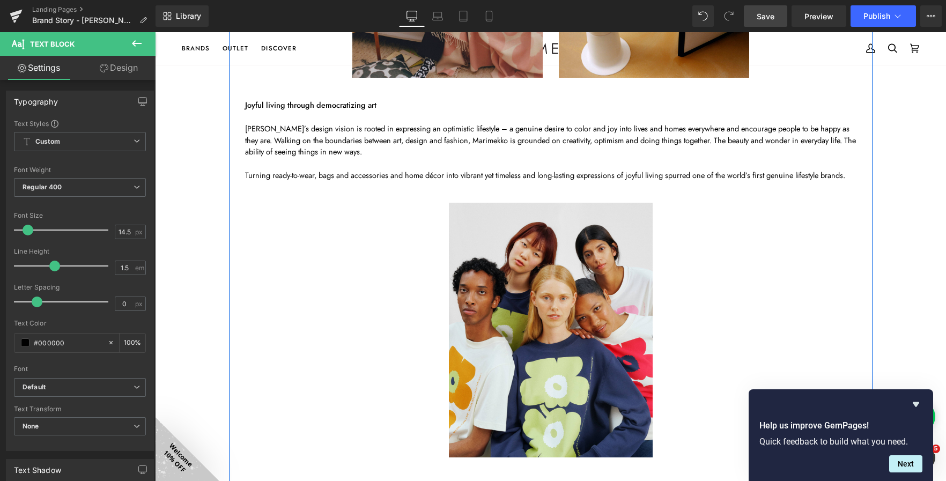
scroll to position [1741, 0]
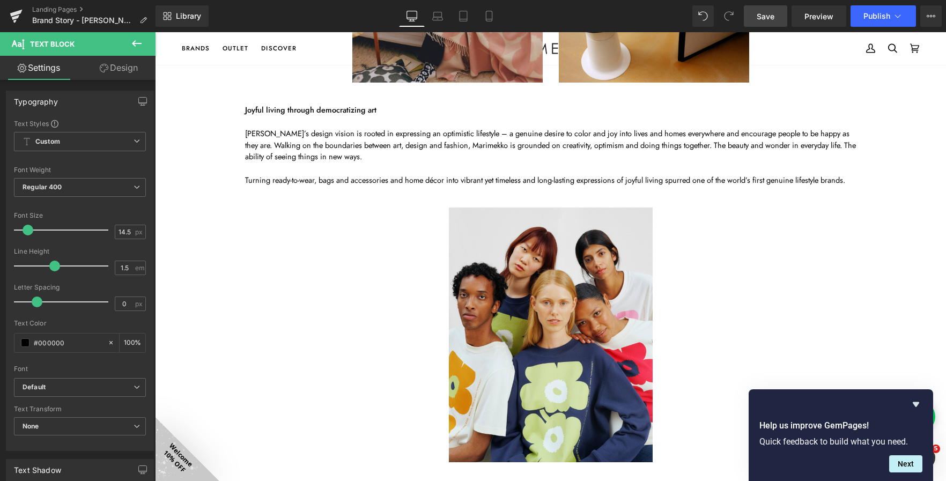
drag, startPoint x: 766, startPoint y: 24, endPoint x: 602, endPoint y: 238, distance: 269.5
click at [766, 24] on link "Save" at bounding box center [765, 15] width 43 height 21
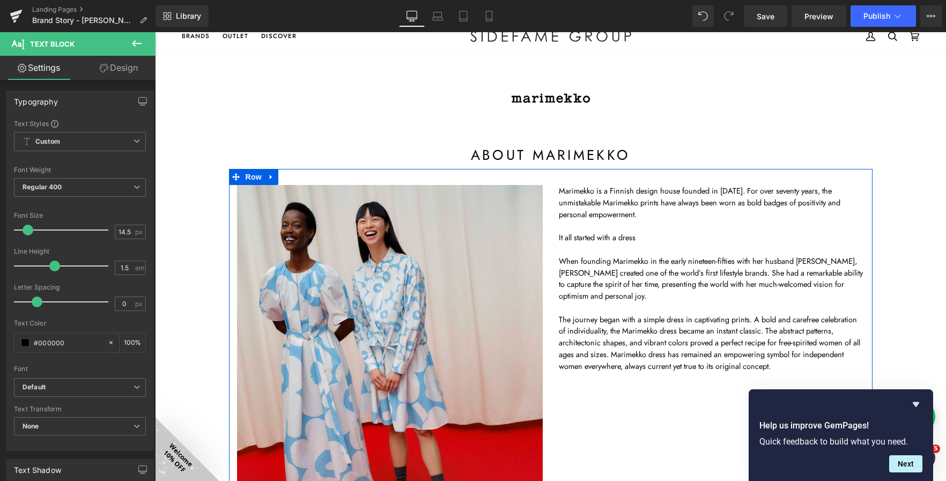
scroll to position [0, 0]
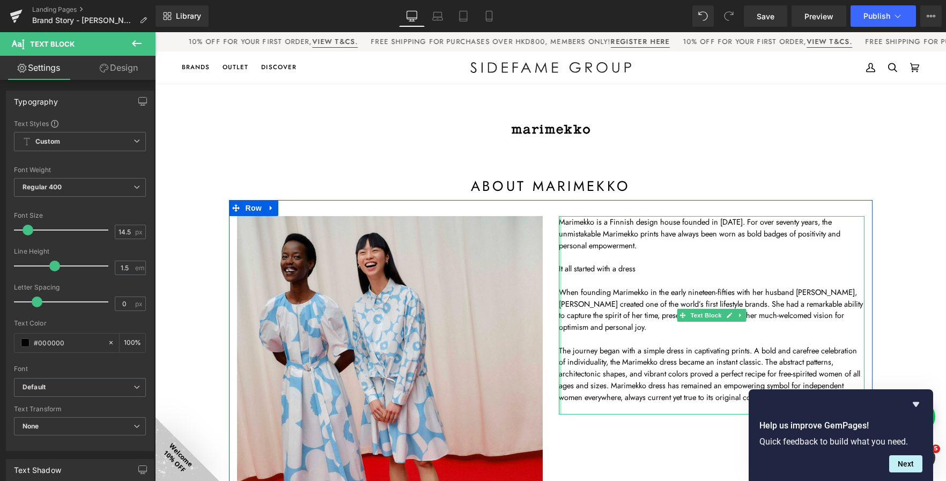
click at [559, 267] on div at bounding box center [560, 315] width 3 height 198
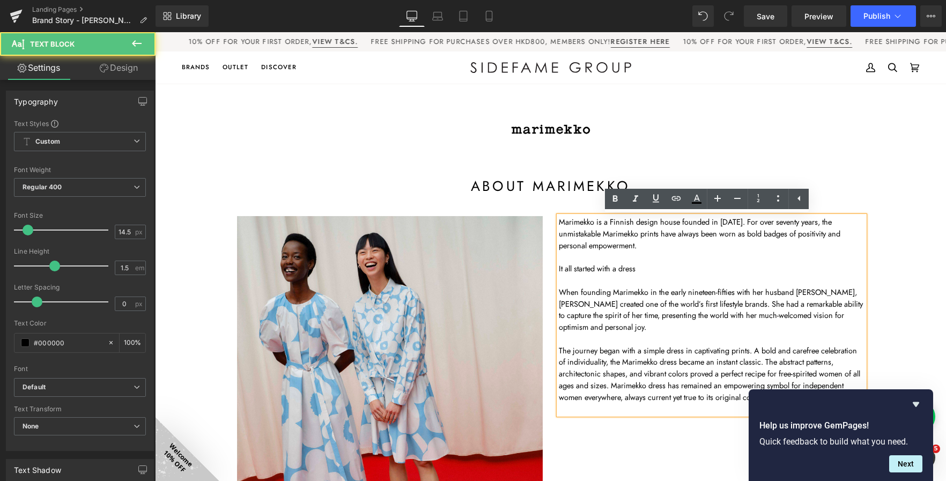
click at [606, 269] on p "It all started with a dress" at bounding box center [712, 269] width 306 height 12
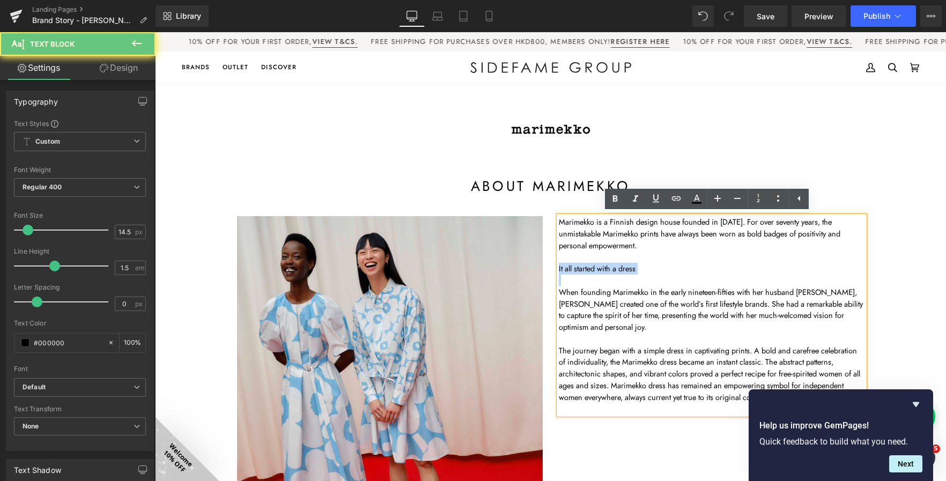
click at [606, 269] on p "It all started with a dress" at bounding box center [712, 269] width 306 height 12
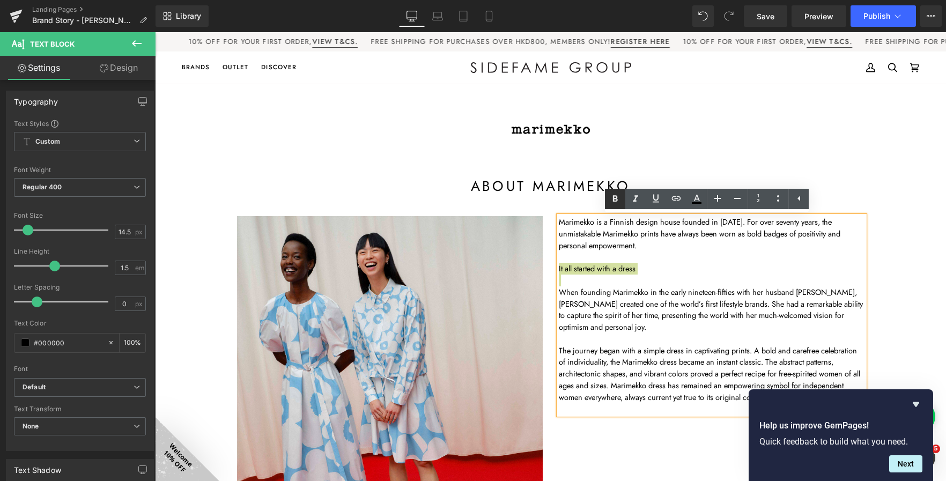
click at [617, 197] on icon at bounding box center [615, 199] width 5 height 6
click at [662, 282] on p at bounding box center [712, 281] width 306 height 12
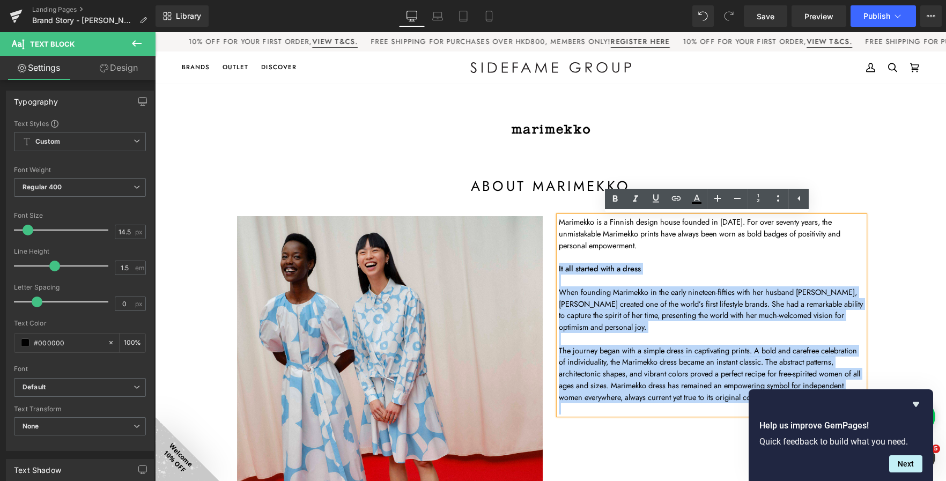
click at [559, 268] on div "Marimekko is a Finnish design house founded in 1951. For over seventy years, th…" at bounding box center [712, 315] width 306 height 198
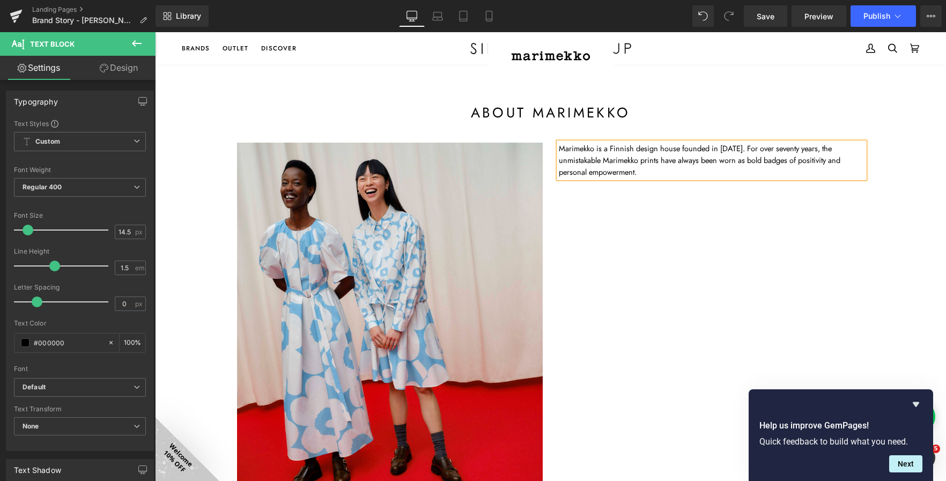
scroll to position [214, 0]
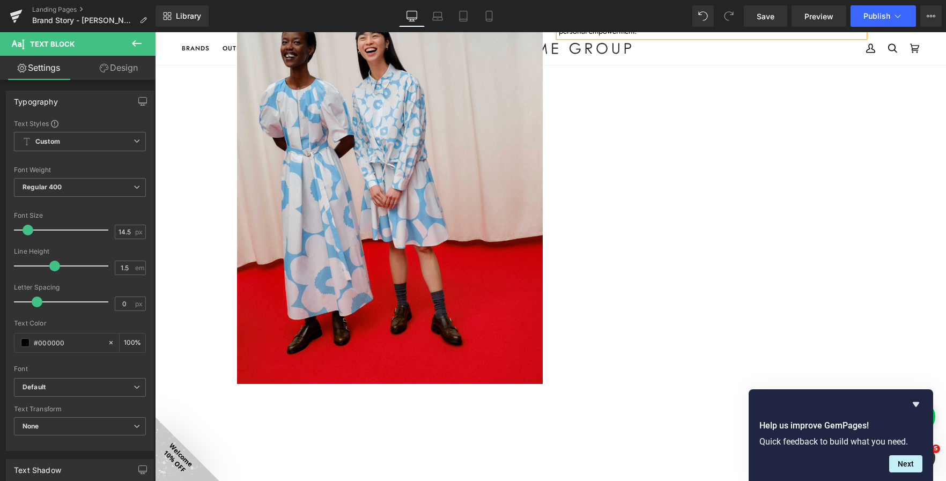
click at [611, 300] on div "Image Marimekko is a Finnish design house founded in 1951. For over seventy yea…" at bounding box center [550, 188] width 643 height 404
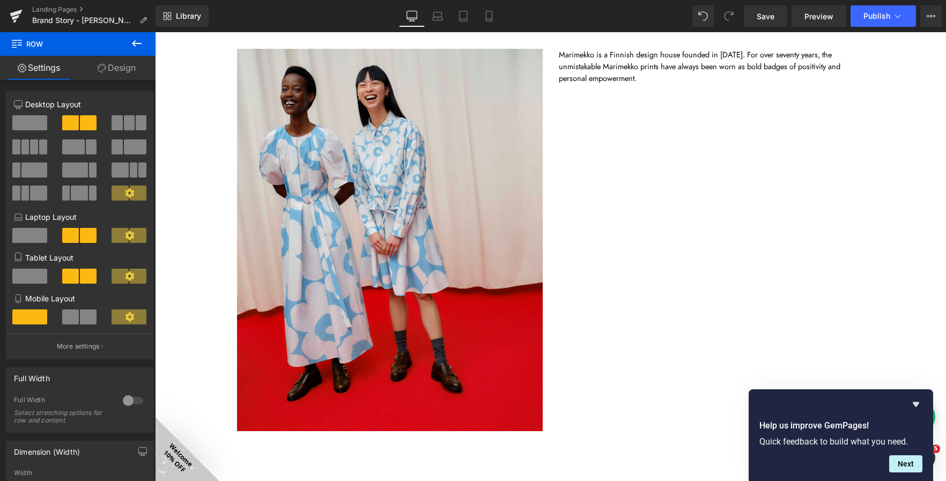
scroll to position [0, 0]
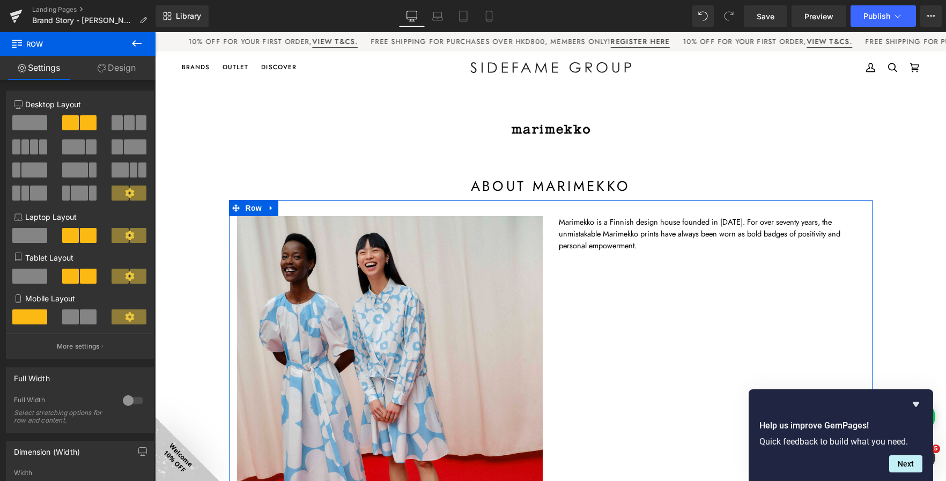
click at [624, 298] on div "Image Marimekko is a Finnish design house founded in 1951. For over seventy yea…" at bounding box center [550, 402] width 643 height 404
click at [654, 245] on p "Marimekko is a Finnish design house founded in 1951. For over seventy years, th…" at bounding box center [712, 233] width 306 height 35
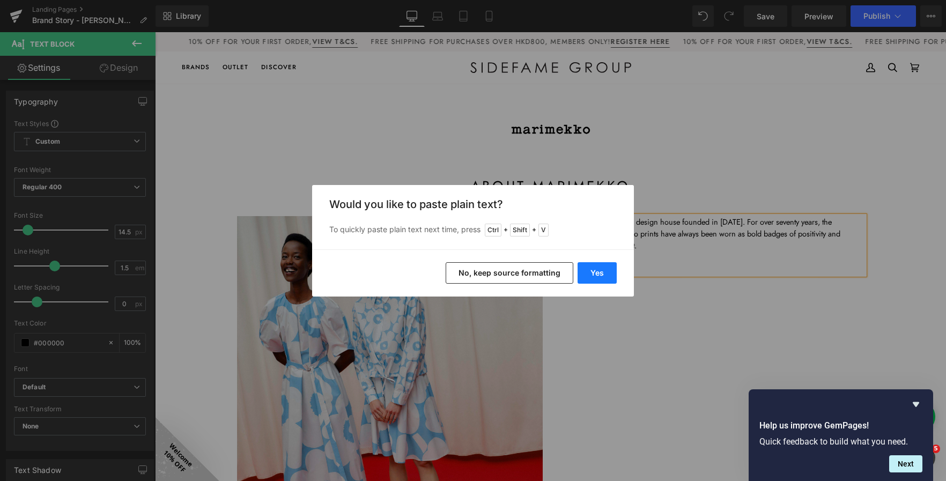
click at [603, 270] on button "Yes" at bounding box center [596, 272] width 39 height 21
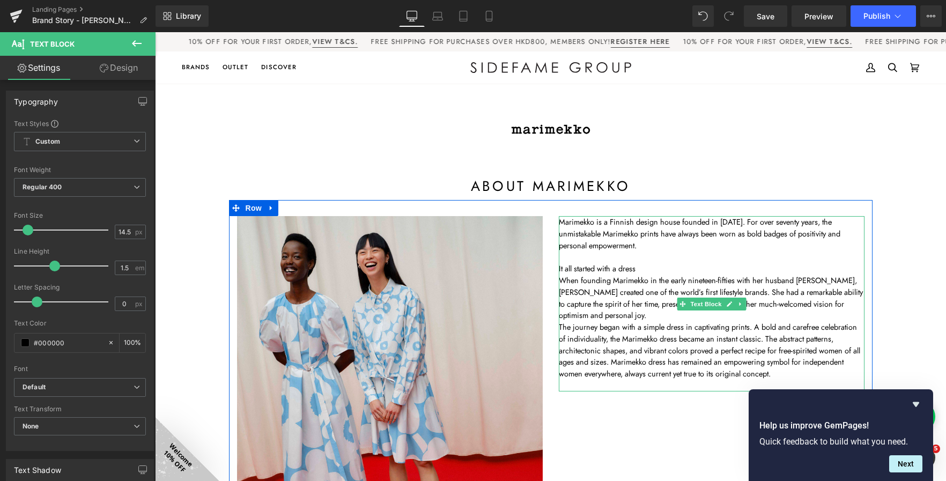
click at [640, 269] on p "It all started with a dress" at bounding box center [712, 269] width 306 height 12
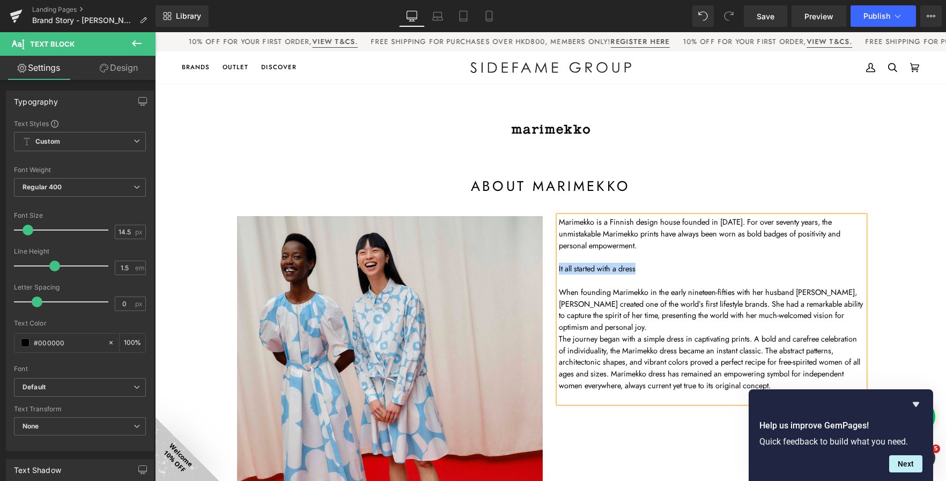
drag, startPoint x: 642, startPoint y: 267, endPoint x: 554, endPoint y: 272, distance: 87.5
click at [559, 272] on p "It all started with a dress" at bounding box center [712, 269] width 306 height 12
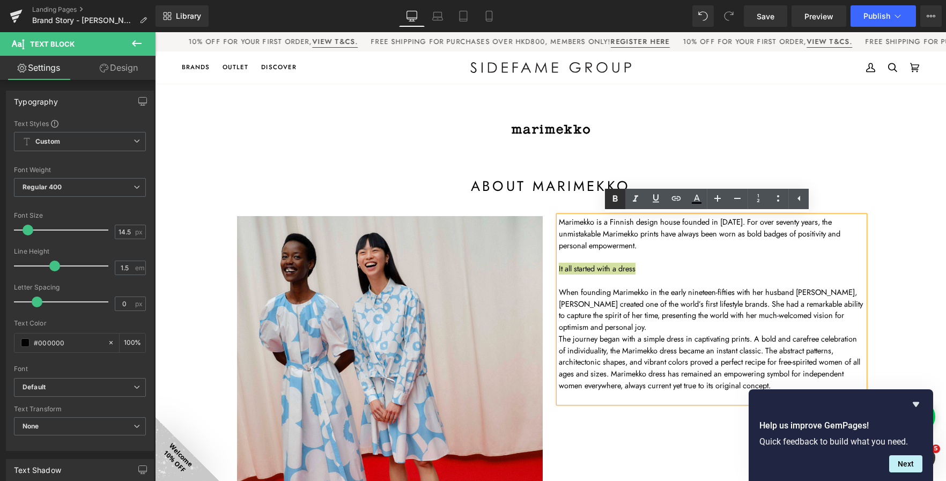
click at [609, 197] on icon at bounding box center [615, 198] width 13 height 13
click at [648, 279] on p at bounding box center [712, 281] width 306 height 12
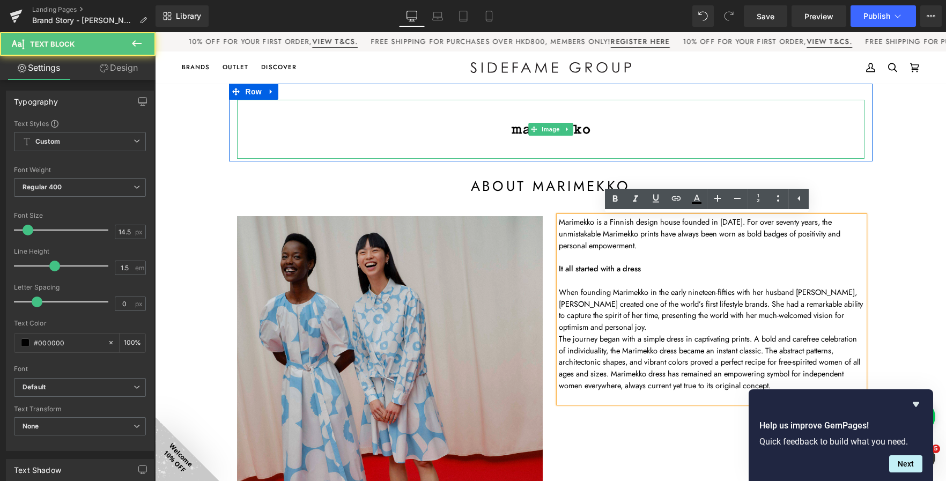
click at [155, 32] on div at bounding box center [155, 32] width 0 height 0
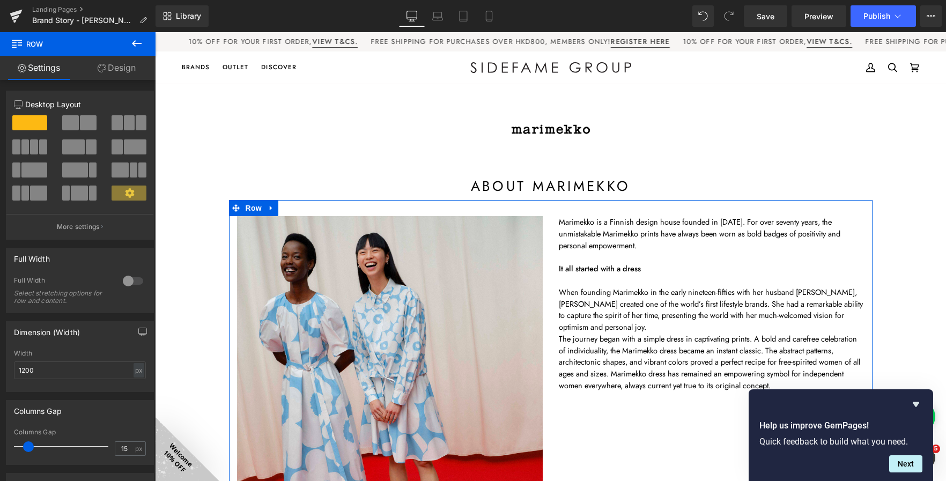
click at [667, 428] on div "Image Marimekko is a Finnish design house founded in 1951. For over seventy yea…" at bounding box center [550, 402] width 643 height 404
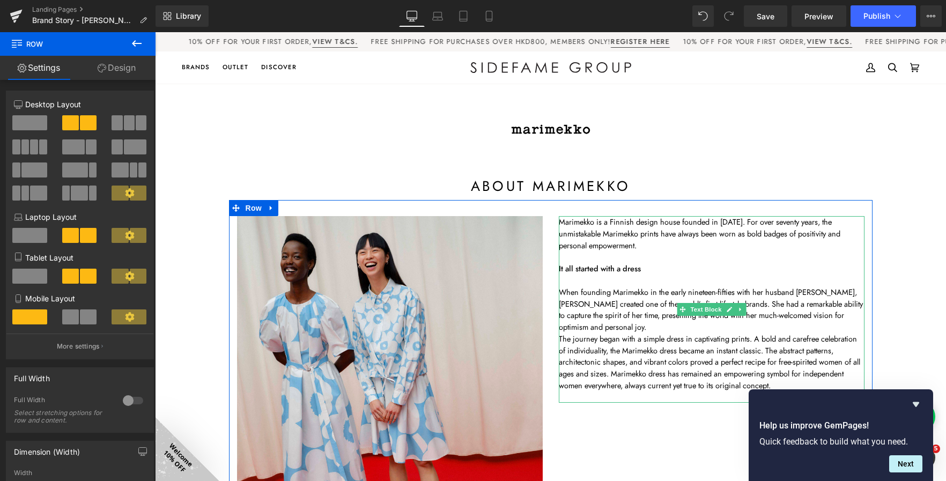
click at [559, 221] on p "Marimekko is a Finnish design house founded in 1951. For over seventy years, th…" at bounding box center [712, 233] width 306 height 35
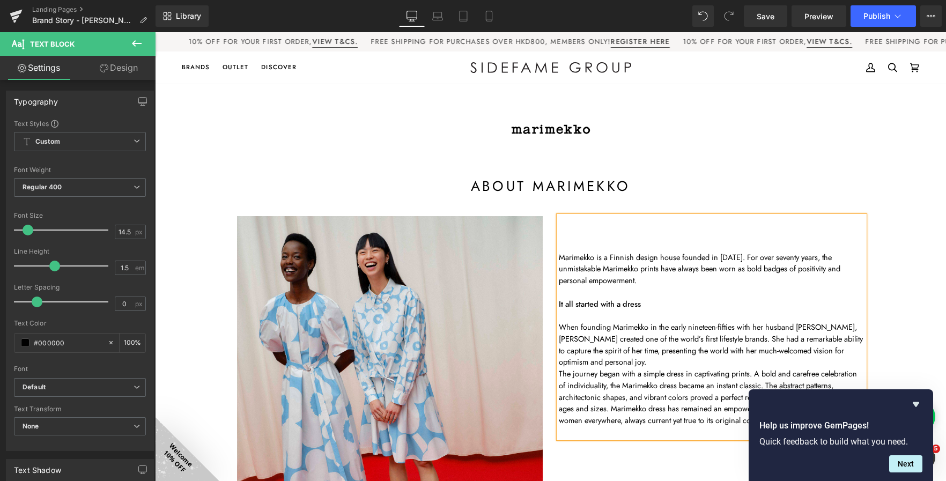
click at [698, 203] on div "Image Marimekko is a Finnish design house founded in 1951. For over seventy yea…" at bounding box center [550, 402] width 643 height 404
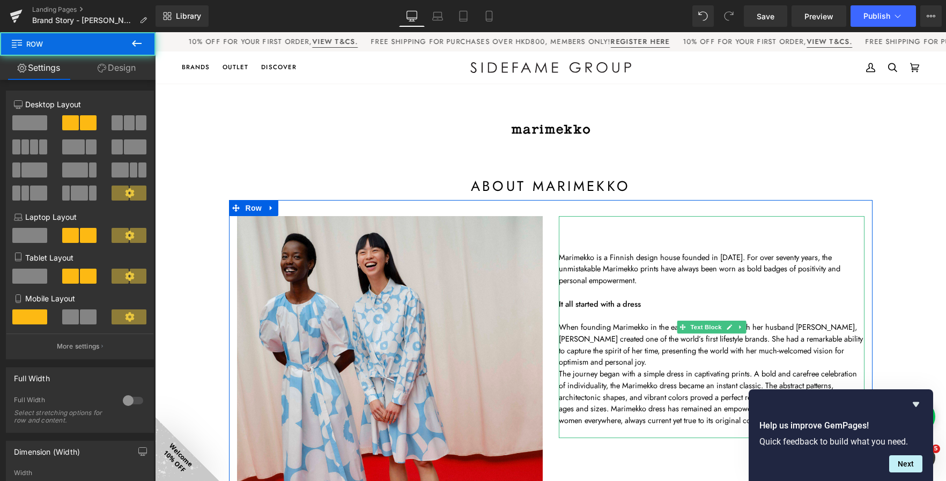
click at [813, 247] on p at bounding box center [712, 246] width 306 height 12
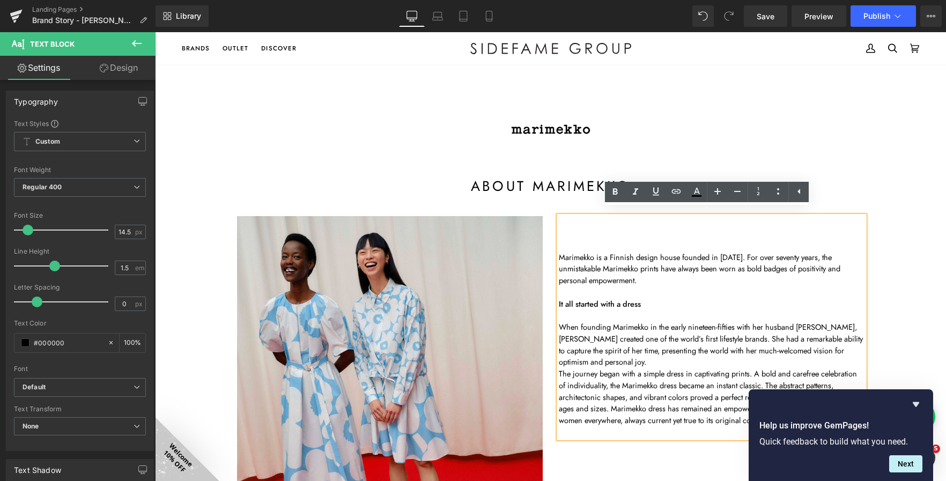
scroll to position [54, 0]
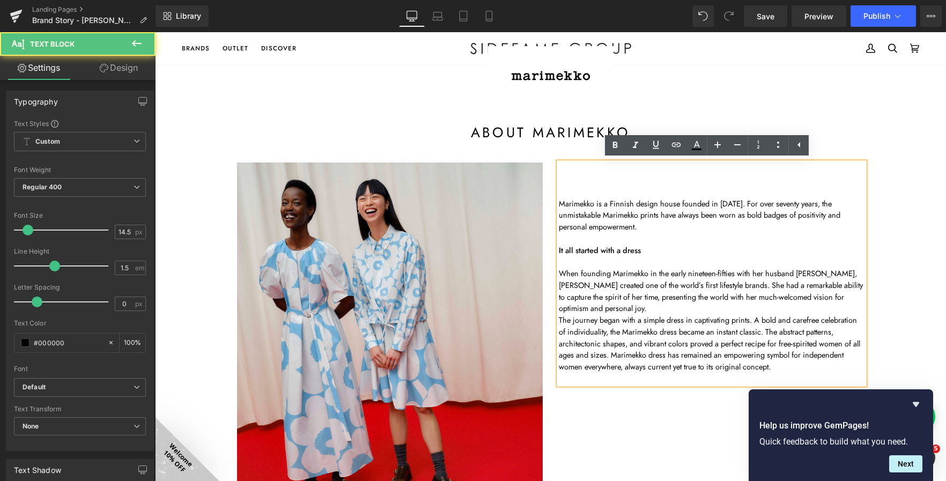
click at [559, 207] on p "Marimekko is a Finnish design house founded in 1951. For over seventy years, th…" at bounding box center [712, 215] width 306 height 35
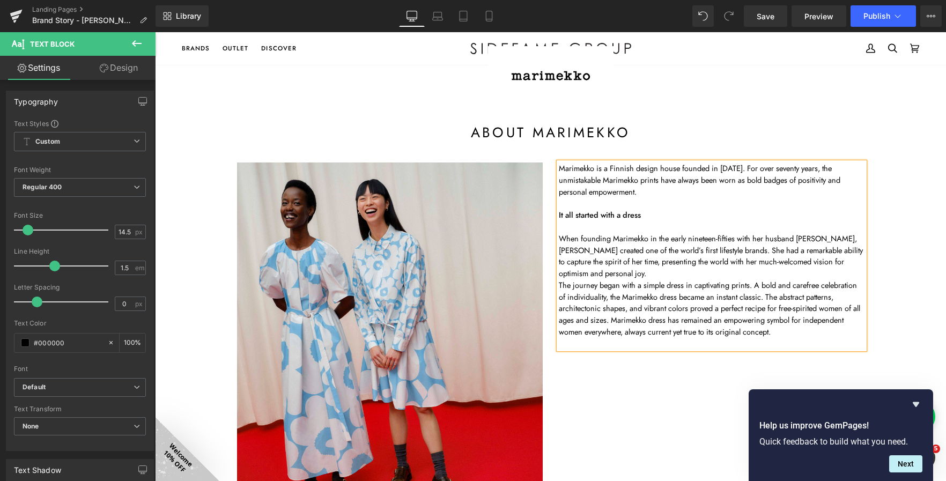
click at [614, 416] on div "Image Marimekko is a Finnish design house founded in 1951. For over seventy yea…" at bounding box center [550, 348] width 643 height 404
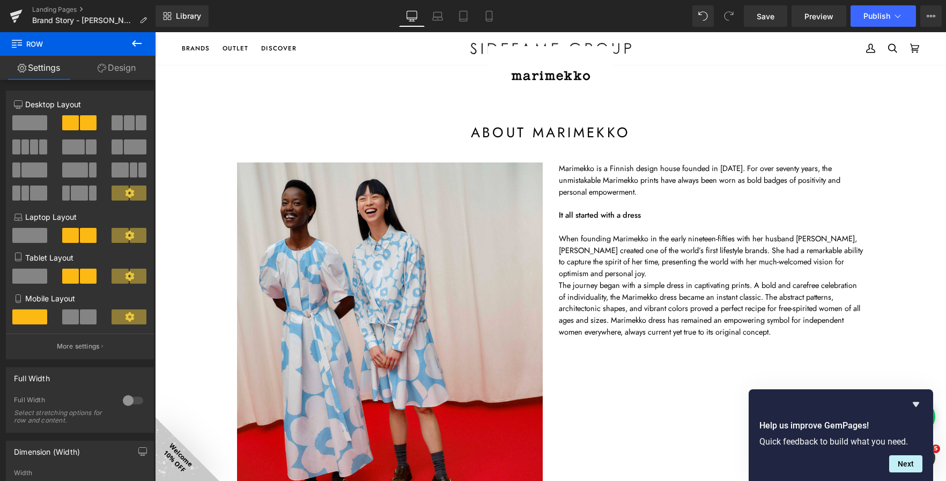
scroll to position [161, 0]
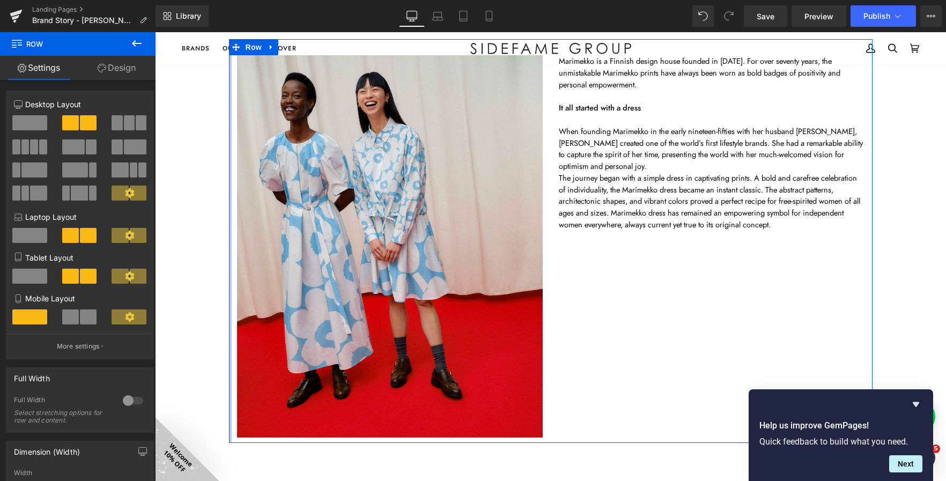
drag, startPoint x: 225, startPoint y: 337, endPoint x: 178, endPoint y: 319, distance: 49.9
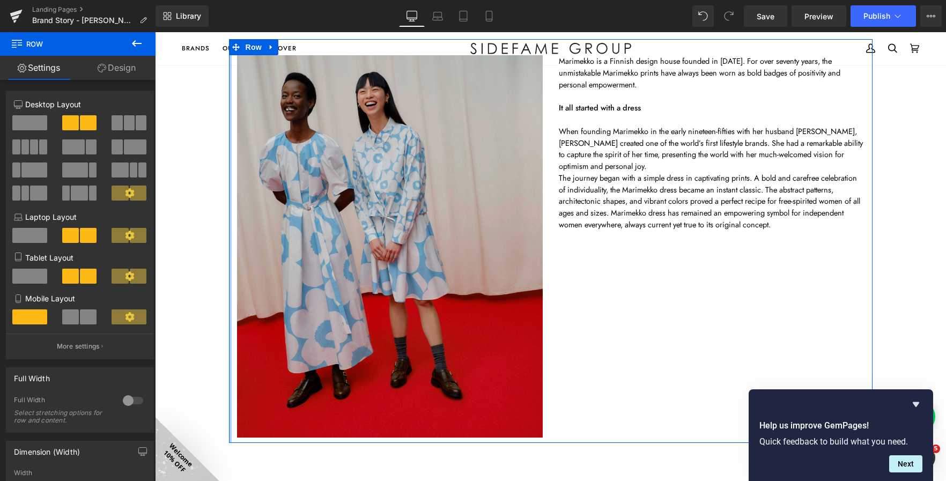
click at [364, 271] on img at bounding box center [390, 246] width 306 height 382
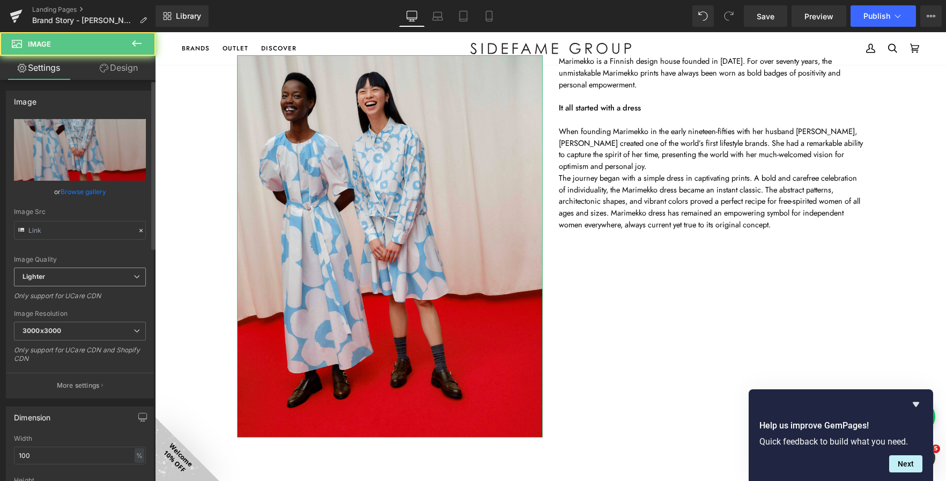
type input "https://ucarecdn.com/dc0e131e-ff45-4d34-bec2-a1962362d4f4/-/format/auto/-/previ…"
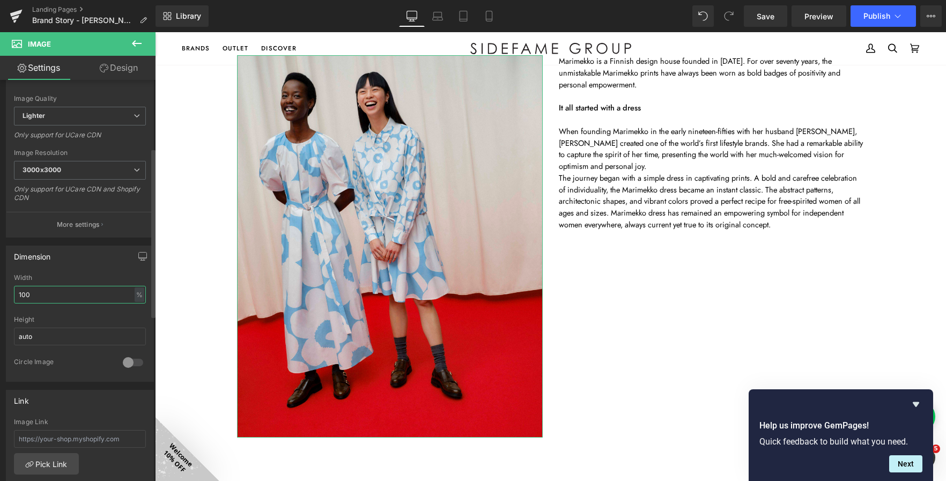
click at [46, 292] on input "100" at bounding box center [80, 295] width 132 height 18
drag, startPoint x: 52, startPoint y: 294, endPoint x: -34, endPoint y: 291, distance: 86.4
click at [0, 291] on html "Row You are previewing how the will restyle your page. You can not edit Element…" at bounding box center [473, 240] width 946 height 481
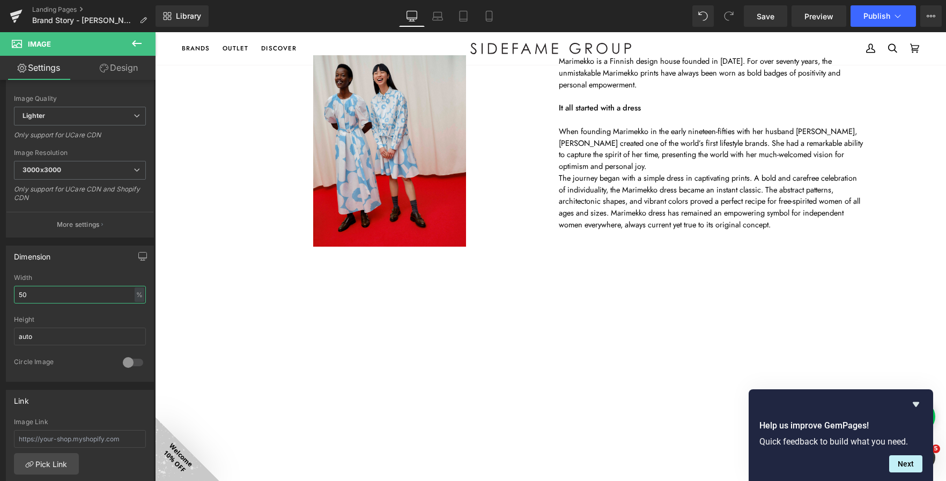
drag, startPoint x: 52, startPoint y: 292, endPoint x: -1, endPoint y: 283, distance: 53.3
click at [0, 283] on html "Row You are previewing how the will restyle your page. You can not edit Element…" at bounding box center [473, 240] width 946 height 481
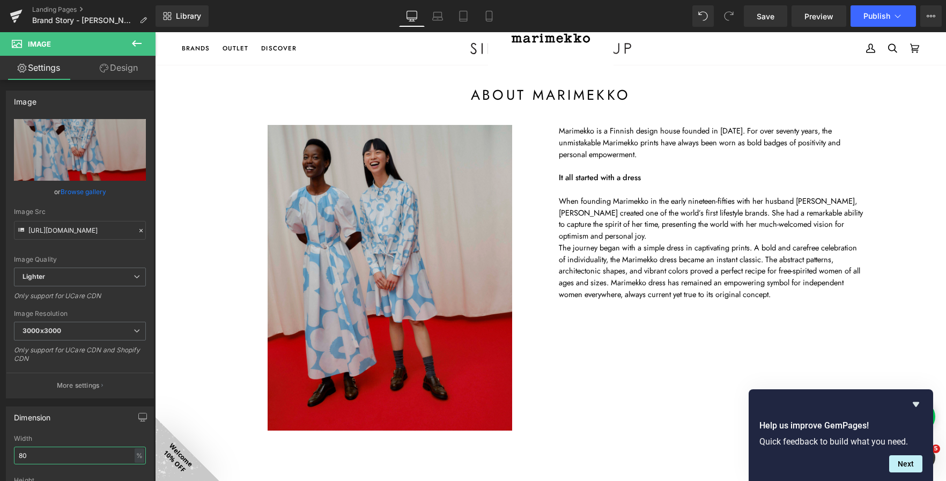
scroll to position [0, 0]
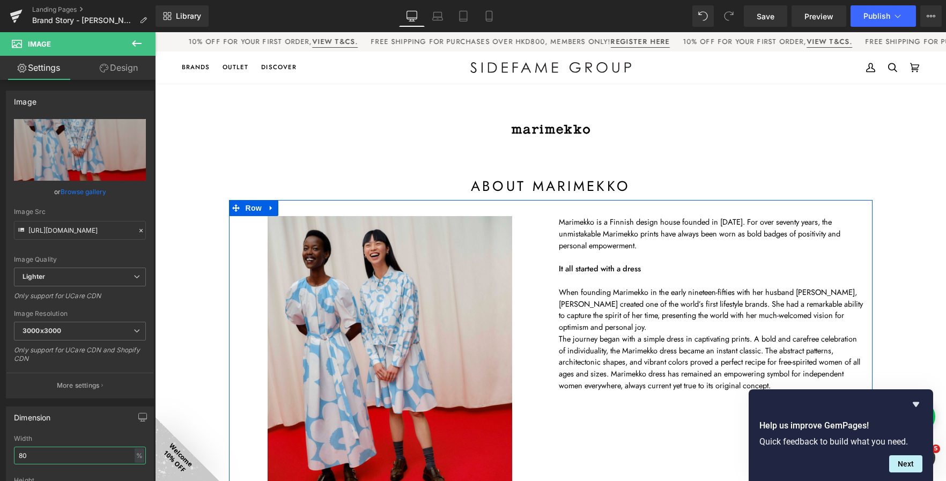
type input "80"
click at [534, 277] on div at bounding box center [390, 369] width 306 height 306
click at [574, 427] on div "Image Marimekko is a Finnish design house founded in 1951. For over seventy yea…" at bounding box center [550, 363] width 643 height 327
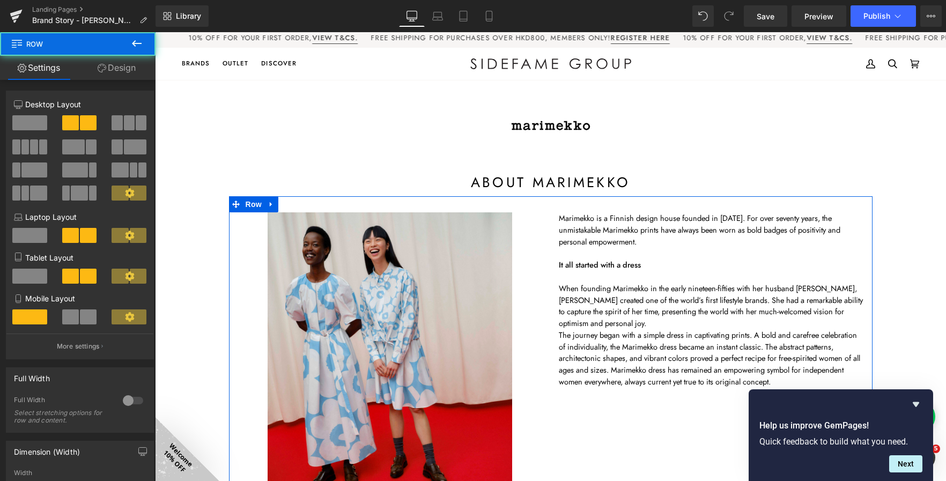
scroll to position [107, 0]
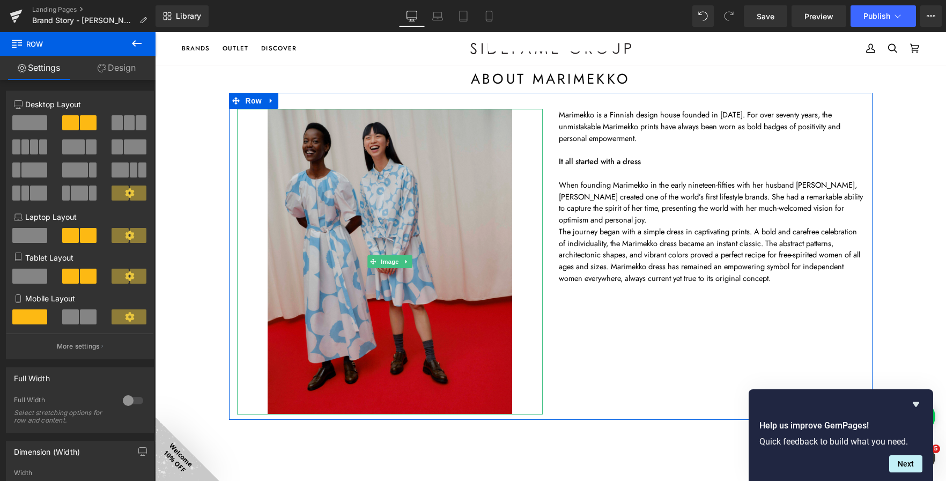
click at [321, 245] on img at bounding box center [390, 262] width 245 height 306
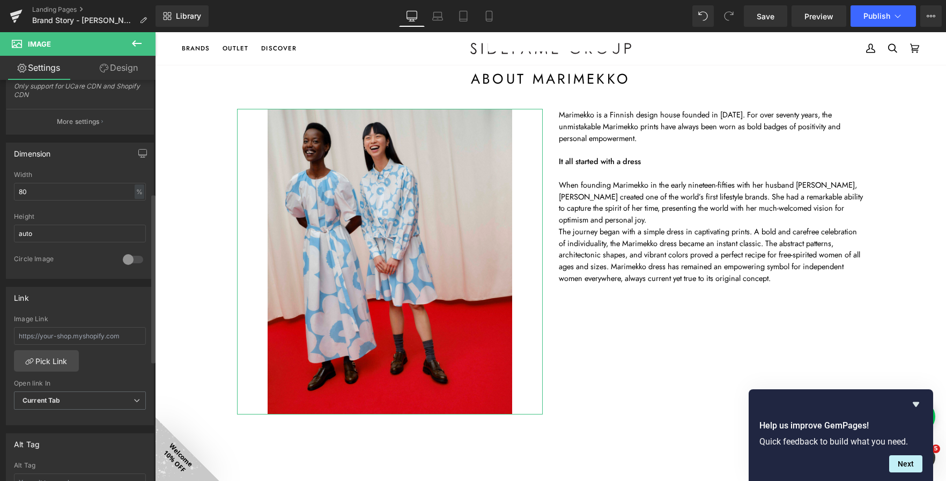
scroll to position [268, 0]
drag, startPoint x: 33, startPoint y: 187, endPoint x: 5, endPoint y: 183, distance: 28.7
click at [5, 183] on div "Dimension 80% Width 80 % % px auto Height auto 0 Circle Image" at bounding box center [80, 202] width 160 height 144
type input "70"
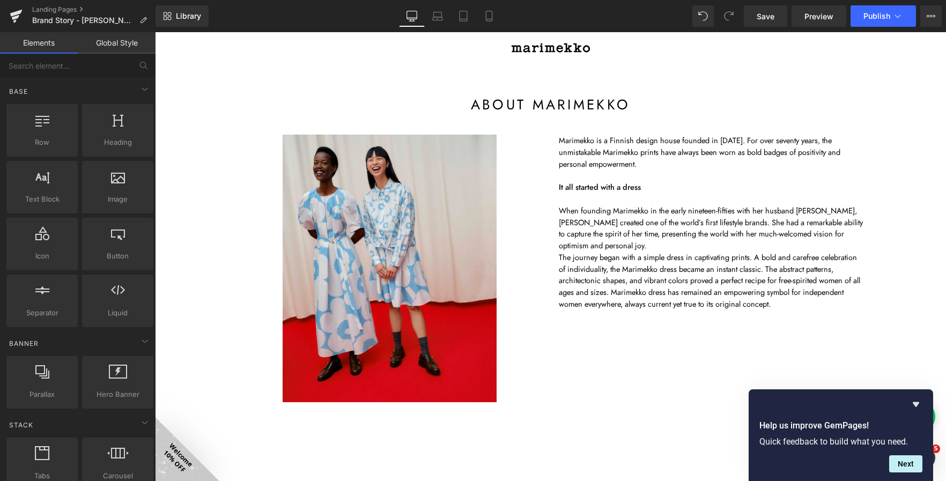
scroll to position [0, 0]
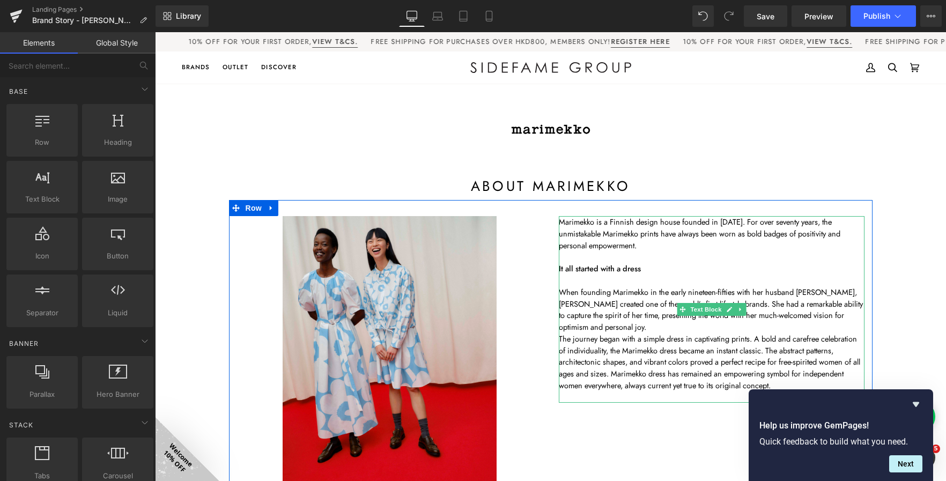
click at [559, 223] on span "Marimekko is a Finnish design house founded in 1951. For over seventy years, th…" at bounding box center [700, 233] width 282 height 35
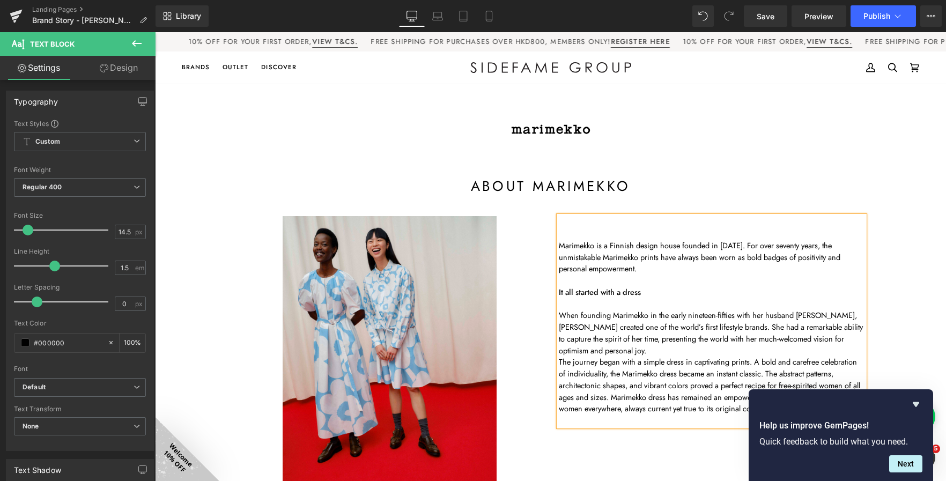
click at [155, 32] on div at bounding box center [155, 32] width 0 height 0
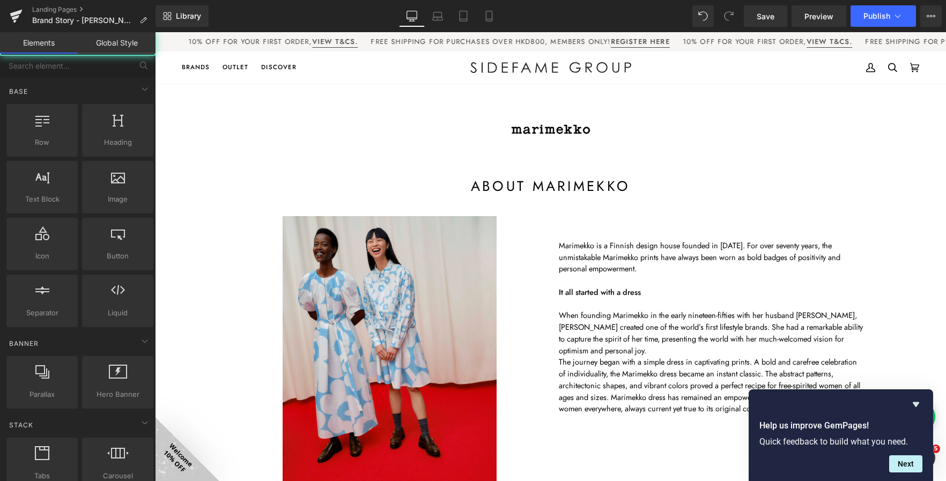
click at [760, 21] on span "Save" at bounding box center [766, 16] width 18 height 11
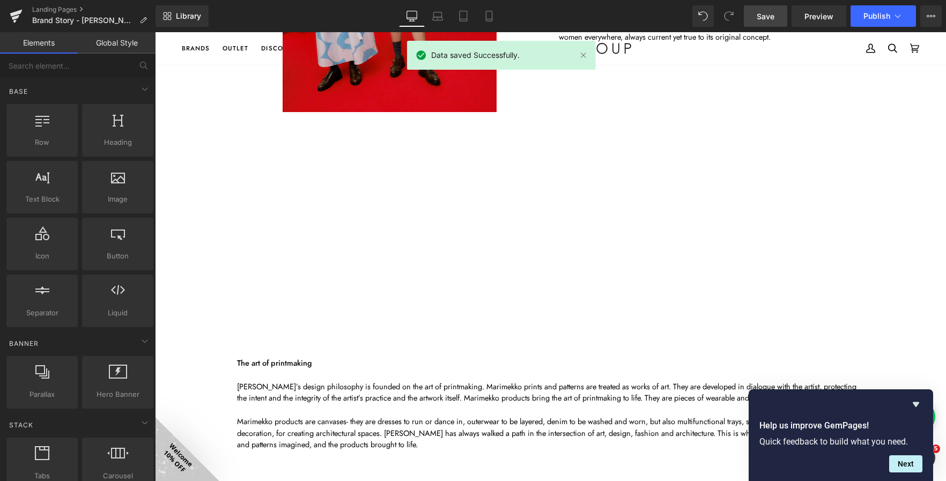
scroll to position [375, 0]
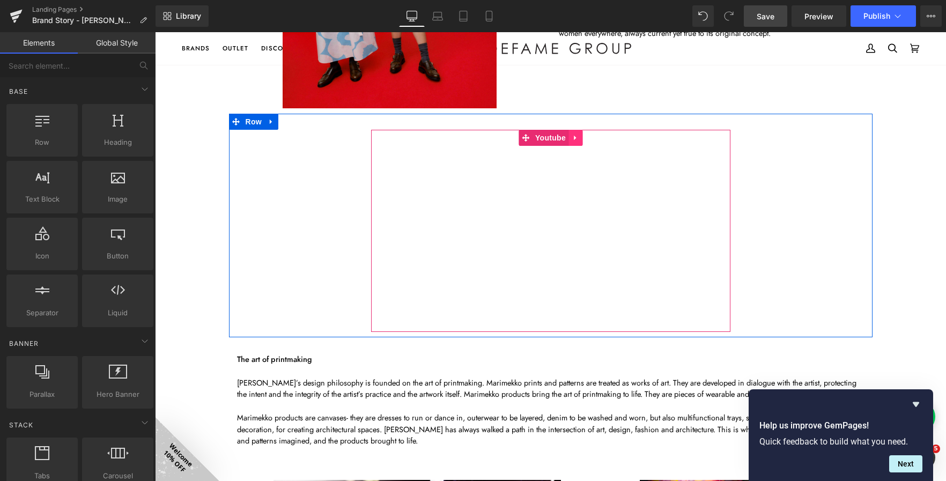
click at [568, 137] on link at bounding box center [575, 138] width 14 height 16
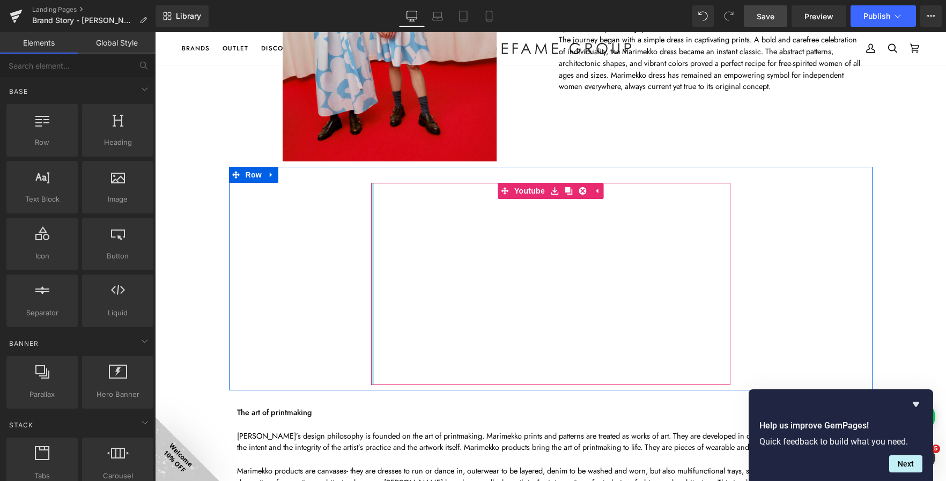
scroll to position [322, 0]
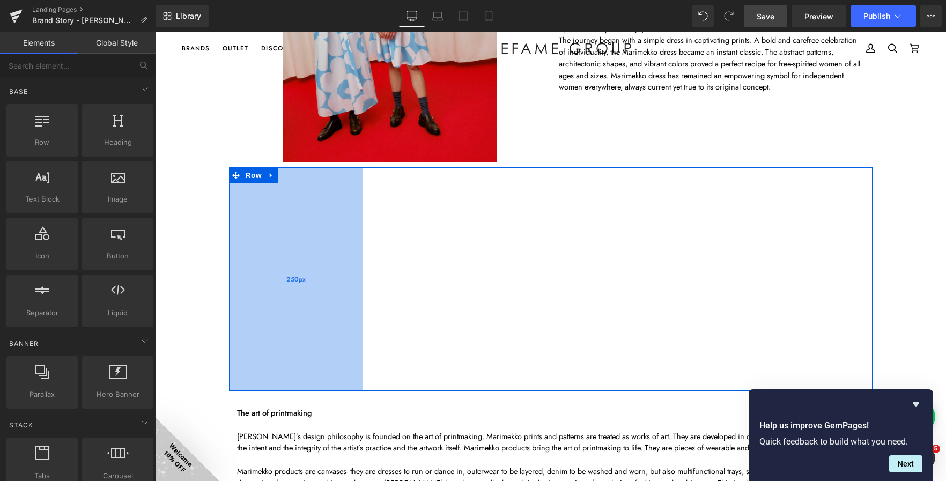
click at [294, 257] on div "250px" at bounding box center [296, 279] width 134 height 224
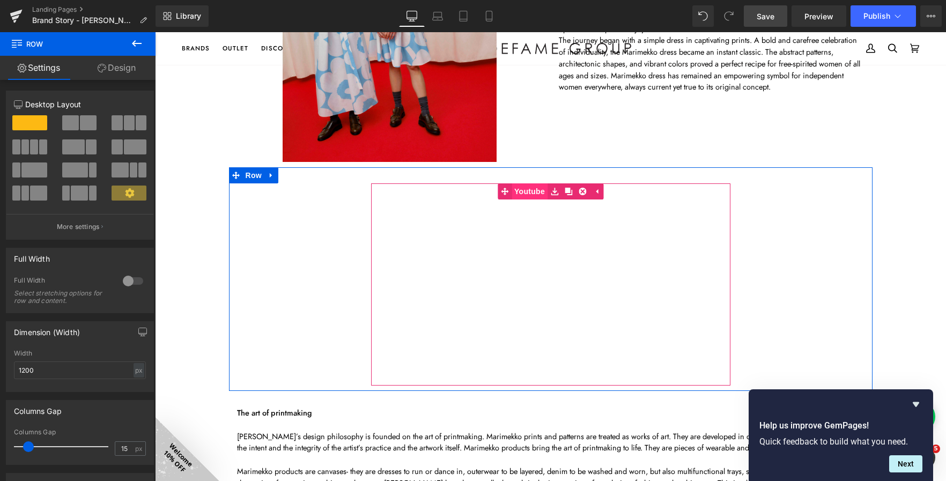
click at [533, 192] on span "Youtube" at bounding box center [530, 191] width 36 height 16
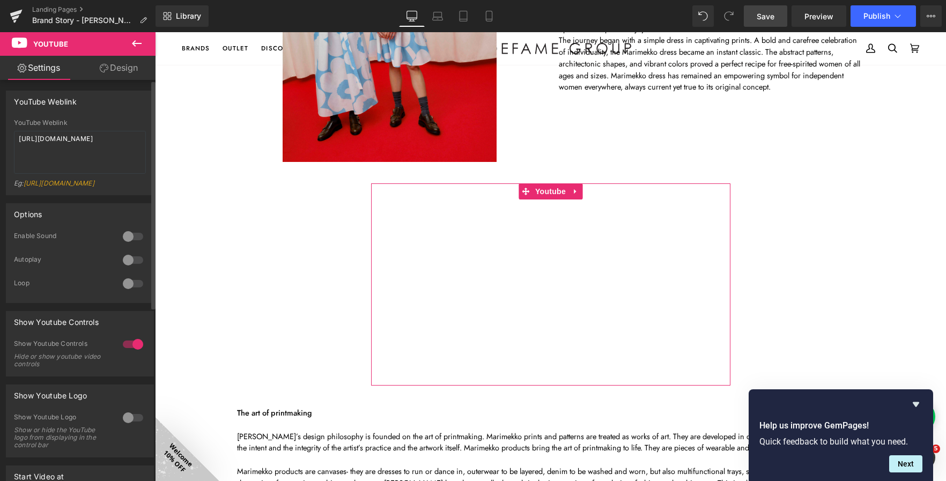
click at [129, 353] on div at bounding box center [133, 344] width 26 height 17
click at [123, 353] on div at bounding box center [133, 344] width 26 height 17
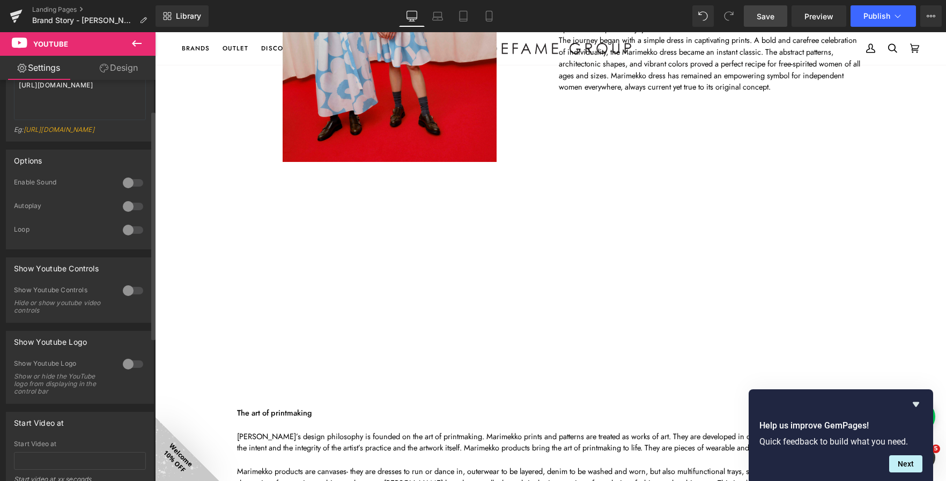
click at [123, 373] on div at bounding box center [133, 364] width 26 height 17
click at [120, 372] on div at bounding box center [133, 364] width 26 height 17
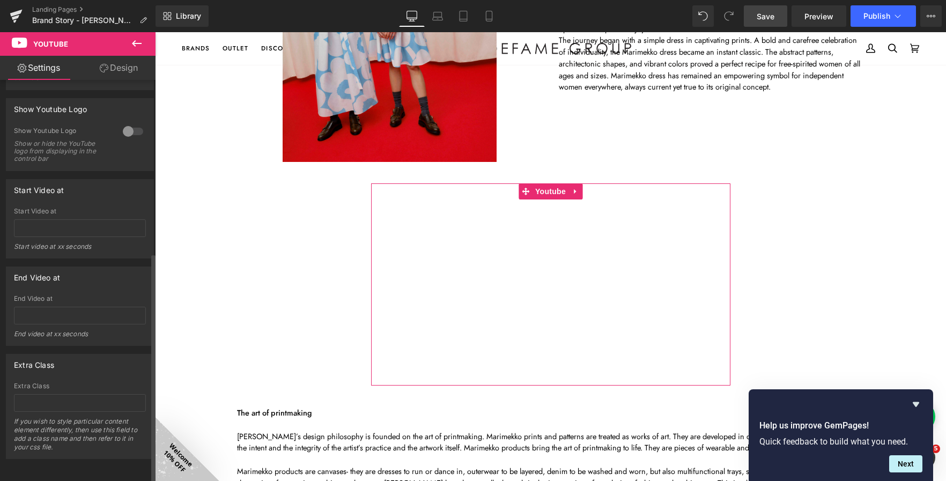
scroll to position [304, 0]
click at [773, 16] on span "Save" at bounding box center [766, 16] width 18 height 11
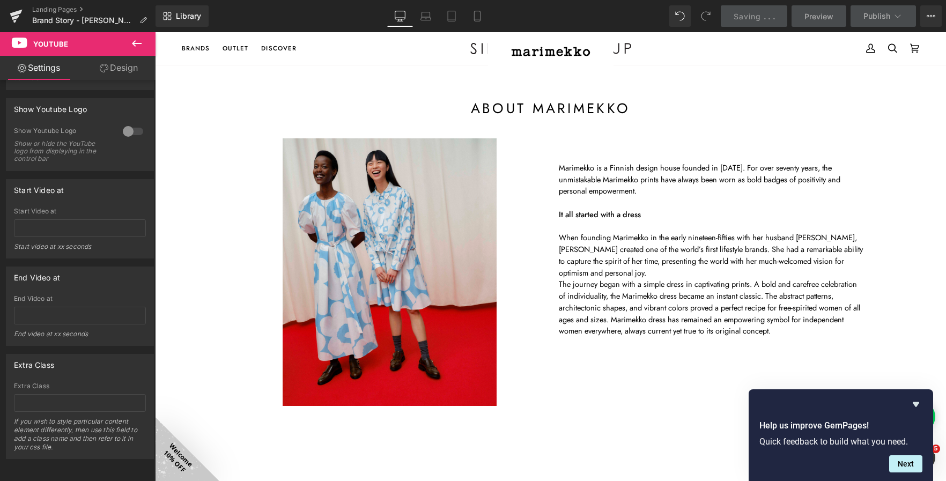
scroll to position [0, 0]
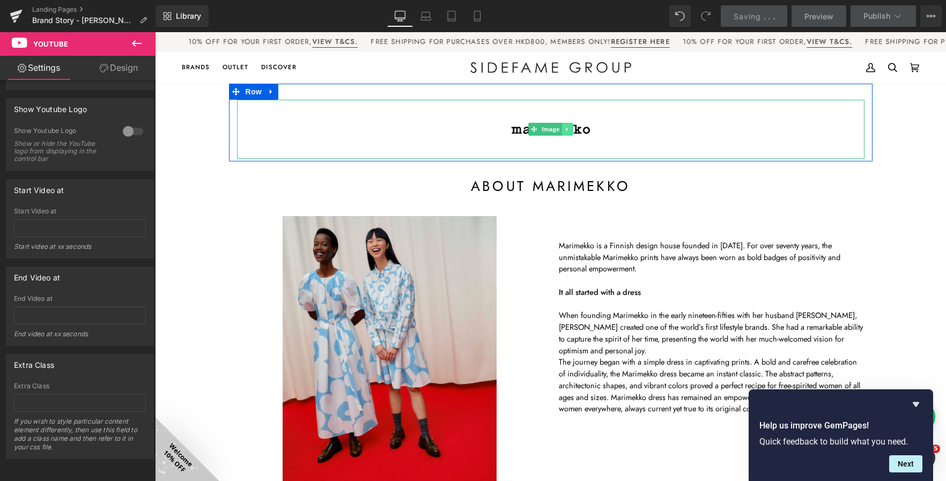
click at [566, 129] on icon at bounding box center [567, 130] width 2 height 4
click at [569, 127] on icon at bounding box center [572, 130] width 6 height 6
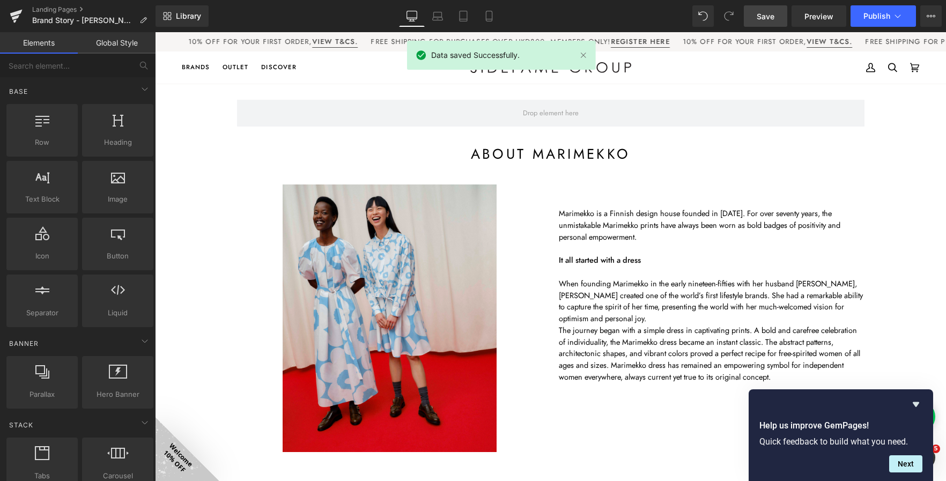
click at [770, 12] on span "Save" at bounding box center [766, 16] width 18 height 11
click at [875, 18] on span "Publish" at bounding box center [876, 16] width 27 height 9
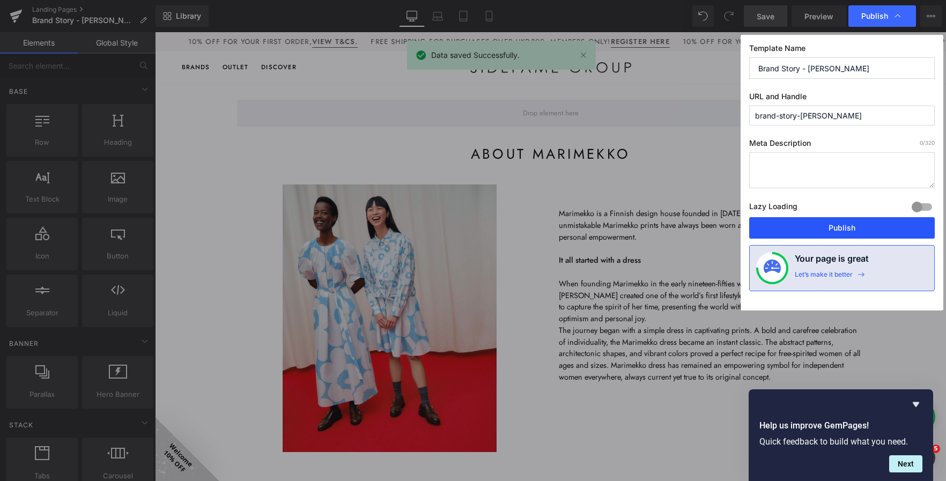
click at [827, 228] on button "Publish" at bounding box center [842, 227] width 186 height 21
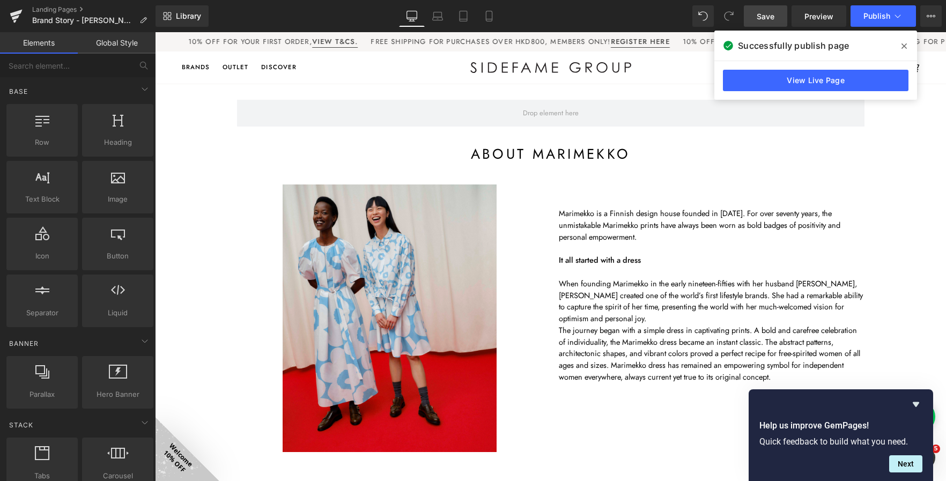
drag, startPoint x: 891, startPoint y: 279, endPoint x: 245, endPoint y: 98, distance: 671.1
click at [68, 5] on link "Landing Pages" at bounding box center [93, 9] width 123 height 9
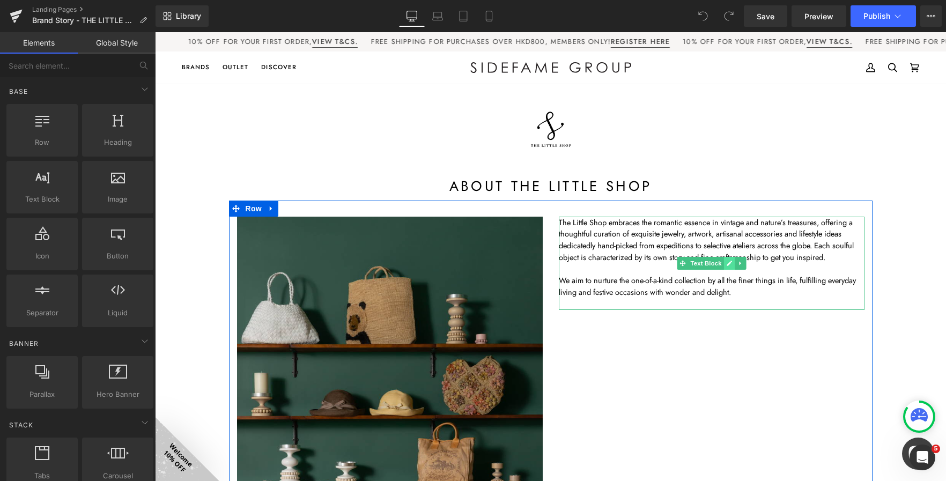
click at [726, 265] on icon at bounding box center [729, 263] width 6 height 6
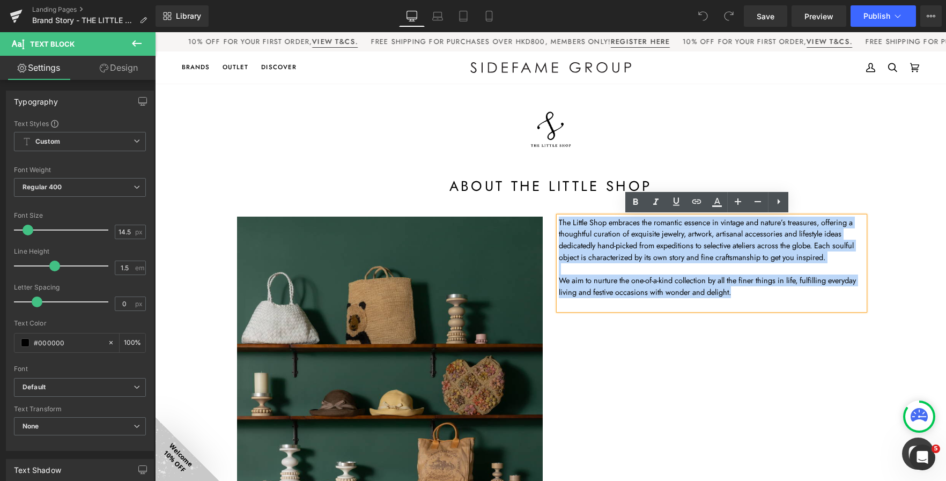
drag, startPoint x: 559, startPoint y: 229, endPoint x: 554, endPoint y: 225, distance: 6.5
click at [559, 225] on div "The Little Shop embraces the romantic essence in vintage and nature’s treasures…" at bounding box center [712, 263] width 306 height 93
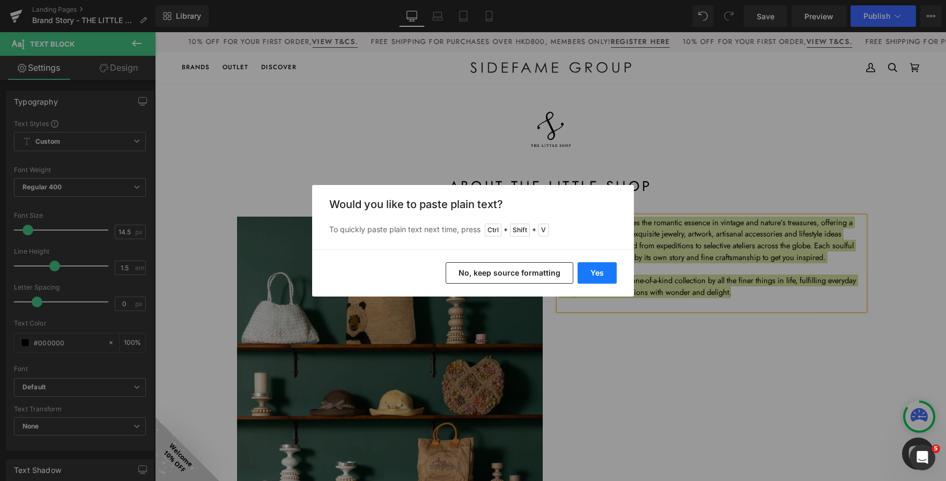
drag, startPoint x: 593, startPoint y: 275, endPoint x: 418, endPoint y: 221, distance: 183.0
click at [593, 275] on button "Yes" at bounding box center [596, 272] width 39 height 21
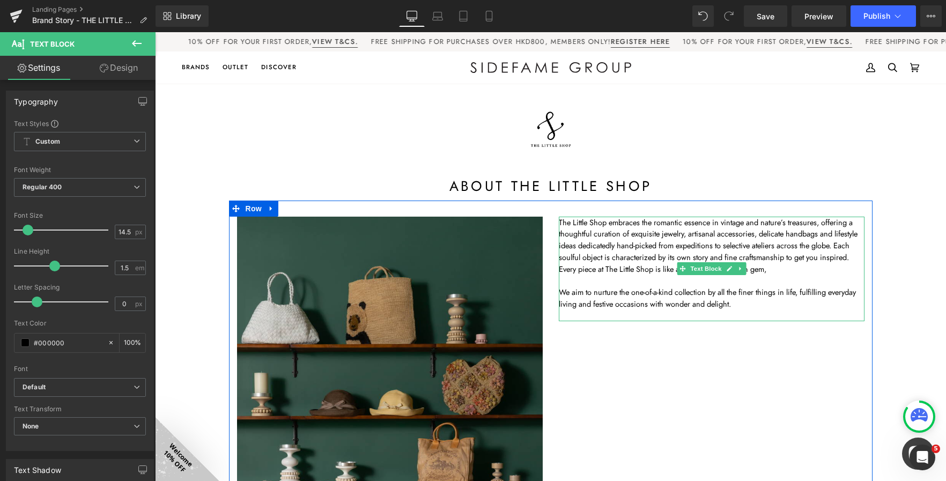
click at [788, 275] on p at bounding box center [712, 281] width 306 height 12
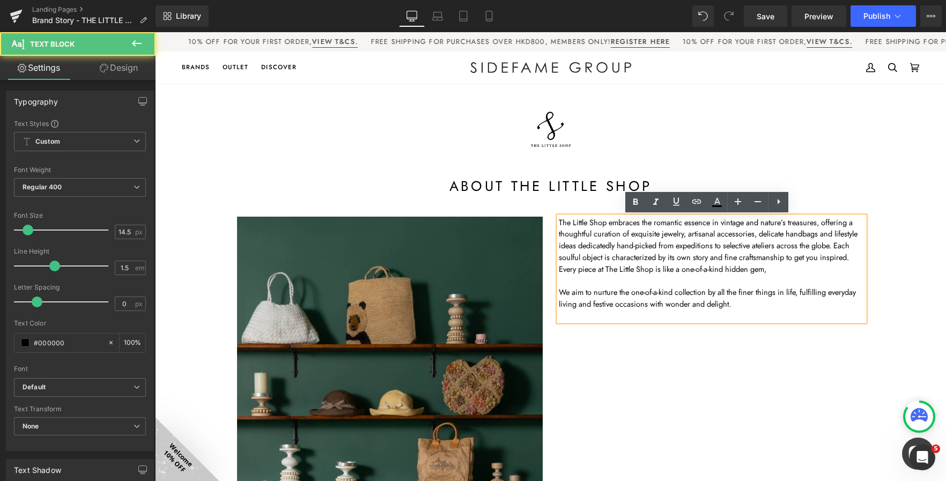
click at [788, 275] on p at bounding box center [712, 281] width 306 height 12
click at [783, 271] on p "The Little Shop embraces the romantic essence in vintage and nature’s treasures…" at bounding box center [712, 246] width 306 height 58
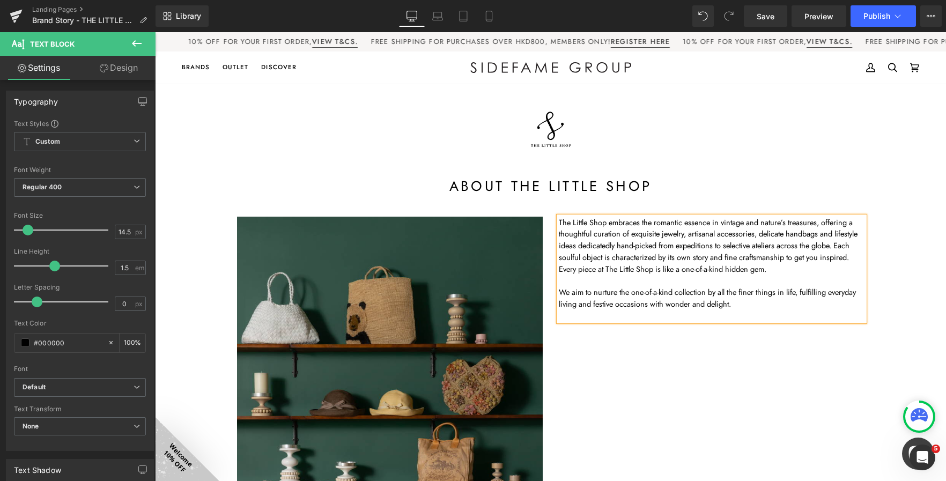
click at [714, 377] on div "Image The Little Shop embraces the romantic essence in vintage and nature’s tre…" at bounding box center [550, 465] width 643 height 528
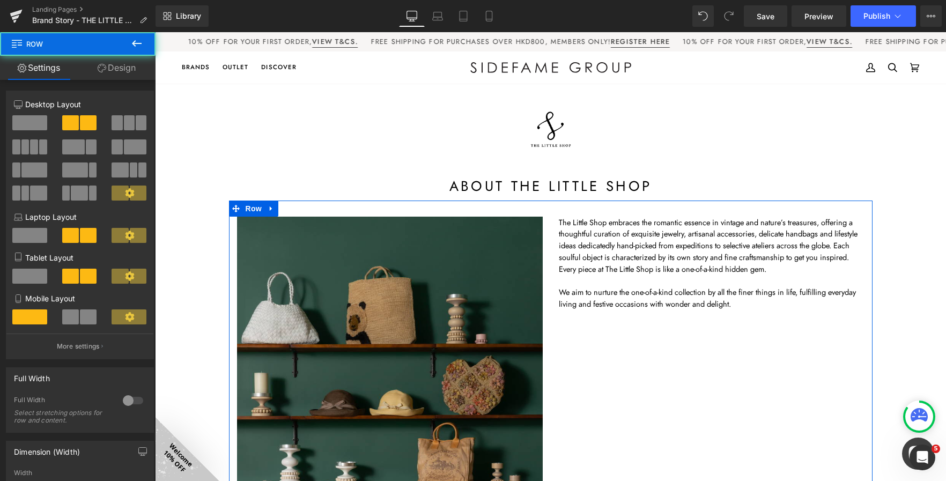
click at [594, 312] on p at bounding box center [712, 316] width 306 height 12
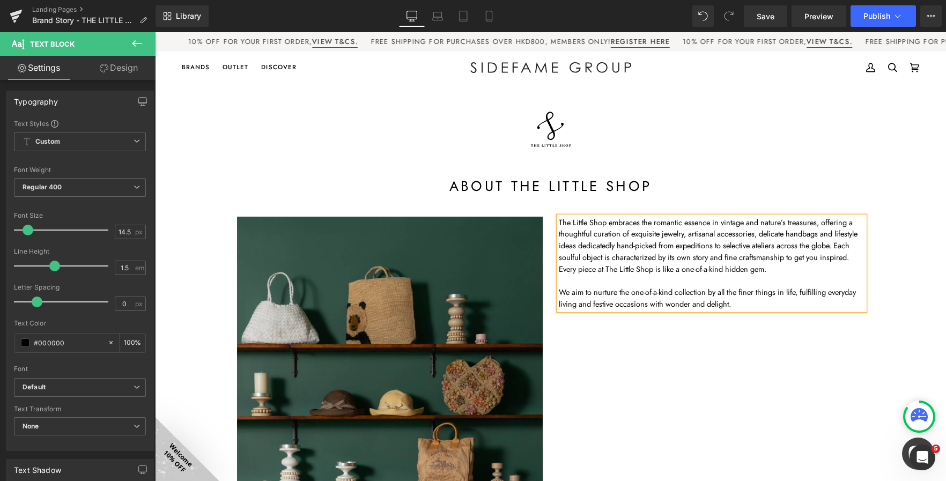
click at [686, 340] on div "Image The Little Shop embraces the romantic essence in vintage and nature’s tre…" at bounding box center [550, 465] width 643 height 528
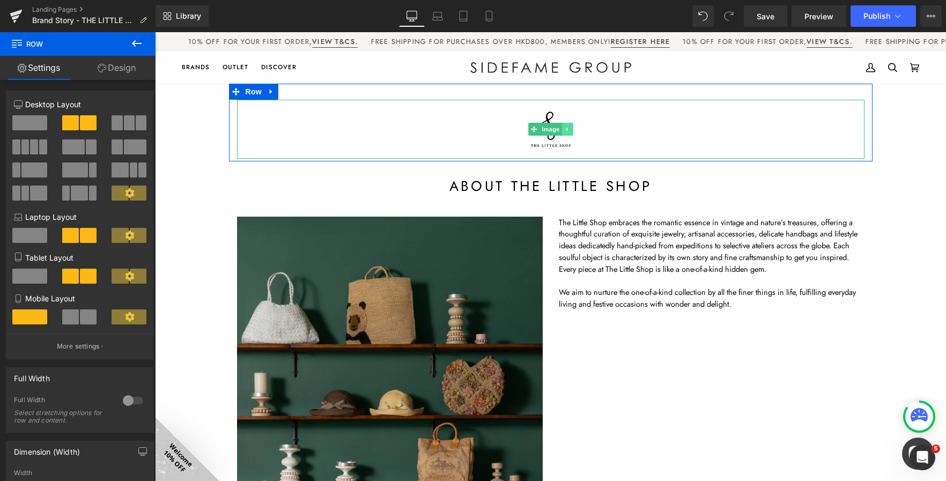
click at [568, 127] on link at bounding box center [566, 129] width 11 height 13
click at [570, 128] on icon at bounding box center [572, 130] width 6 height 6
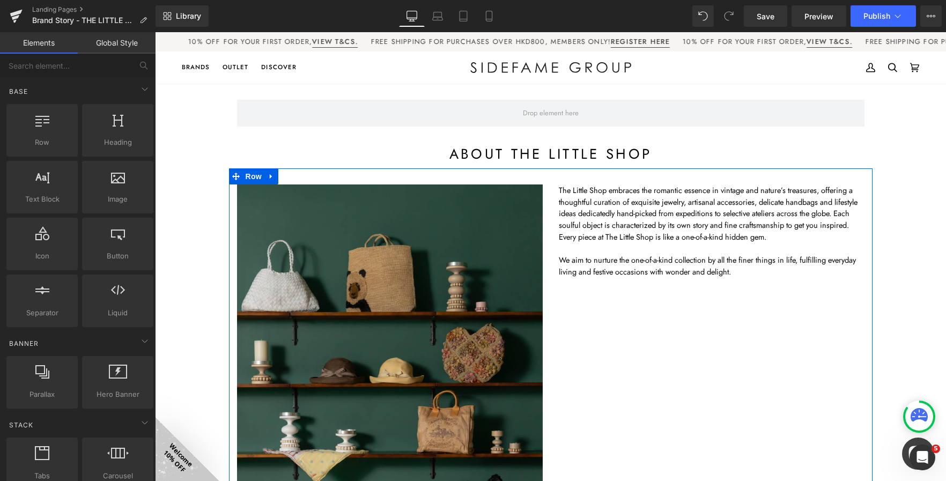
click at [652, 365] on div "Image The Little Shop embraces the romantic essence in vintage and nature’s tre…" at bounding box center [550, 432] width 643 height 528
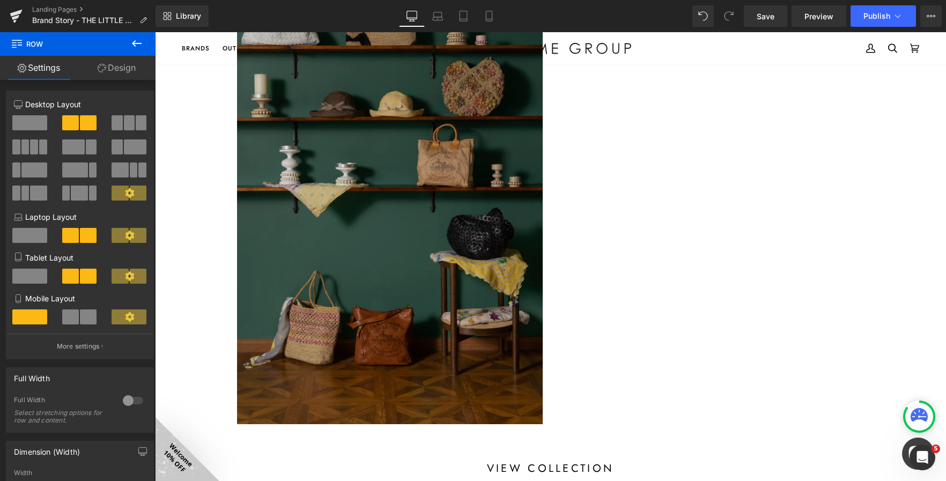
scroll to position [161, 0]
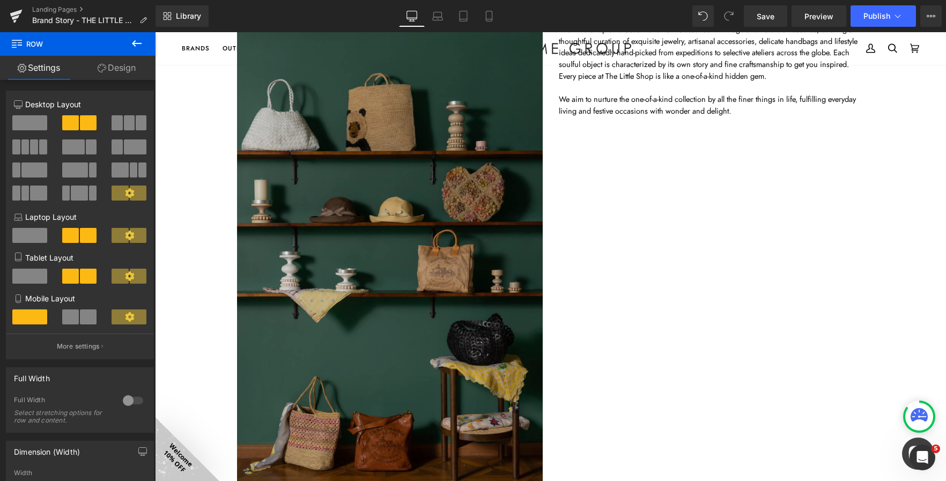
click at [290, 279] on img at bounding box center [390, 277] width 306 height 506
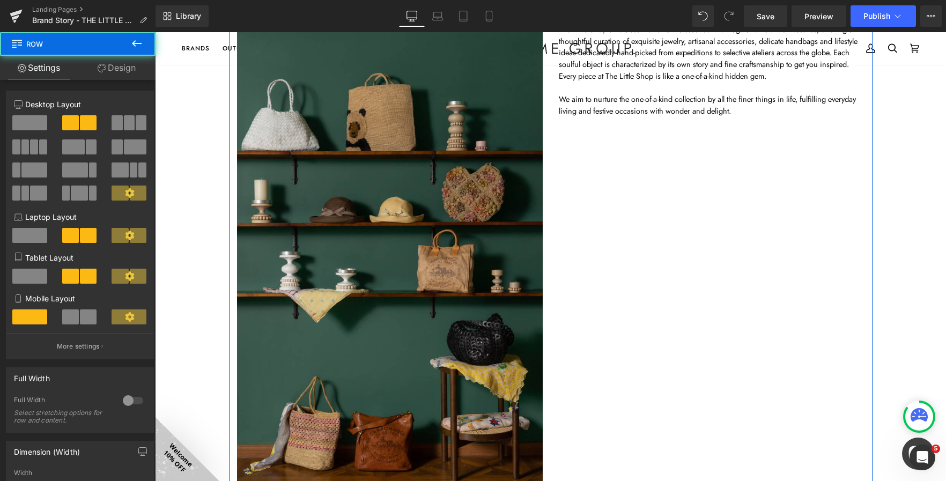
click at [229, 269] on div "Image" at bounding box center [390, 277] width 322 height 506
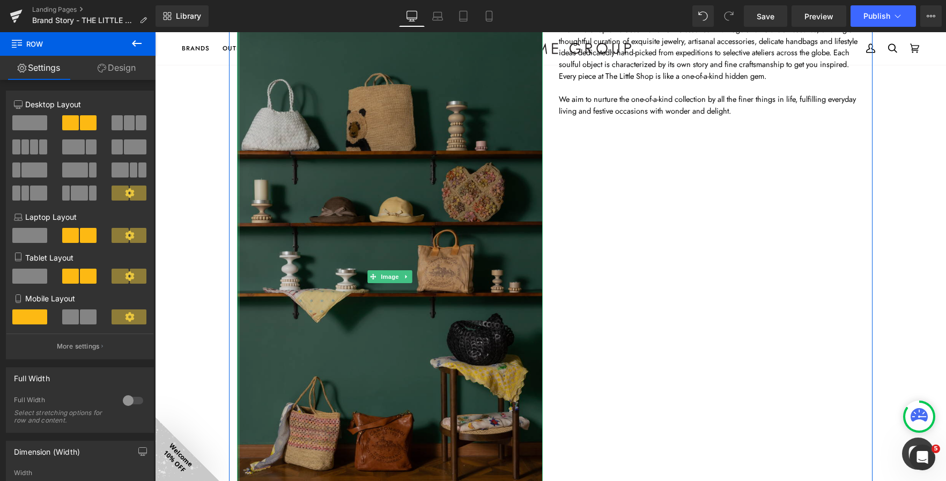
click at [237, 278] on div at bounding box center [238, 277] width 3 height 506
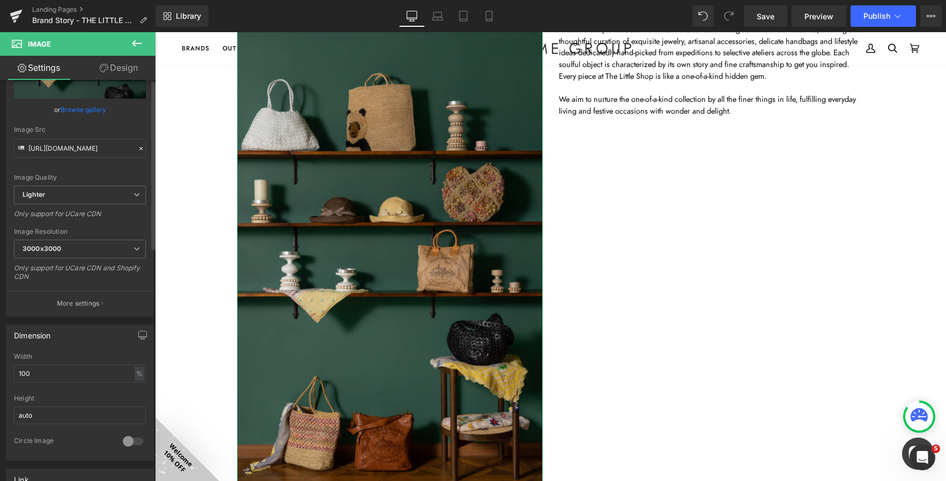
scroll to position [214, 0]
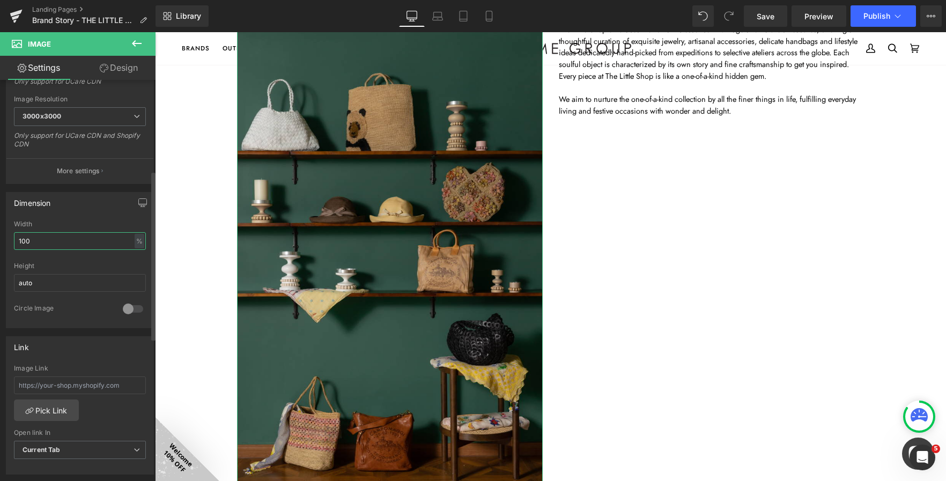
drag, startPoint x: 65, startPoint y: 238, endPoint x: 1, endPoint y: 232, distance: 65.2
click at [1, 232] on div "Dimension 100% Width 100 % % px auto Height auto 0 Circle Image" at bounding box center [80, 256] width 160 height 144
type input "60"
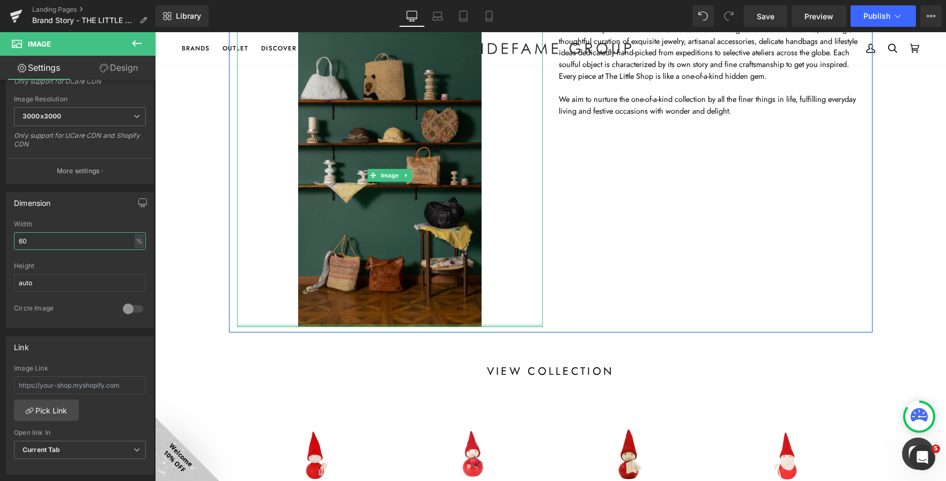
drag, startPoint x: 267, startPoint y: 326, endPoint x: 261, endPoint y: 236, distance: 90.3
click at [261, 236] on div "Image" at bounding box center [390, 175] width 306 height 303
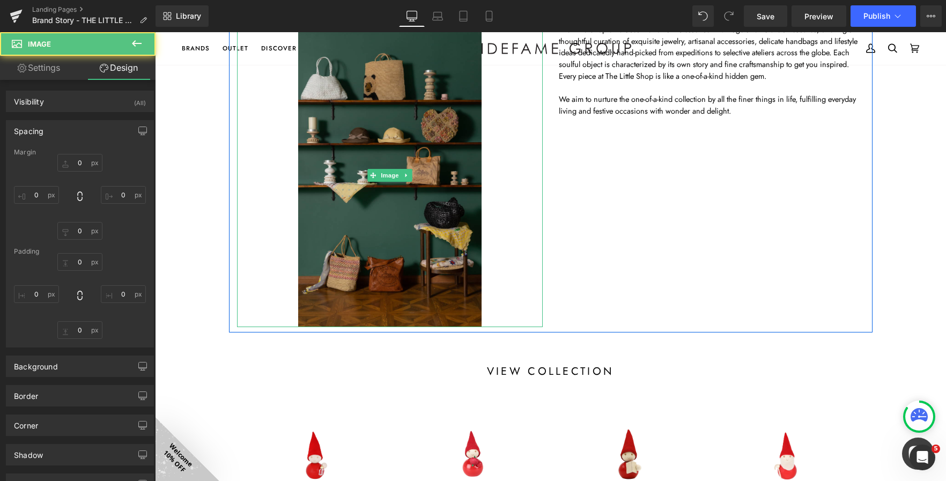
type input "0"
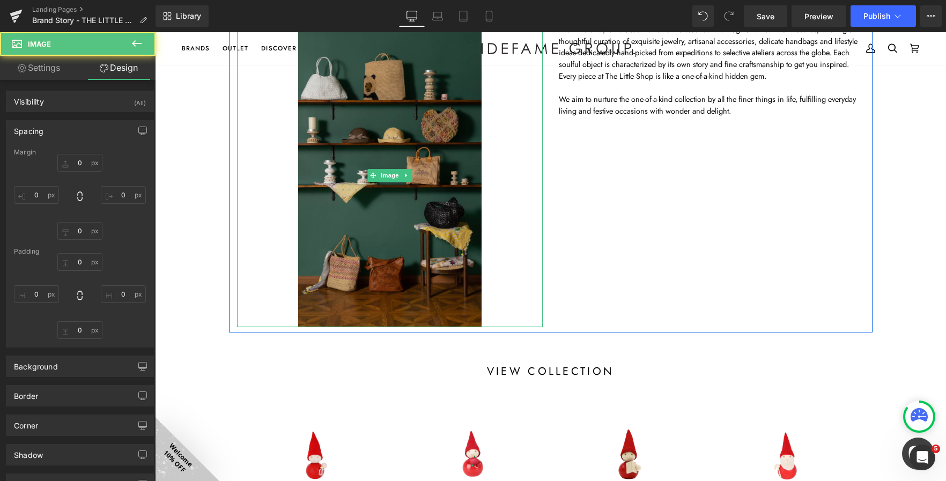
type input "0"
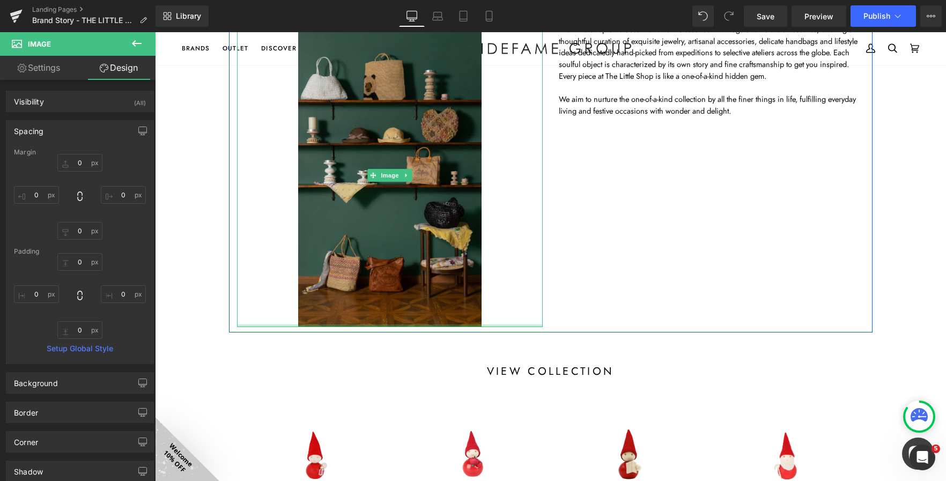
type input "0px"
drag, startPoint x: 272, startPoint y: 325, endPoint x: 269, endPoint y: 270, distance: 54.8
click at [269, 270] on div "Image" at bounding box center [390, 175] width 306 height 303
drag, startPoint x: 246, startPoint y: 324, endPoint x: 244, endPoint y: 273, distance: 51.5
click at [244, 273] on div "Image" at bounding box center [390, 175] width 306 height 303
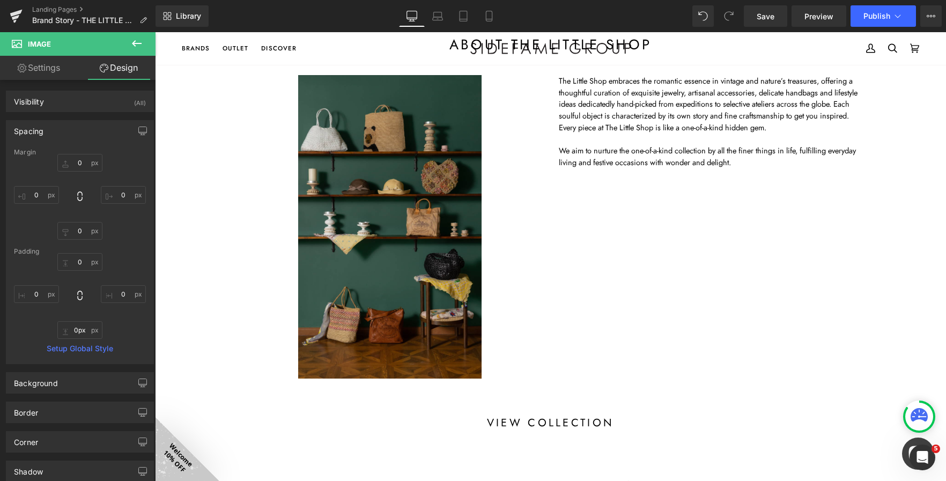
scroll to position [0, 0]
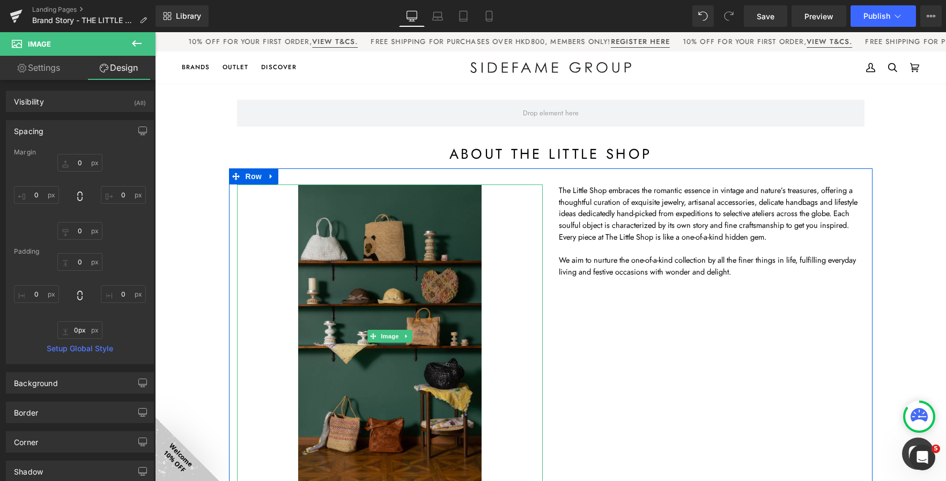
click at [265, 269] on div at bounding box center [390, 335] width 306 height 303
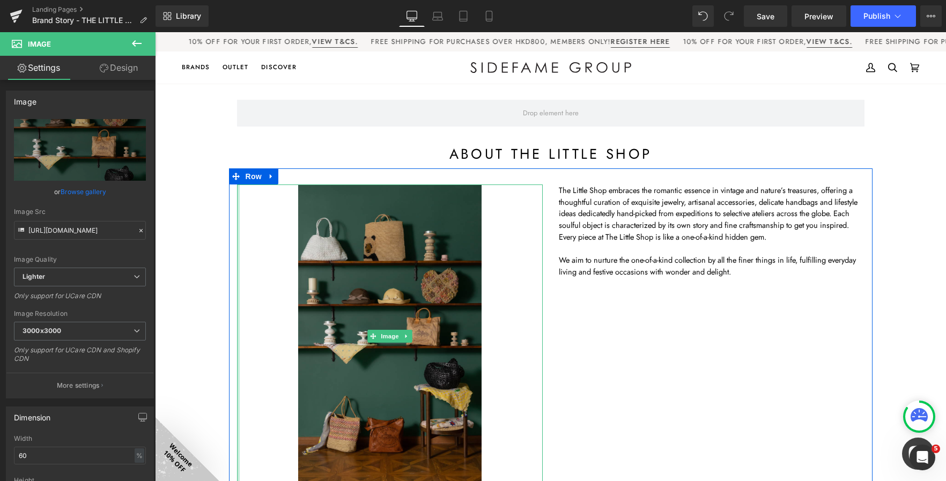
click at [237, 302] on div at bounding box center [238, 335] width 3 height 303
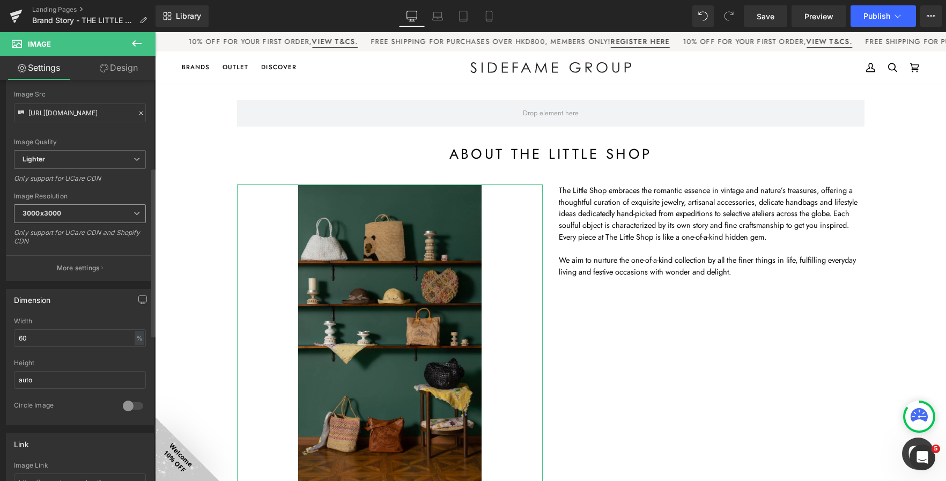
scroll to position [214, 0]
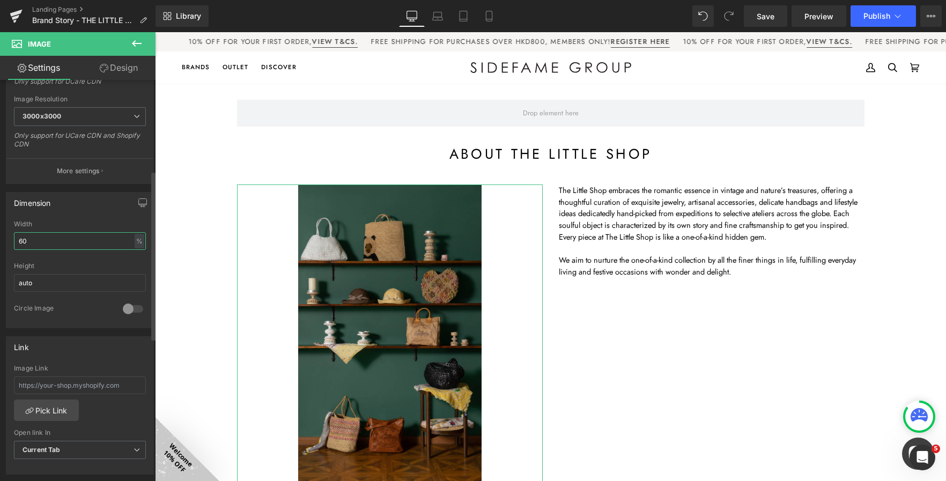
drag, startPoint x: 43, startPoint y: 236, endPoint x: 1, endPoint y: 229, distance: 42.4
click at [1, 229] on div "Dimension 60% Width 60 % % px auto Height auto 0 Circle Image" at bounding box center [80, 256] width 160 height 144
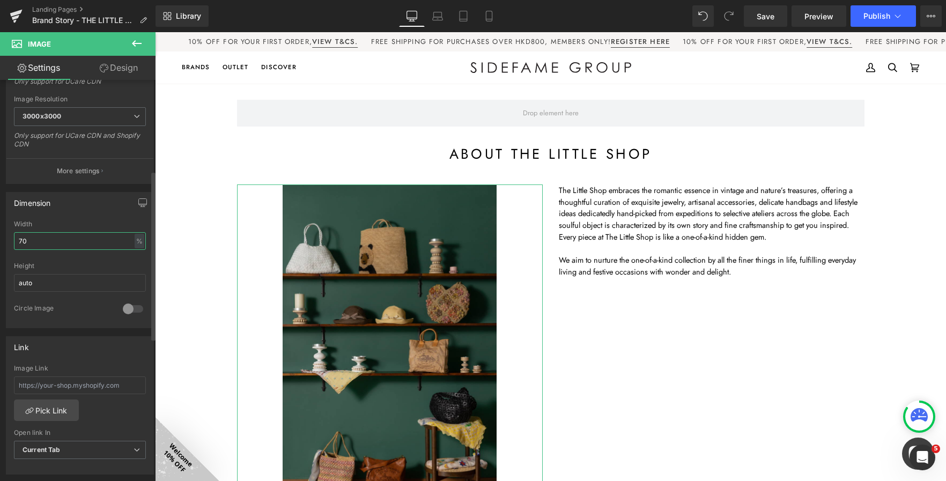
type input "70"
click at [82, 210] on div "Dimension" at bounding box center [79, 202] width 147 height 20
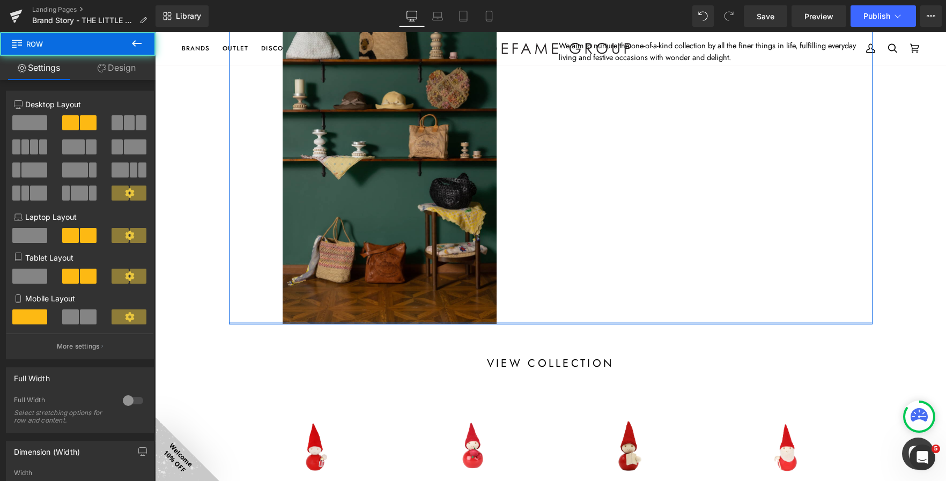
drag, startPoint x: 577, startPoint y: 324, endPoint x: 574, endPoint y: 228, distance: 95.5
click at [574, 228] on div "Image The Little Shop embraces the romantic essence in vintage and nature’s tre…" at bounding box center [550, 139] width 643 height 371
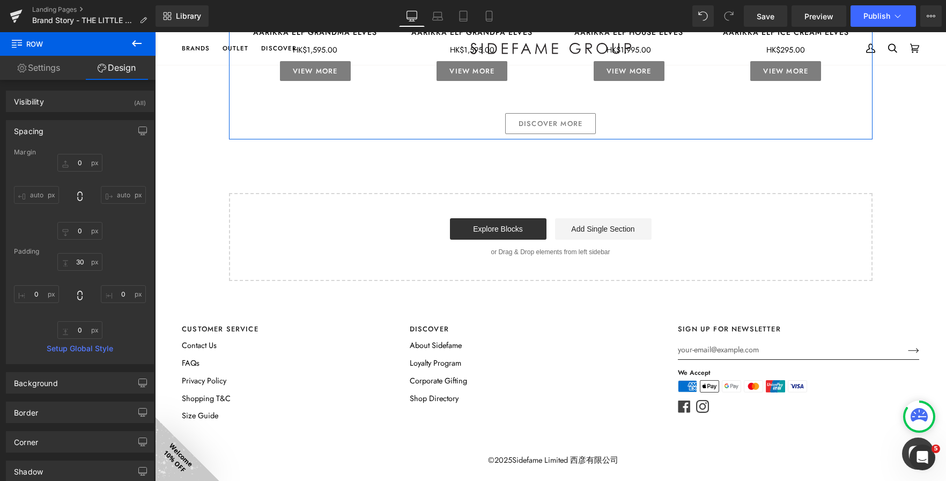
scroll to position [793, 0]
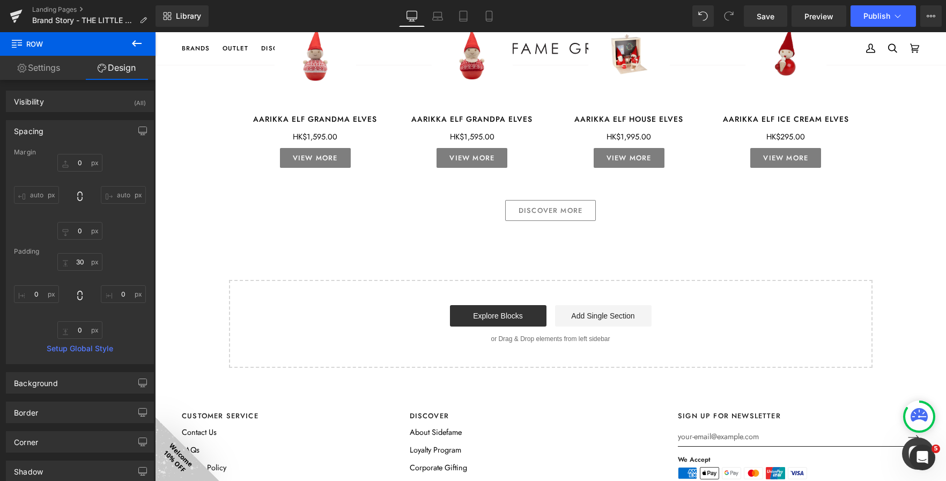
click at [138, 45] on icon at bounding box center [136, 43] width 13 height 13
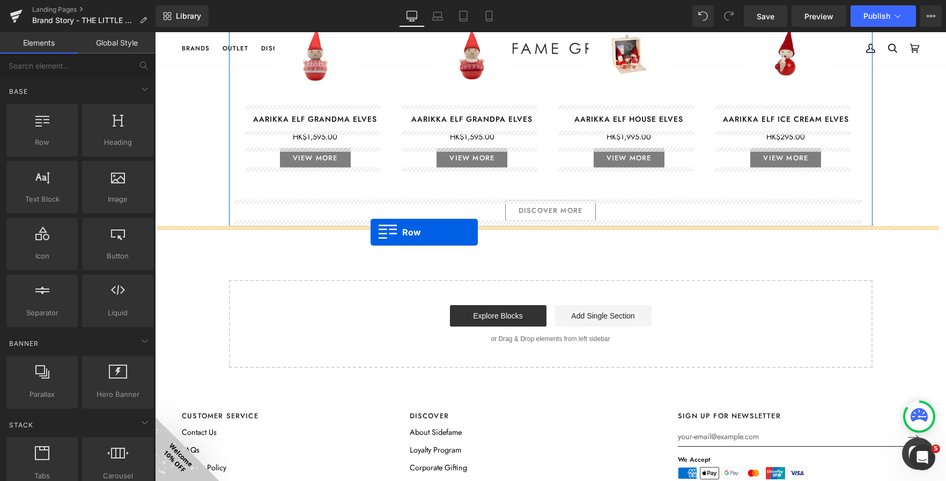
drag, startPoint x: 201, startPoint y: 167, endPoint x: 371, endPoint y: 232, distance: 182.1
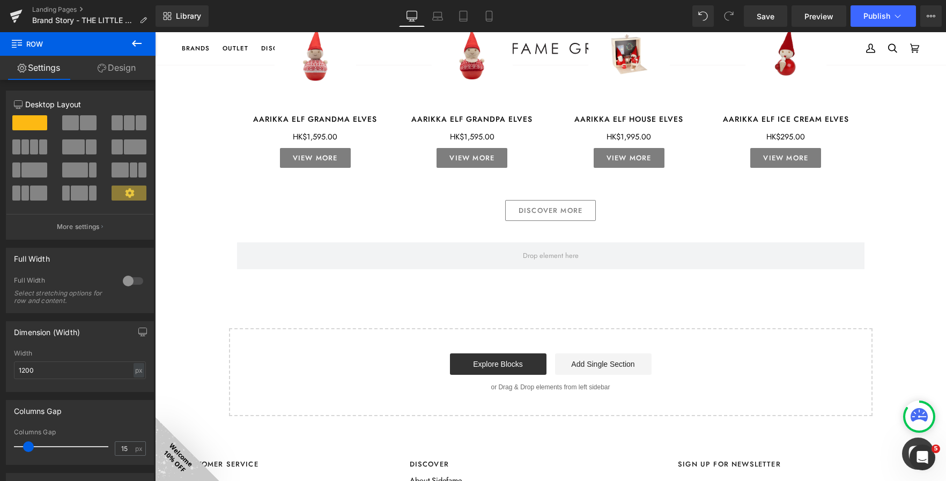
click at [134, 45] on icon at bounding box center [137, 43] width 10 height 6
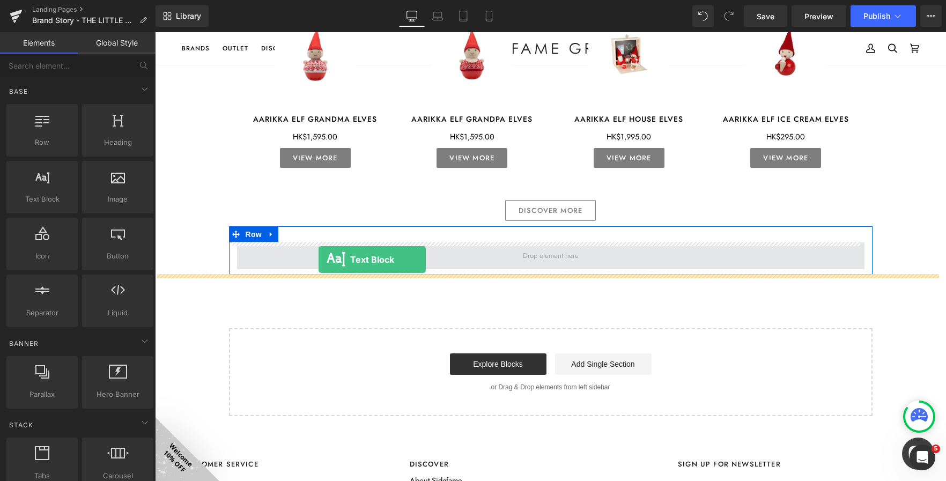
drag, startPoint x: 209, startPoint y: 211, endPoint x: 319, endPoint y: 260, distance: 119.6
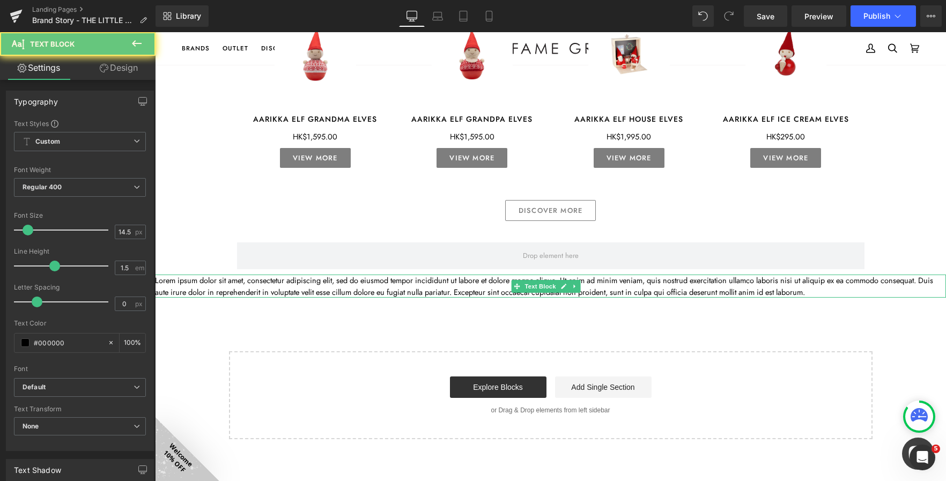
click at [243, 284] on p "Lorem ipsum dolor sit amet, consectetur adipiscing elit, sed do eiusmod tempor …" at bounding box center [550, 287] width 791 height 24
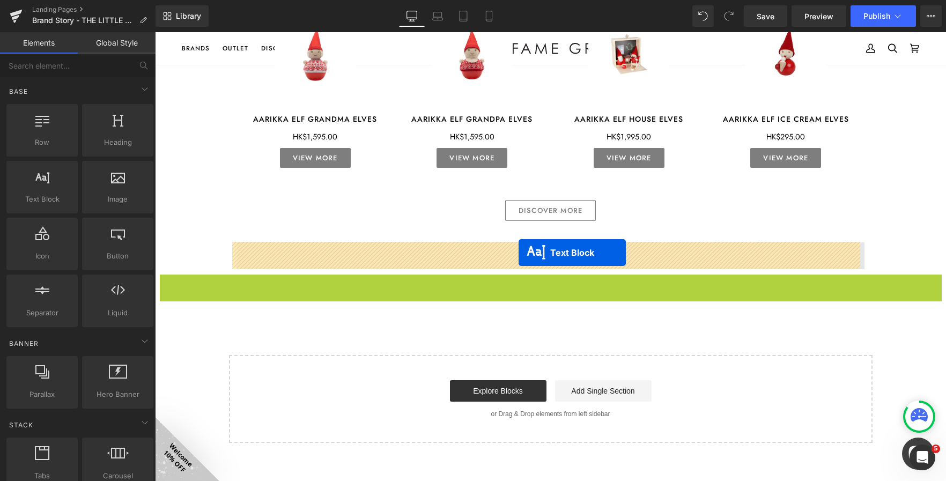
drag, startPoint x: 514, startPoint y: 288, endPoint x: 519, endPoint y: 253, distance: 35.7
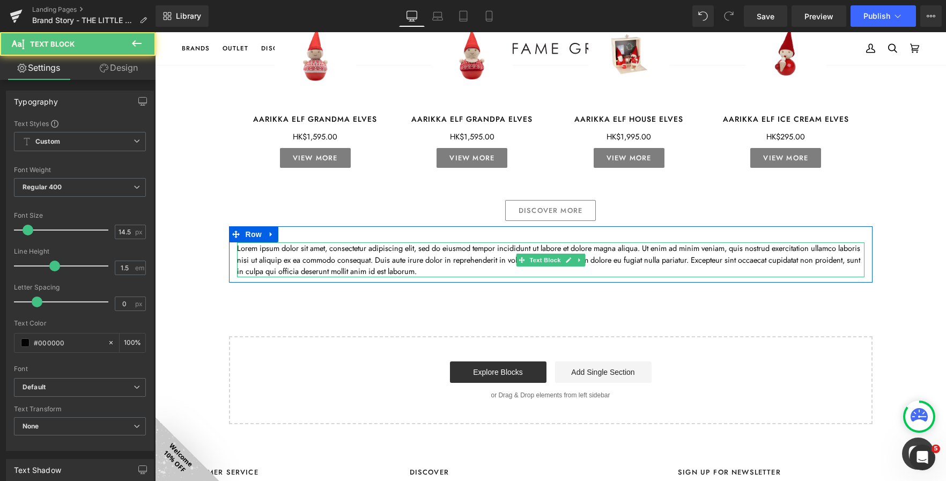
click at [287, 257] on p "Lorem ipsum dolor sit amet, consectetur adipiscing elit, sed do eiusmod tempor …" at bounding box center [550, 259] width 627 height 35
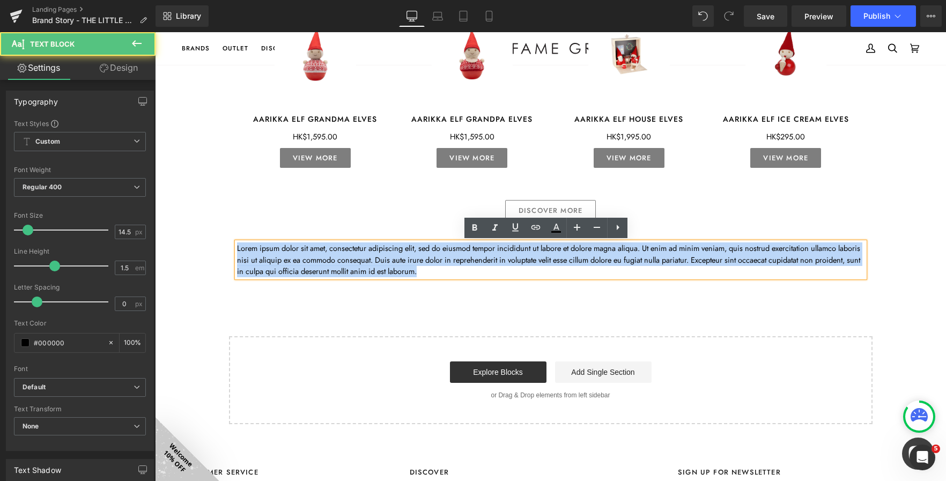
drag, startPoint x: 474, startPoint y: 273, endPoint x: 223, endPoint y: 247, distance: 252.8
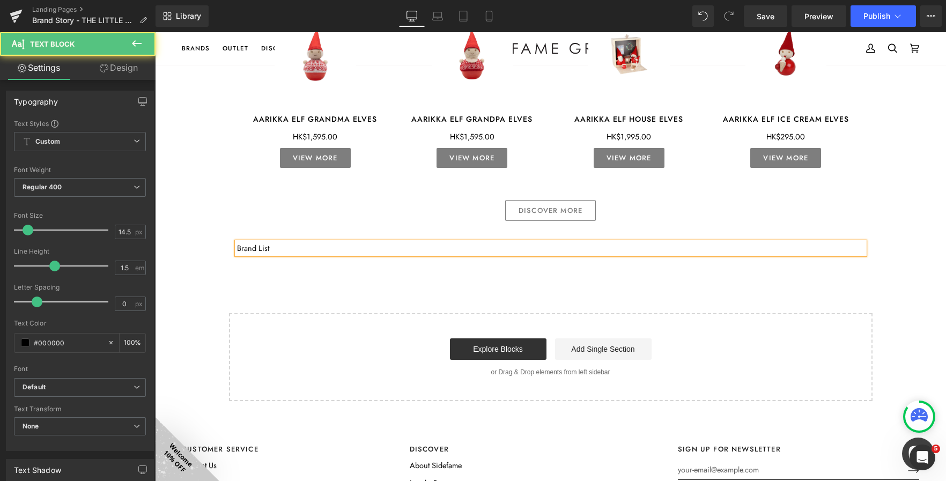
click at [260, 248] on p "Brand List" at bounding box center [550, 248] width 627 height 12
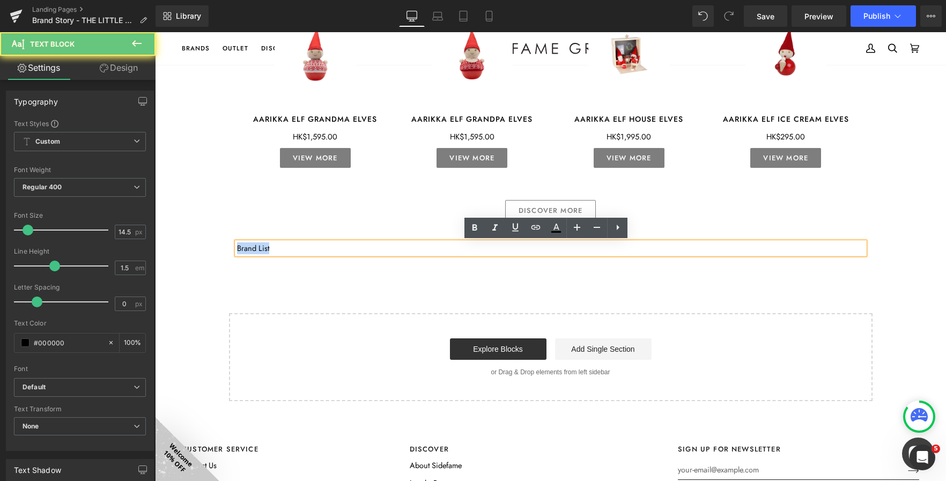
click at [260, 248] on p "Brand List" at bounding box center [550, 248] width 627 height 12
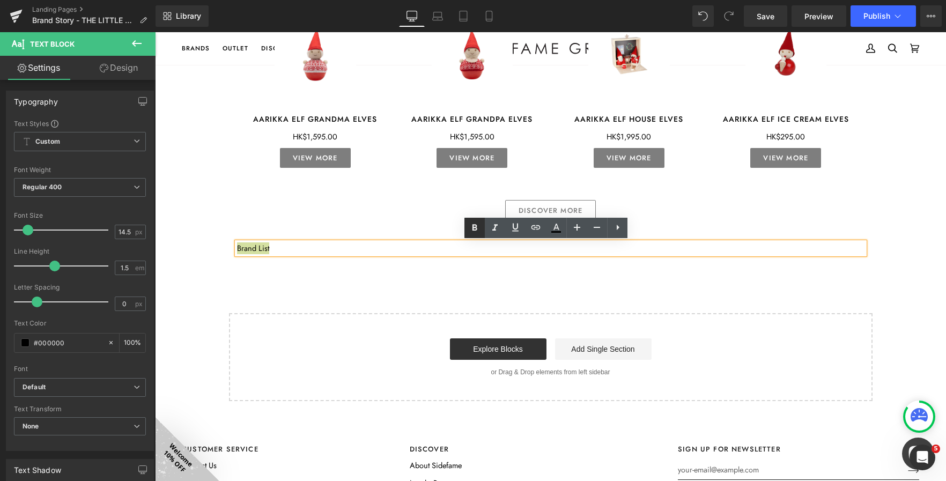
click at [478, 229] on icon at bounding box center [474, 227] width 13 height 13
click at [256, 248] on strong "Brand List" at bounding box center [254, 247] width 34 height 11
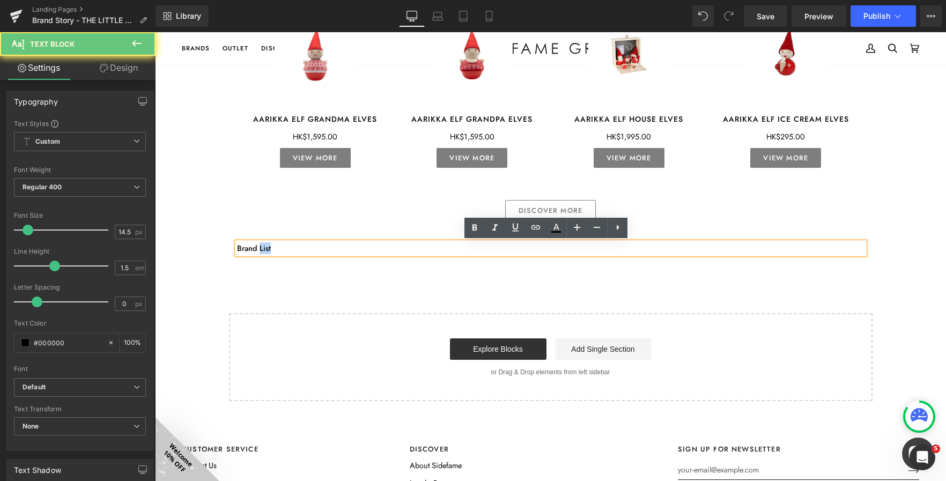
click at [256, 248] on strong "Brand List" at bounding box center [254, 247] width 34 height 11
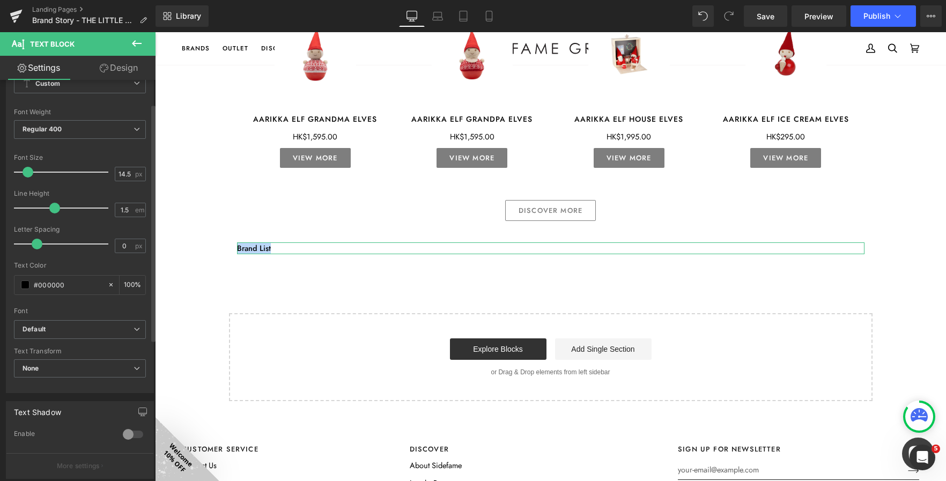
scroll to position [161, 0]
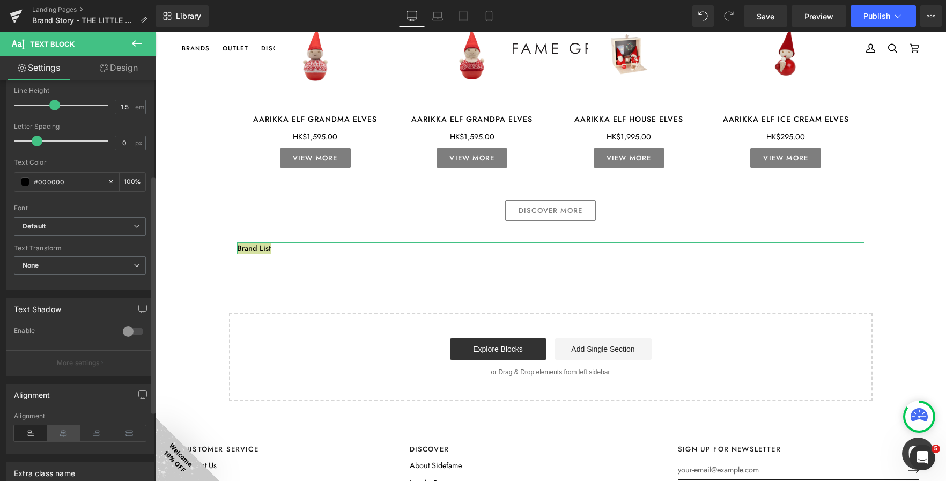
click at [69, 437] on icon at bounding box center [63, 433] width 33 height 16
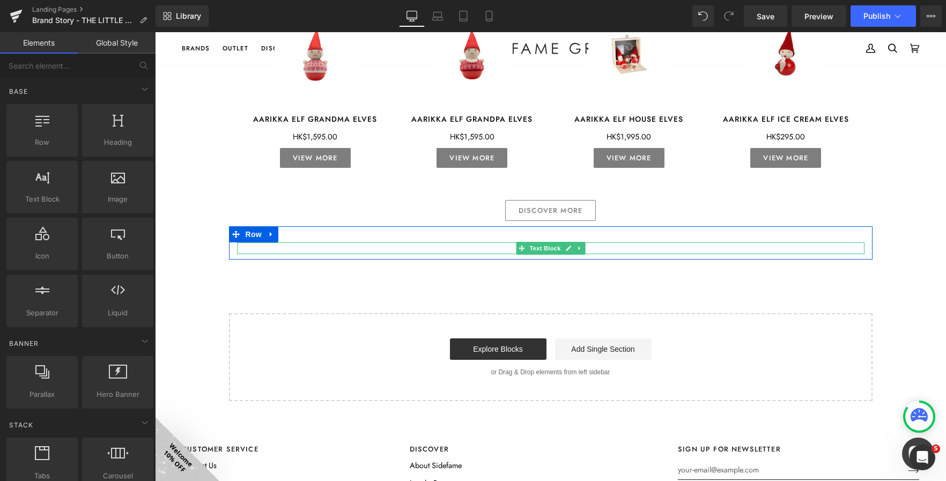
click at [447, 247] on p "Brand List" at bounding box center [550, 248] width 627 height 12
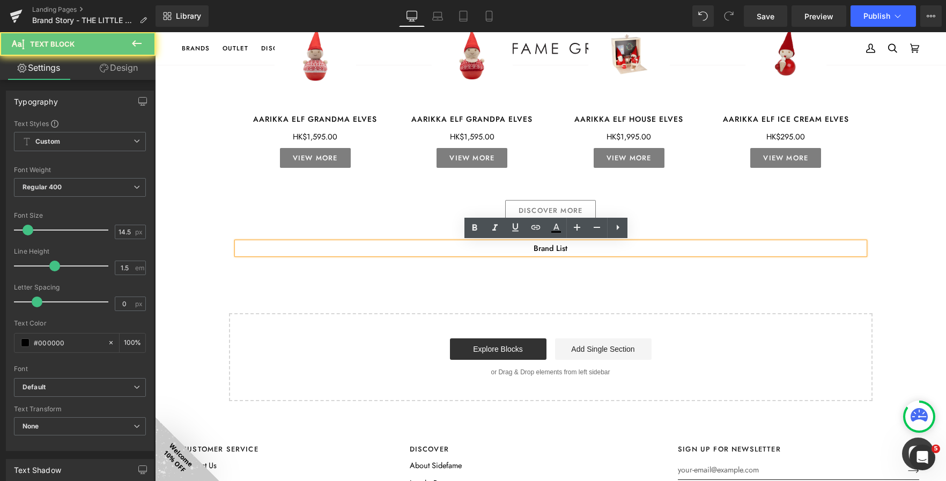
click at [447, 247] on p "Brand List" at bounding box center [550, 248] width 627 height 12
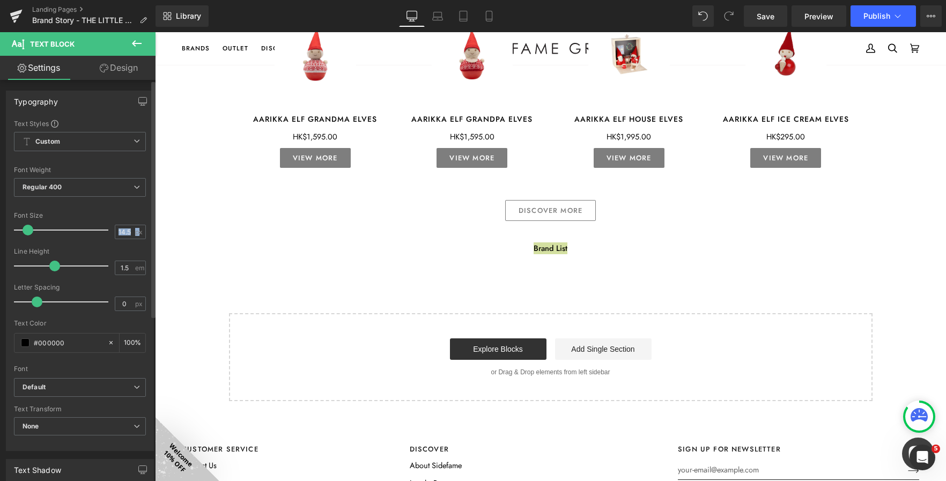
drag, startPoint x: 134, startPoint y: 234, endPoint x: 90, endPoint y: 224, distance: 45.1
click at [90, 224] on div "Font Size 14.5 px" at bounding box center [80, 230] width 132 height 36
click at [123, 231] on input "14.5" at bounding box center [124, 231] width 19 height 13
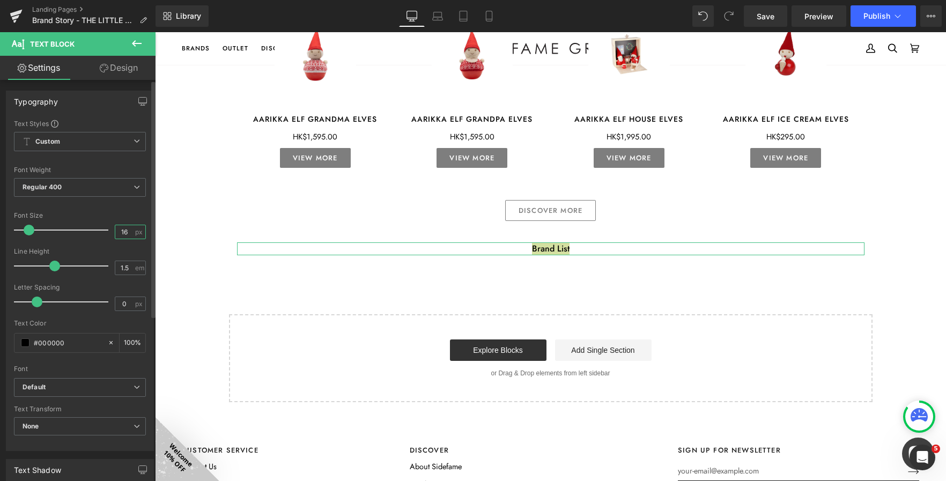
type input "16"
click at [124, 210] on div "Font Default Open Sans Default Default Open Sans Open Font Manager" at bounding box center [80, 248] width 132 height 259
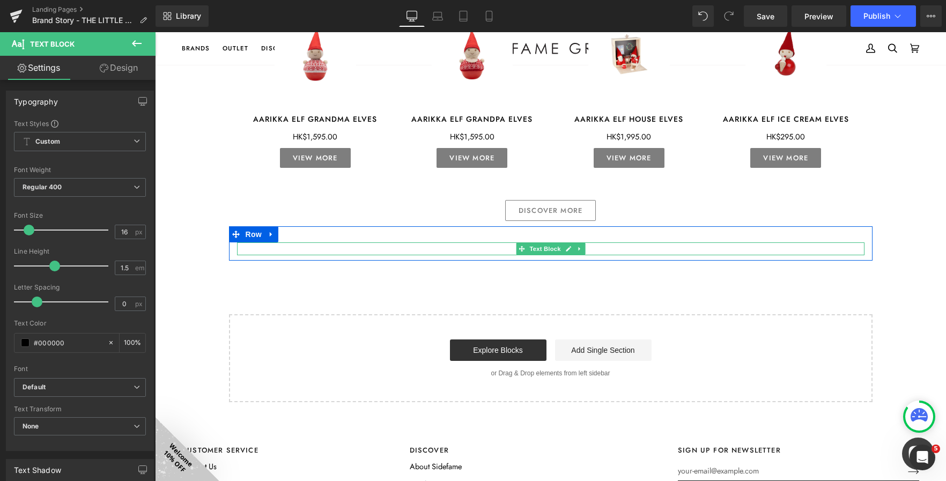
click at [495, 247] on p "Brand List" at bounding box center [550, 248] width 627 height 13
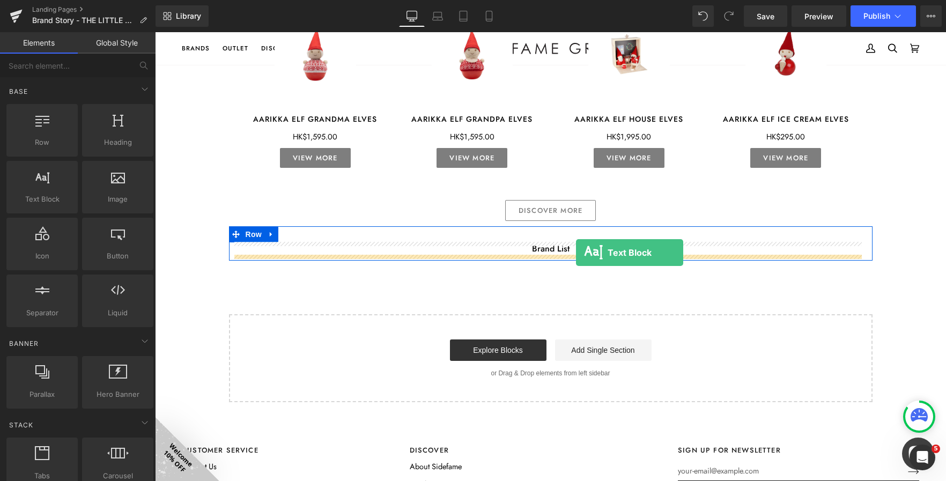
drag, startPoint x: 200, startPoint y: 226, endPoint x: 576, endPoint y: 253, distance: 376.8
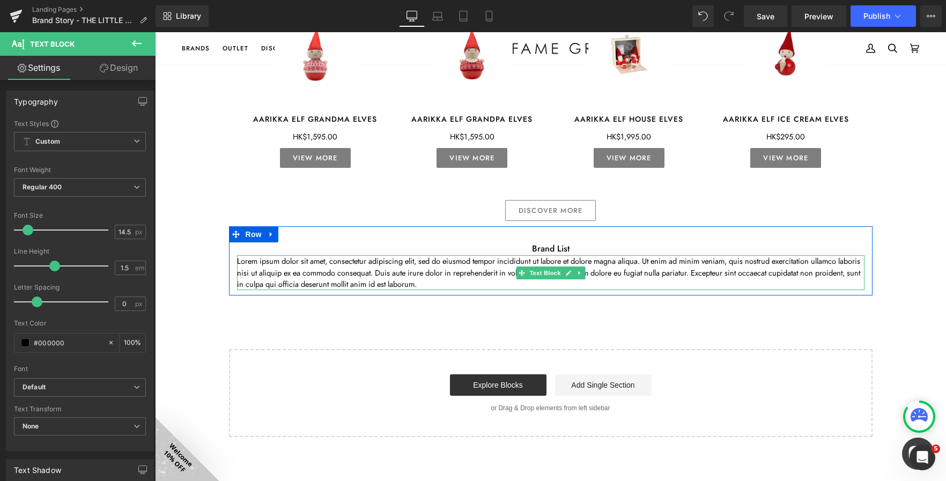
click at [497, 262] on p "Lorem ipsum dolor sit amet, consectetur adipiscing elit, sed do eiusmod tempor …" at bounding box center [550, 272] width 627 height 35
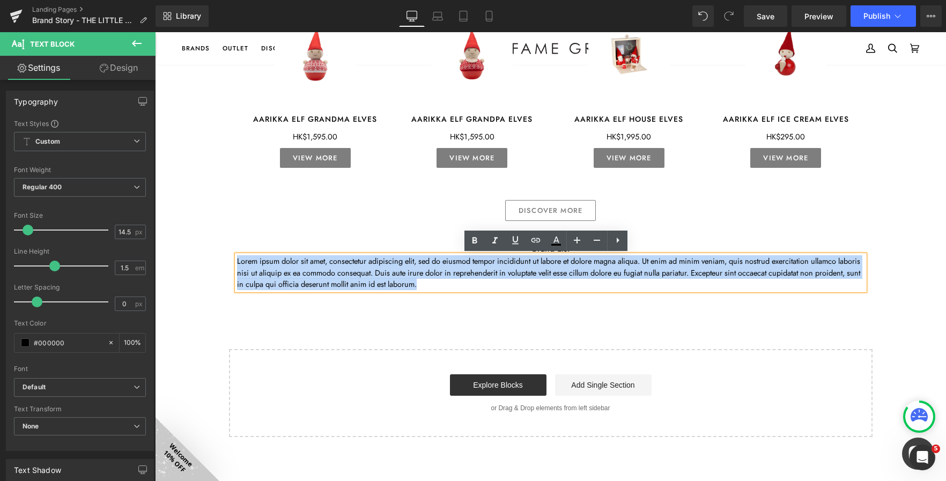
drag, startPoint x: 477, startPoint y: 286, endPoint x: 221, endPoint y: 255, distance: 257.1
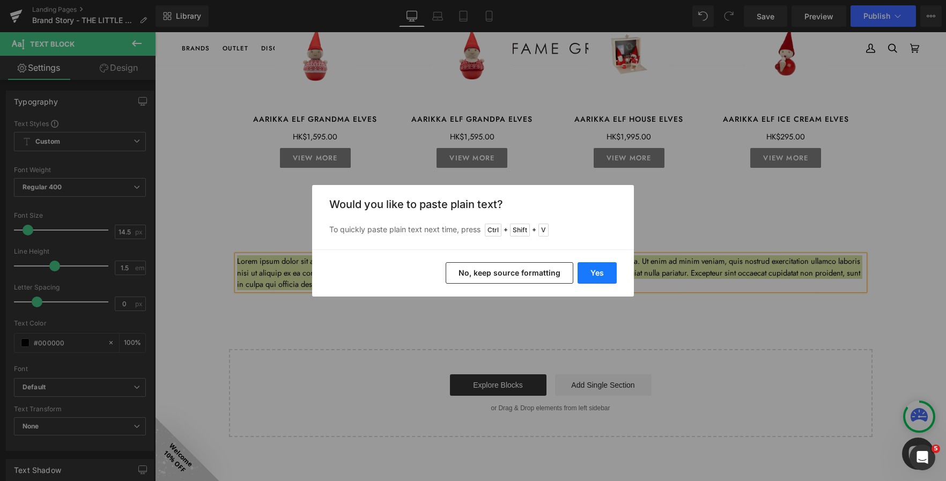
click at [590, 276] on button "Yes" at bounding box center [596, 272] width 39 height 21
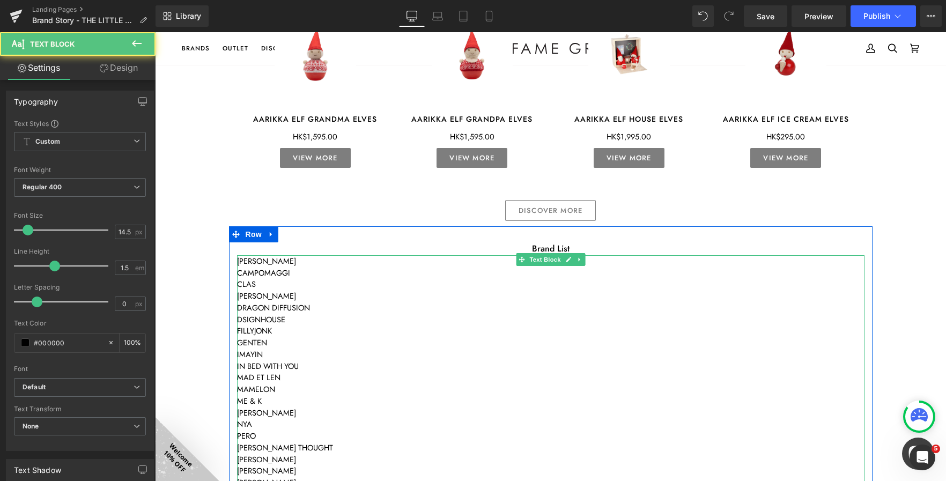
click at [259, 271] on p "CAMPOMAGGI" at bounding box center [550, 273] width 627 height 12
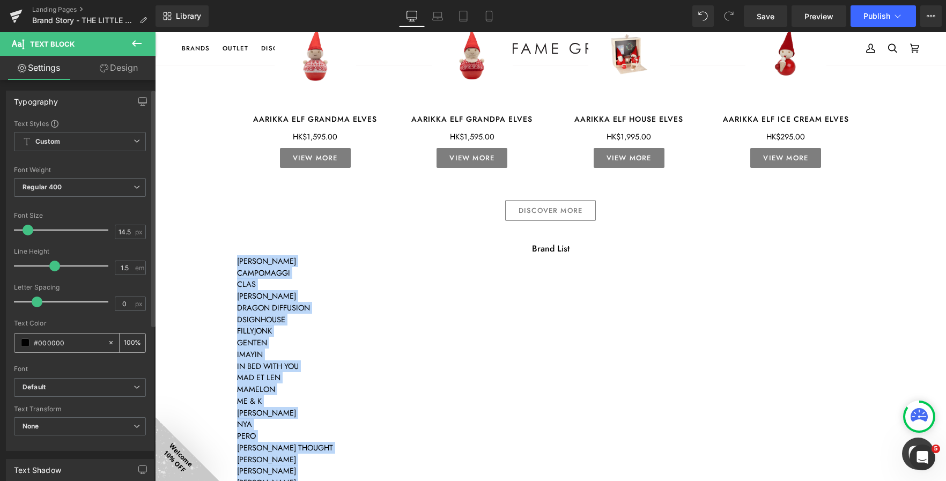
scroll to position [214, 0]
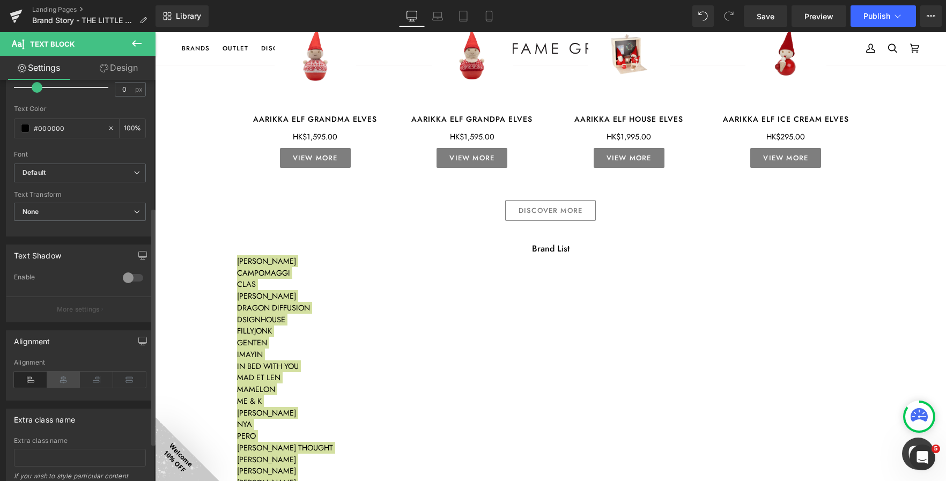
click at [62, 382] on icon at bounding box center [63, 380] width 33 height 16
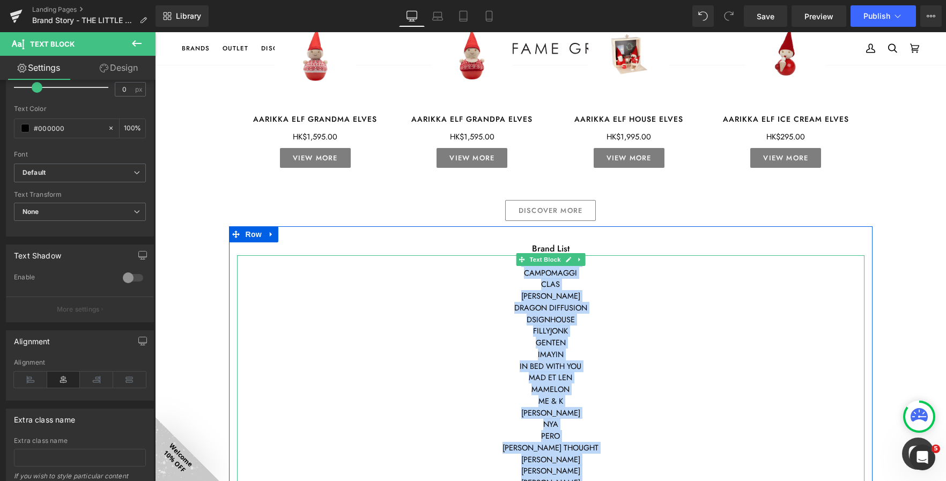
click at [609, 321] on p "DSIGNHOUSE" at bounding box center [550, 320] width 627 height 12
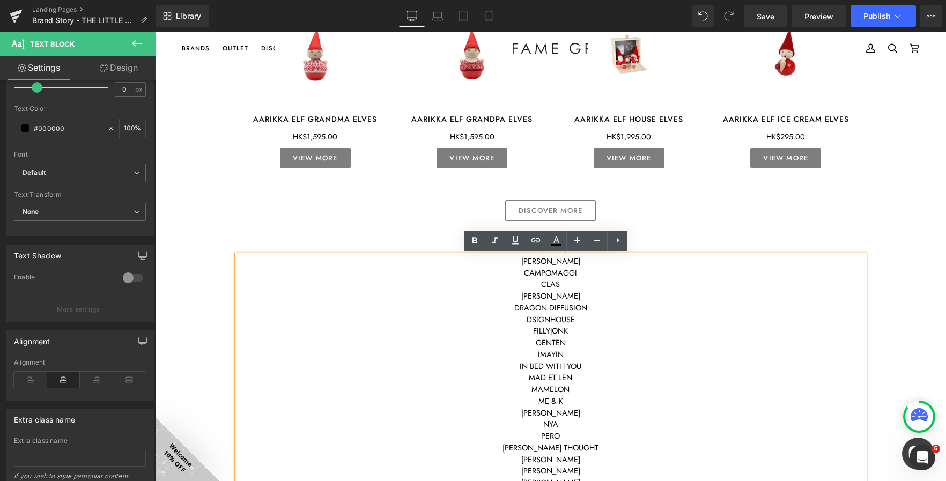
click at [400, 356] on p "IMAYIN" at bounding box center [550, 355] width 627 height 12
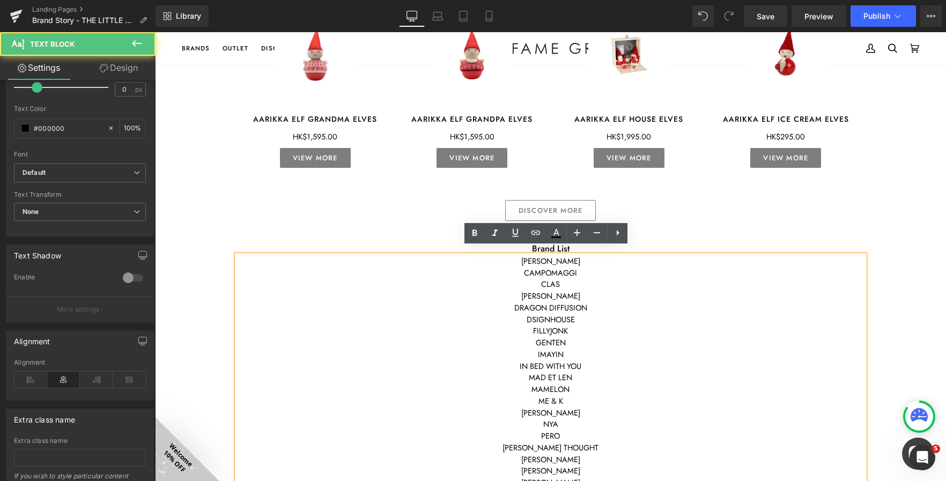
scroll to position [1008, 0]
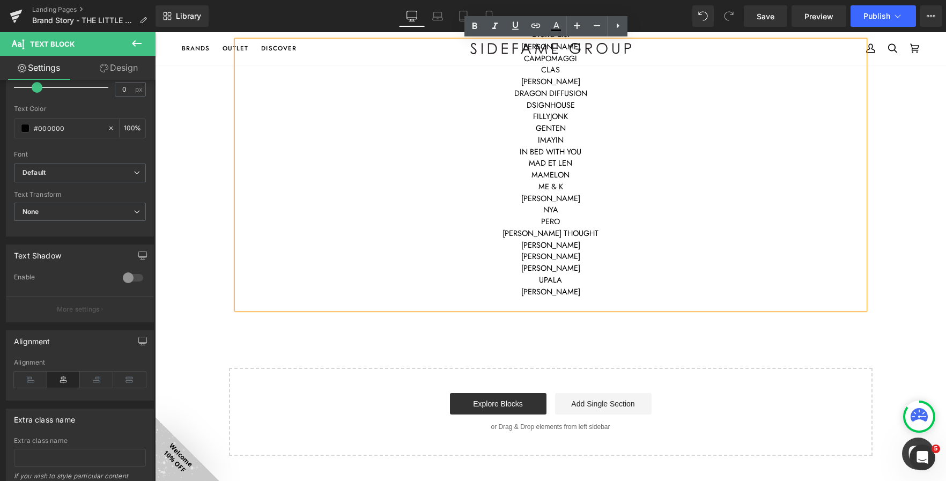
click at [505, 297] on p at bounding box center [550, 303] width 627 height 12
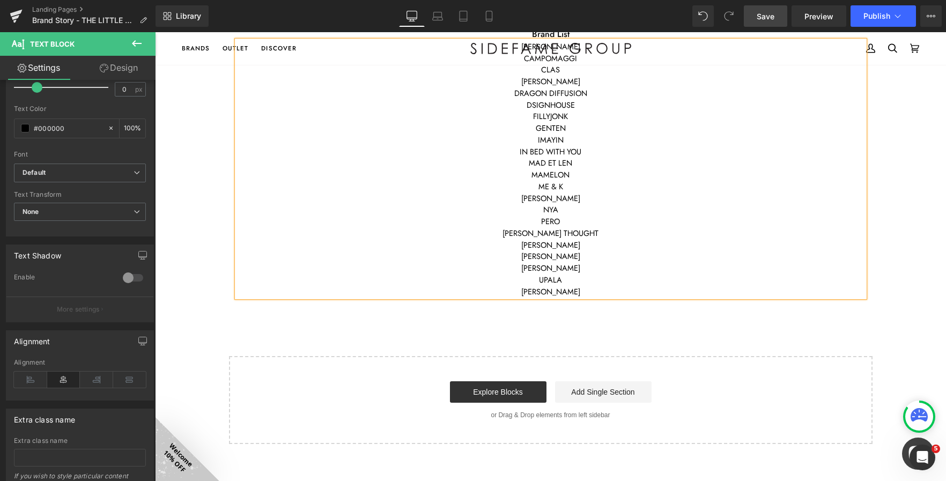
click at [772, 14] on span "Save" at bounding box center [766, 16] width 18 height 11
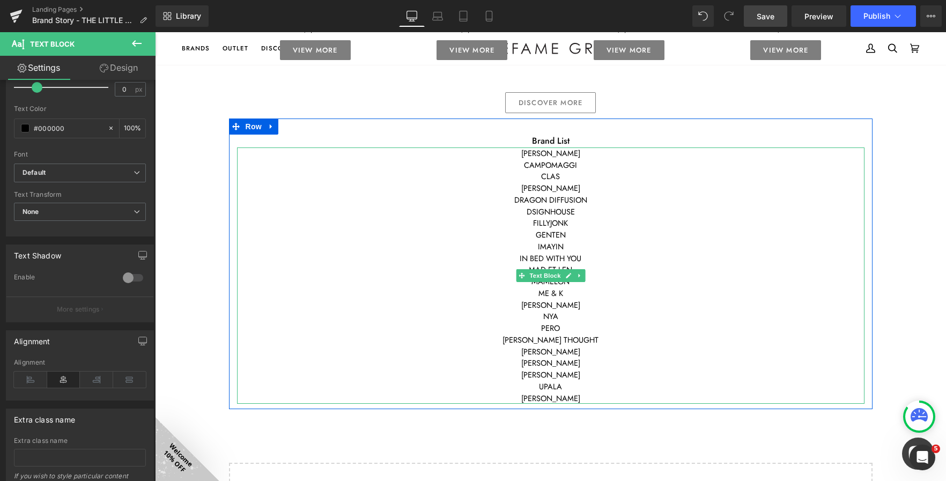
scroll to position [900, 0]
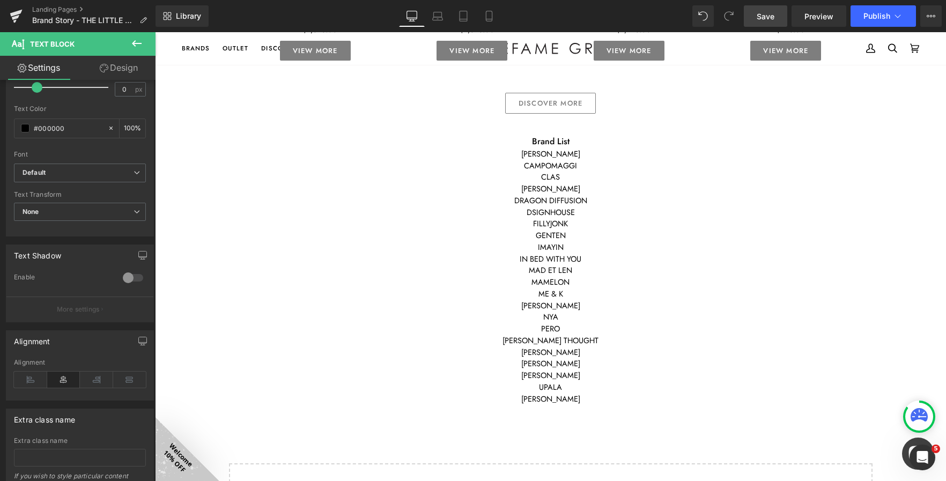
click at [757, 18] on link "Save" at bounding box center [765, 15] width 43 height 21
click at [860, 10] on button "Publish" at bounding box center [882, 15] width 65 height 21
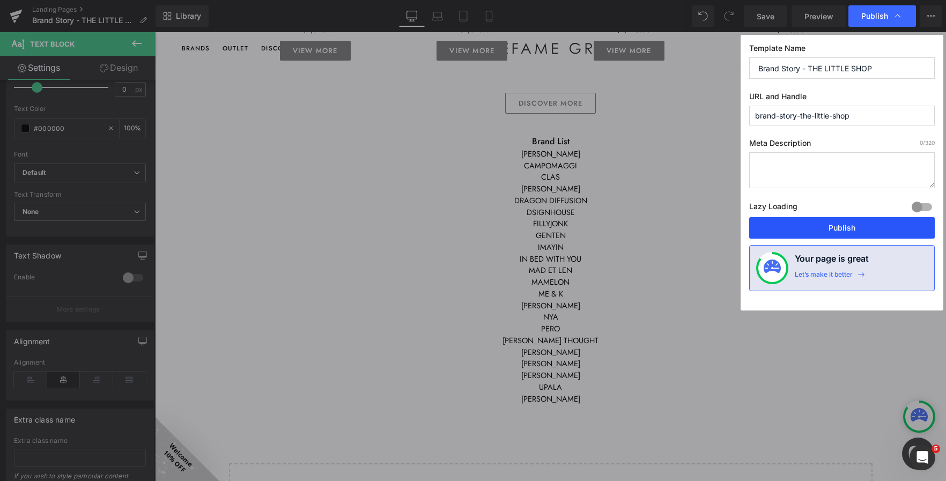
click at [780, 228] on button "Publish" at bounding box center [842, 227] width 186 height 21
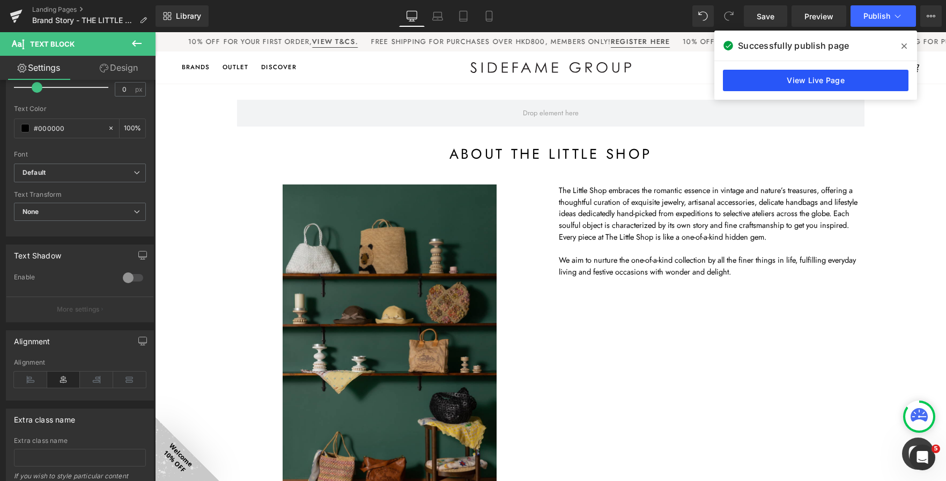
click at [836, 86] on link "View Live Page" at bounding box center [816, 80] width 186 height 21
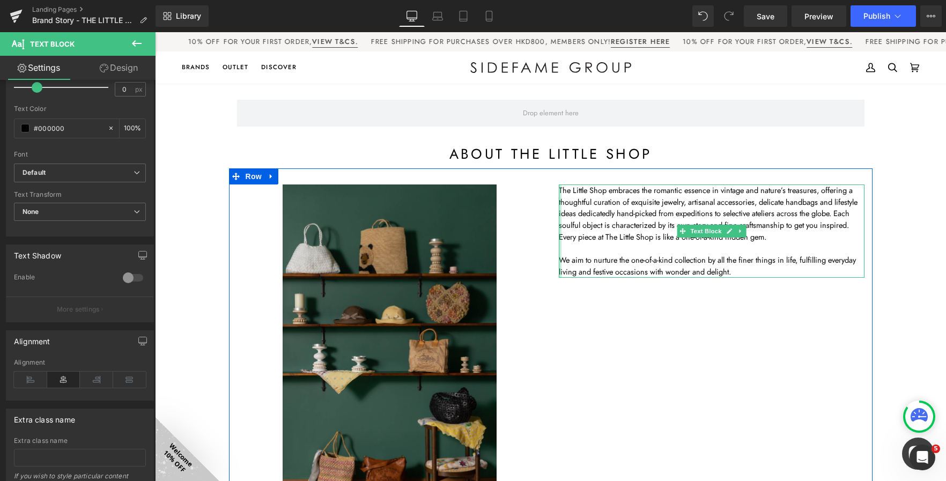
click at [559, 191] on div at bounding box center [560, 230] width 3 height 93
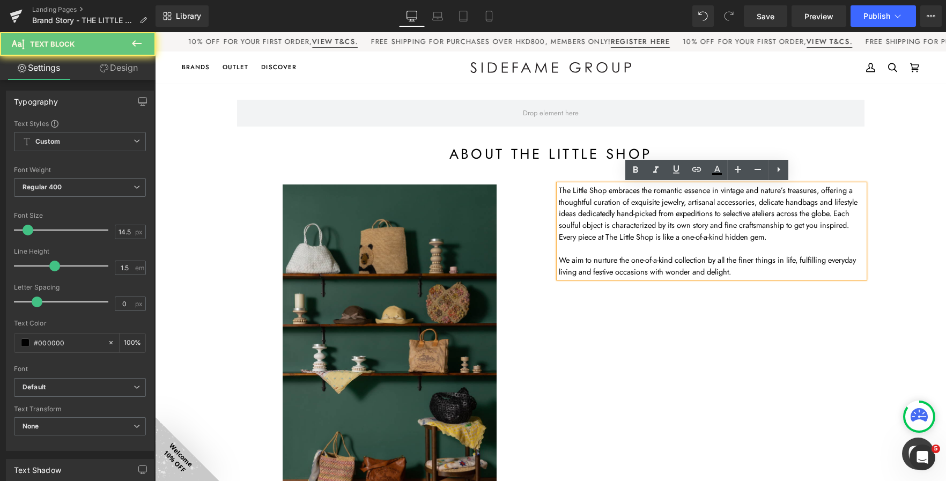
click at [559, 192] on p "The Little Shop embraces the romantic essence in vintage and nature’s treasures…" at bounding box center [712, 213] width 306 height 58
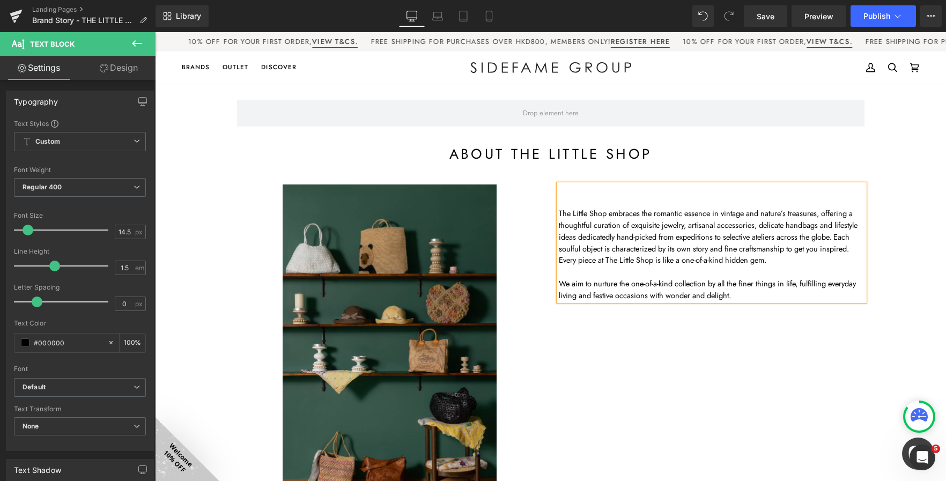
click at [680, 384] on div "Image The Little Shop embraces the romantic essence in vintage and nature’s tre…" at bounding box center [550, 353] width 643 height 371
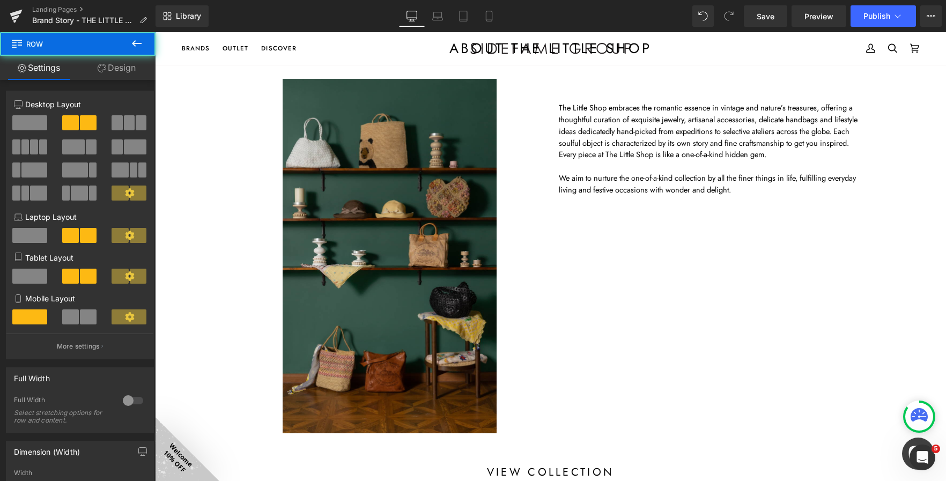
scroll to position [107, 0]
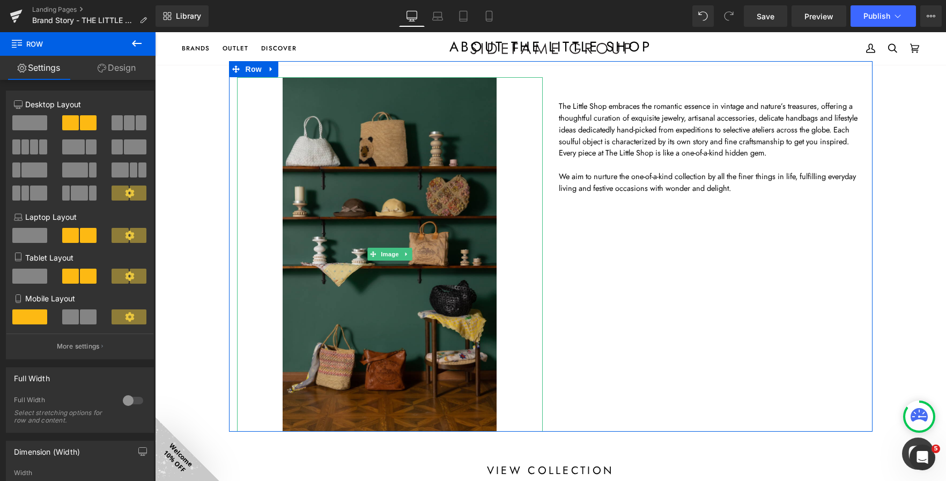
click at [257, 298] on div at bounding box center [390, 254] width 306 height 354
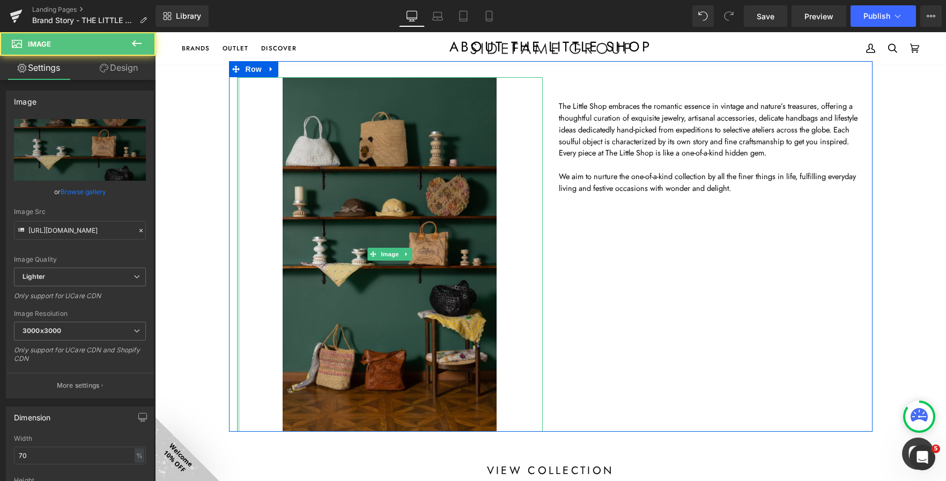
click at [237, 267] on div at bounding box center [238, 254] width 3 height 354
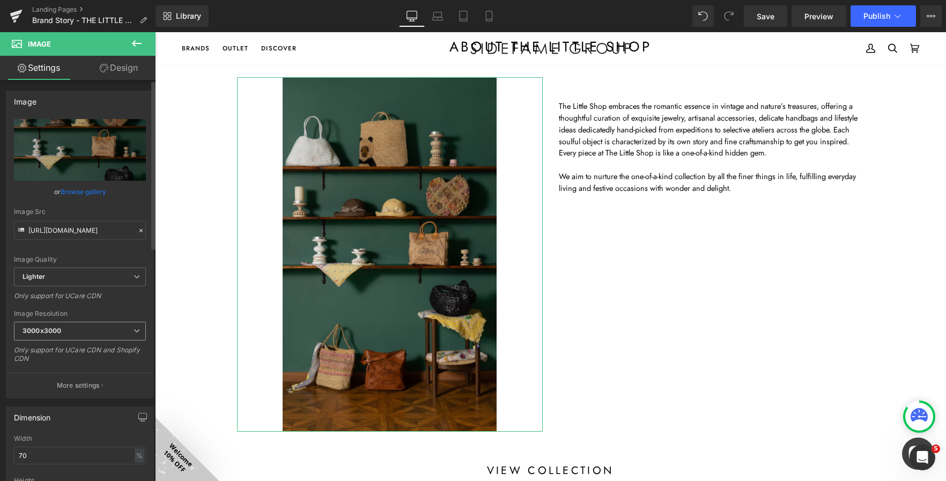
scroll to position [161, 0]
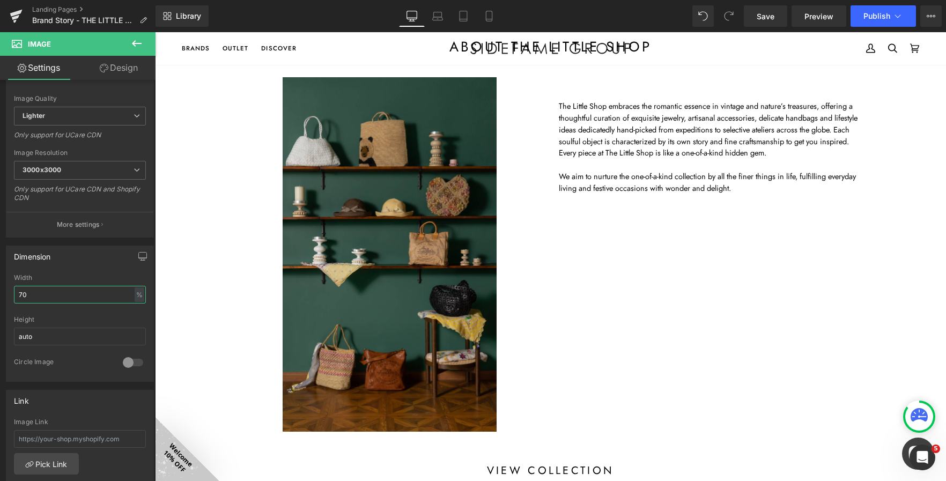
drag, startPoint x: 51, startPoint y: 288, endPoint x: -4, endPoint y: 287, distance: 54.7
click at [0, 287] on html "Text Block You are previewing how the will restyle your page. You can not edit …" at bounding box center [473, 240] width 946 height 481
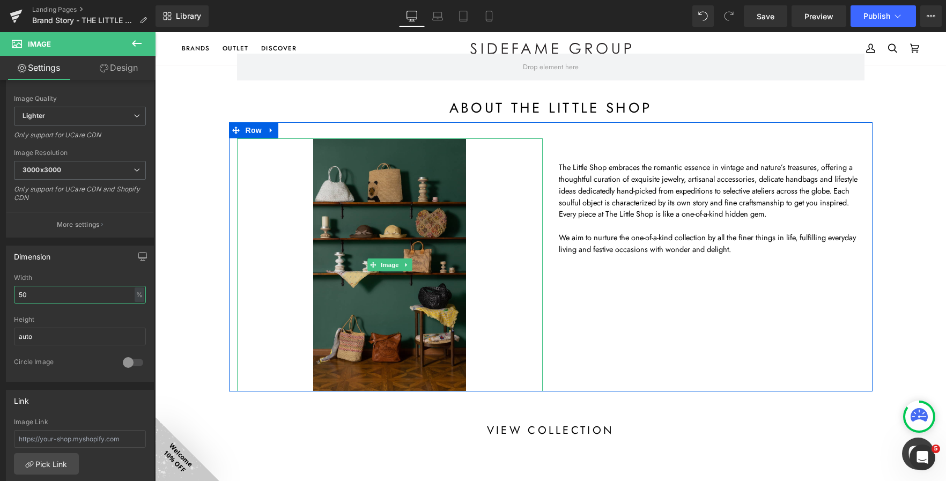
scroll to position [0, 0]
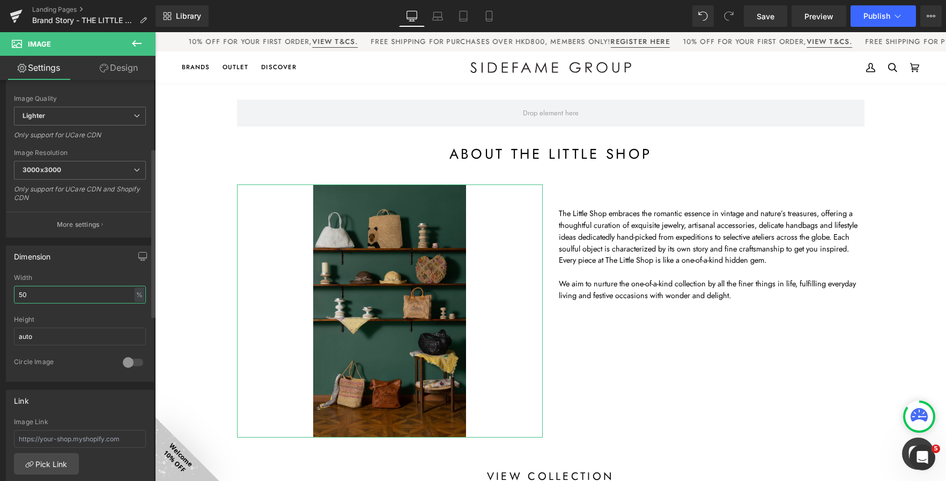
type input "5"
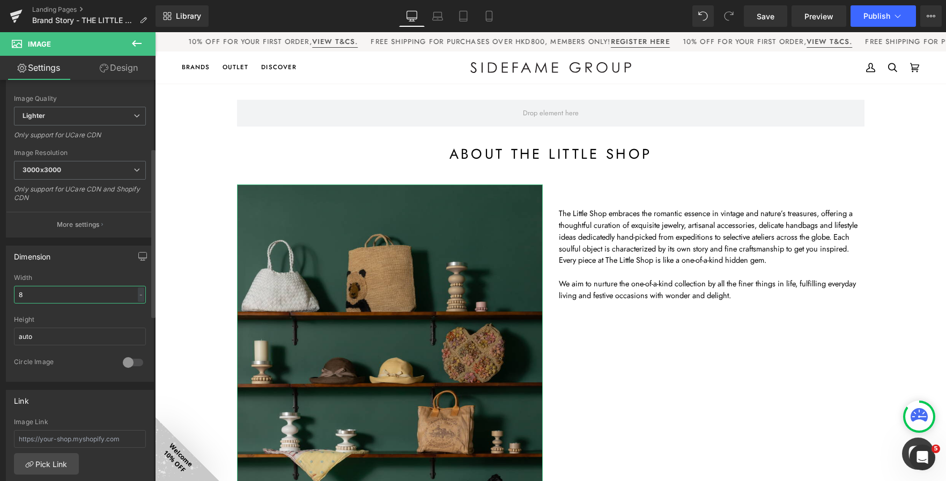
type input "80"
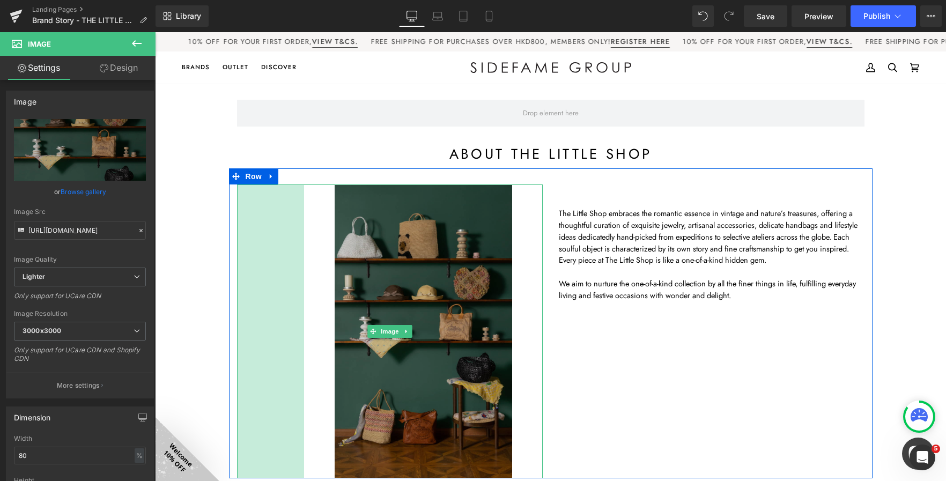
drag, startPoint x: 234, startPoint y: 298, endPoint x: 301, endPoint y: 312, distance: 68.5
click at [301, 312] on div "Image 125px" at bounding box center [390, 331] width 306 height 294
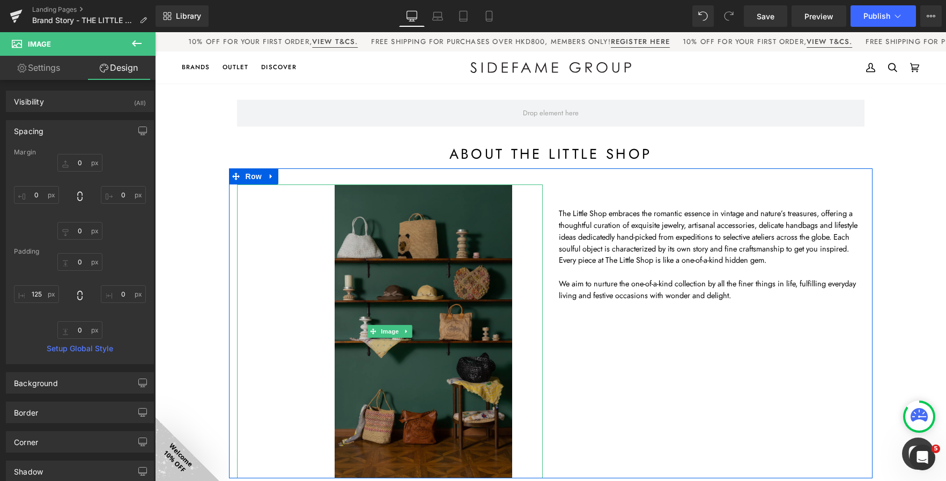
click at [402, 255] on img at bounding box center [390, 331] width 245 height 294
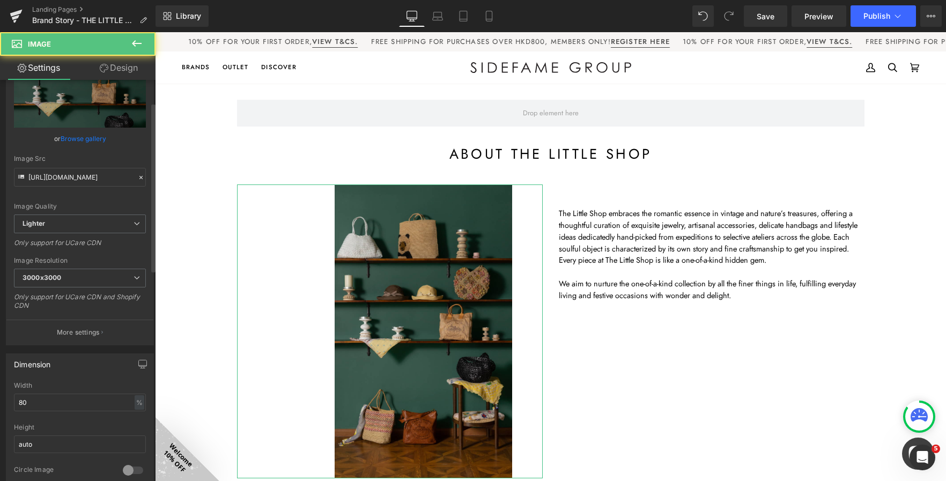
scroll to position [107, 0]
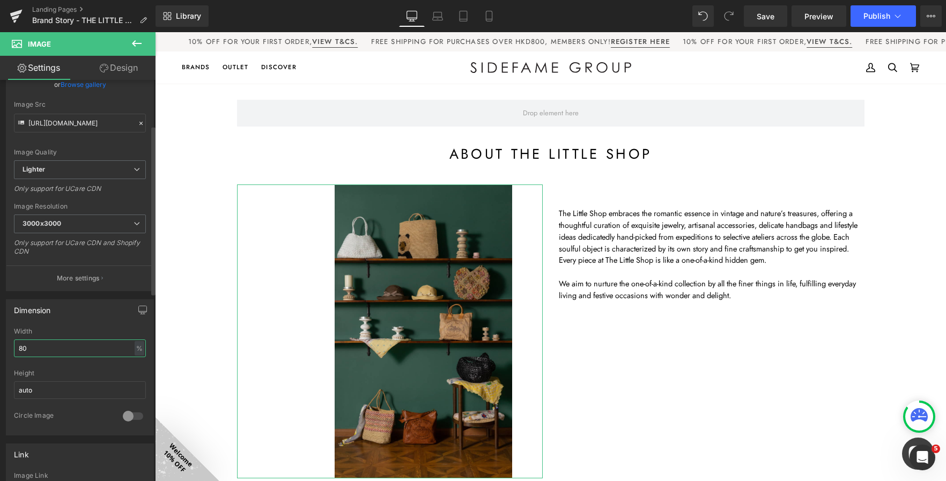
drag, startPoint x: 40, startPoint y: 350, endPoint x: 3, endPoint y: 339, distance: 38.5
click at [3, 339] on div "Dimension 80% Width 80 % % px auto Height auto 0 Circle Image" at bounding box center [80, 363] width 160 height 144
type input "100"
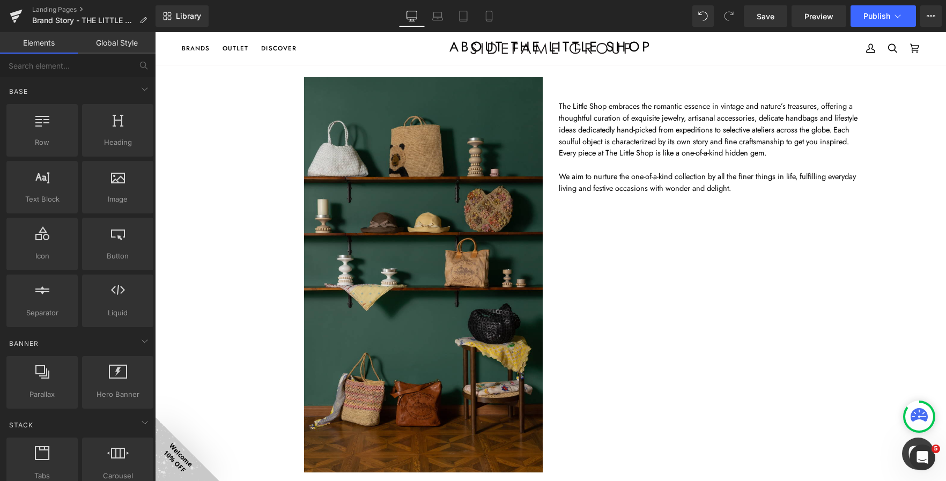
click at [273, 272] on div "Image 125px" at bounding box center [390, 274] width 306 height 395
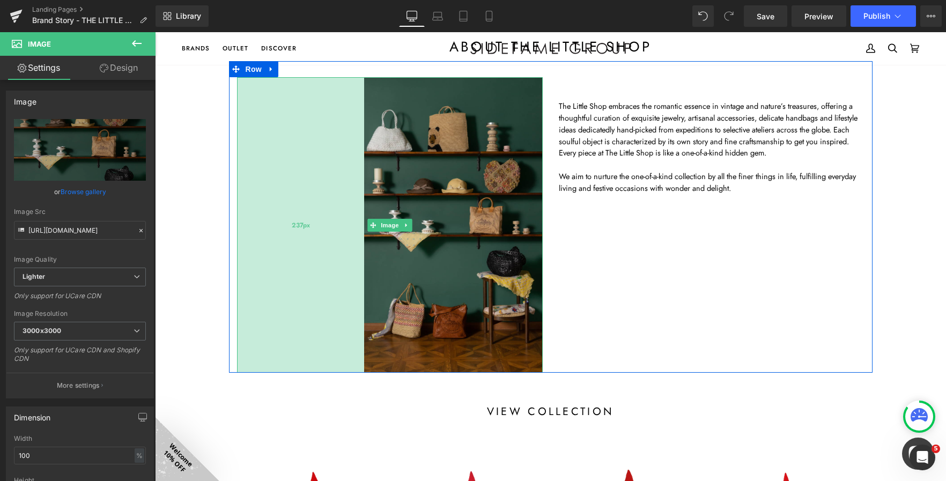
drag, startPoint x: 280, startPoint y: 268, endPoint x: 340, endPoint y: 282, distance: 61.8
click at [340, 282] on div "237px" at bounding box center [300, 225] width 127 height 296
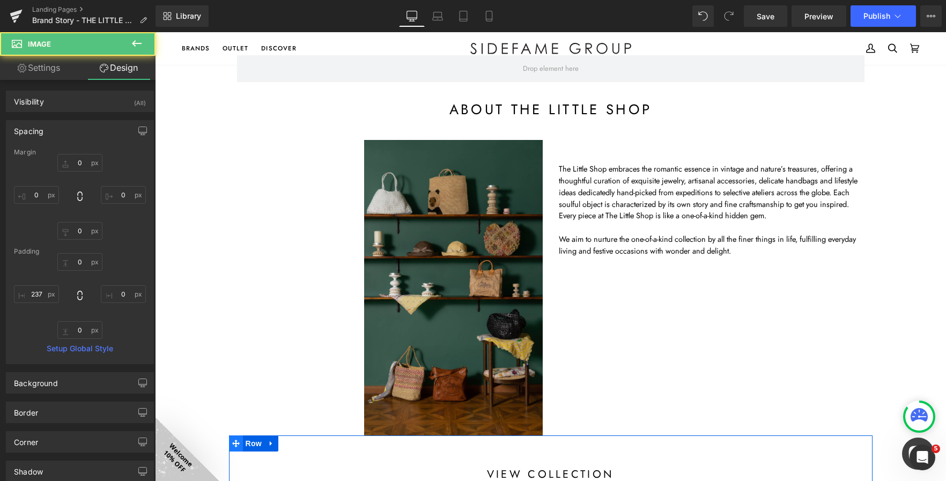
scroll to position [0, 0]
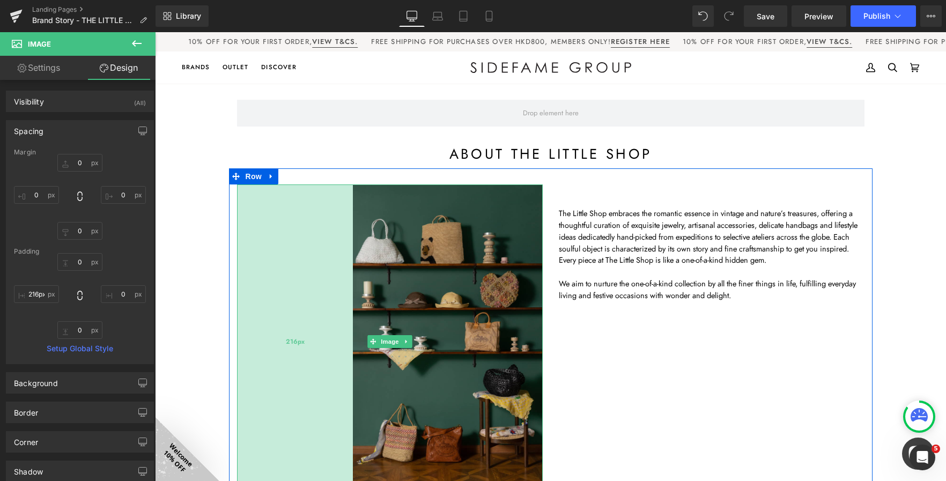
type input "215px"
drag, startPoint x: 339, startPoint y: 286, endPoint x: 328, endPoint y: 287, distance: 11.8
click at [328, 287] on div "215px" at bounding box center [294, 341] width 115 height 315
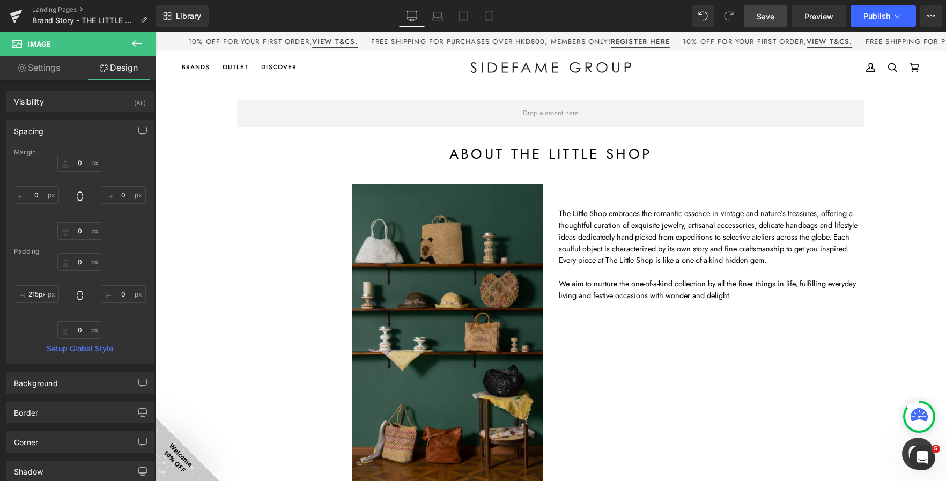
click at [767, 13] on span "Save" at bounding box center [766, 16] width 18 height 11
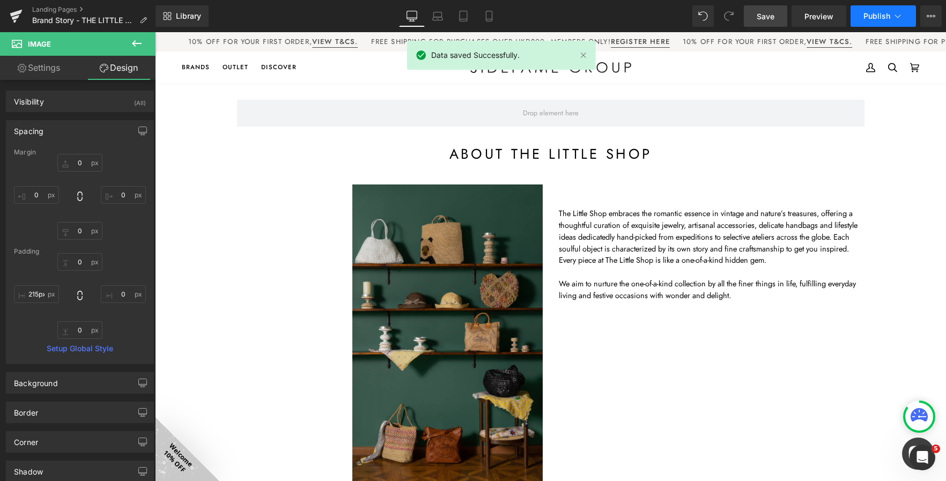
click at [873, 15] on span "Publish" at bounding box center [876, 16] width 27 height 9
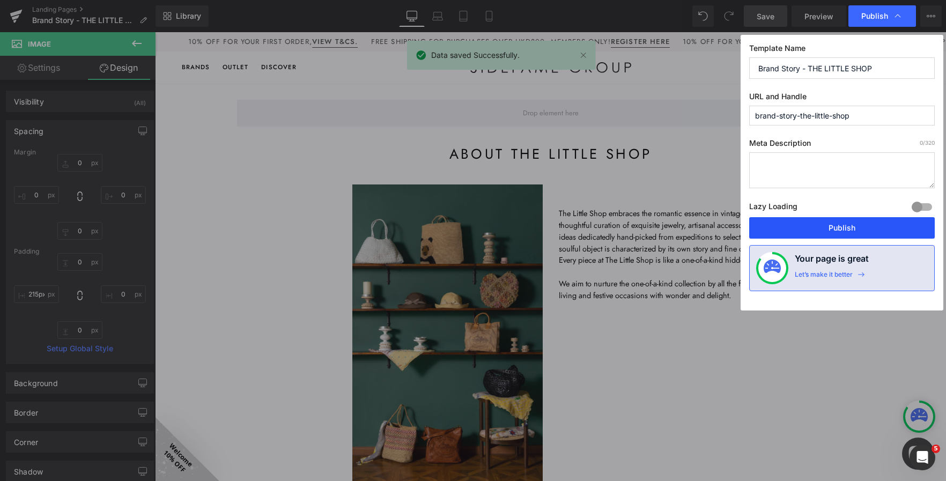
drag, startPoint x: 828, startPoint y: 221, endPoint x: 696, endPoint y: 180, distance: 138.9
click at [828, 221] on button "Publish" at bounding box center [842, 227] width 186 height 21
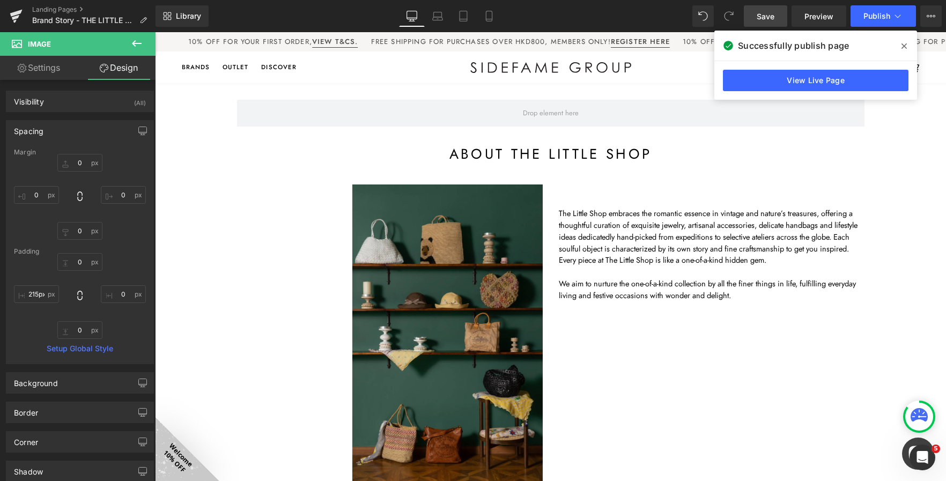
click at [771, 17] on span "Save" at bounding box center [766, 16] width 18 height 11
click at [849, 76] on link "View Live Page" at bounding box center [816, 80] width 186 height 21
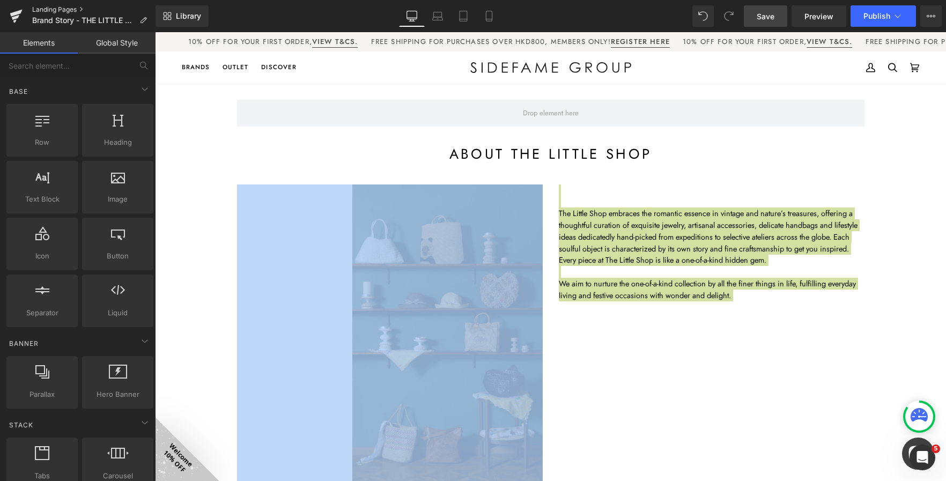
click at [61, 8] on link "Landing Pages" at bounding box center [93, 9] width 123 height 9
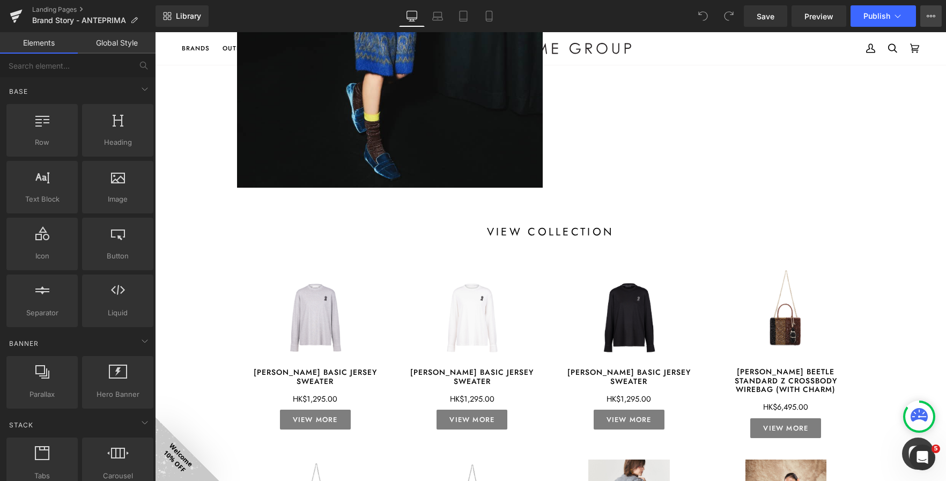
scroll to position [268, 0]
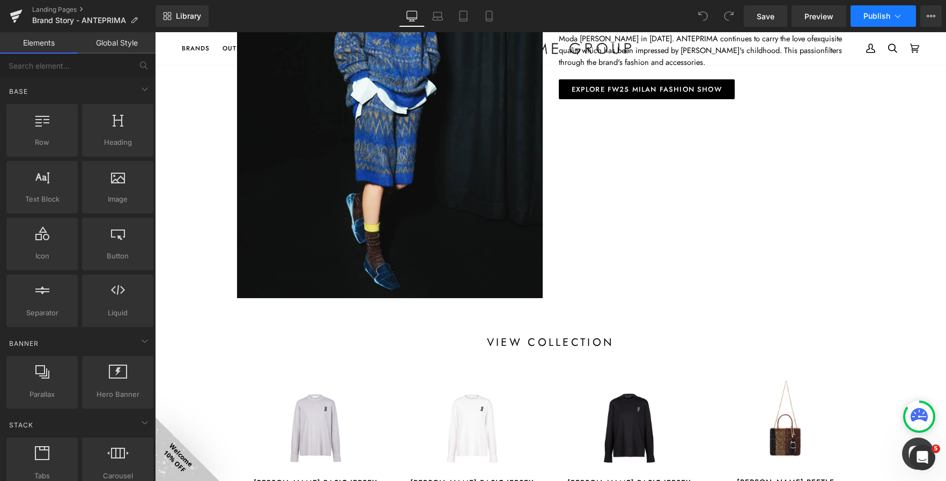
click at [890, 14] on span "Publish" at bounding box center [876, 16] width 27 height 9
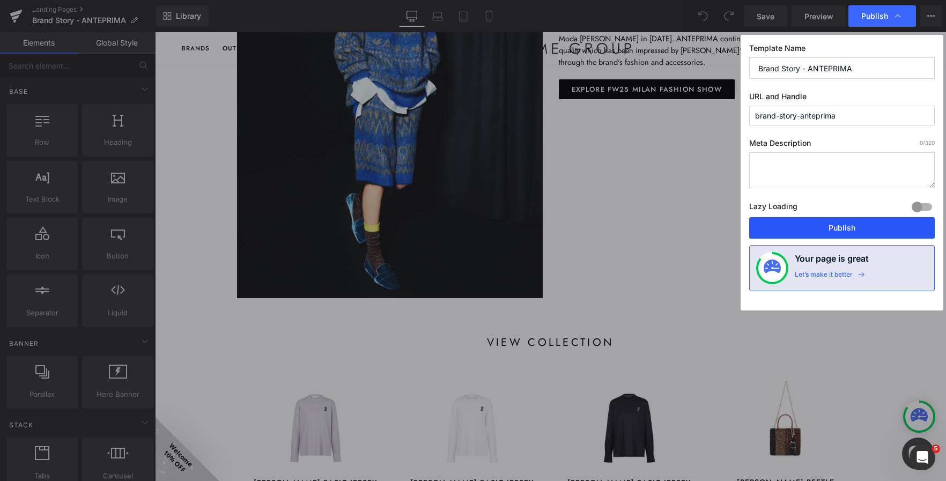
click at [842, 228] on button "Publish" at bounding box center [842, 227] width 186 height 21
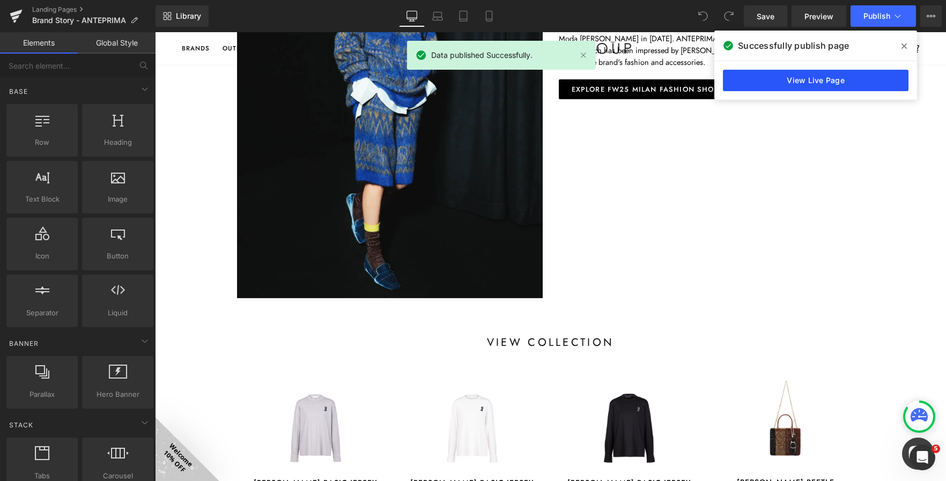
click at [818, 83] on link "View Live Page" at bounding box center [816, 80] width 186 height 21
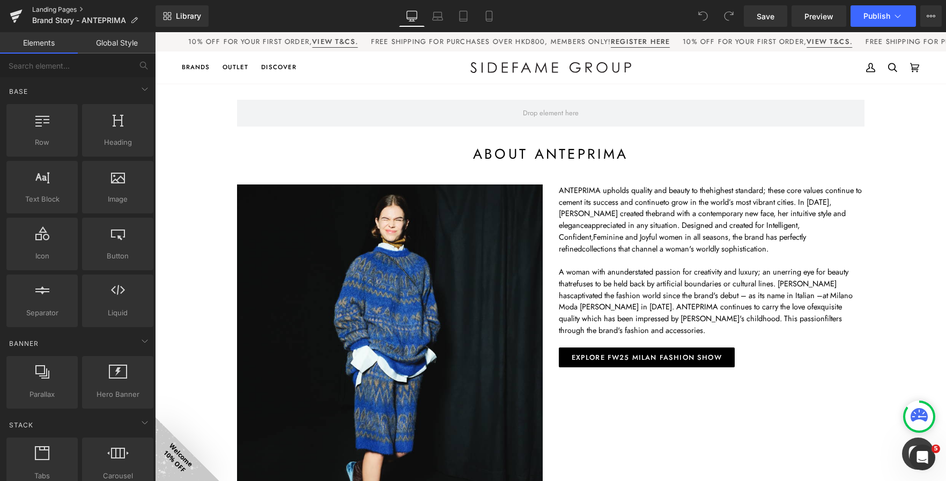
click at [64, 9] on link "Landing Pages" at bounding box center [93, 9] width 123 height 9
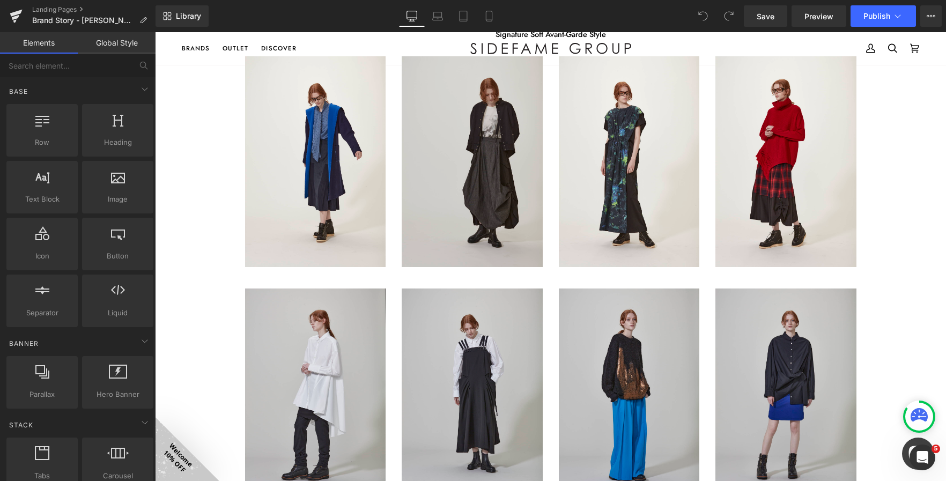
scroll to position [590, 0]
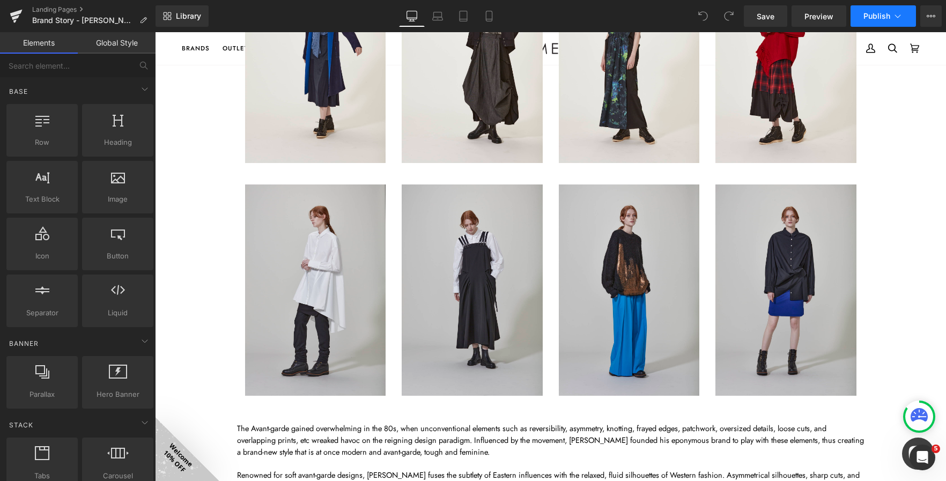
click at [872, 15] on span "Publish" at bounding box center [876, 16] width 27 height 9
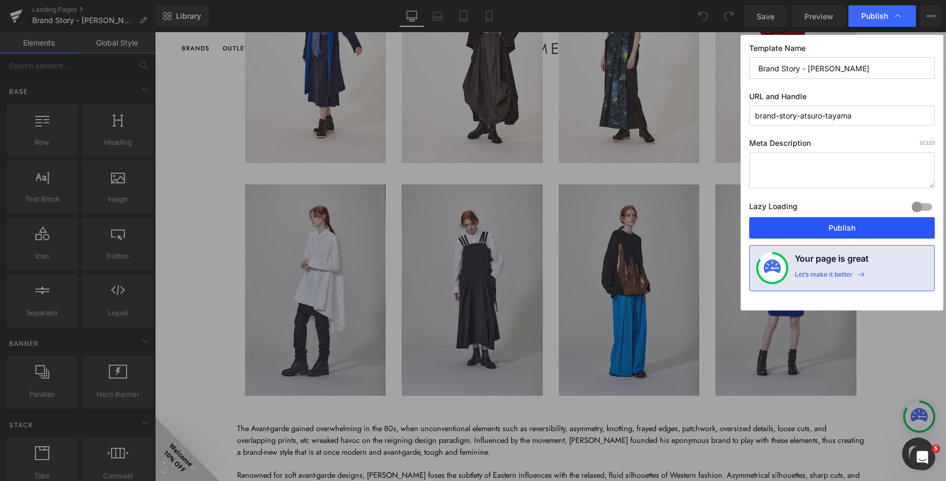
click at [797, 227] on button "Publish" at bounding box center [842, 227] width 186 height 21
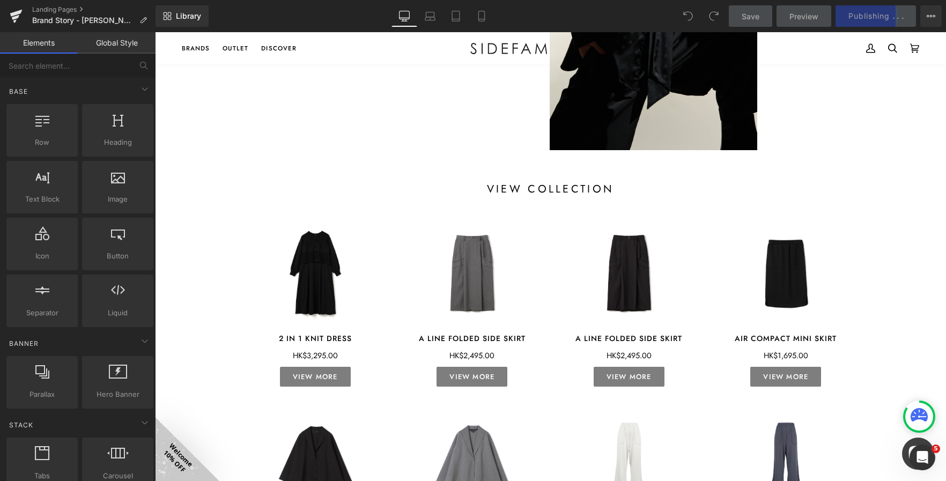
scroll to position [1287, 0]
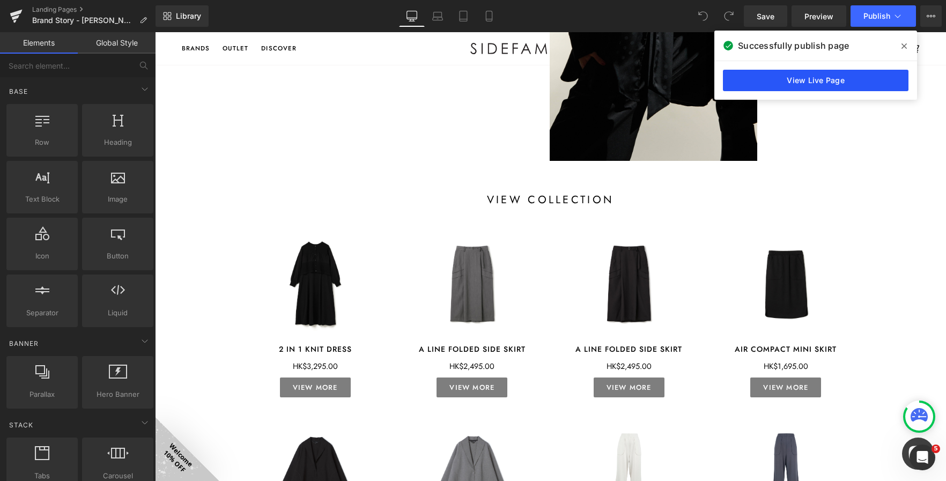
click at [828, 77] on link "View Live Page" at bounding box center [816, 80] width 186 height 21
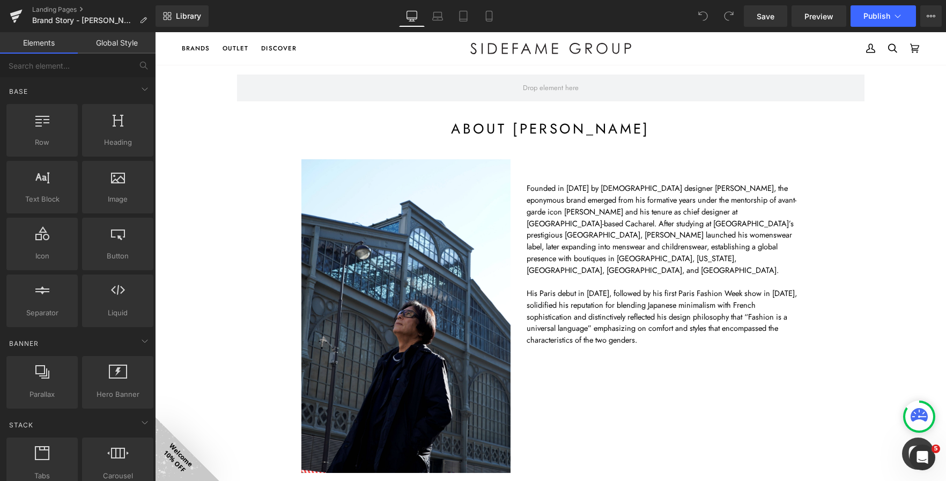
scroll to position [0, 0]
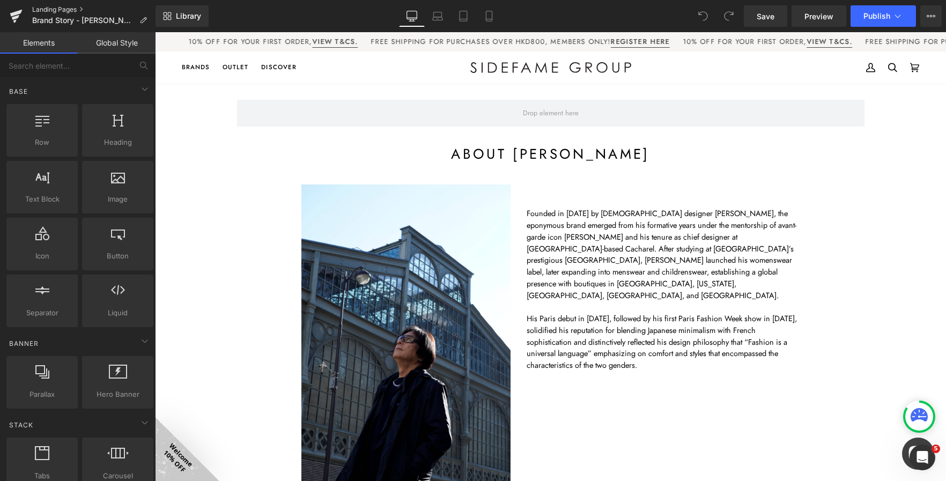
click at [54, 7] on link "Landing Pages" at bounding box center [93, 9] width 123 height 9
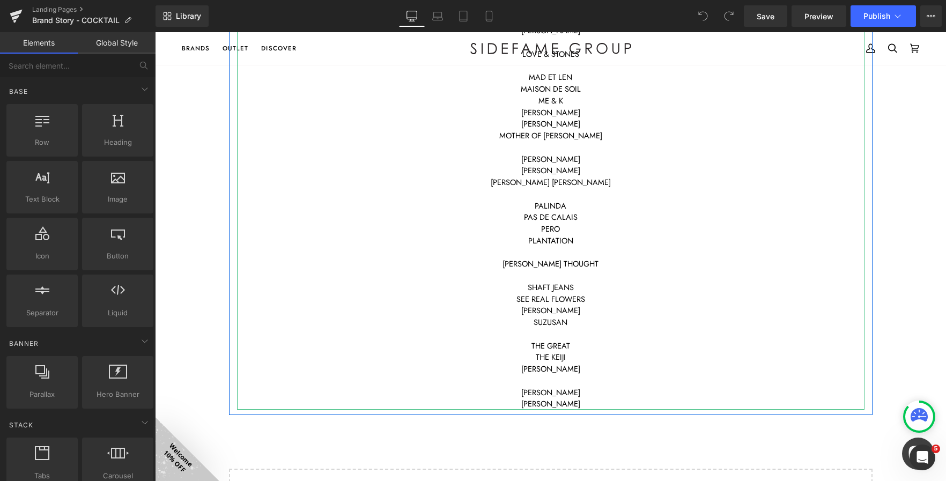
scroll to position [1609, 0]
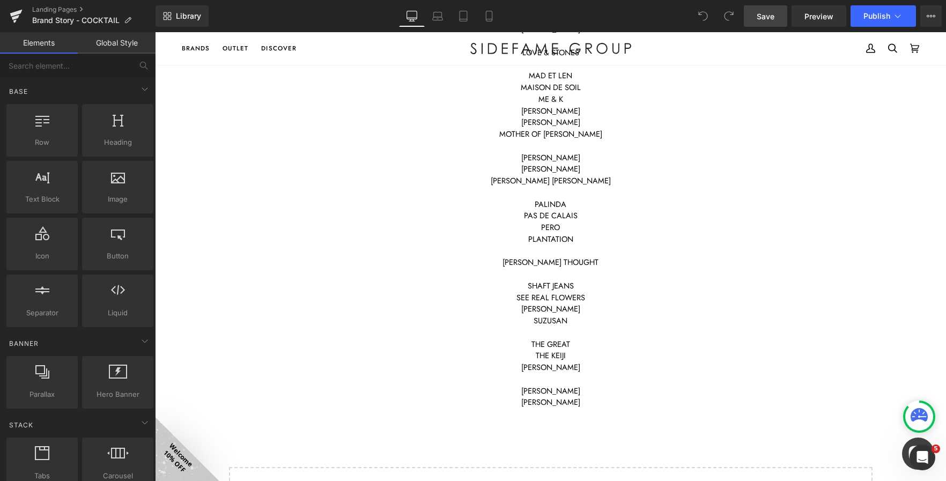
click at [773, 18] on span "Save" at bounding box center [766, 16] width 18 height 11
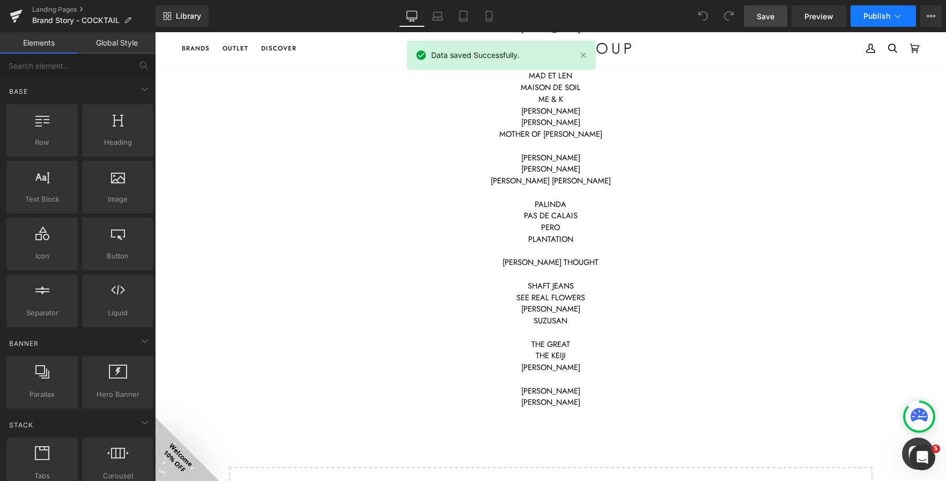
click at [872, 18] on span "Publish" at bounding box center [876, 16] width 27 height 9
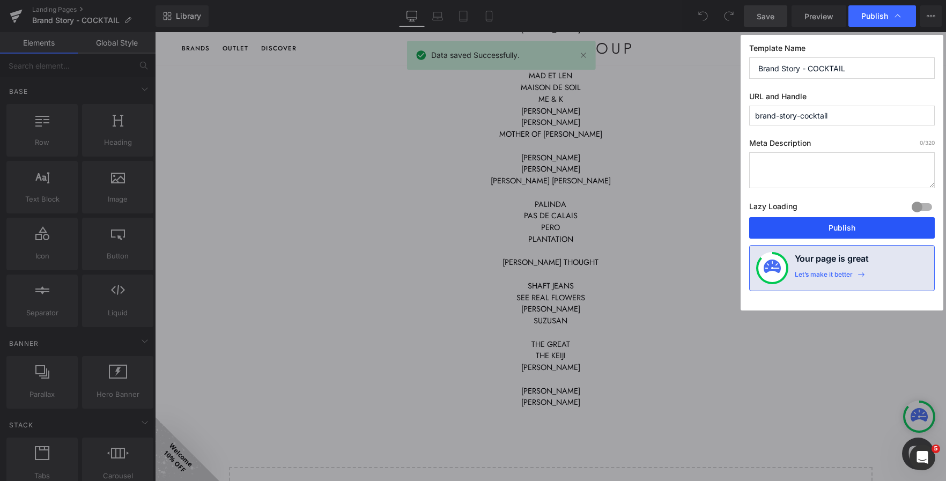
click at [824, 231] on button "Publish" at bounding box center [842, 227] width 186 height 21
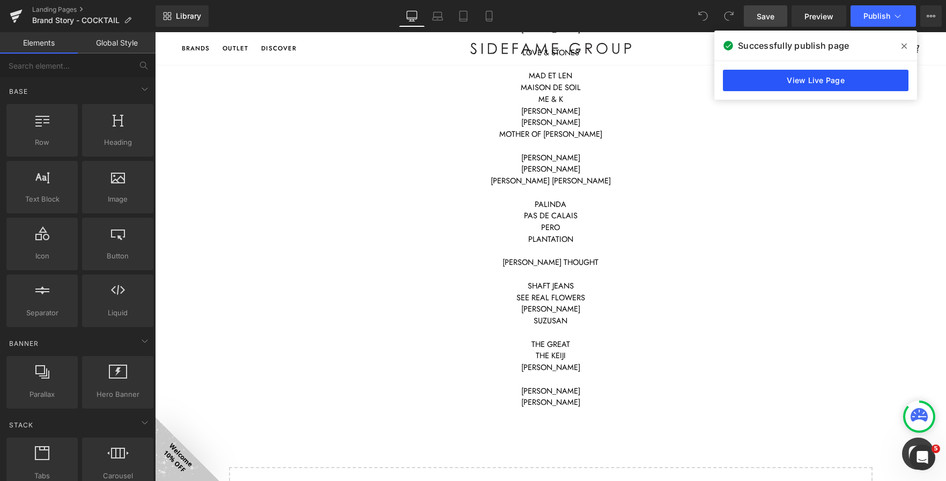
click at [775, 78] on link "View Live Page" at bounding box center [816, 80] width 186 height 21
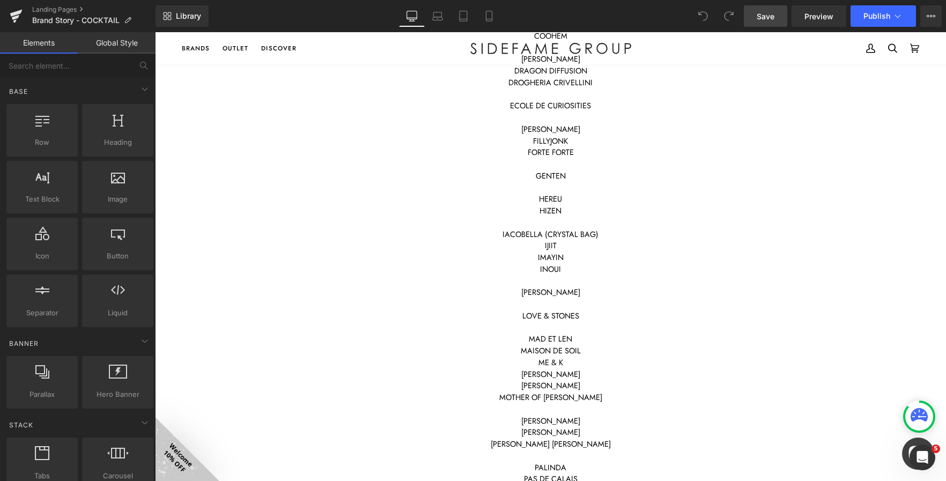
scroll to position [1341, 0]
